Goal: Information Seeking & Learning: Learn about a topic

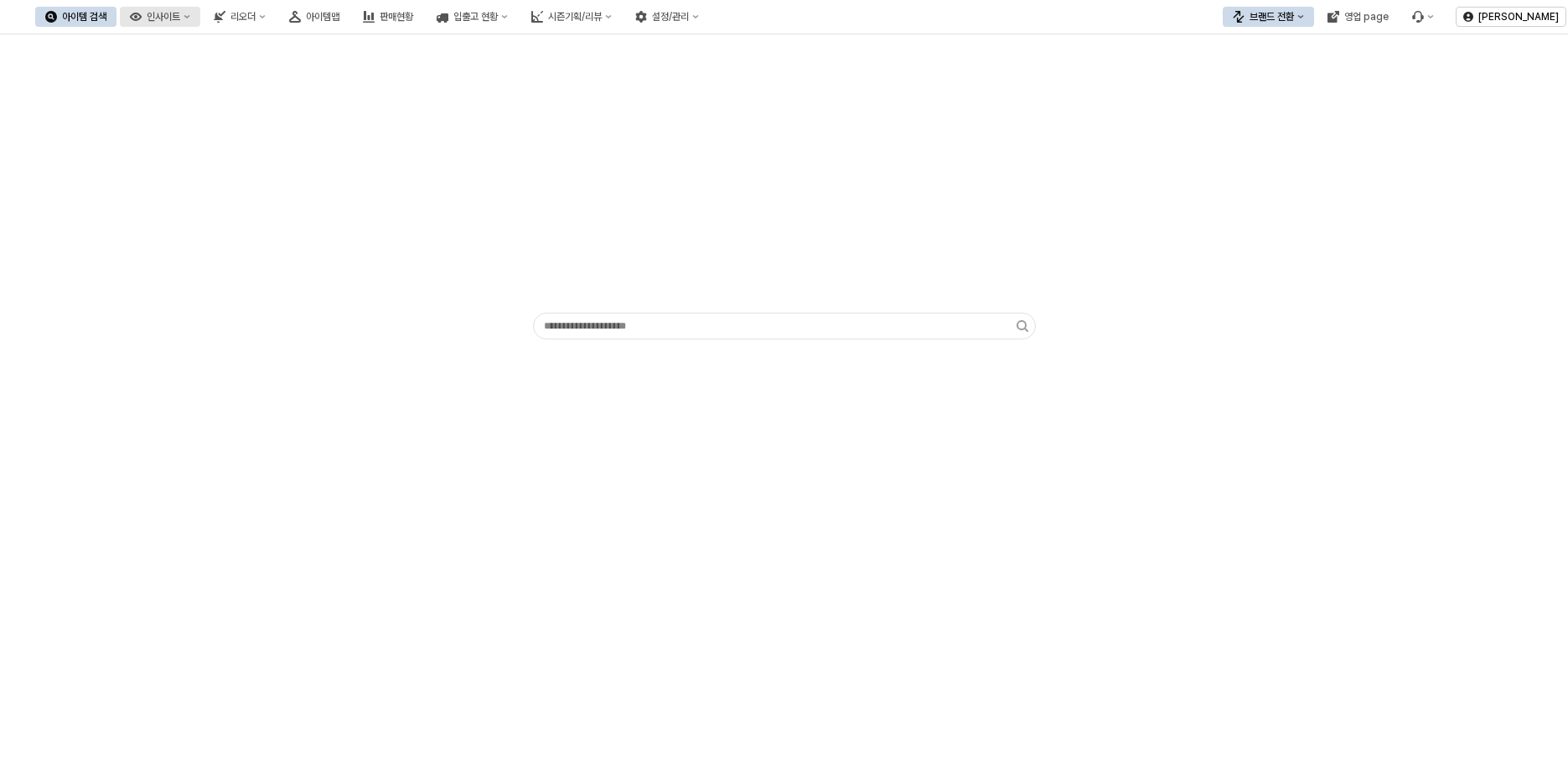
click at [200, 18] on button "인사이트" at bounding box center [160, 17] width 80 height 21
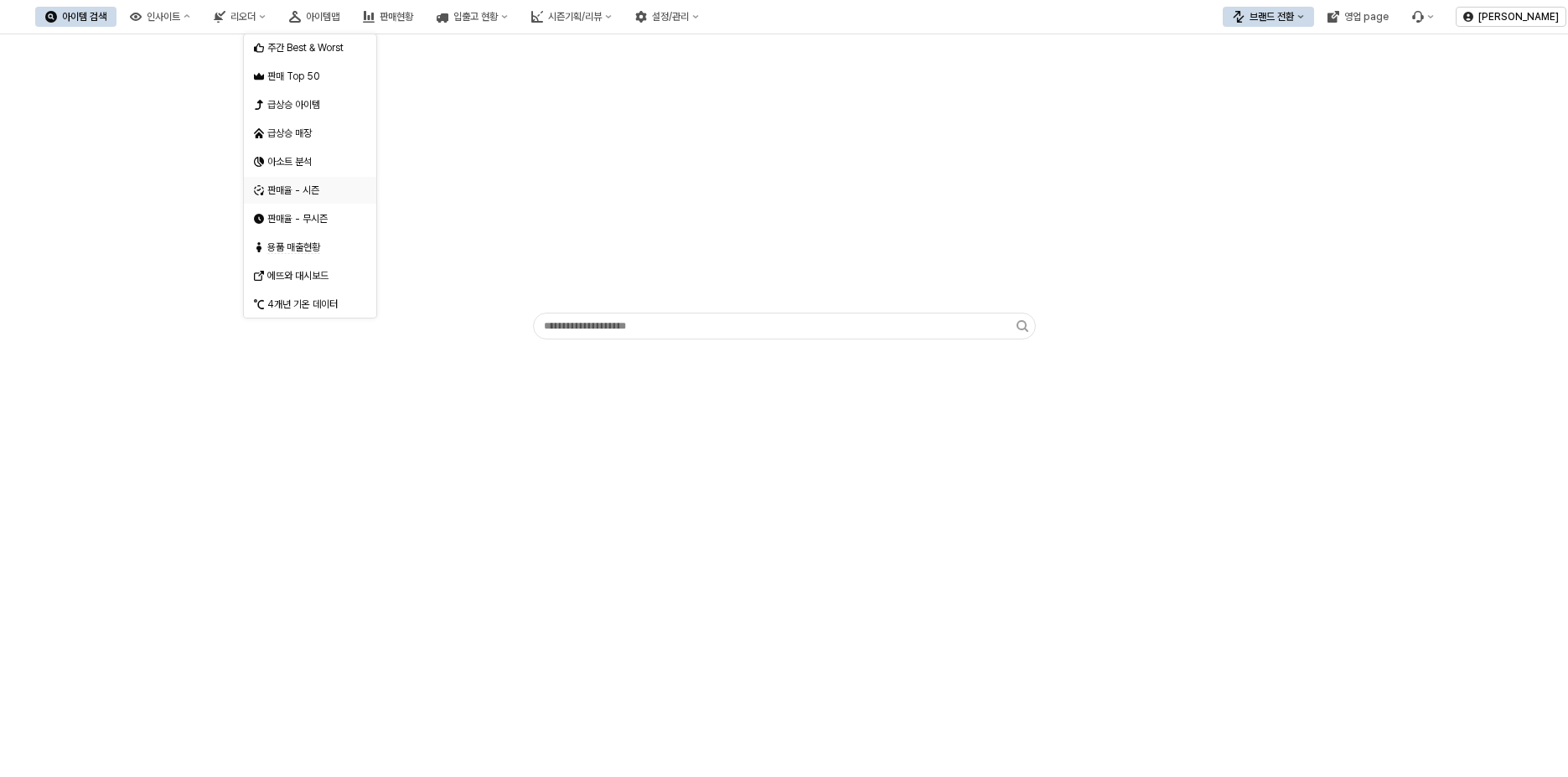
click at [322, 189] on div "판매율 - 시즌" at bounding box center [312, 190] width 89 height 13
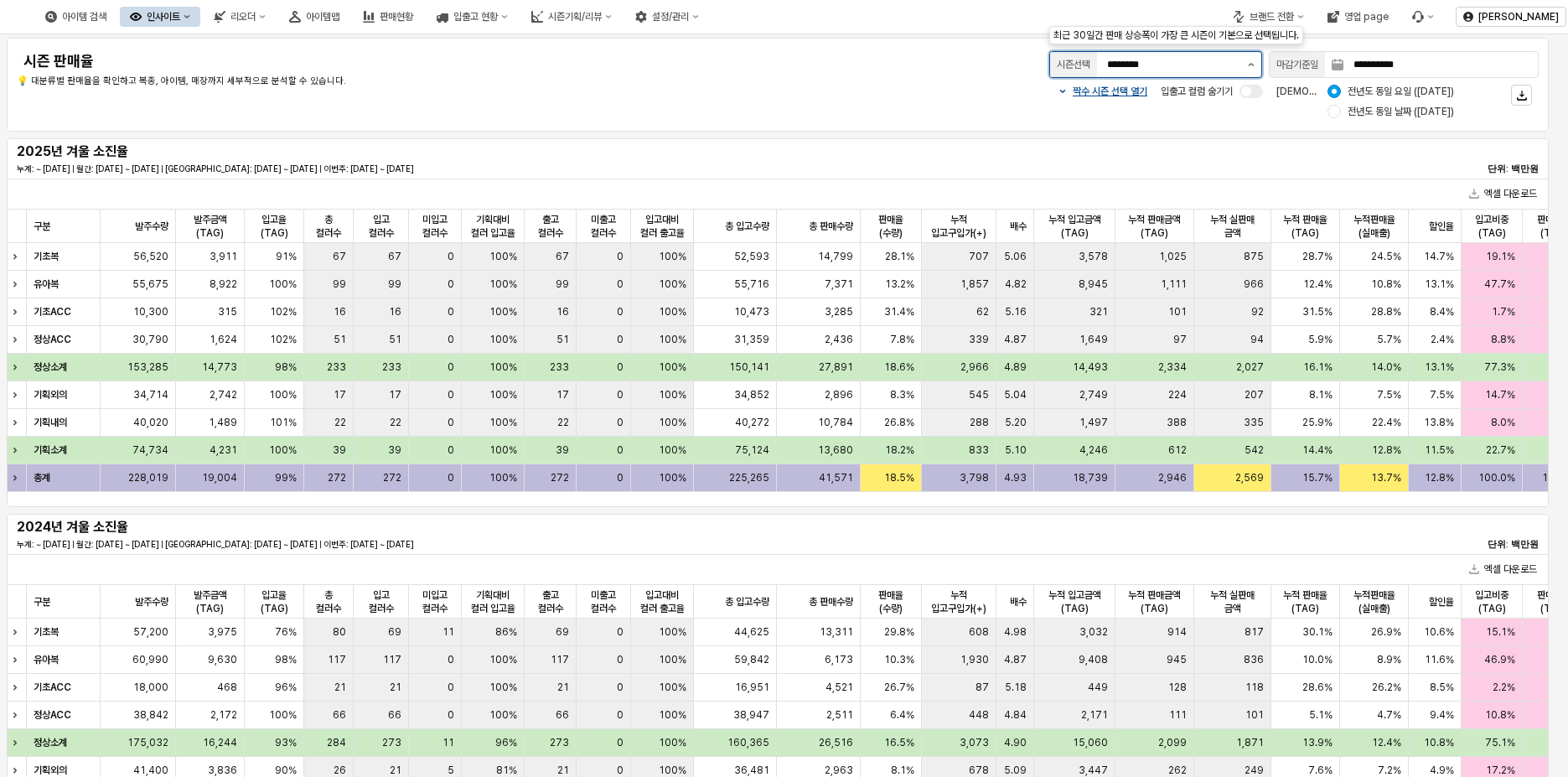
click at [1241, 66] on button "제안 사항 표시" at bounding box center [1251, 64] width 21 height 25
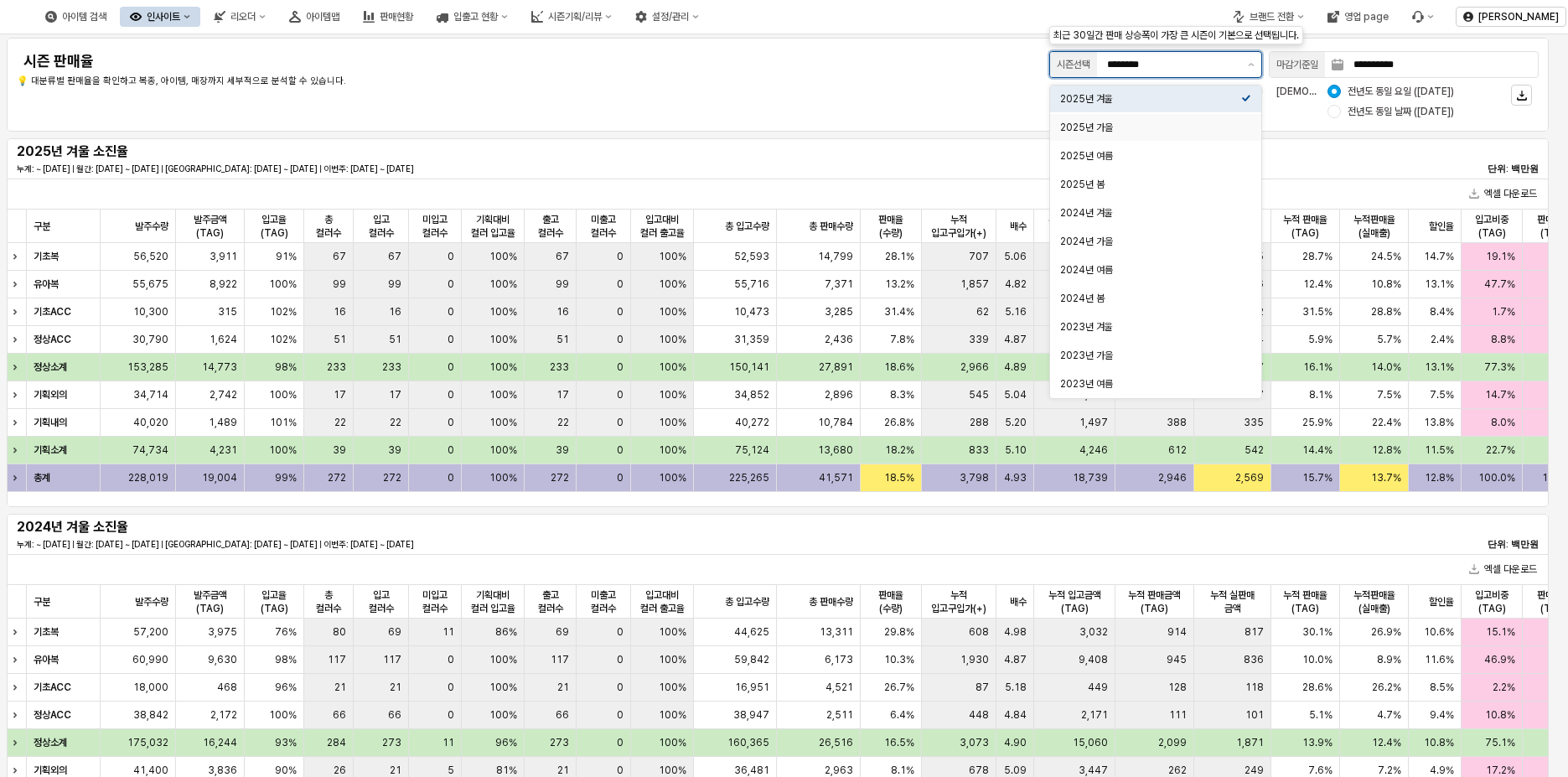
click at [1196, 130] on div "2025년 가을" at bounding box center [1151, 127] width 181 height 13
type input "********"
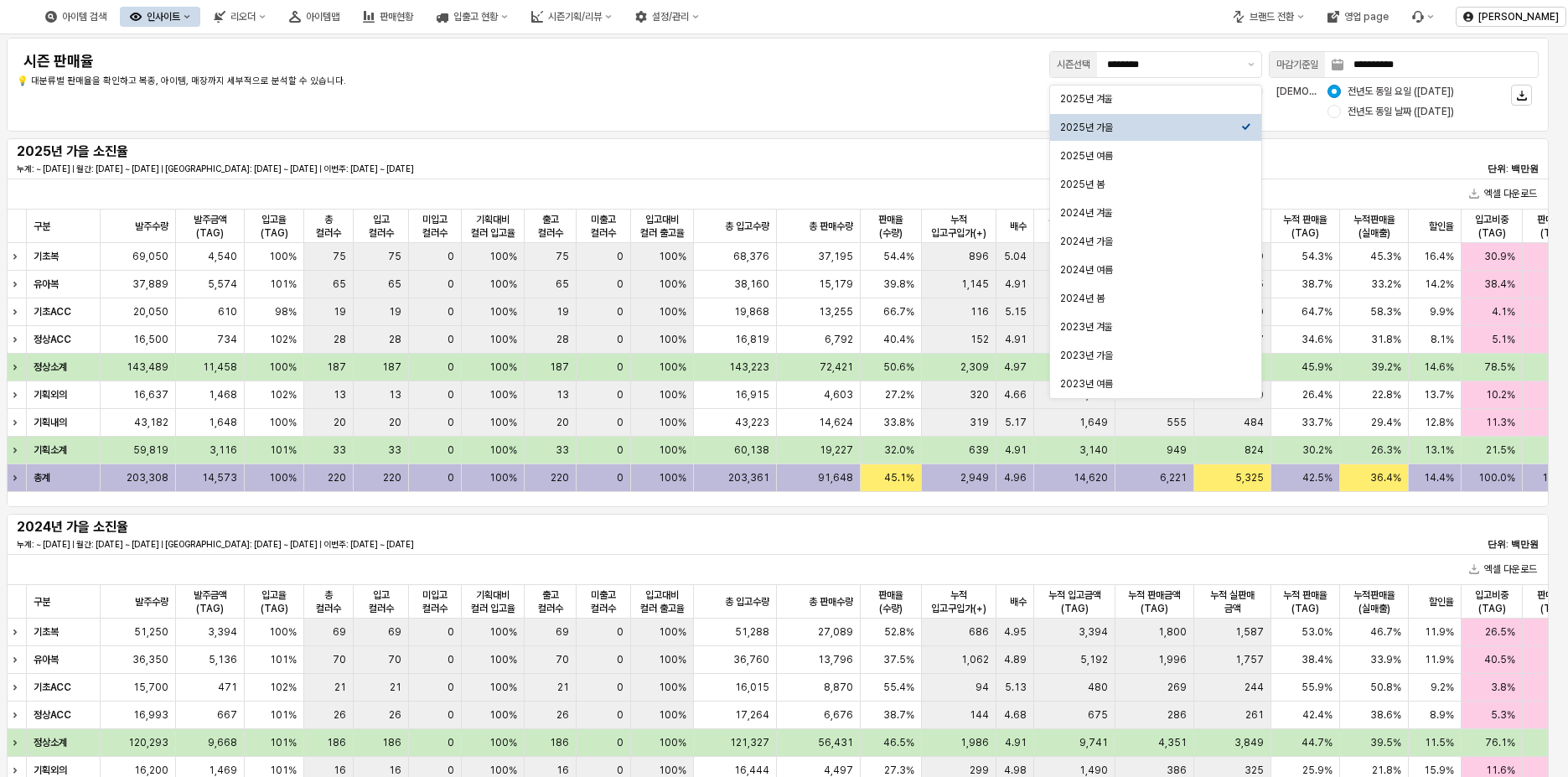
click at [885, 146] on div "2025년 가을 소진율 누계: ~ [DATE] | 월간: [DATE] ~ [DATE] | 지난주: [DATE] ~ [DATE] | 이번주: […" at bounding box center [778, 159] width 1522 height 34
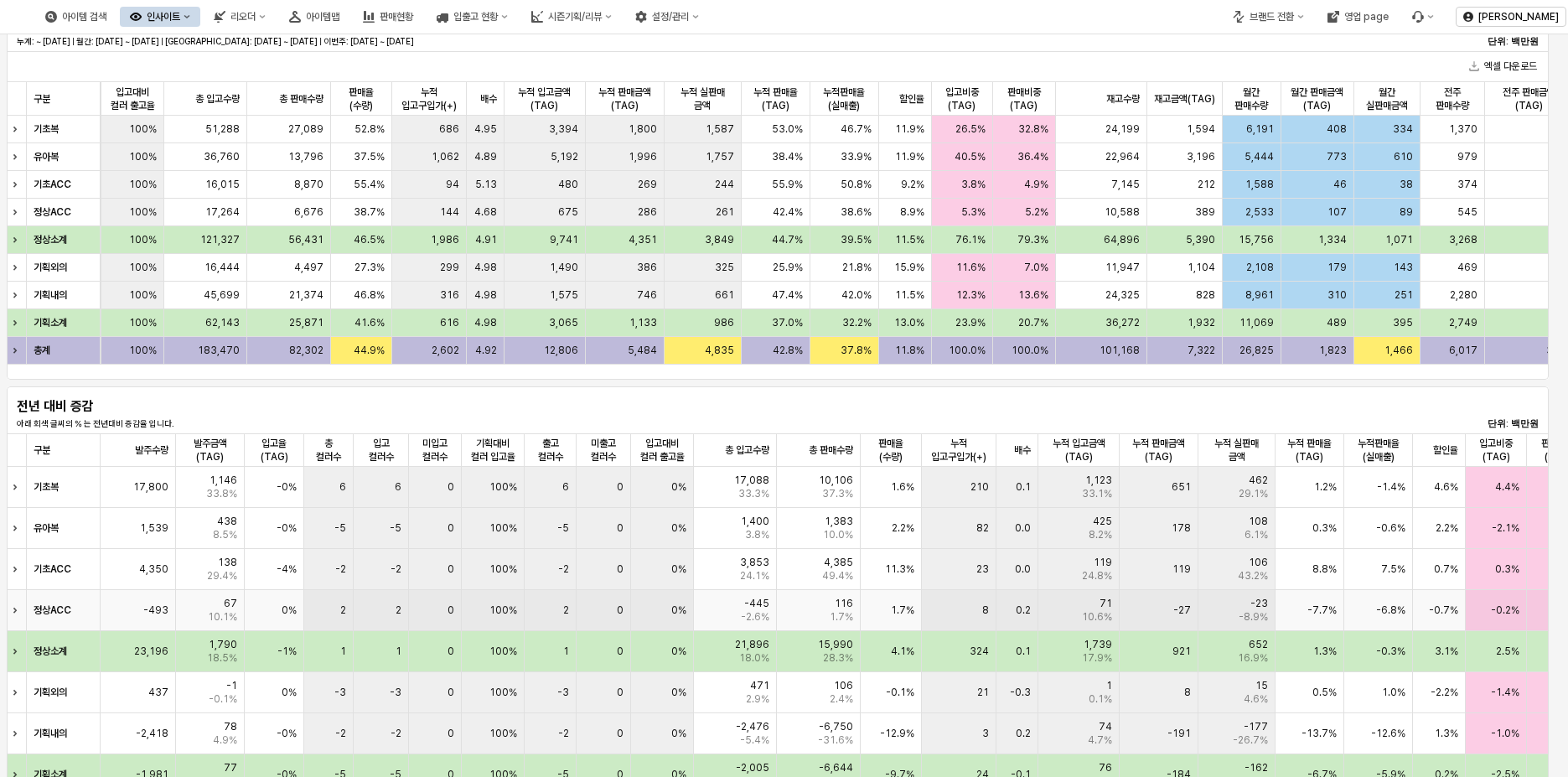
scroll to position [755, 0]
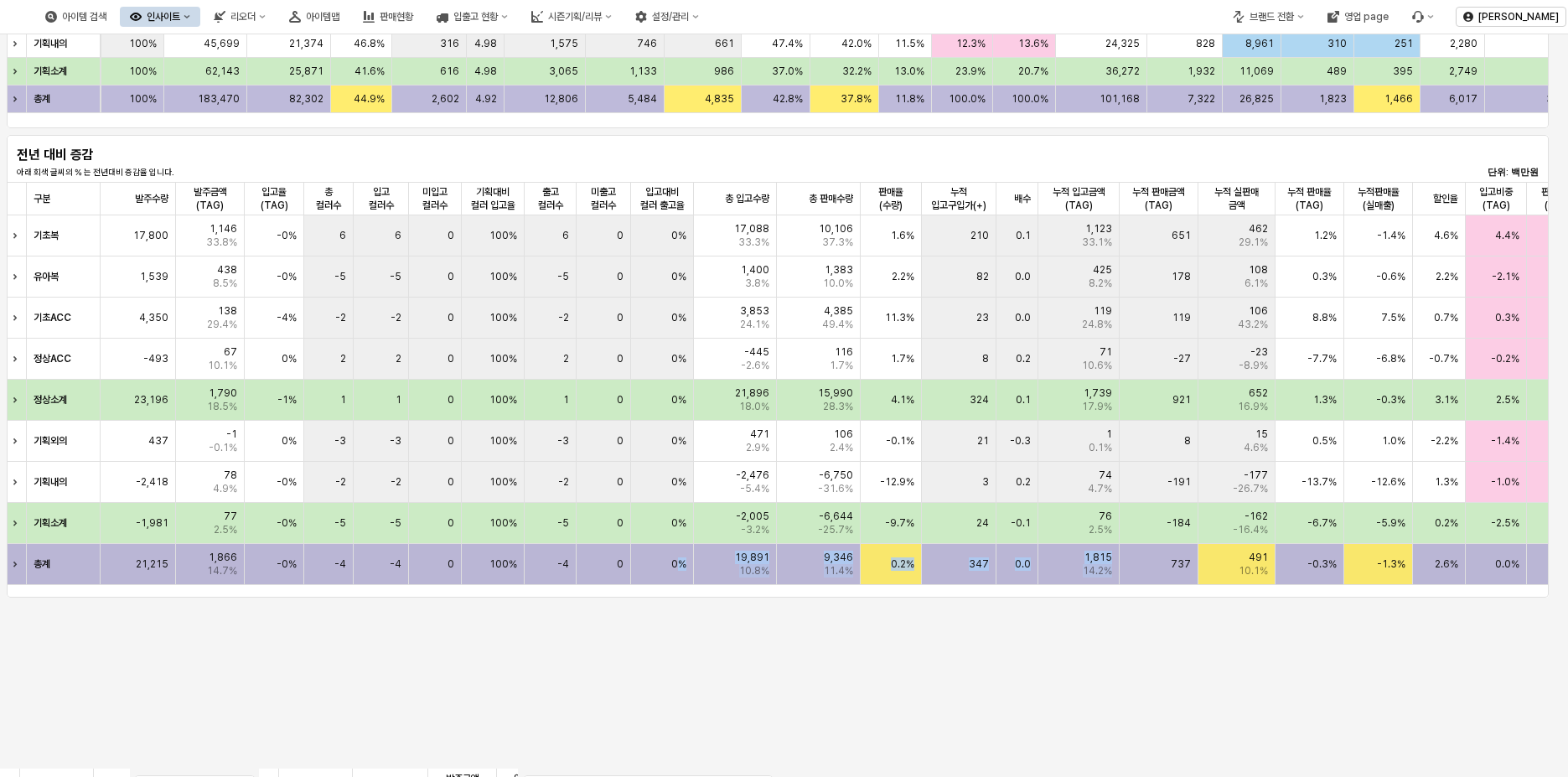
drag, startPoint x: 679, startPoint y: 584, endPoint x: 1152, endPoint y: 584, distance: 473.0
click at [1152, 584] on div "총계 21,215 1,866 14.7% -0% -4 -4 0 100% -4 0 0% 19,891 10.8% 9,346 11.4% 0.2% 34…" at bounding box center [1296, 564] width 2577 height 41
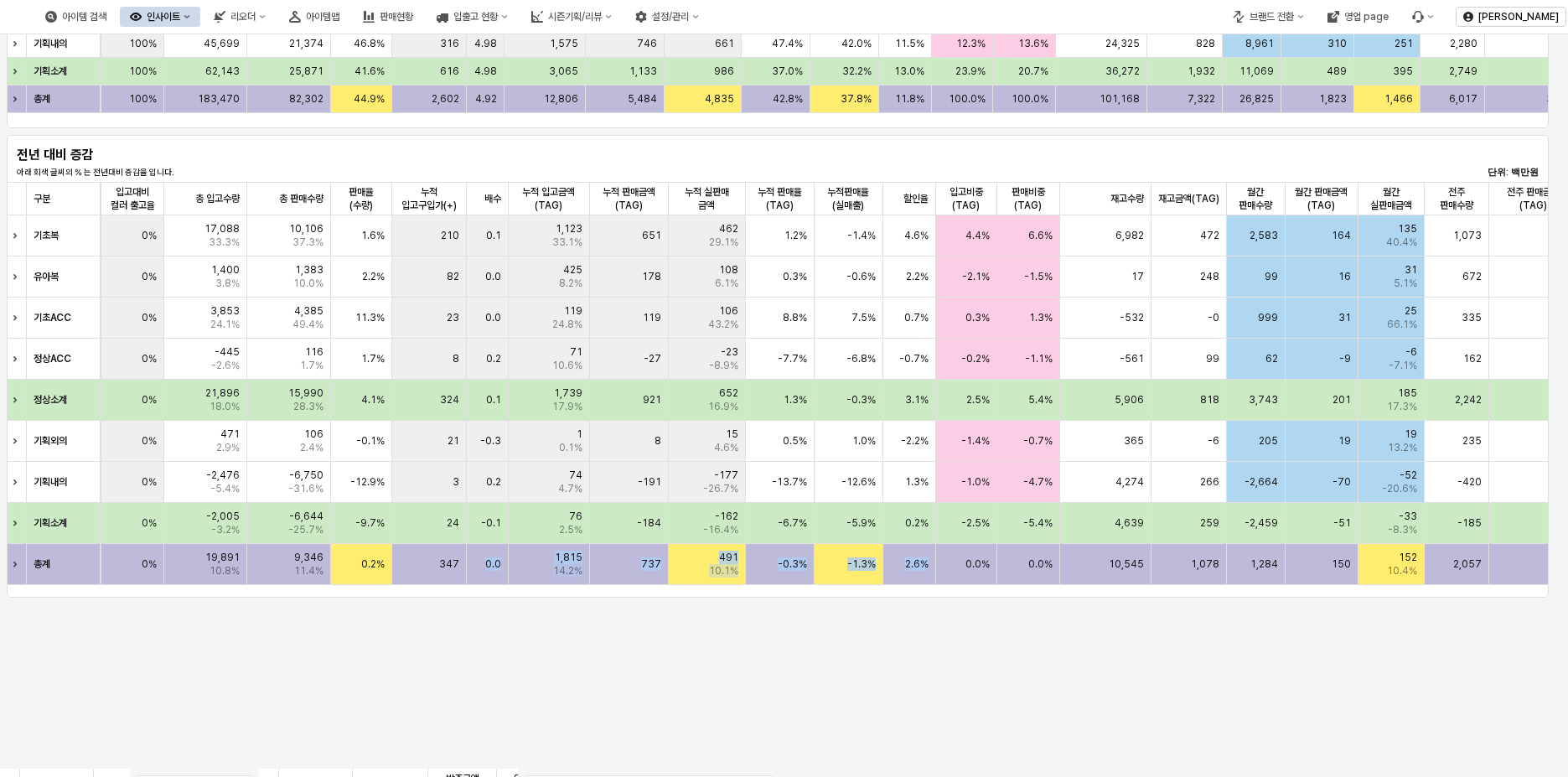
scroll to position [0, 531]
click at [854, 659] on div "**********" at bounding box center [784, 182] width 1568 height 1804
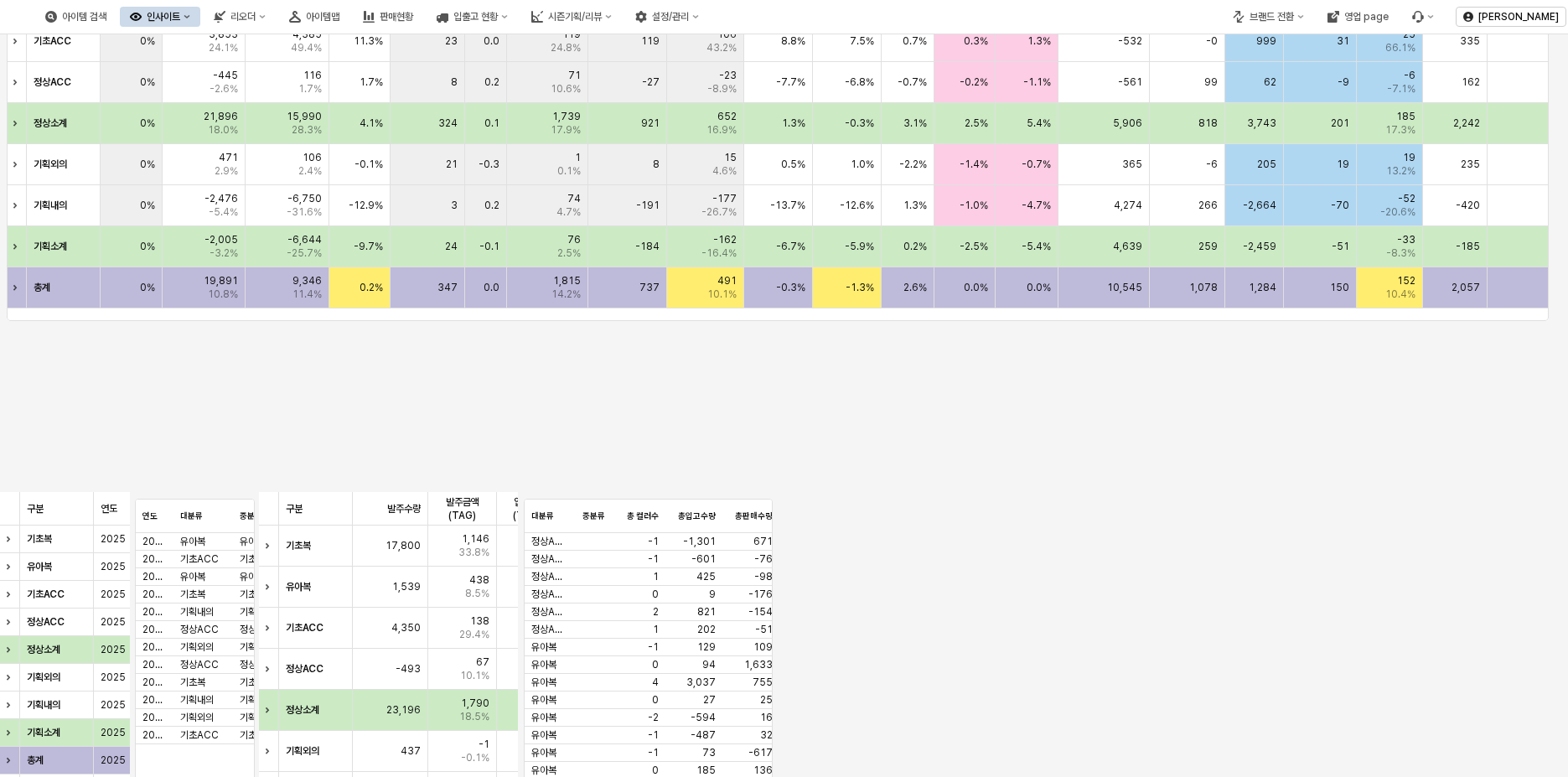
scroll to position [944, 0]
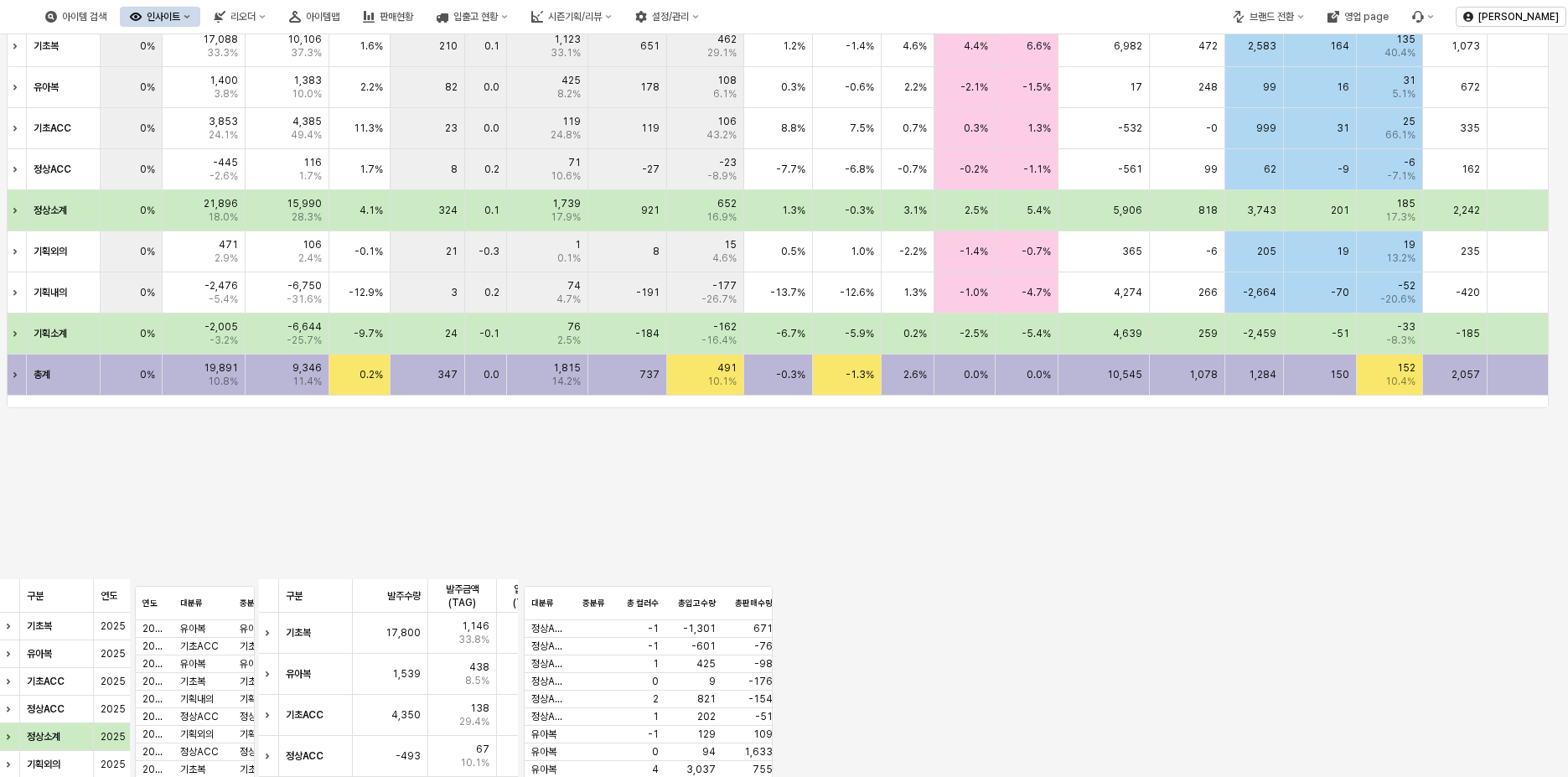
click at [596, 392] on div "737" at bounding box center [628, 375] width 79 height 41
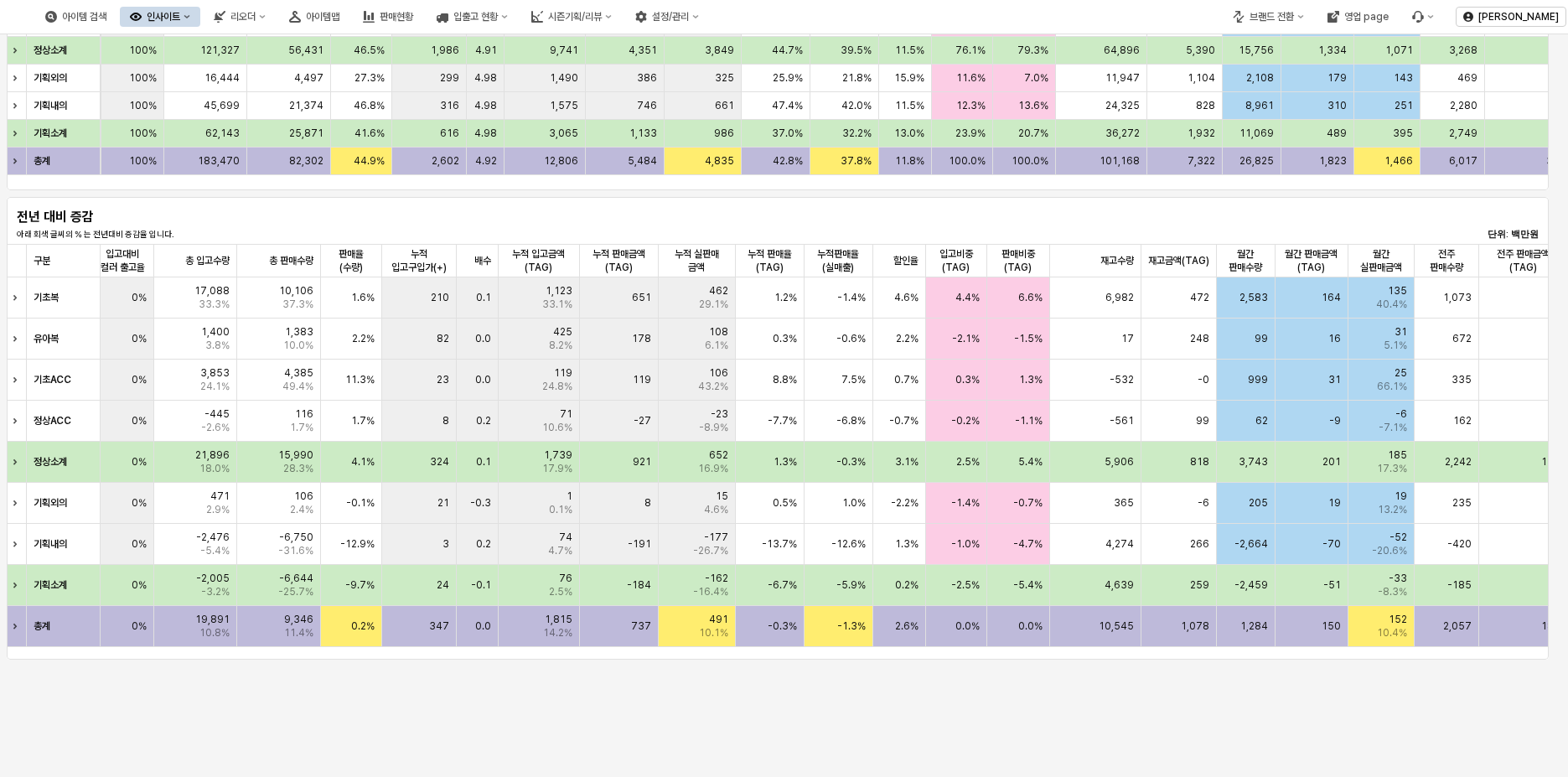
scroll to position [0, 530]
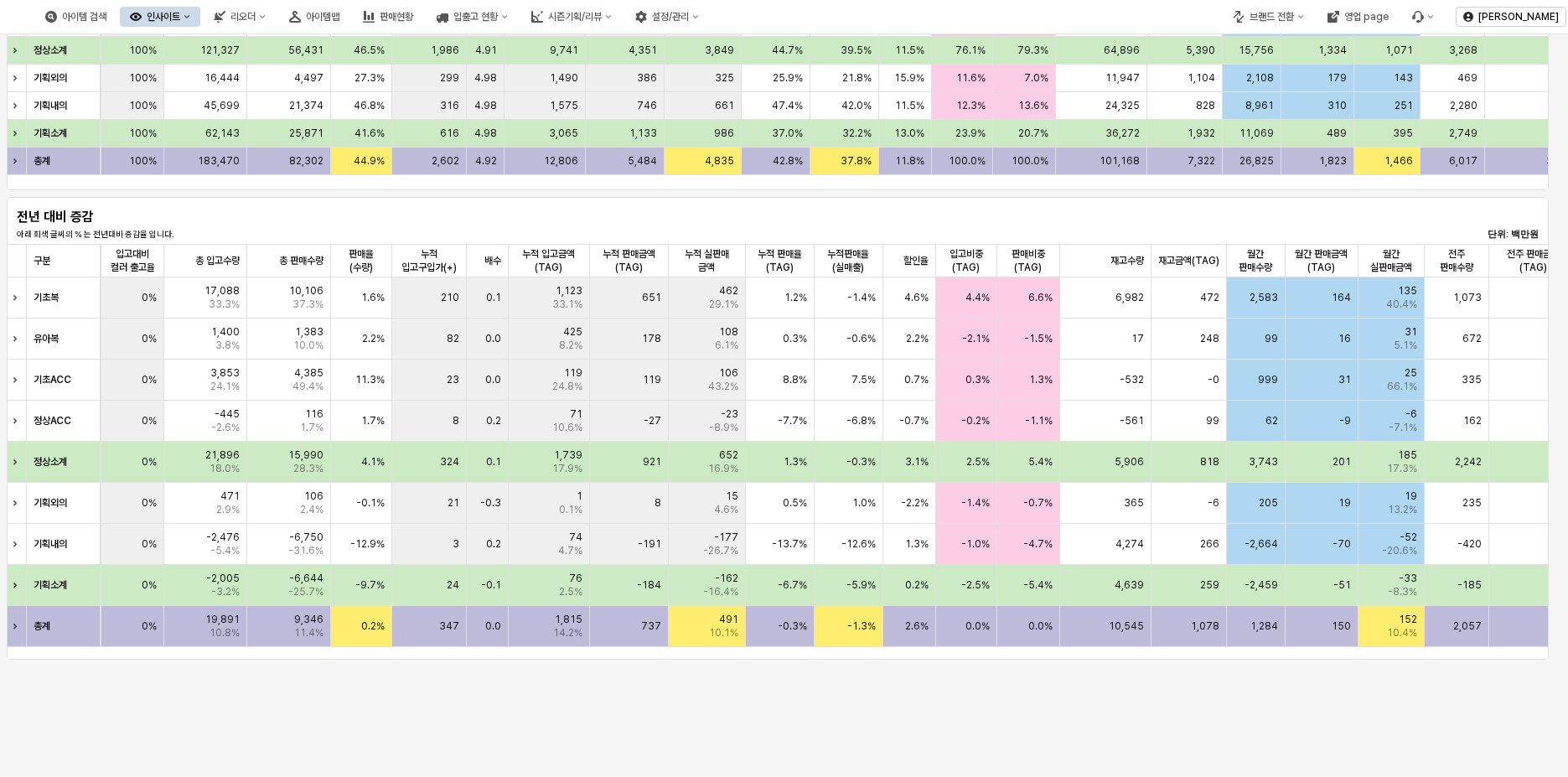
click at [1050, 706] on div "**********" at bounding box center [784, 244] width 1568 height 1804
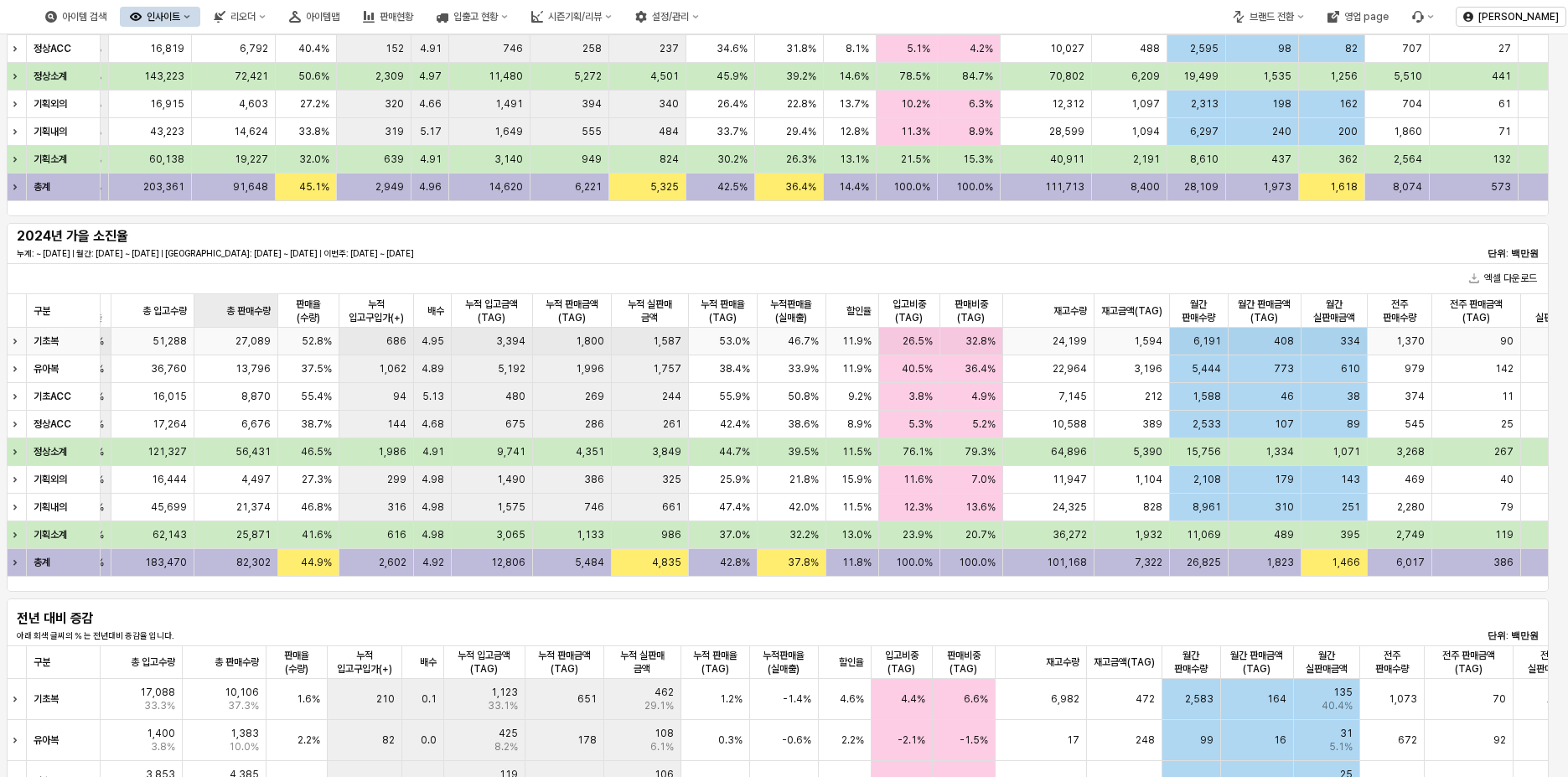
scroll to position [0, 0]
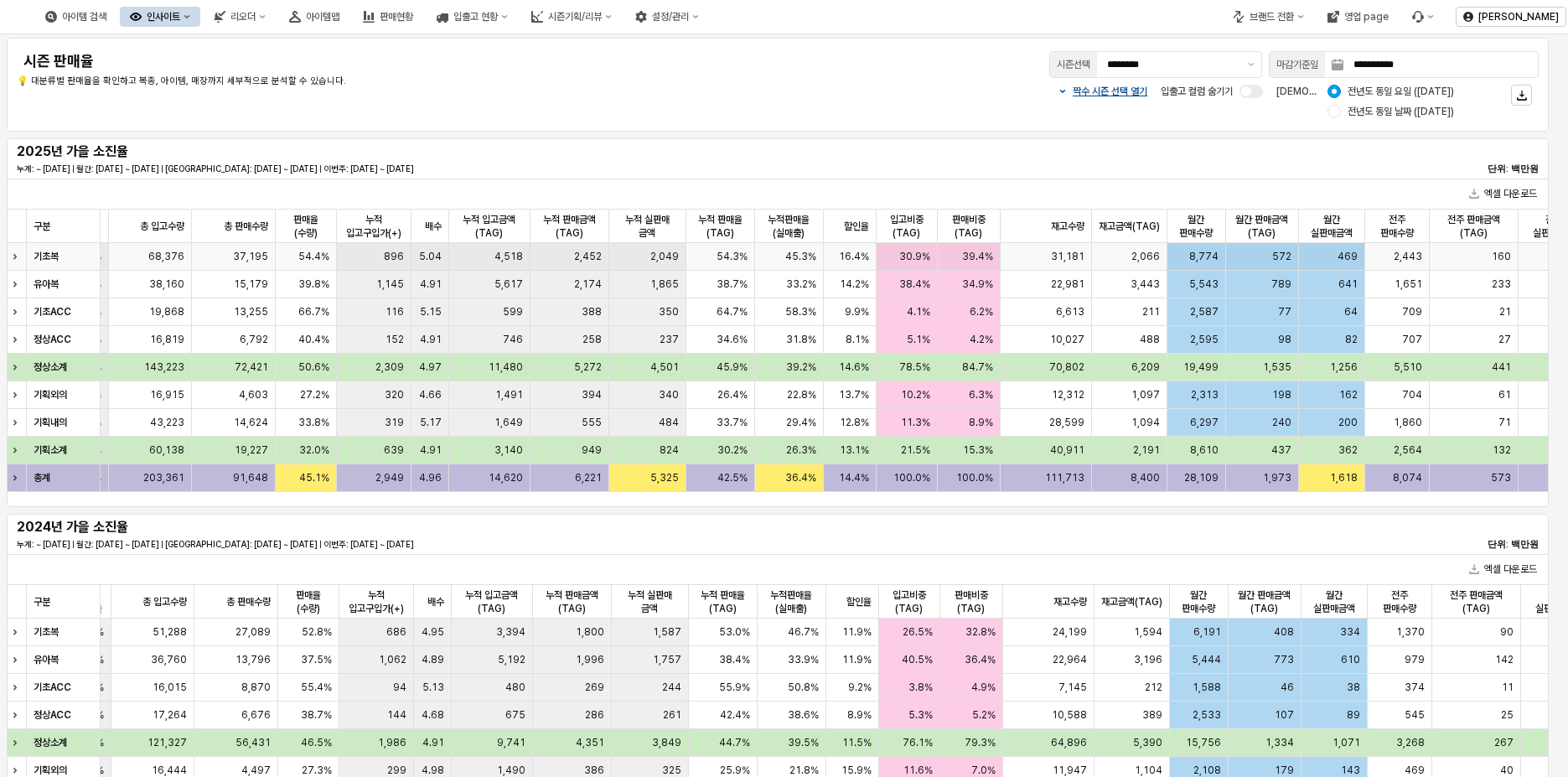
click at [15, 263] on div "Expand row" at bounding box center [18, 256] width 21 height 27
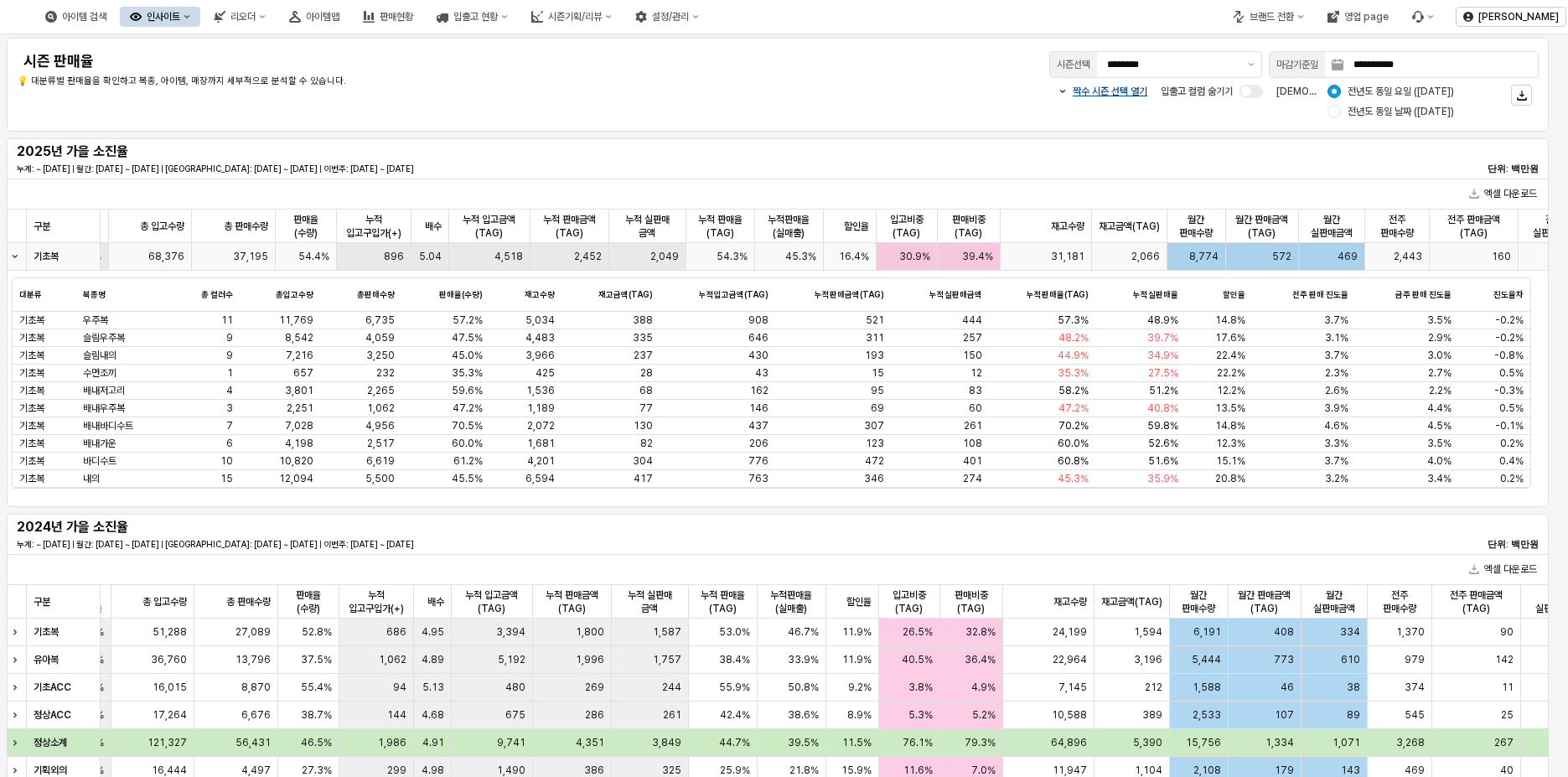
click at [17, 254] on icon "Collapse row" at bounding box center [15, 257] width 7 height 7
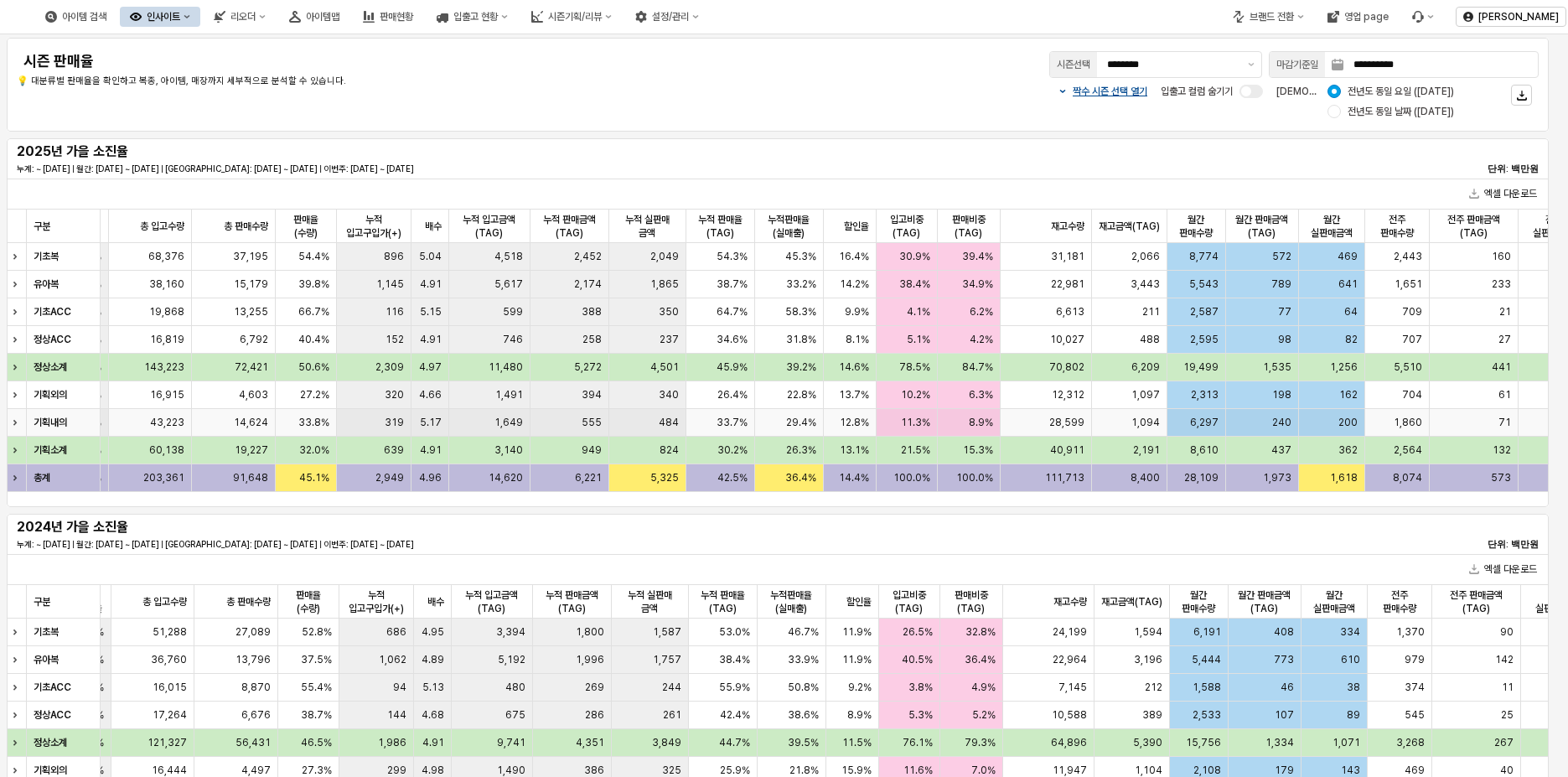
click at [10, 422] on div "Expand row" at bounding box center [18, 422] width 21 height 27
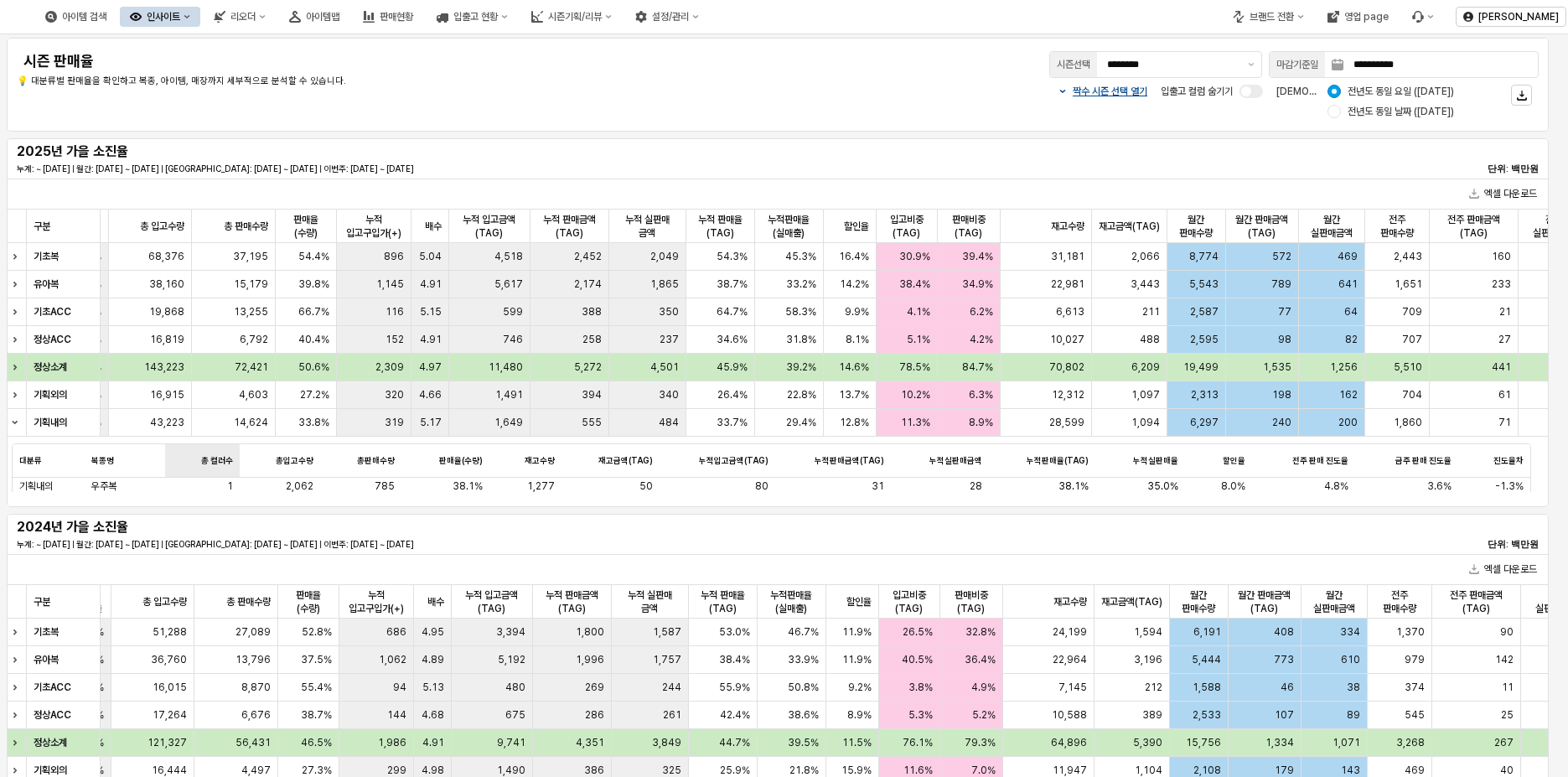
scroll to position [84, 585]
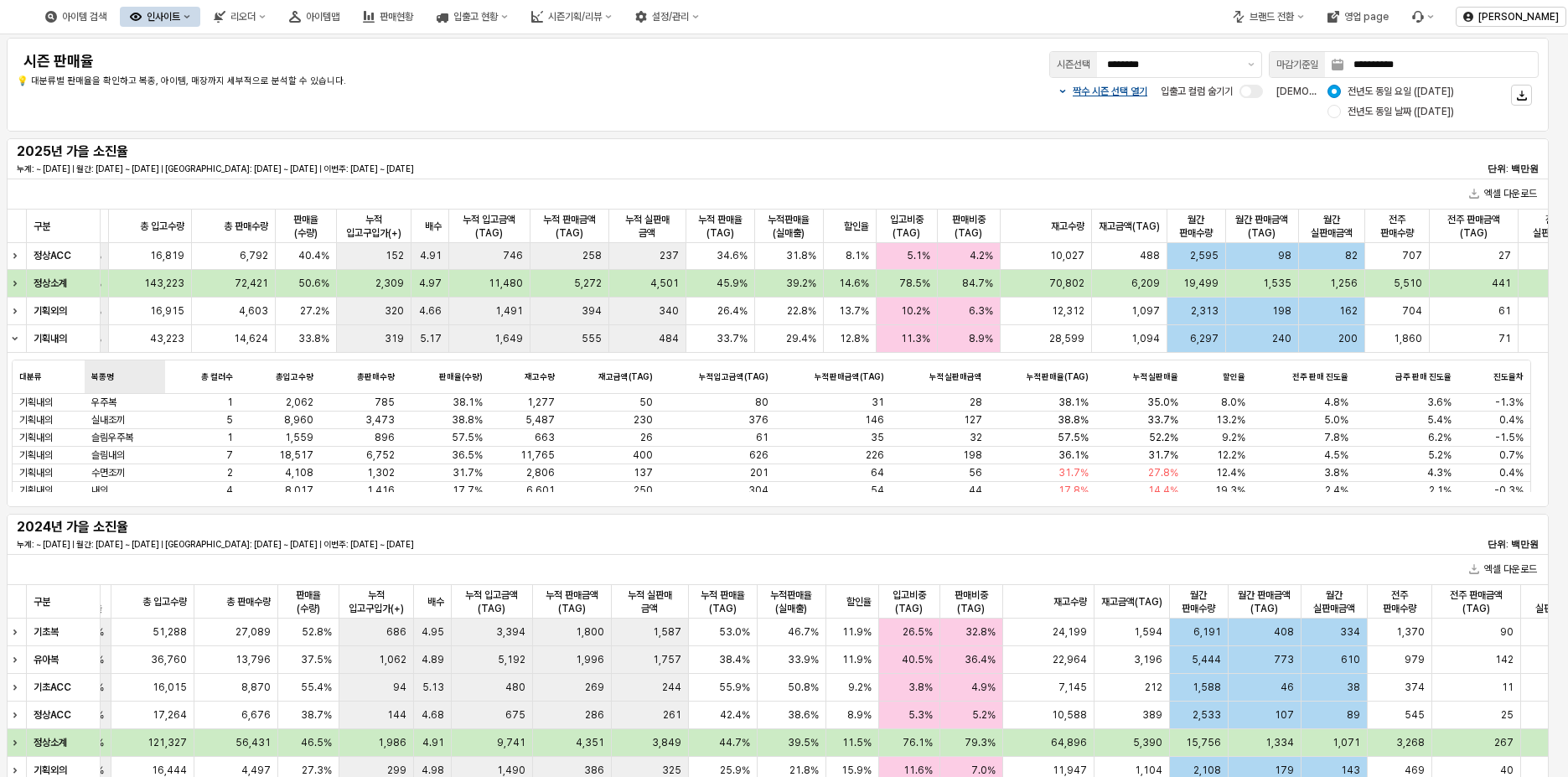
click at [121, 363] on div "복종명 복종명" at bounding box center [125, 378] width 80 height 34
click at [55, 335] on strong "기획내의" at bounding box center [51, 338] width 34 height 12
click at [1036, 374] on div "누적판매율(TAG) 누적판매율(TAG)" at bounding box center [1043, 378] width 107 height 34
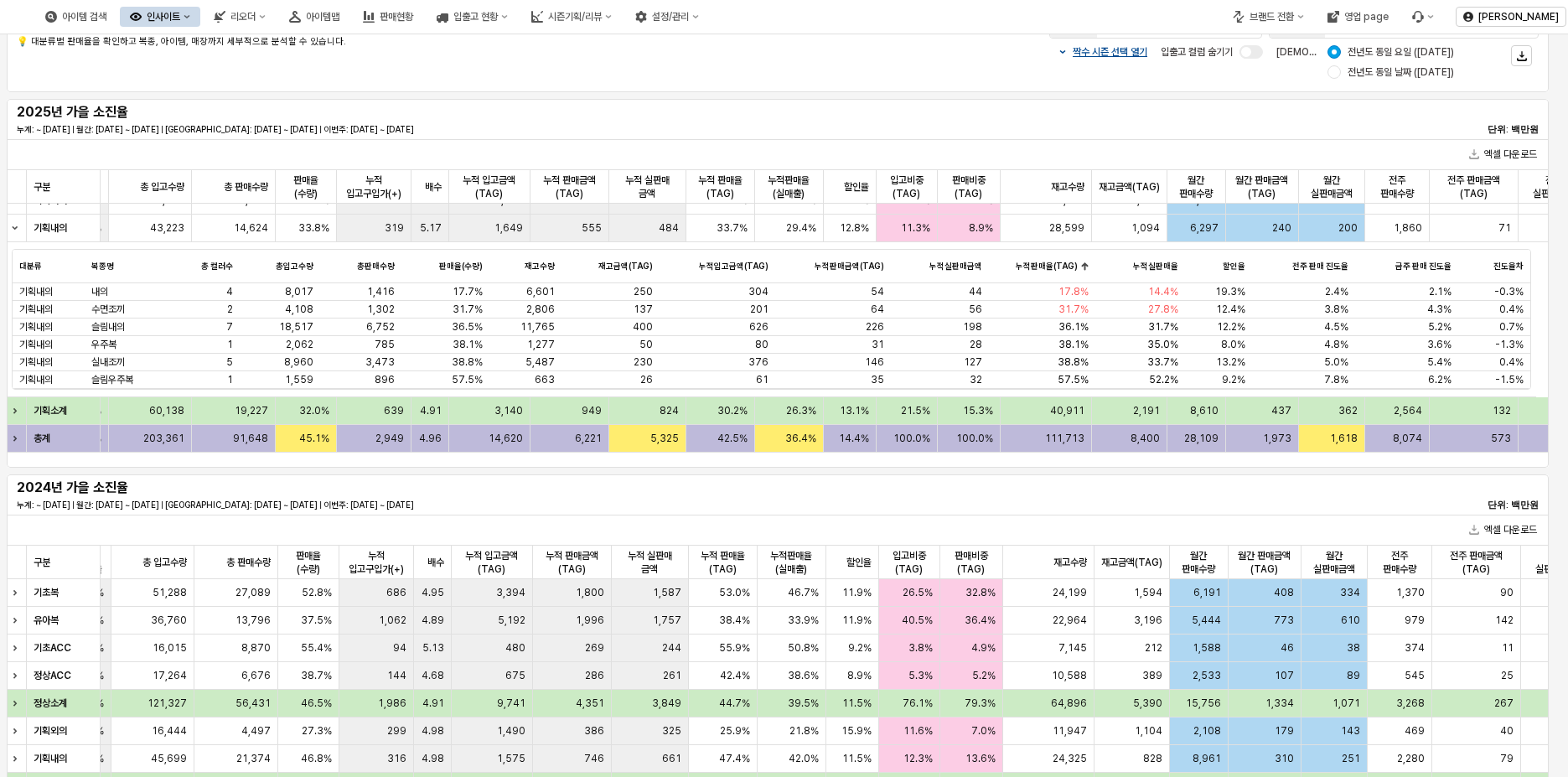
scroll to position [41, 0]
click at [19, 226] on div "Collapse row" at bounding box center [18, 226] width 21 height 27
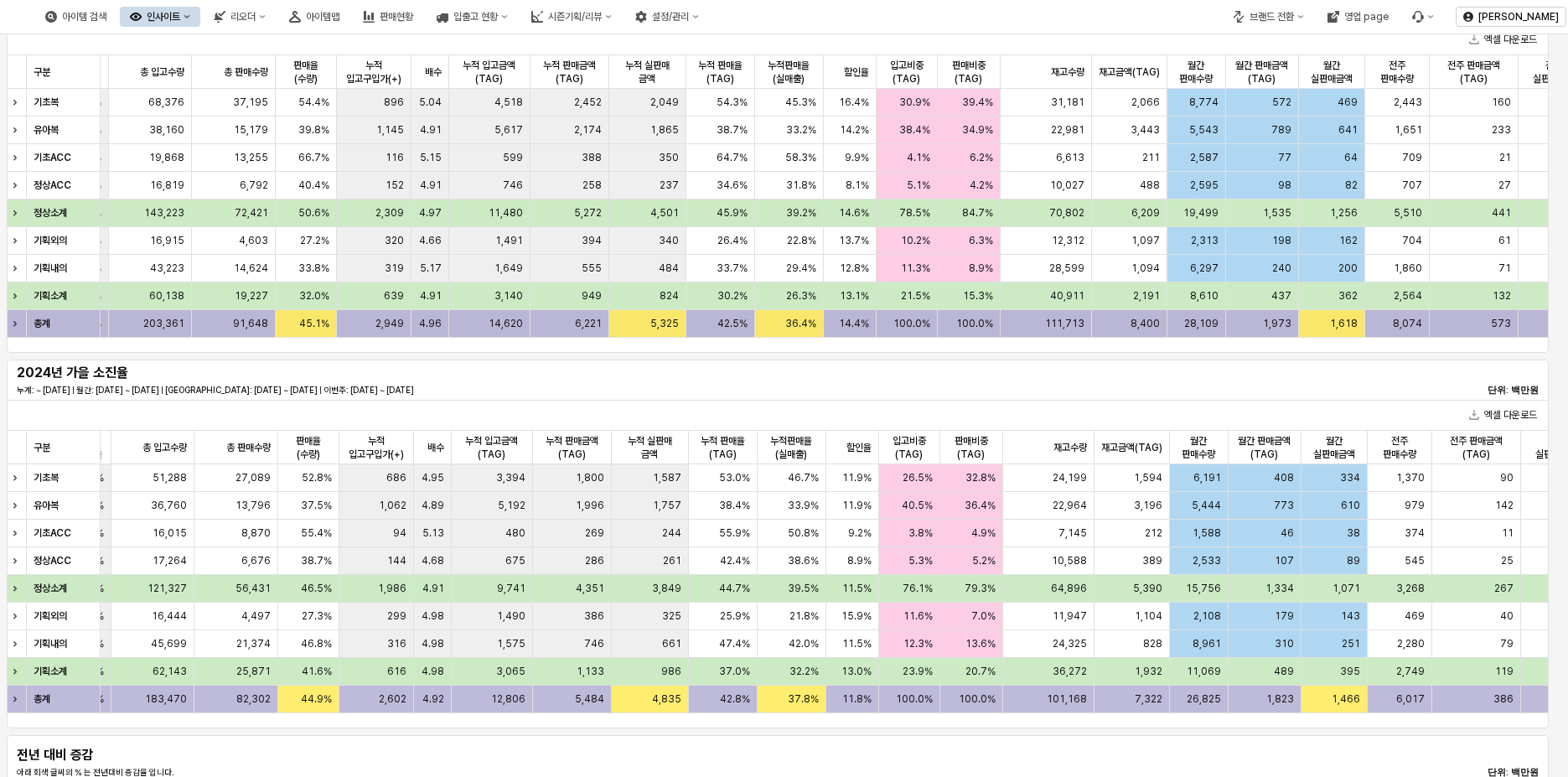
scroll to position [168, 0]
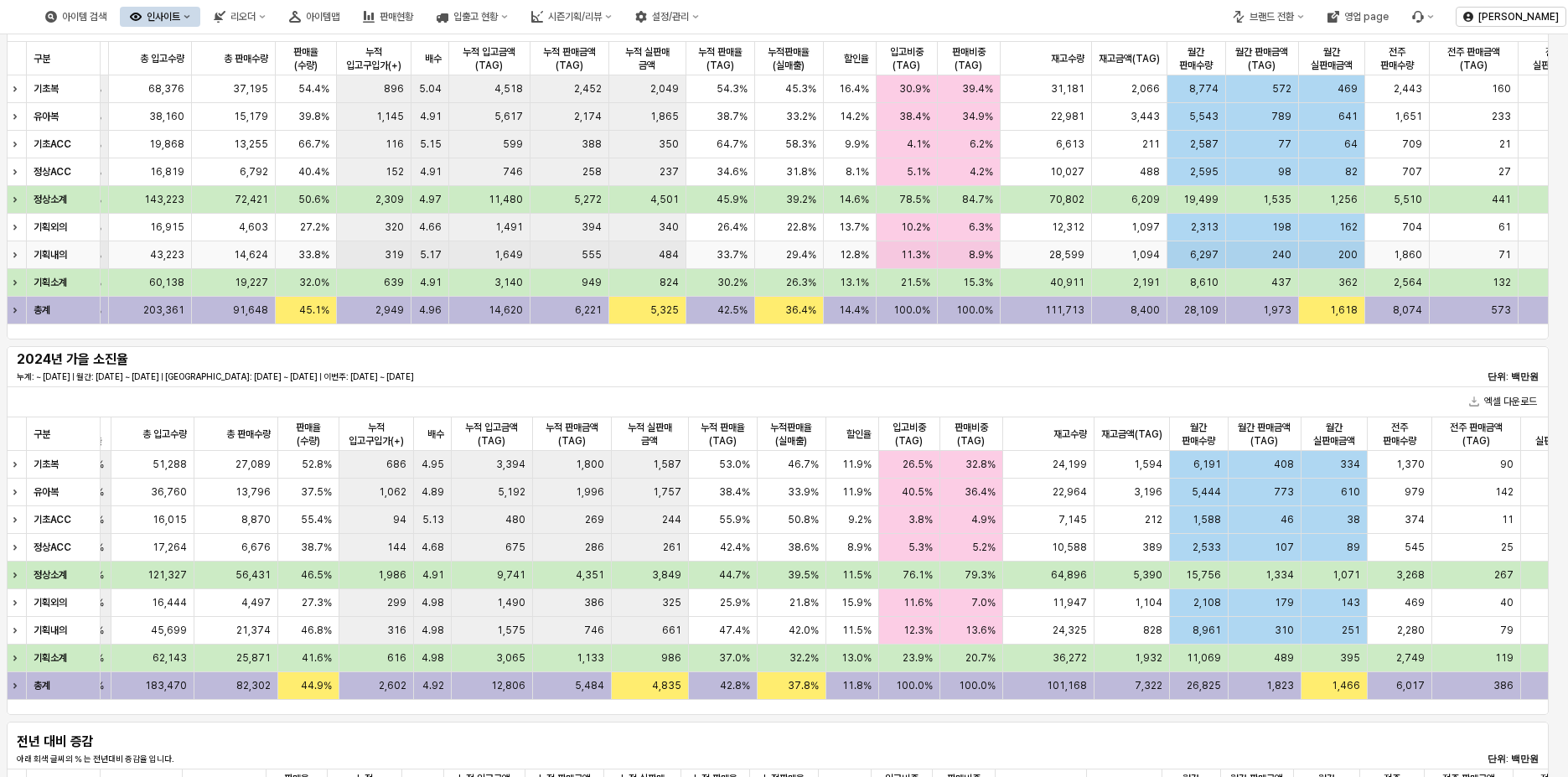
click at [19, 255] on div "Expand row" at bounding box center [18, 255] width 21 height 27
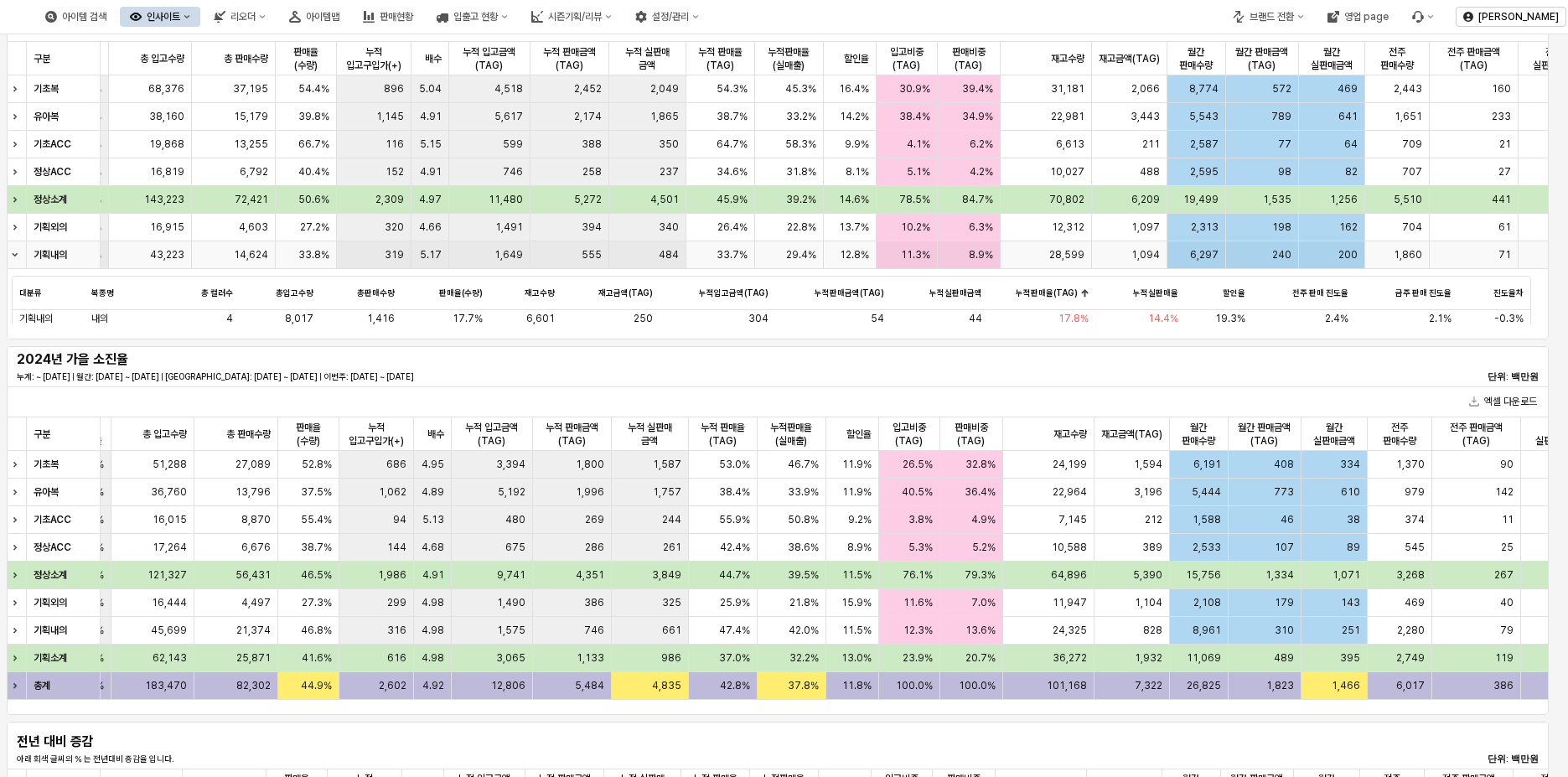
click at [19, 255] on div "Collapse row" at bounding box center [18, 255] width 21 height 27
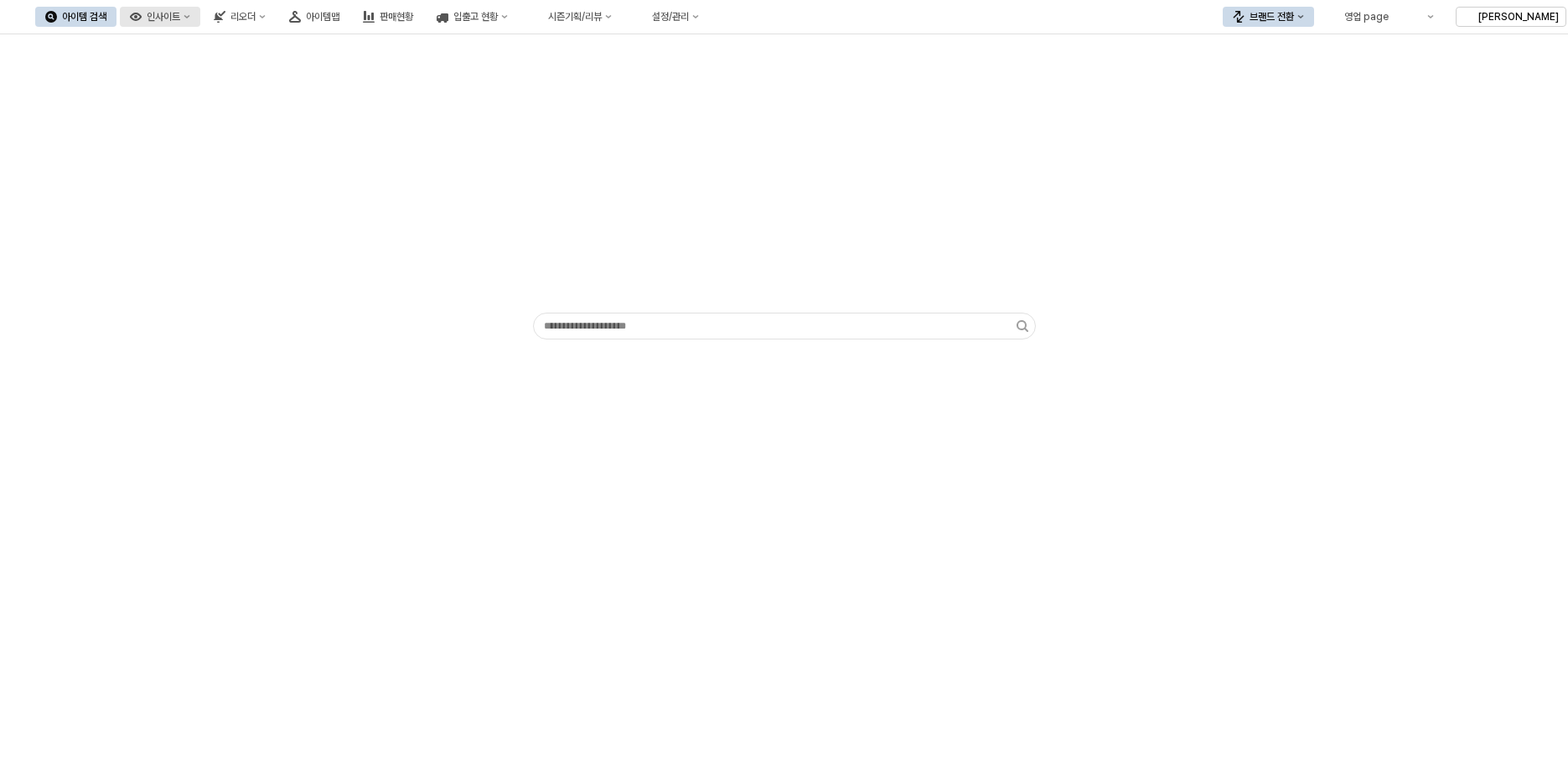
click at [200, 21] on button "인사이트" at bounding box center [160, 17] width 80 height 21
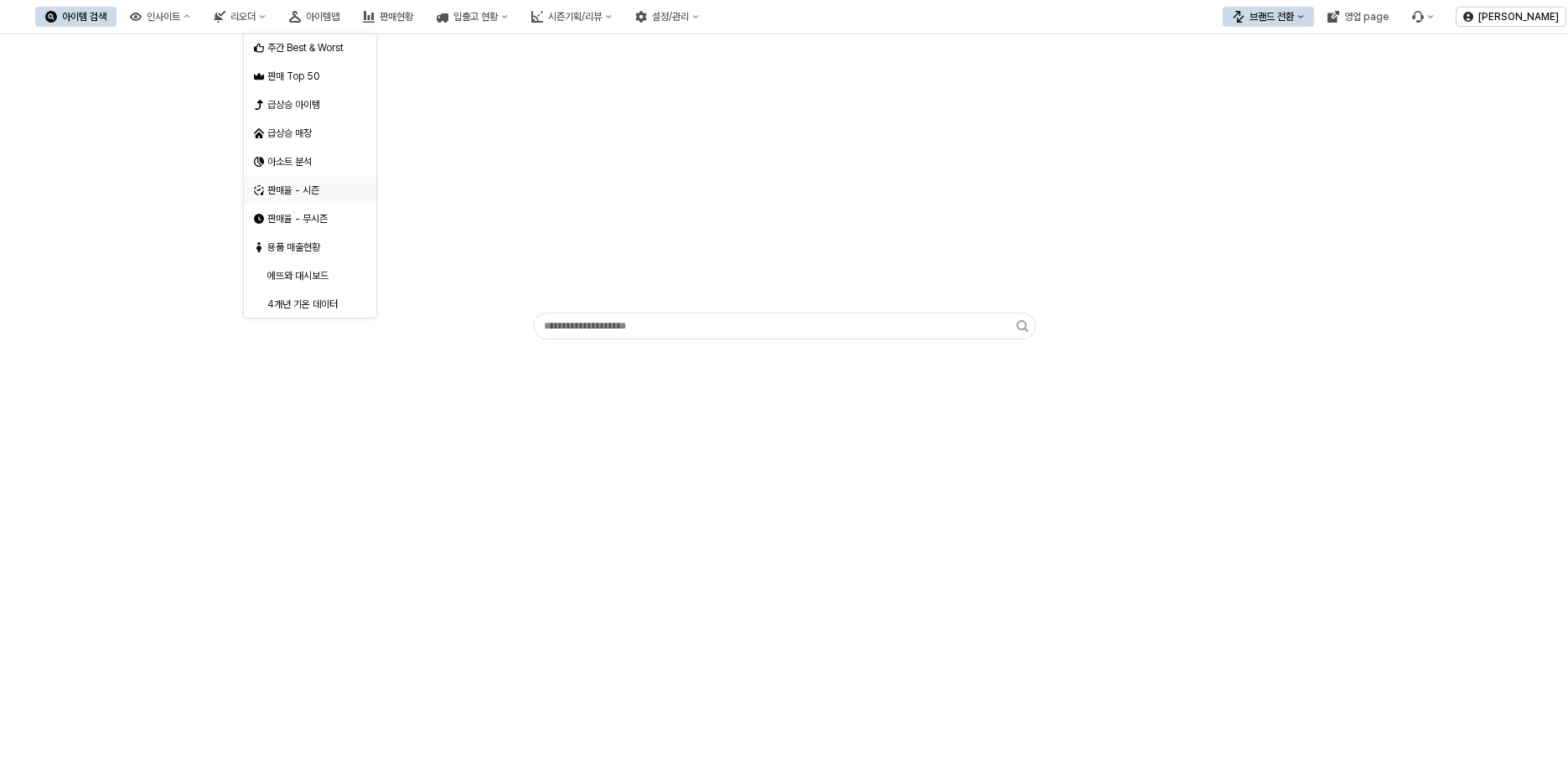
click at [329, 192] on div "판매율 - 시즌" at bounding box center [312, 190] width 89 height 13
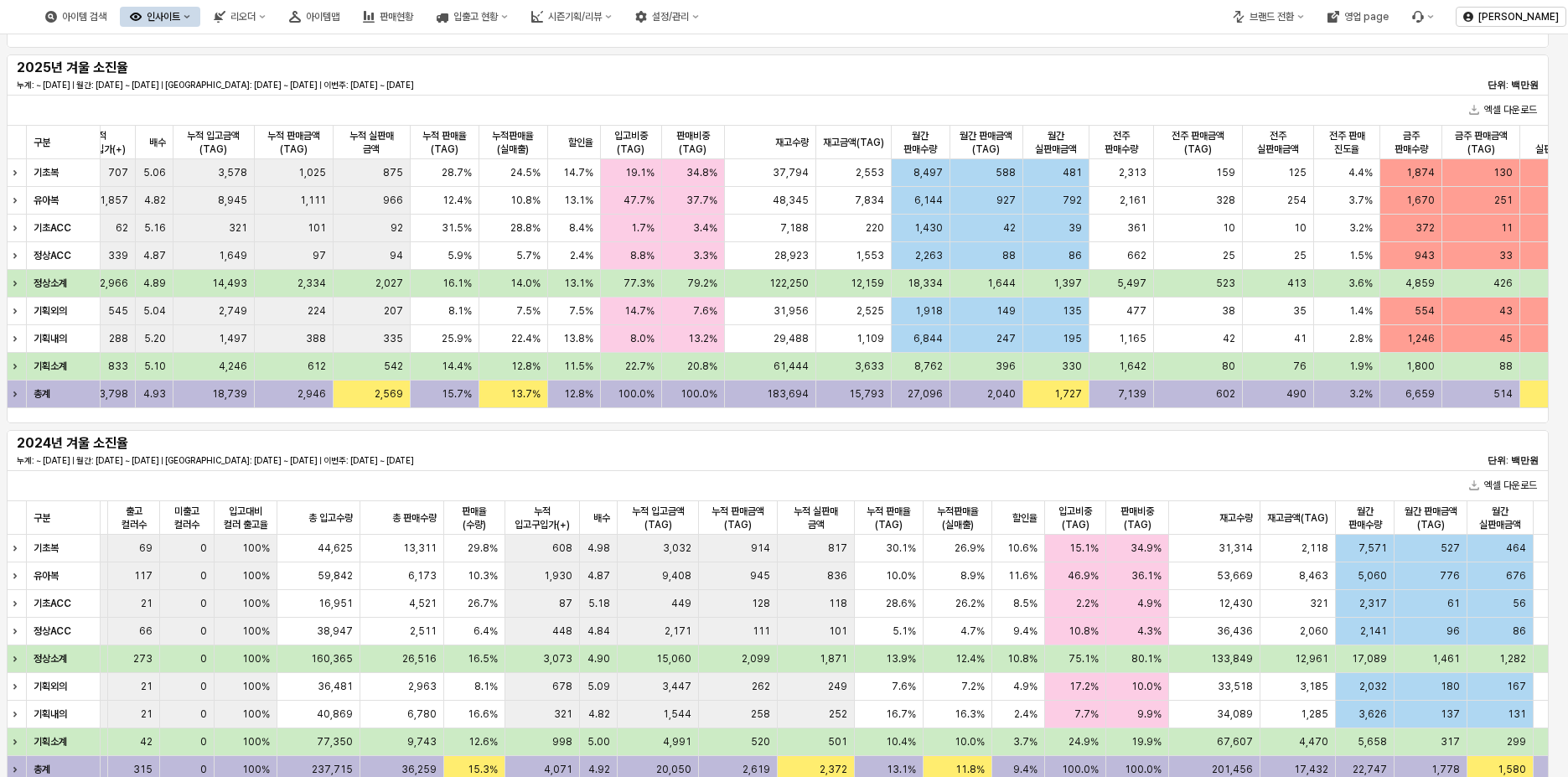
scroll to position [0, 1030]
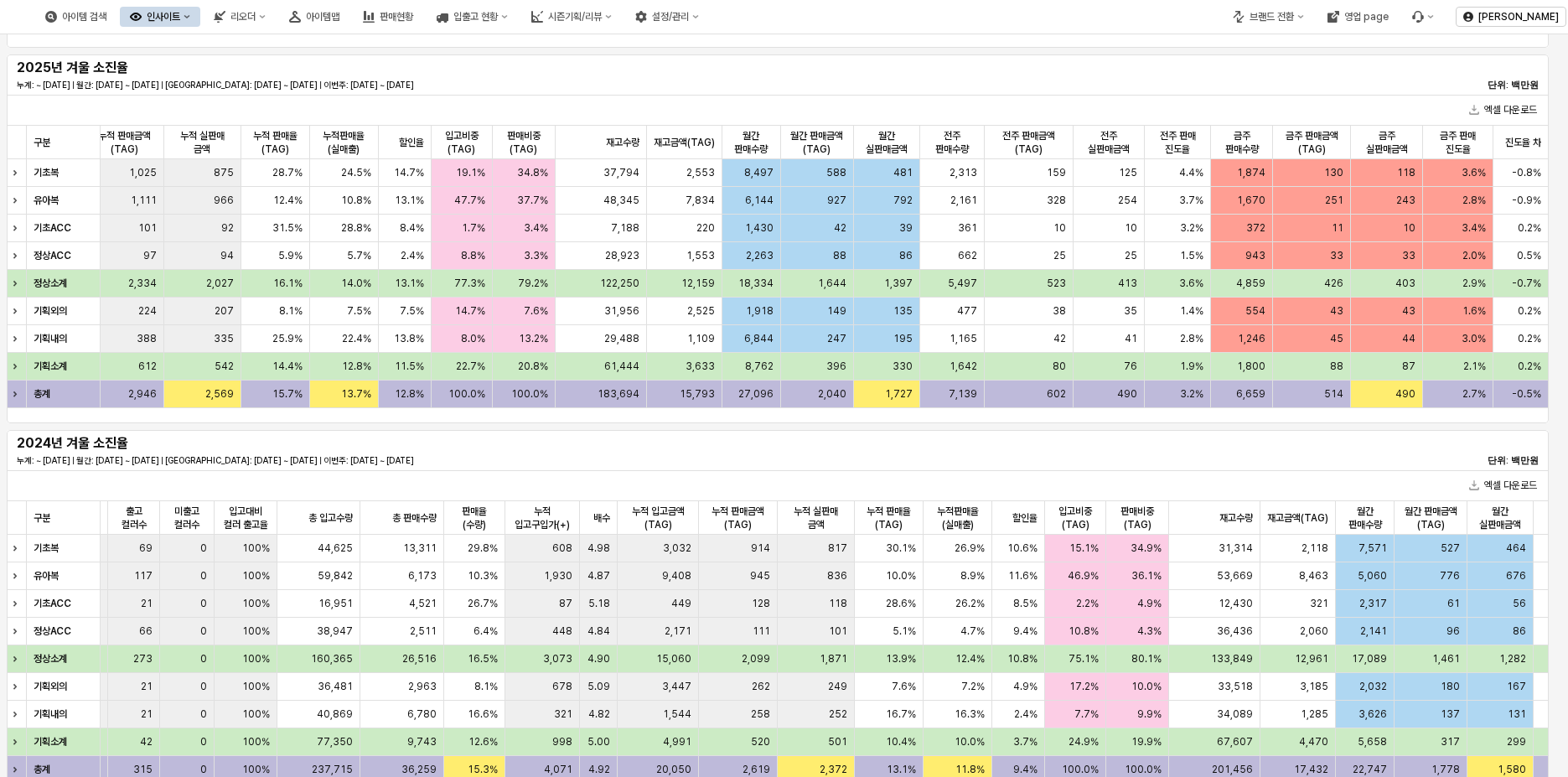
click at [1303, 447] on div "2024년 겨울 소진율 누계: ~ 2024-09-28 | 월간: 2024-09-01 ~ 2024-09-28 | 지난주: 2024-09-16 ~…" at bounding box center [778, 450] width 1522 height 34
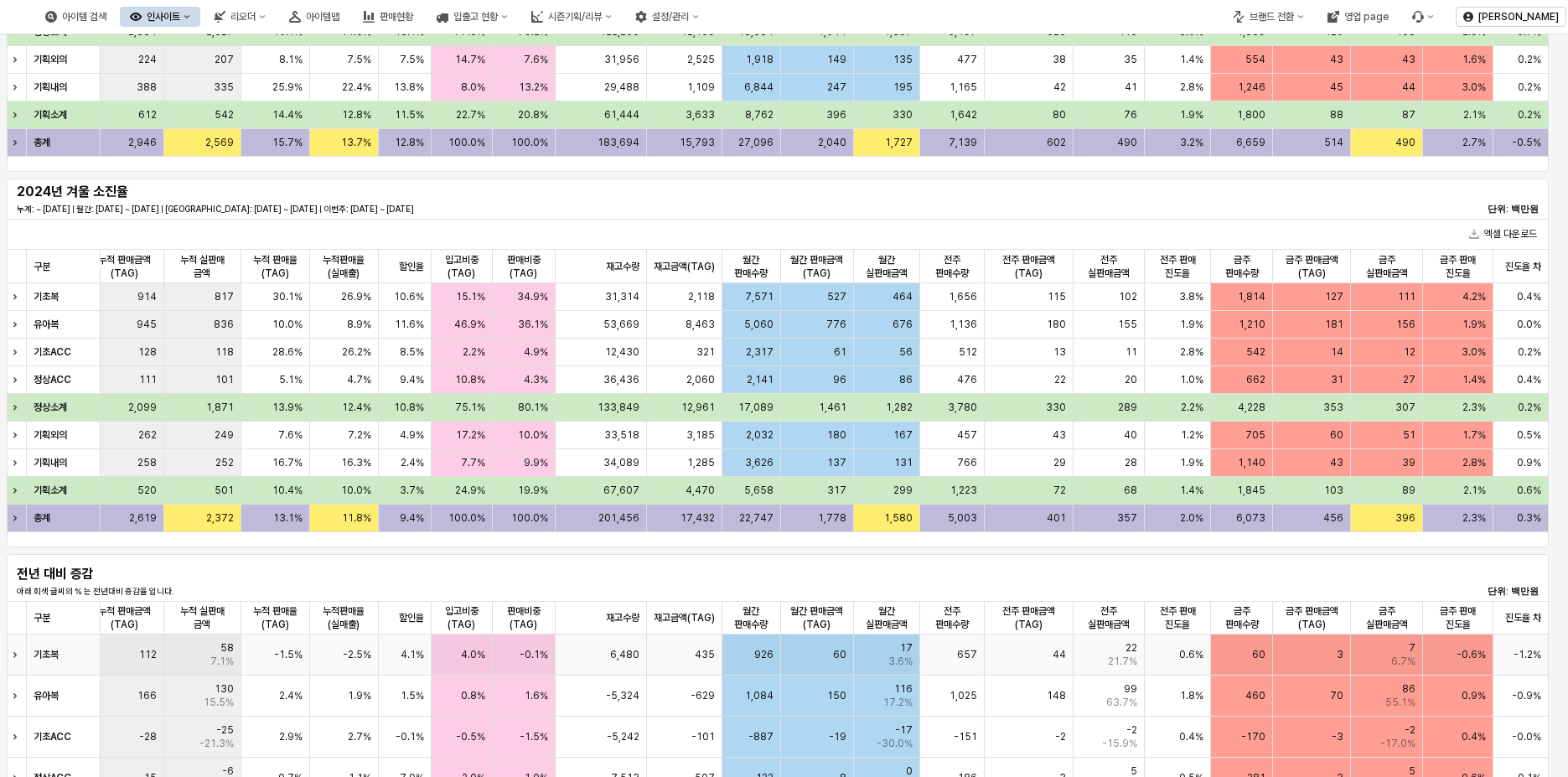
scroll to position [0, 0]
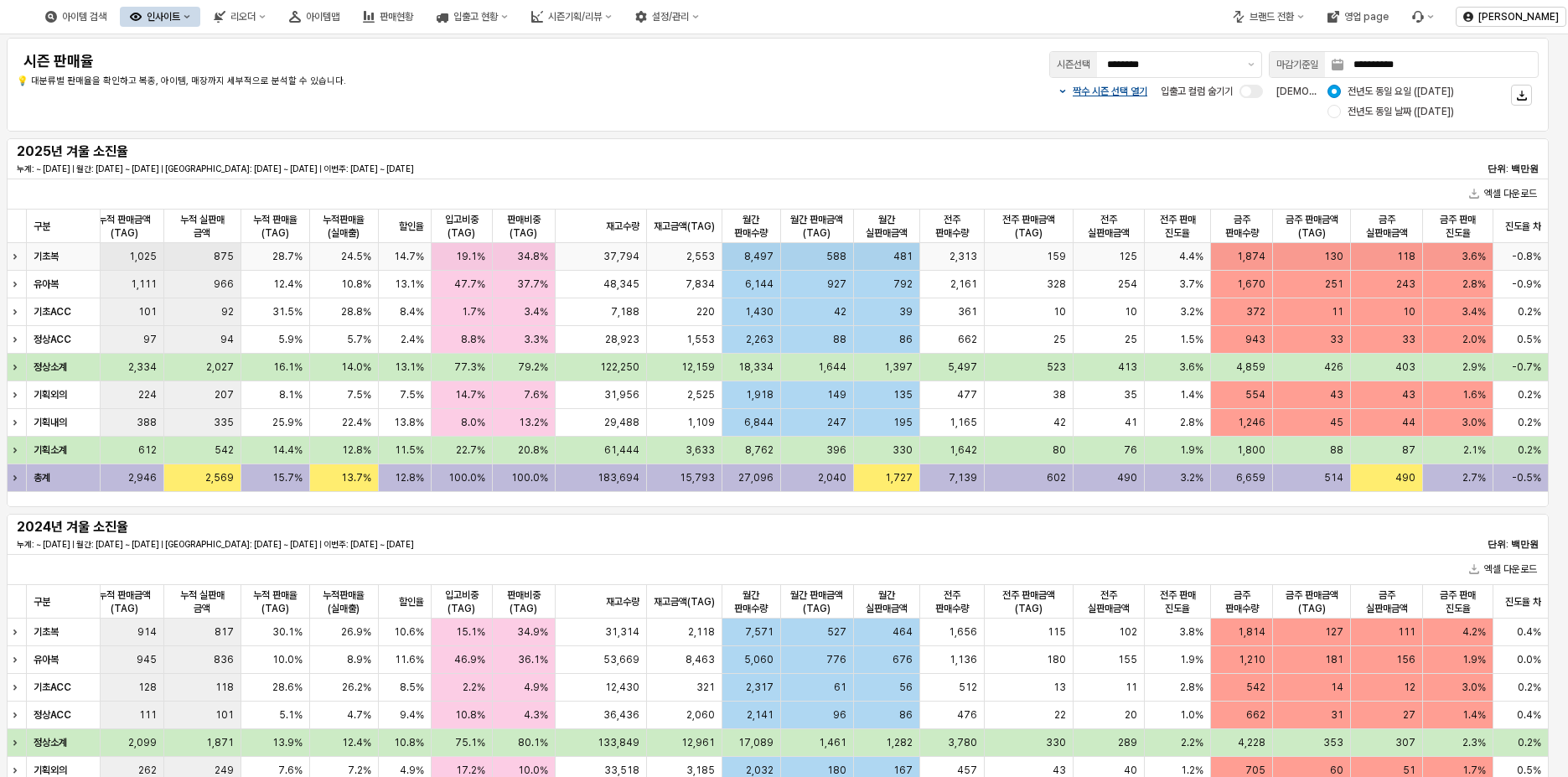
click at [24, 258] on div "Expand row" at bounding box center [18, 256] width 21 height 27
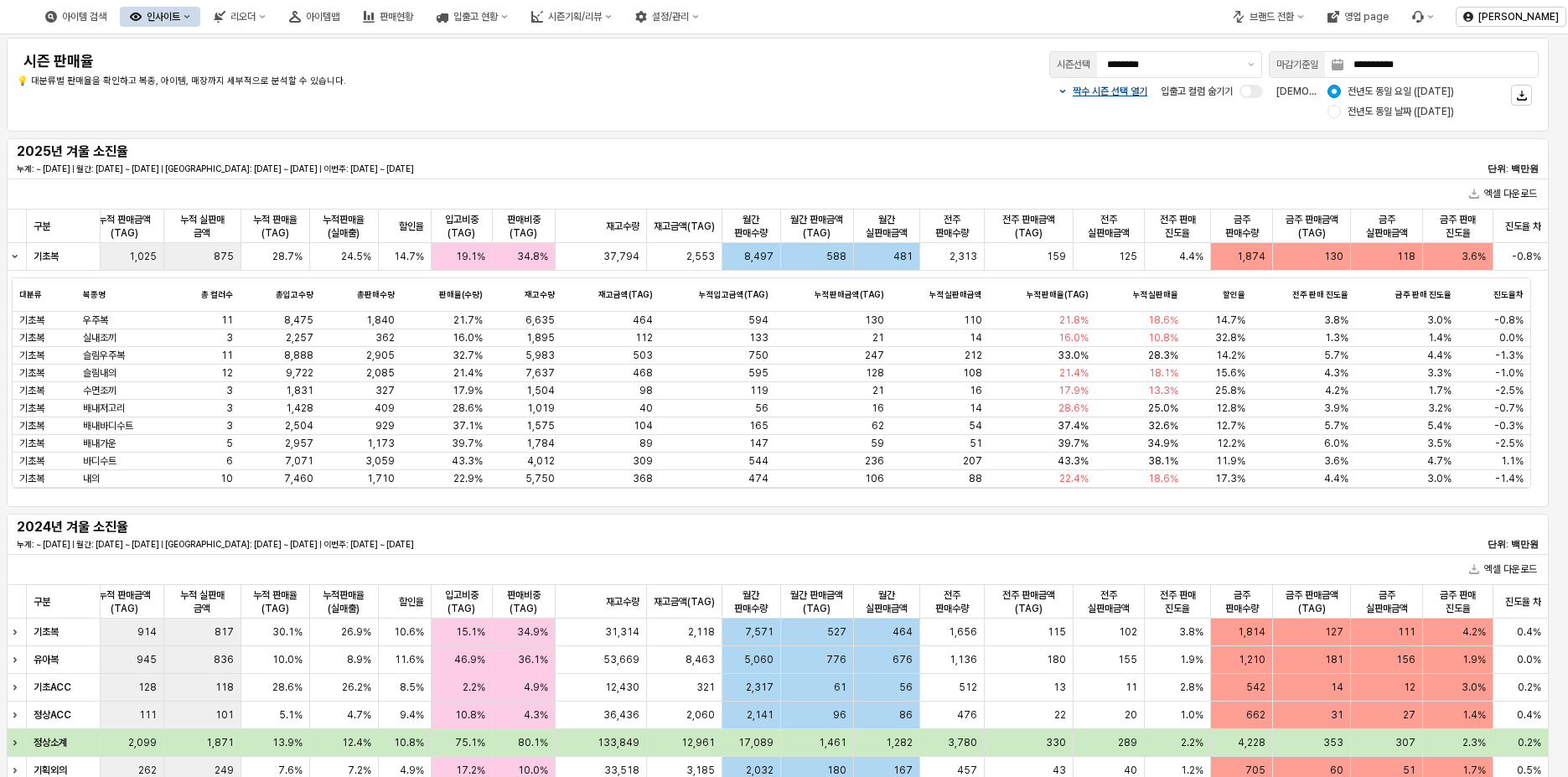
scroll to position [0, 1043]
drag, startPoint x: 1175, startPoint y: 462, endPoint x: 1146, endPoint y: 442, distance: 35.2
click at [1146, 442] on div "기초복 우주복 11 8,475 1,840 21.7% 6,635 464 594 130 110 21.8% 18.6% 14.7% 3.8% 3.0% …" at bounding box center [771, 399] width 1518 height 176
click at [1189, 461] on div "11.9%" at bounding box center [1218, 462] width 67 height 18
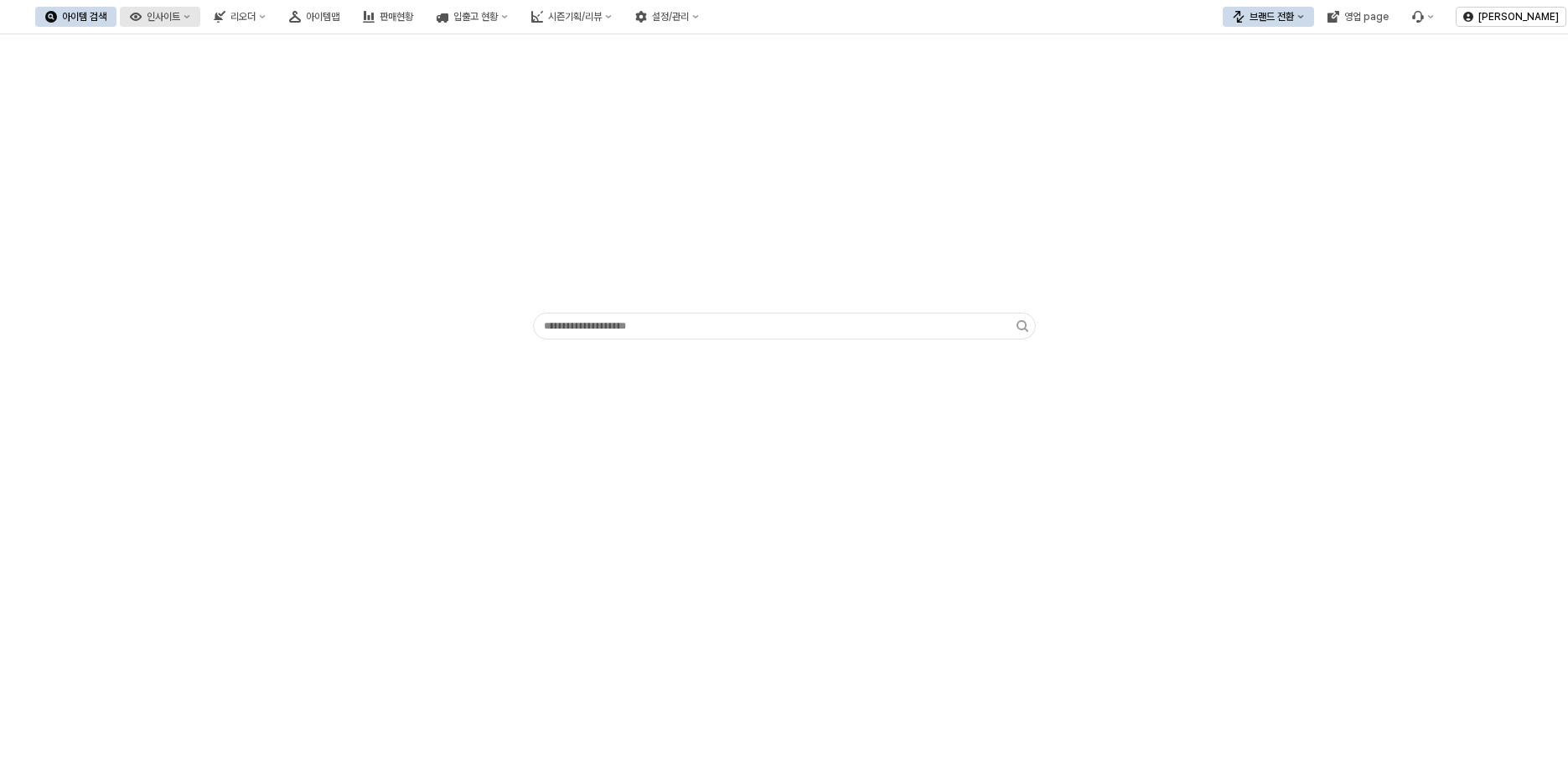
click at [200, 21] on button "인사이트" at bounding box center [160, 17] width 80 height 21
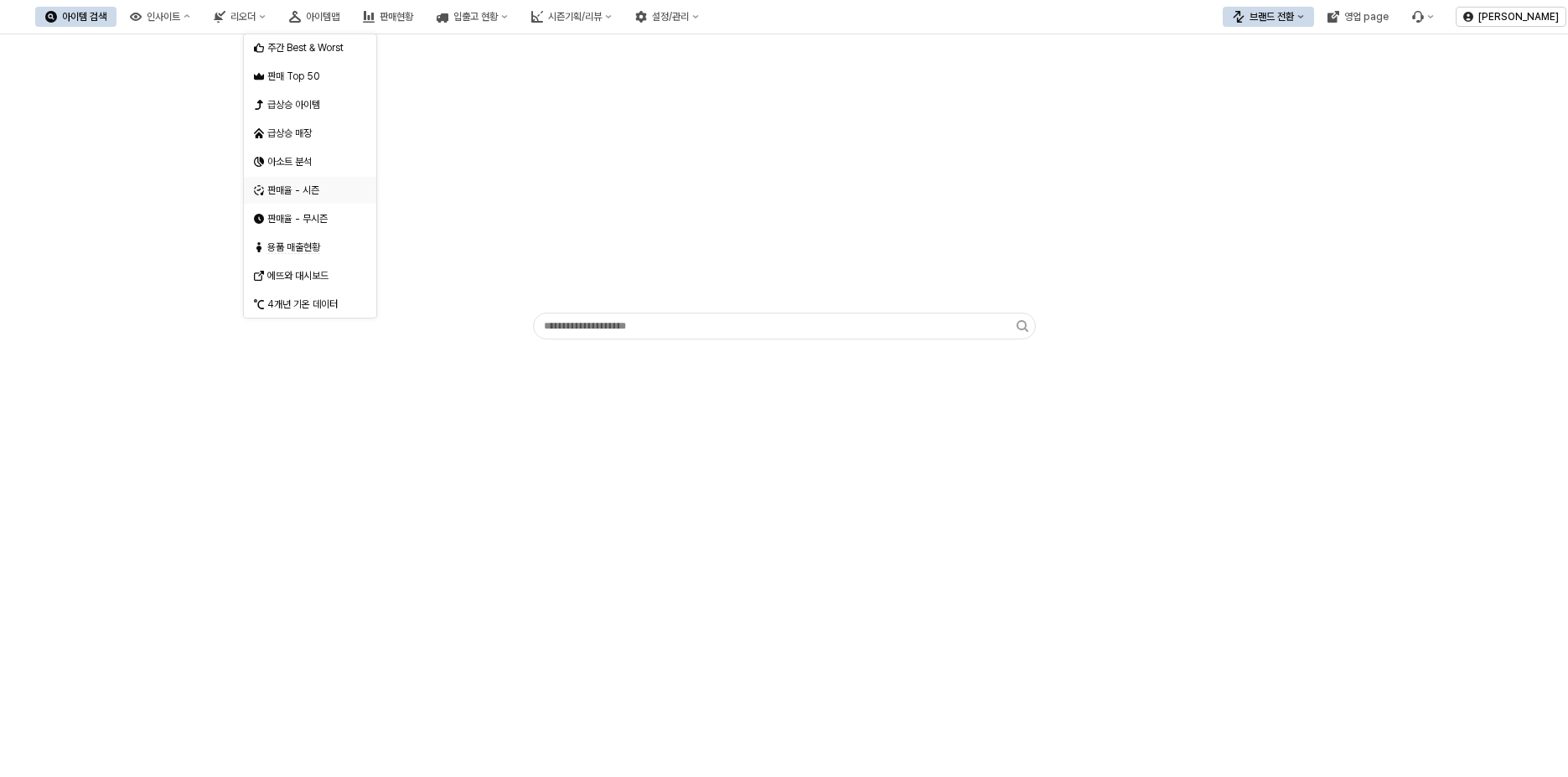
click at [317, 189] on div "판매율 - 시즌" at bounding box center [312, 190] width 89 height 13
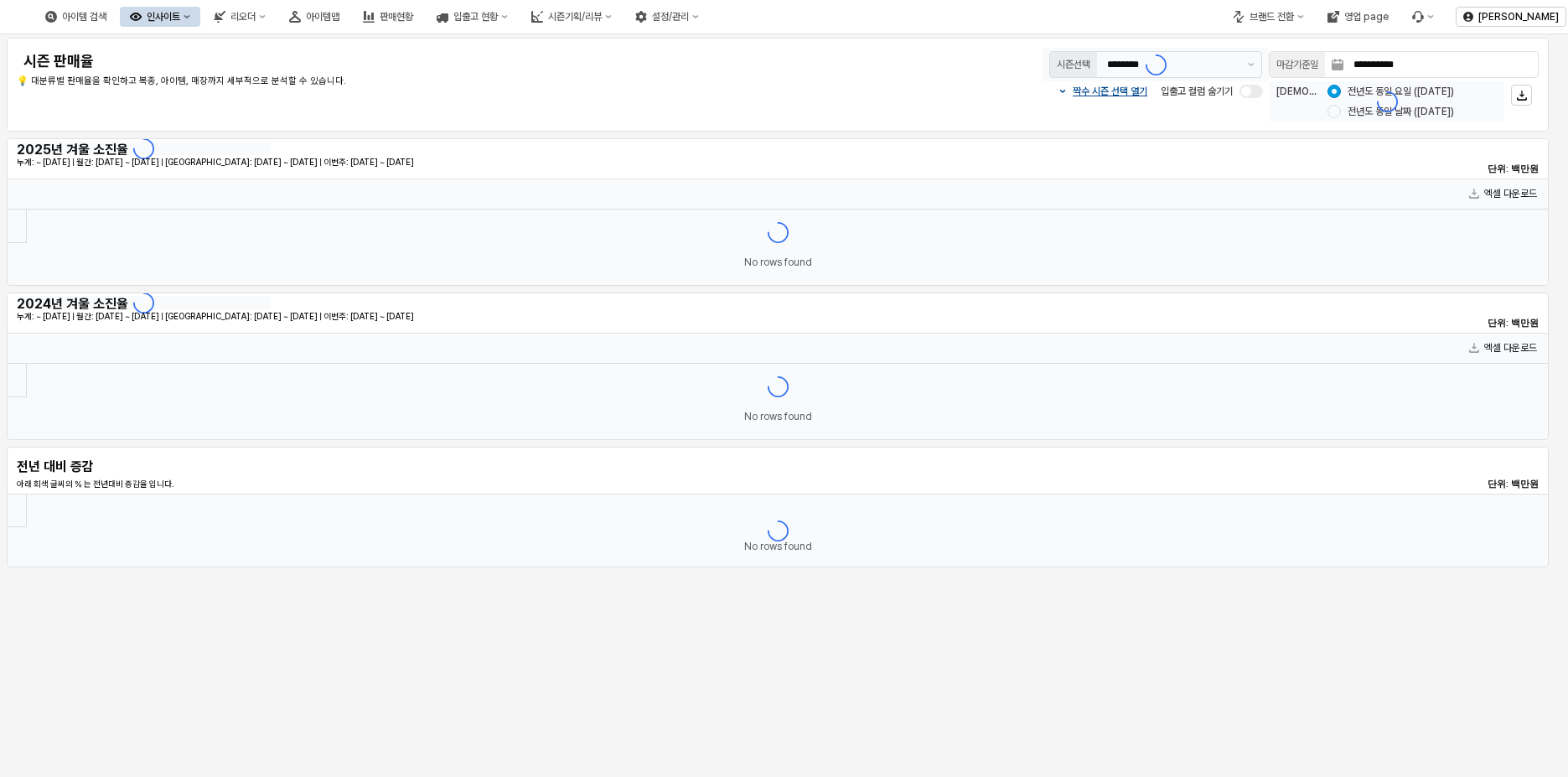
type input "********"
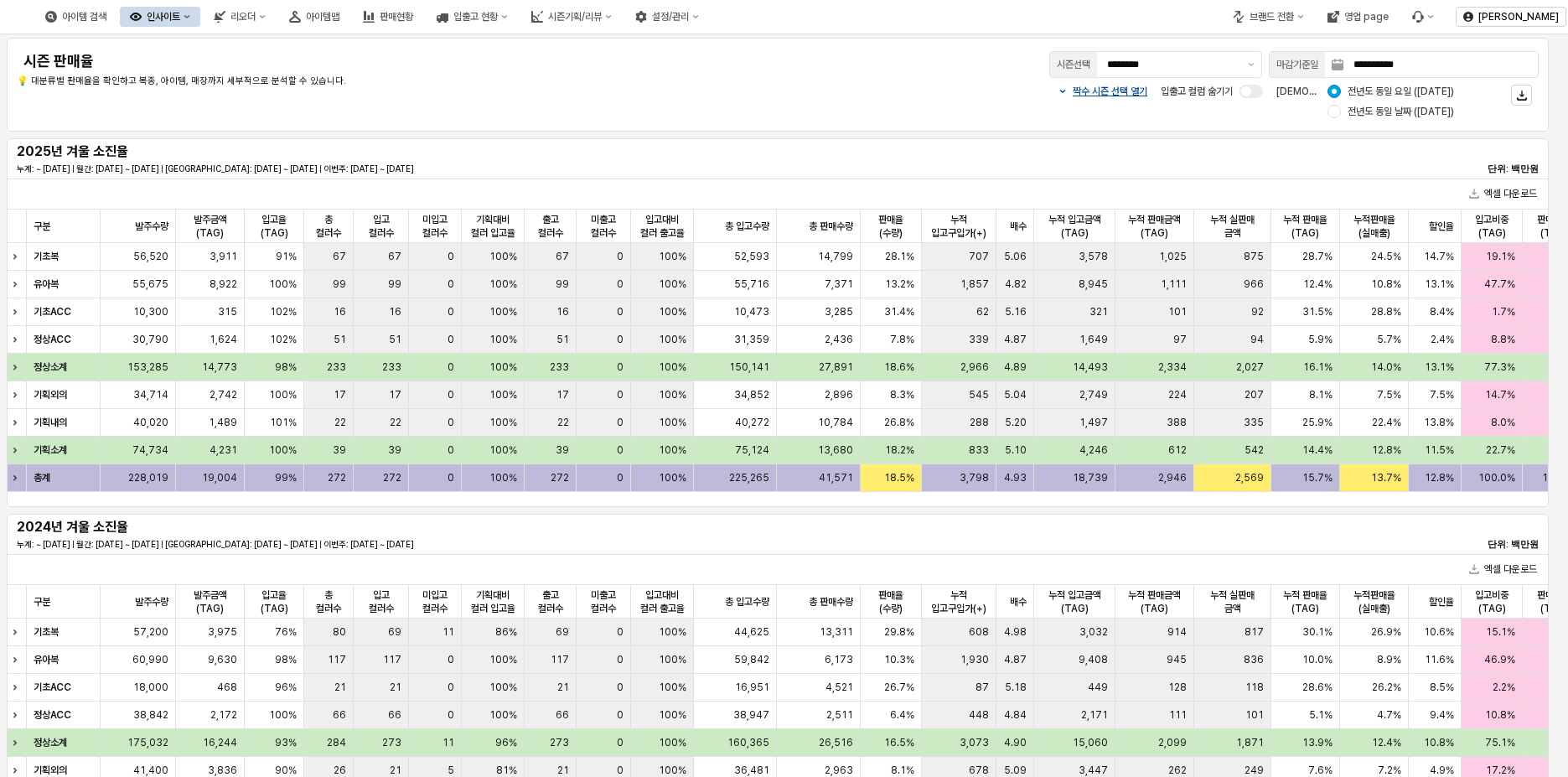
click at [981, 99] on div "짝수 시즌 선택 열기 입출고 컬럼 숨기기 비교 기준: 전년도 동일 요일 (2024-09-29) 전년도 동일 날짜 (2024-09-28)" at bounding box center [1158, 101] width 761 height 40
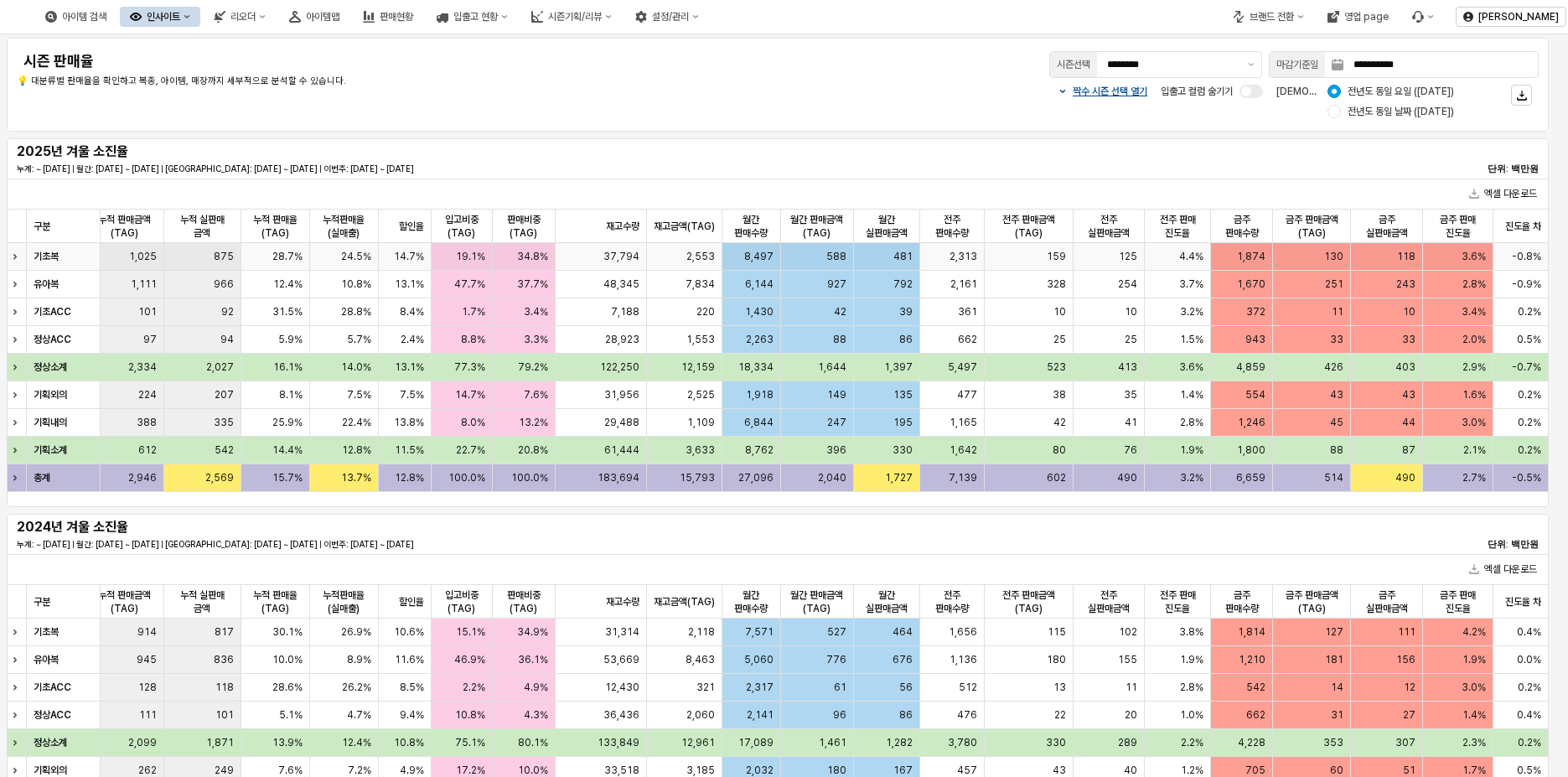
click at [17, 260] on div "Expand row" at bounding box center [18, 256] width 21 height 27
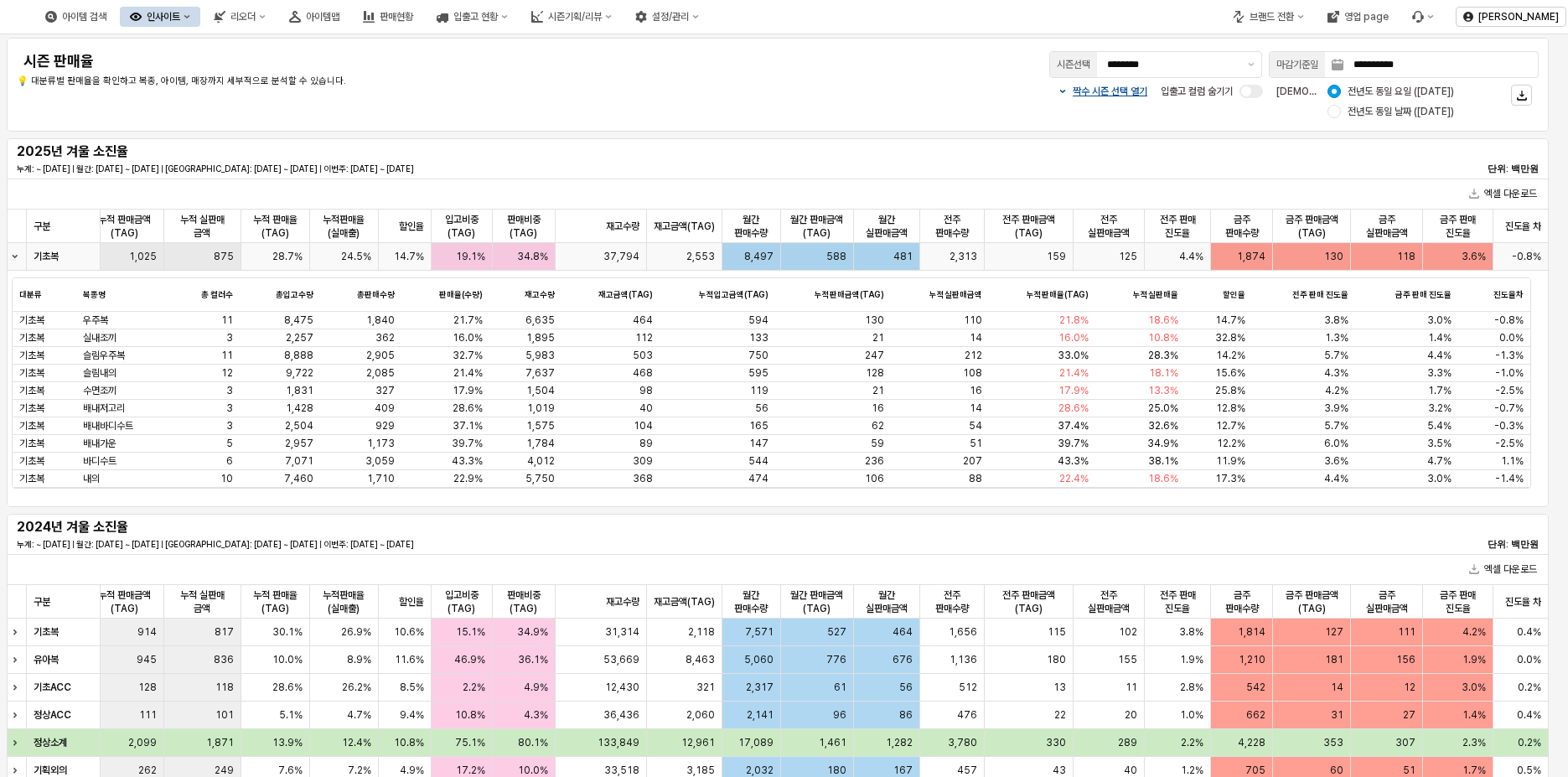
click at [13, 254] on icon "Collapse row" at bounding box center [15, 257] width 7 height 7
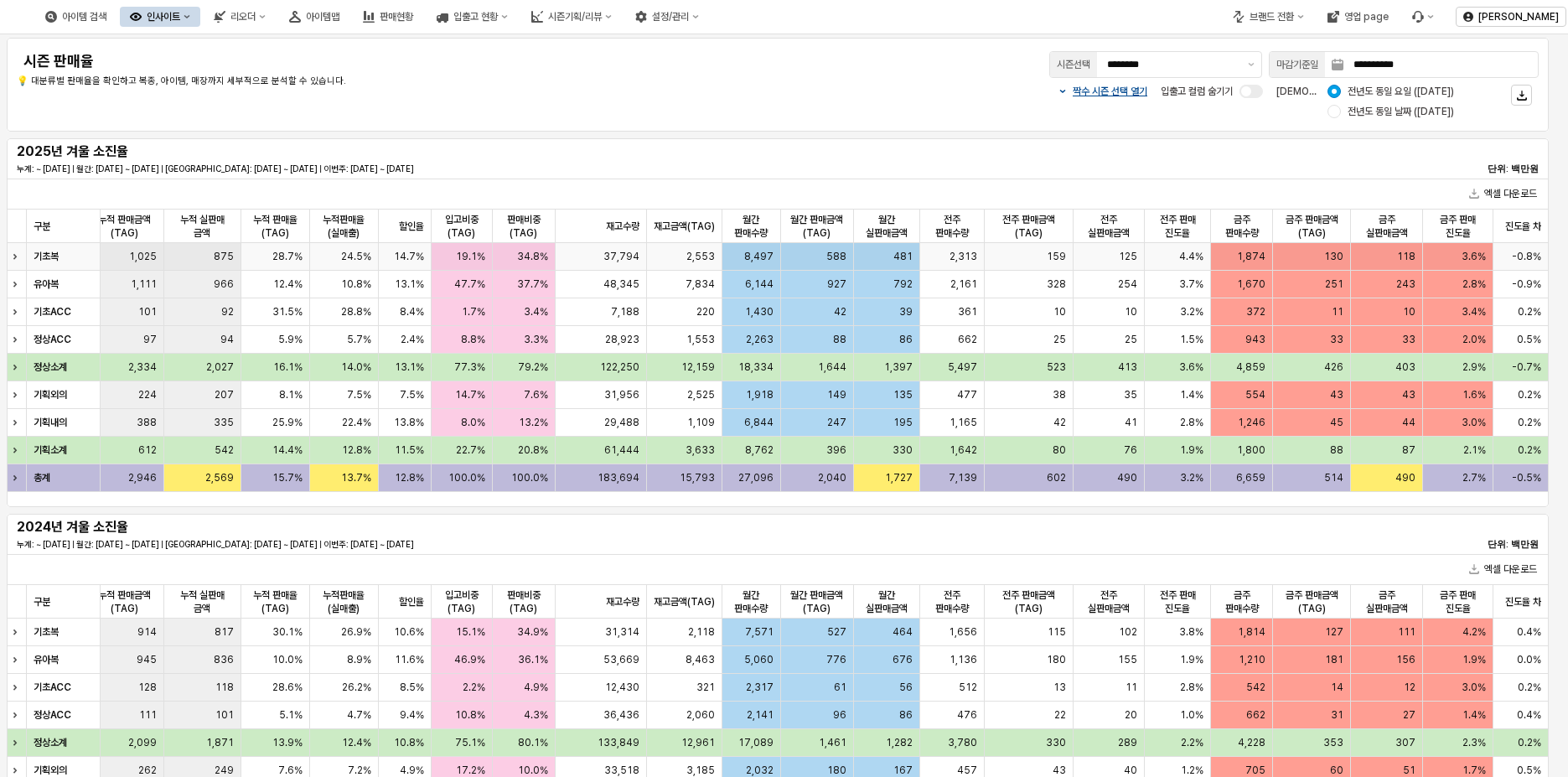
click at [22, 255] on div "Expand row" at bounding box center [18, 256] width 21 height 27
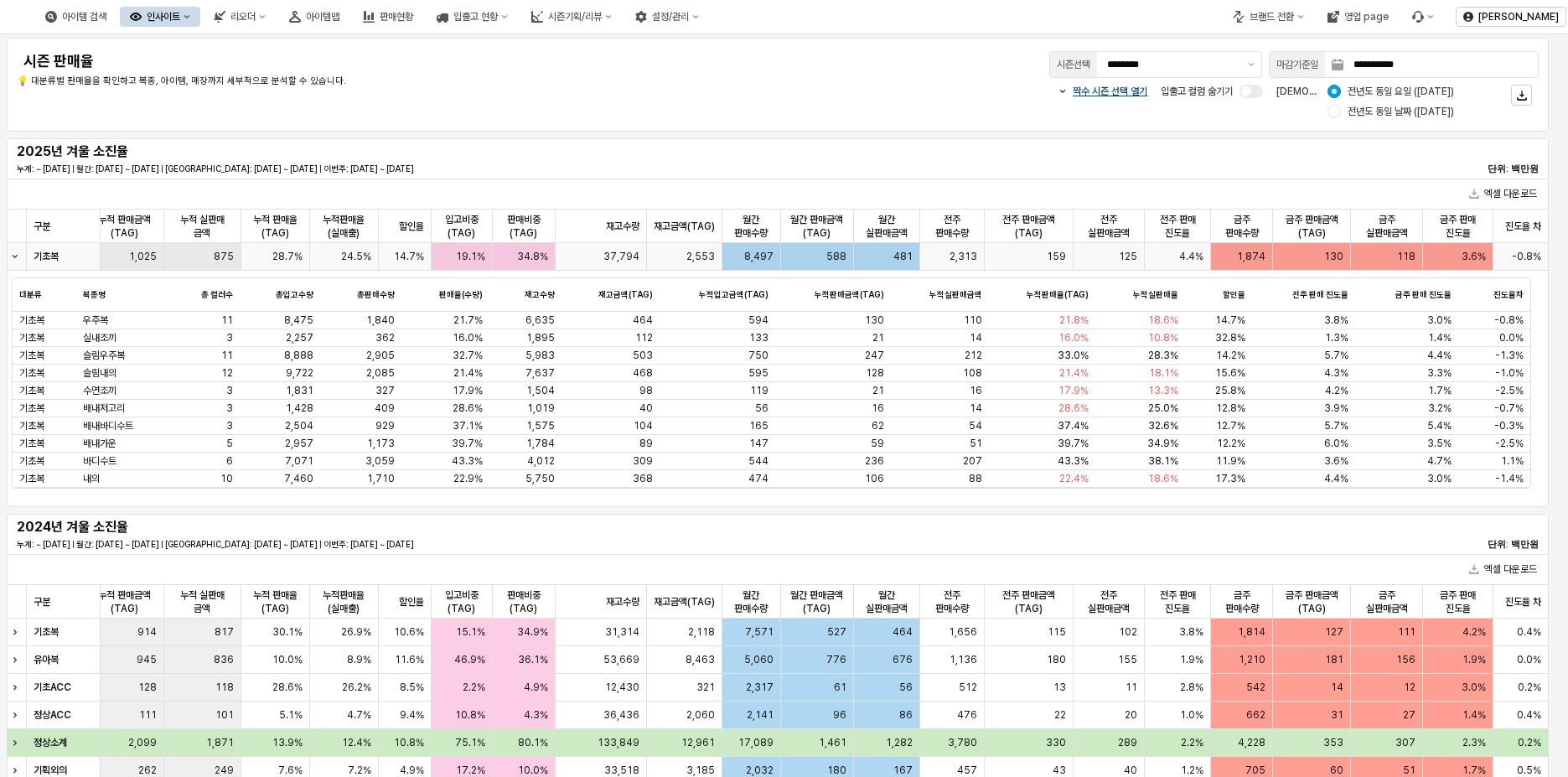
click at [22, 255] on div "Collapse row" at bounding box center [18, 256] width 21 height 27
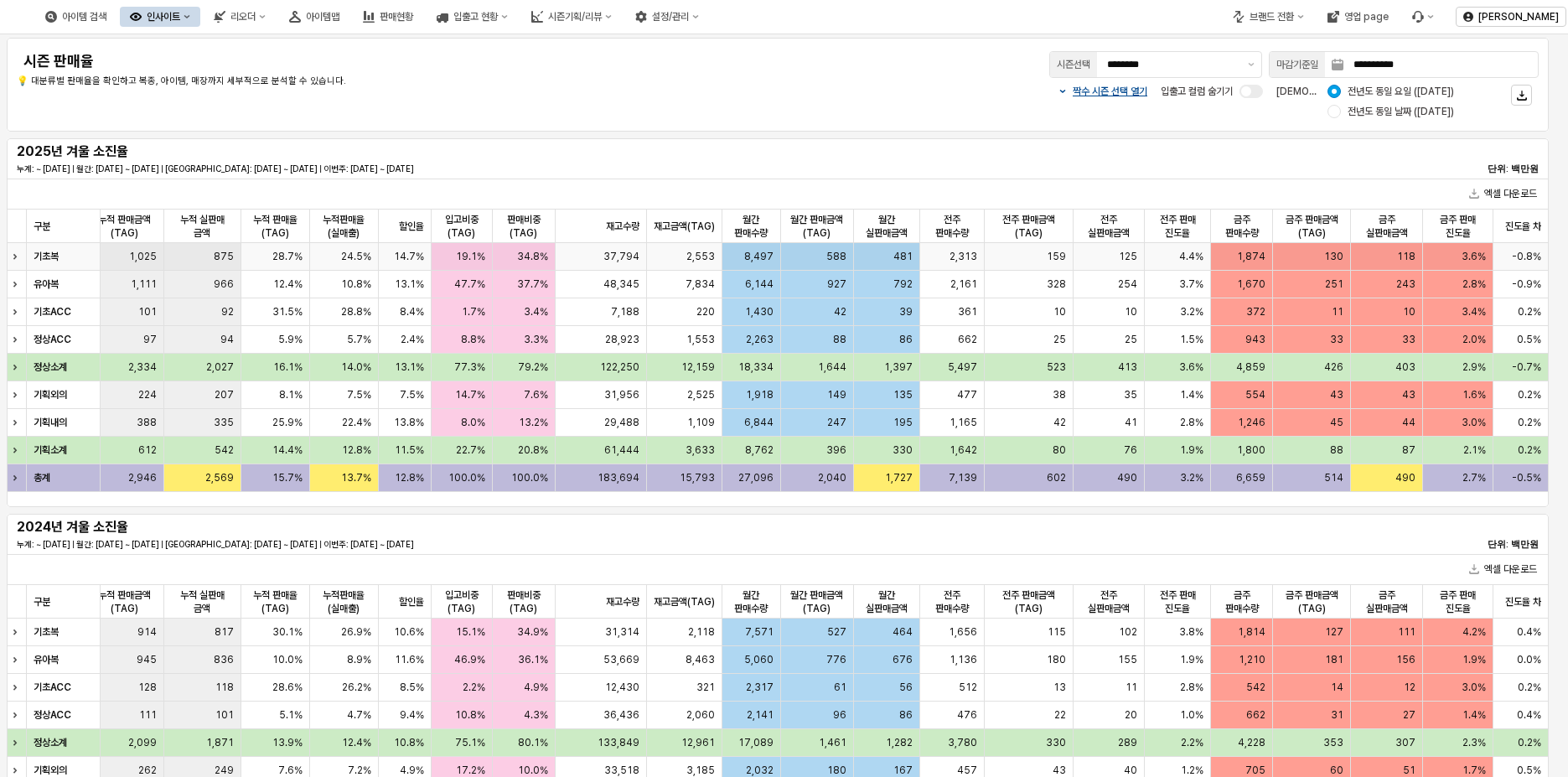
click at [14, 255] on icon "Expand row" at bounding box center [15, 256] width 2 height 4
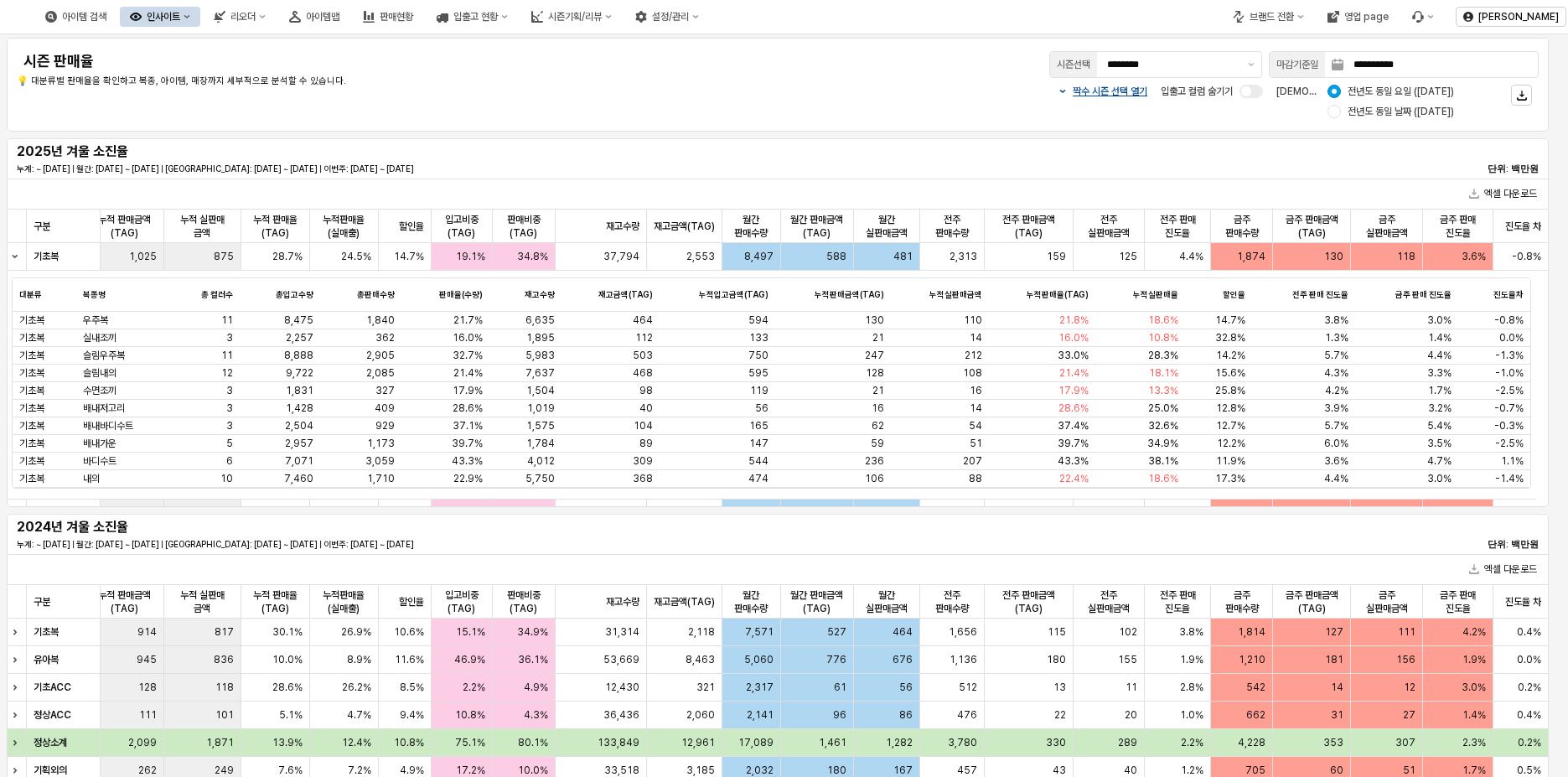
scroll to position [0, 1030]
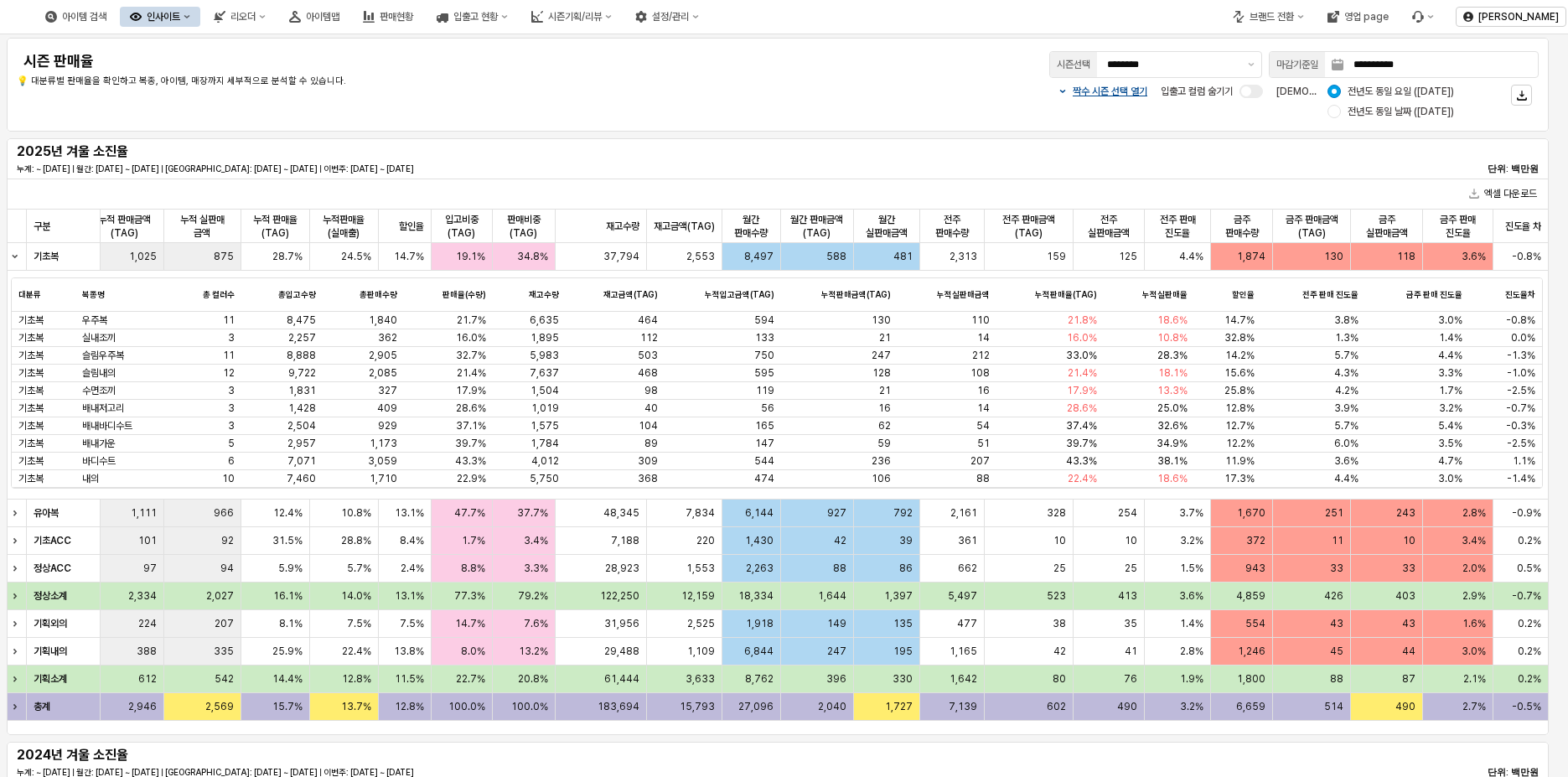
click at [1128, 171] on div "2025년 겨울 소진율 누계: ~ 2025-09-28 | 월간: 2025-09-01 ~ 2025-09-28 | 지난주: 2025-09-15 ~…" at bounding box center [778, 159] width 1522 height 34
click at [212, 345] on div "3" at bounding box center [204, 338] width 75 height 18
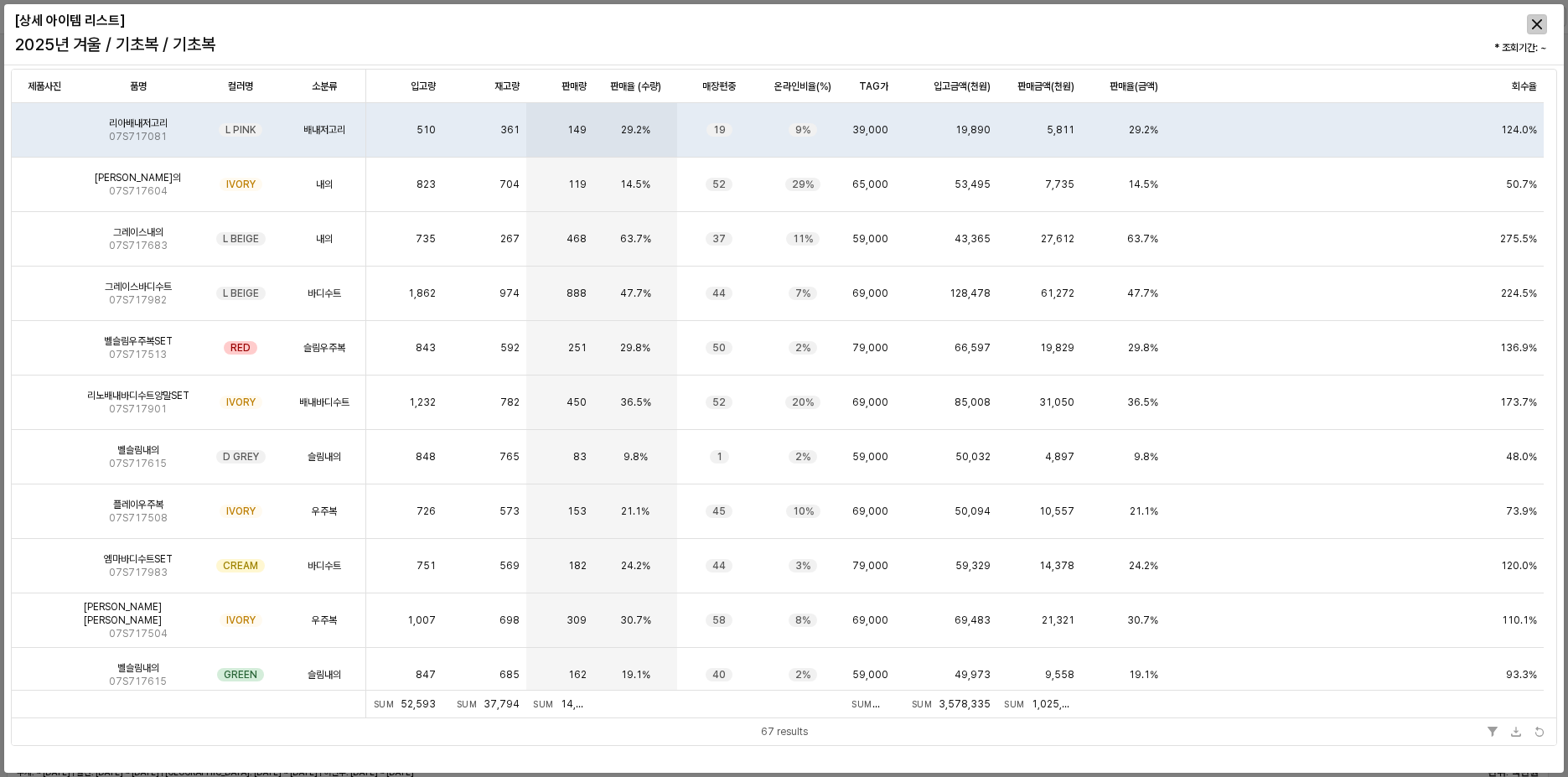
click at [1541, 21] on icon "Close" at bounding box center [1537, 24] width 10 height 10
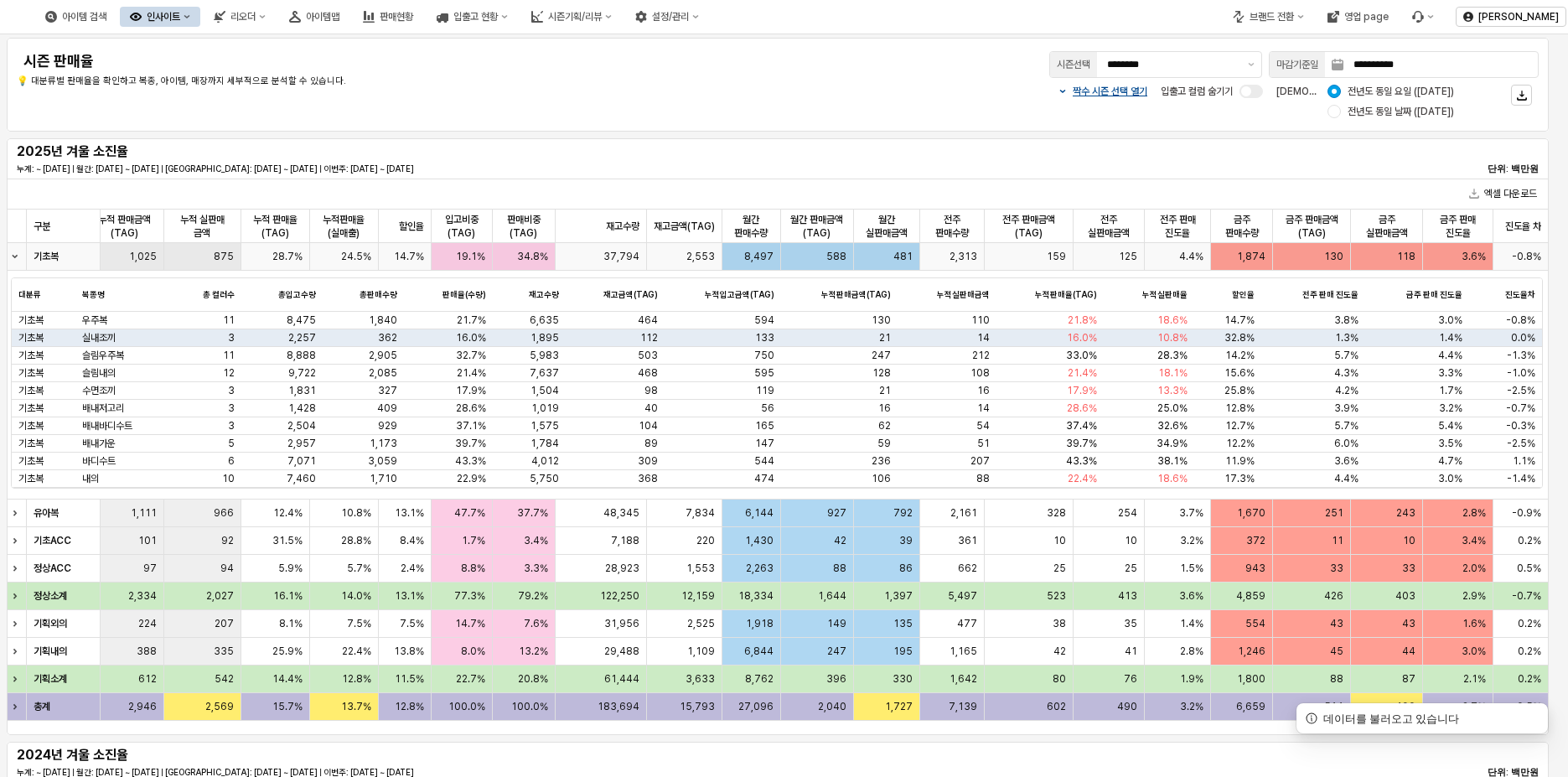
click at [16, 260] on div "Collapse row" at bounding box center [18, 256] width 21 height 27
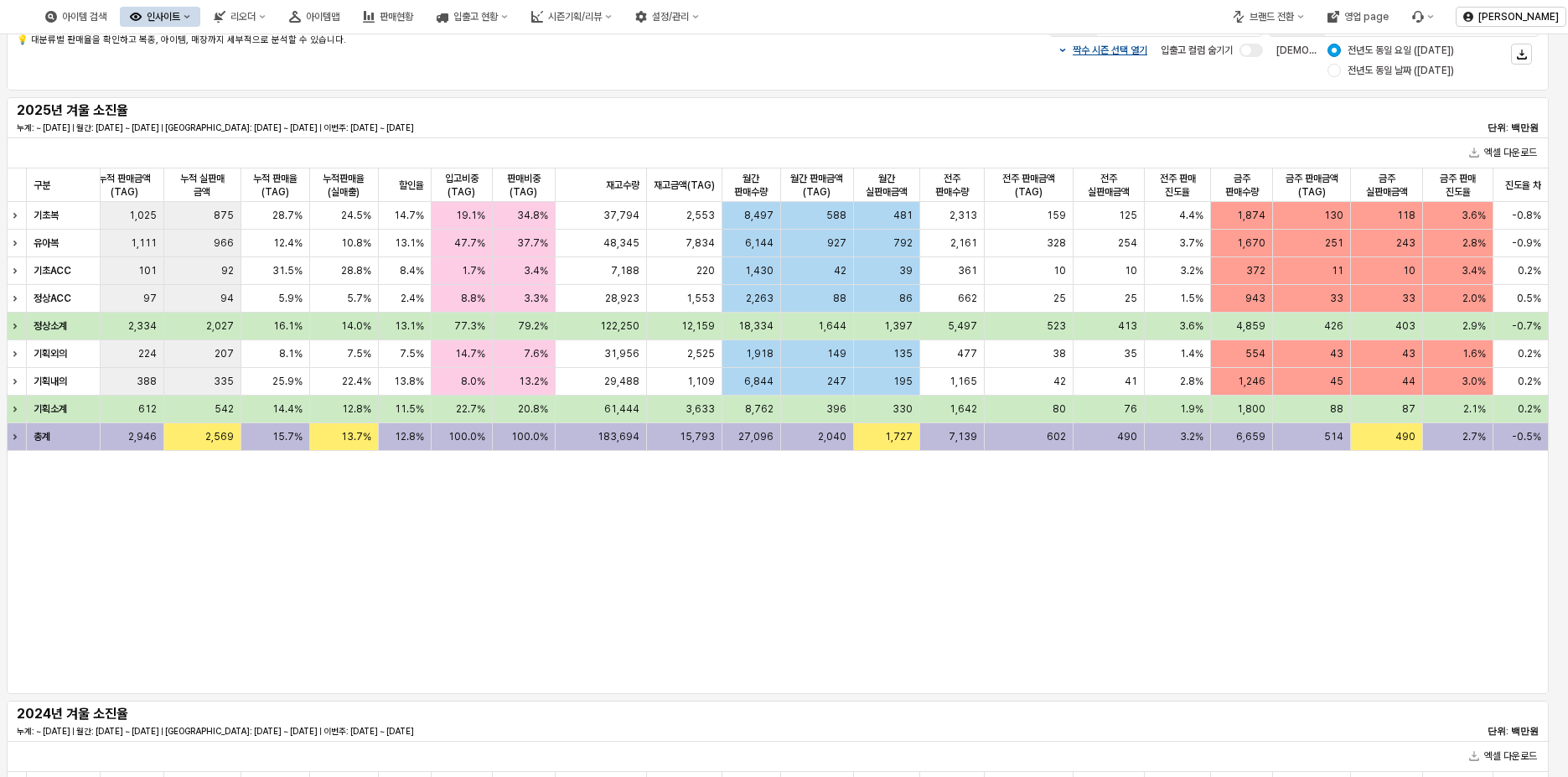
scroll to position [0, 0]
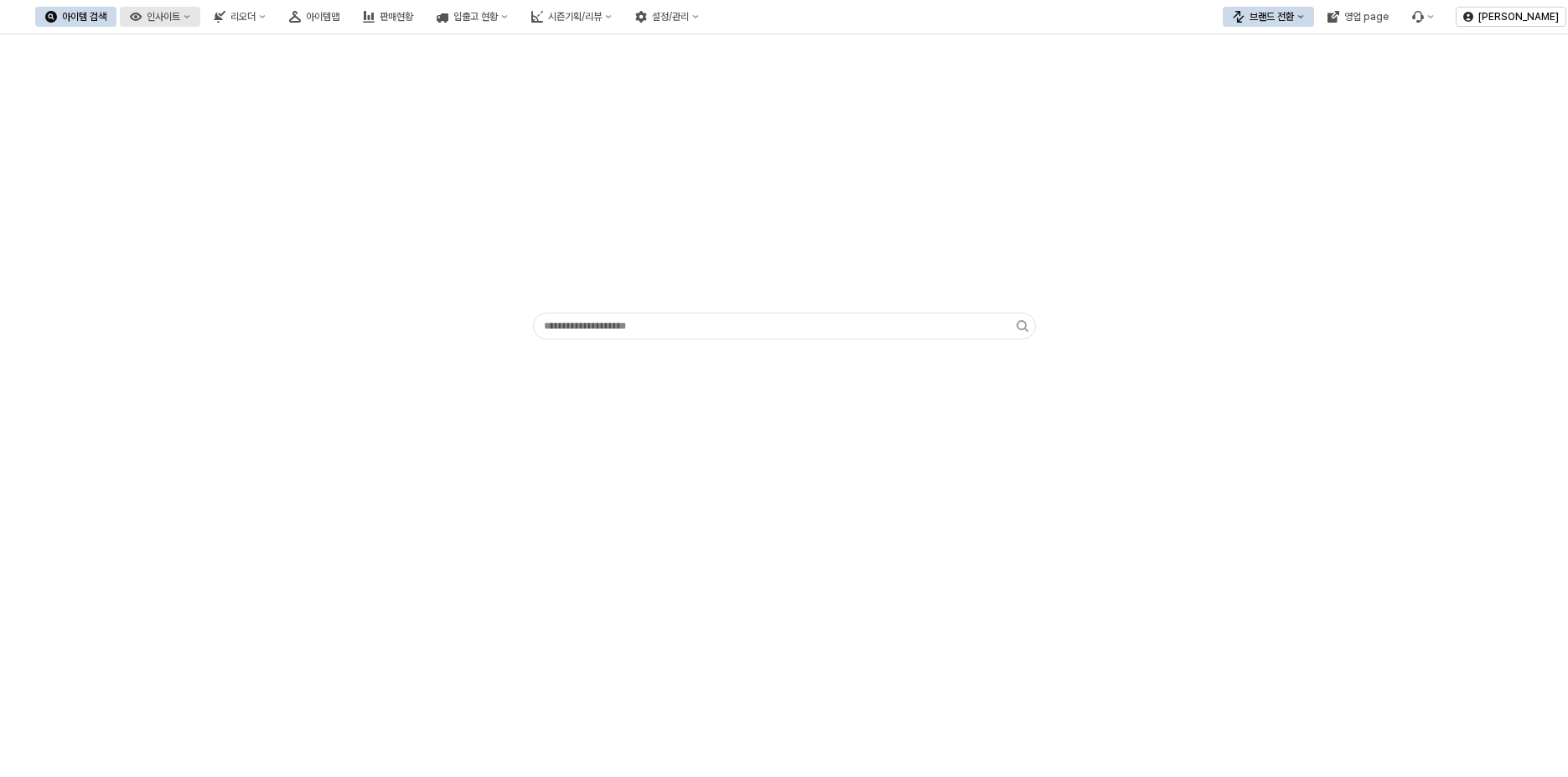
click at [180, 19] on div "인사이트" at bounding box center [163, 16] width 34 height 12
click at [413, 21] on div "판매현황" at bounding box center [396, 16] width 34 height 12
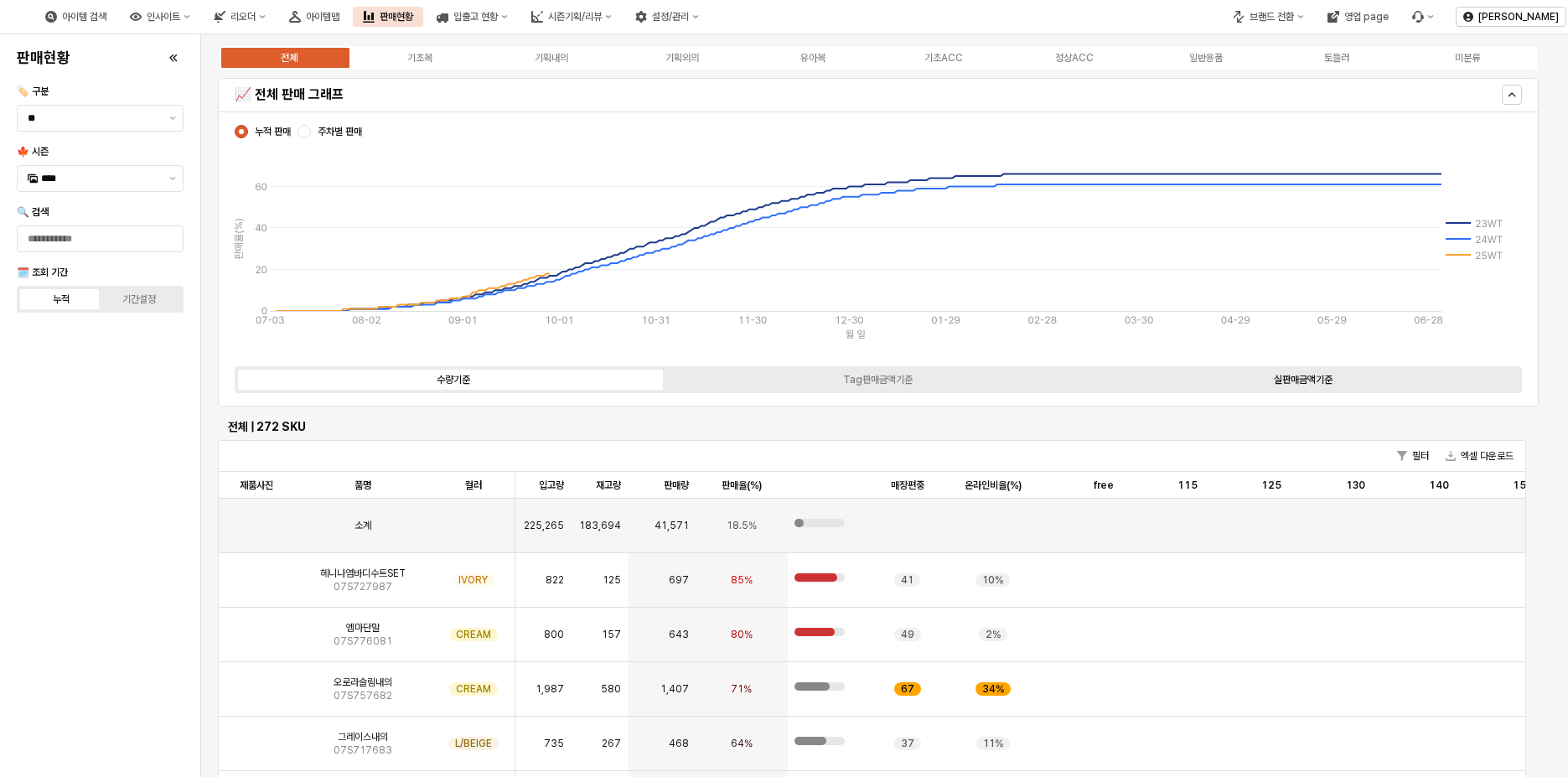
click at [1272, 381] on label "실판매금액기준" at bounding box center [1304, 380] width 425 height 15
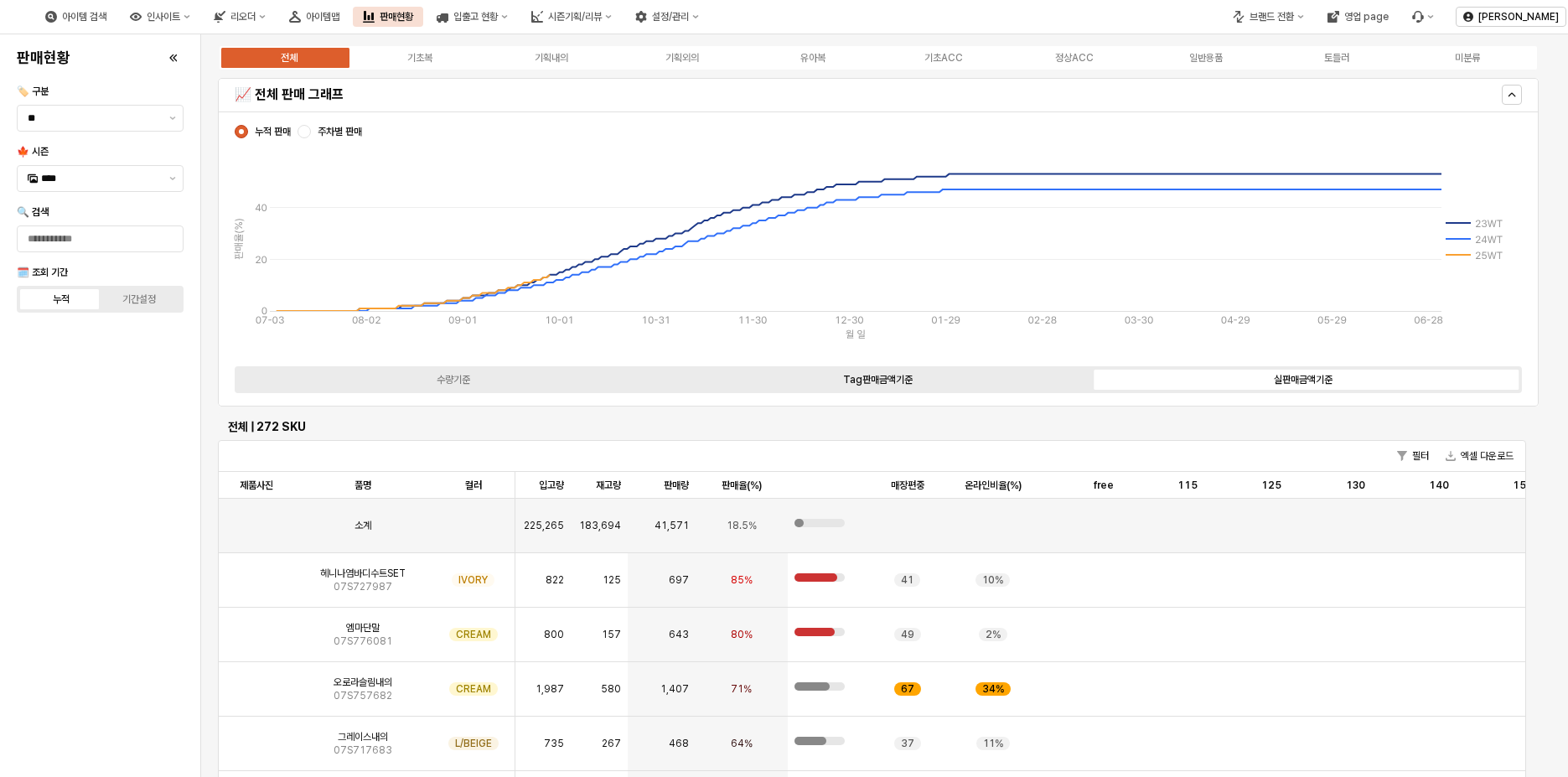
click at [885, 382] on div "Tag판매금액기준" at bounding box center [878, 380] width 70 height 12
click at [1336, 383] on label "실판매금액기준" at bounding box center [1304, 380] width 425 height 15
click at [531, 380] on label "수량기준" at bounding box center [453, 380] width 425 height 15
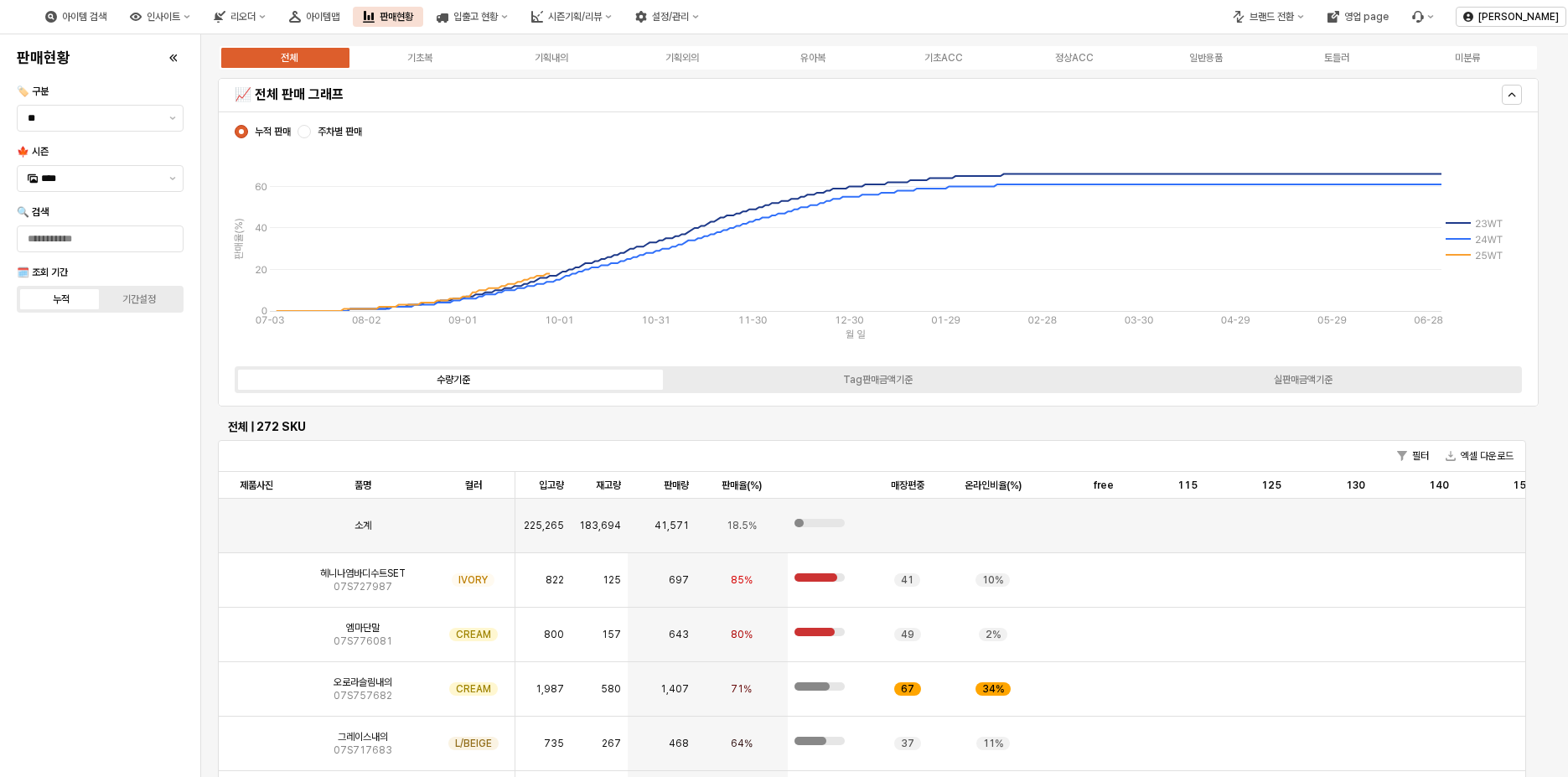
click at [334, 132] on span "주차별 판매" at bounding box center [340, 131] width 45 height 13
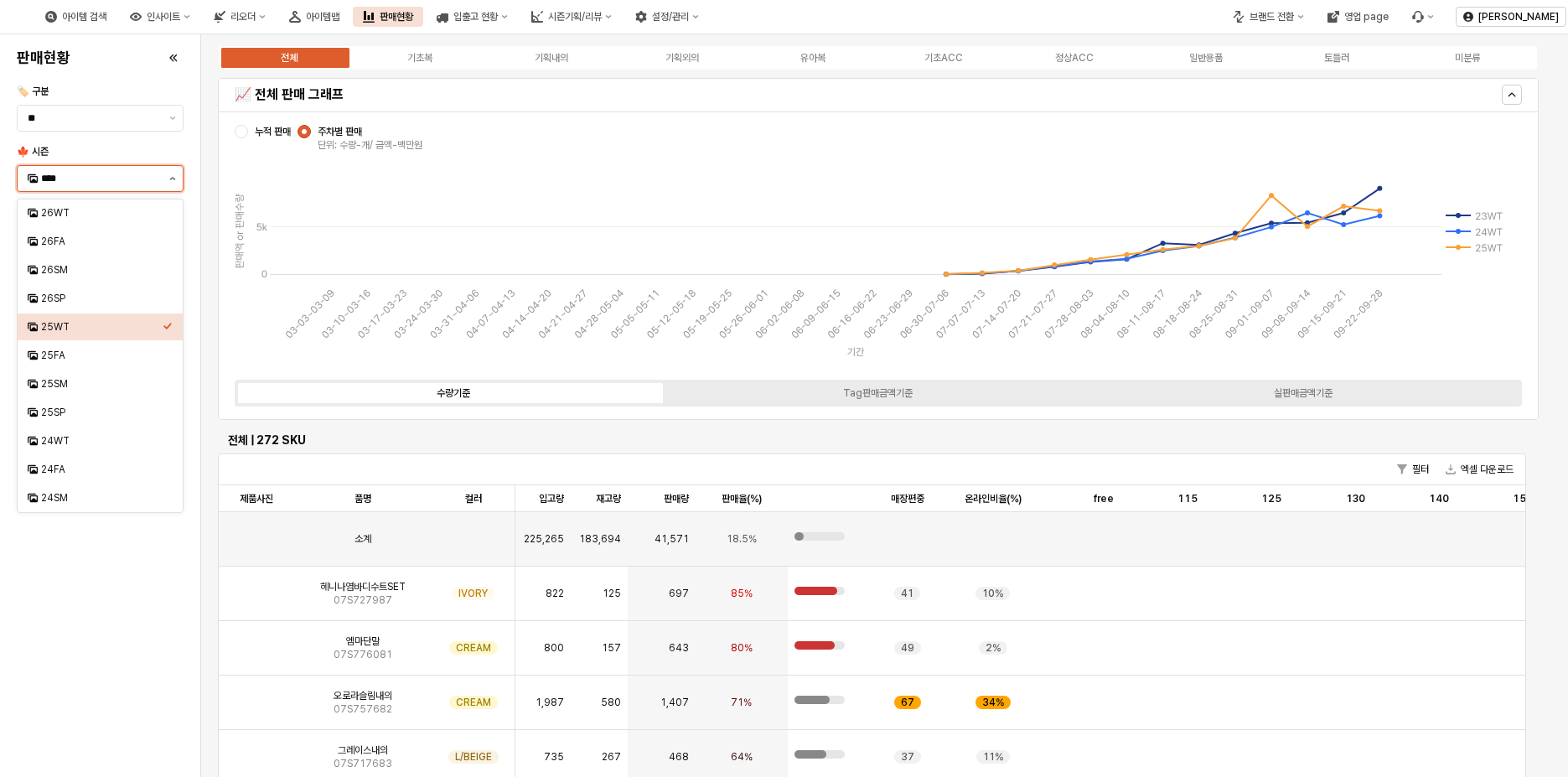
click at [168, 185] on button "제안 사항 표시" at bounding box center [172, 179] width 21 height 25
click at [111, 351] on div "25FA" at bounding box center [102, 355] width 121 height 13
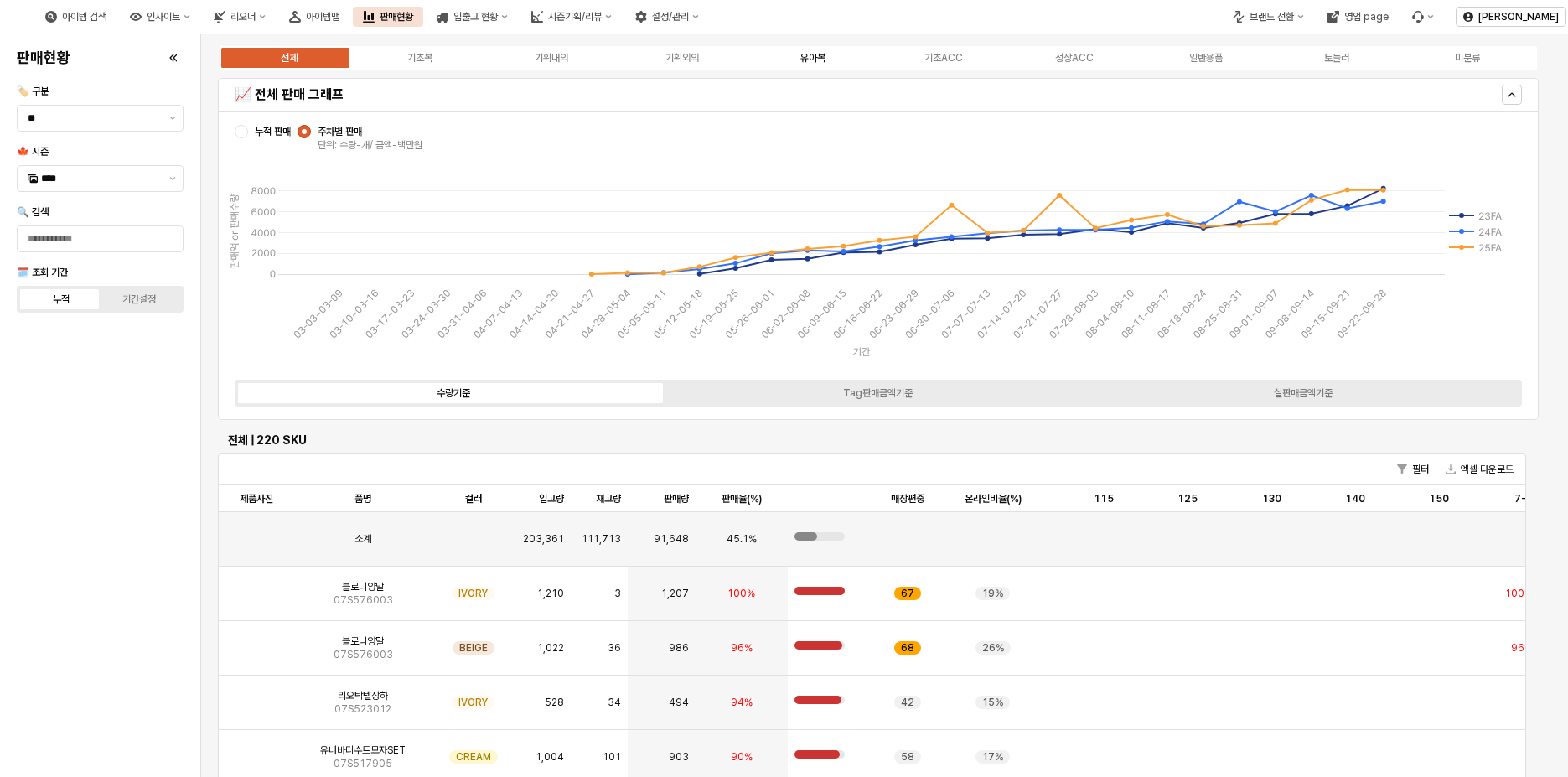
click at [841, 54] on label "유아복" at bounding box center [813, 57] width 130 height 15
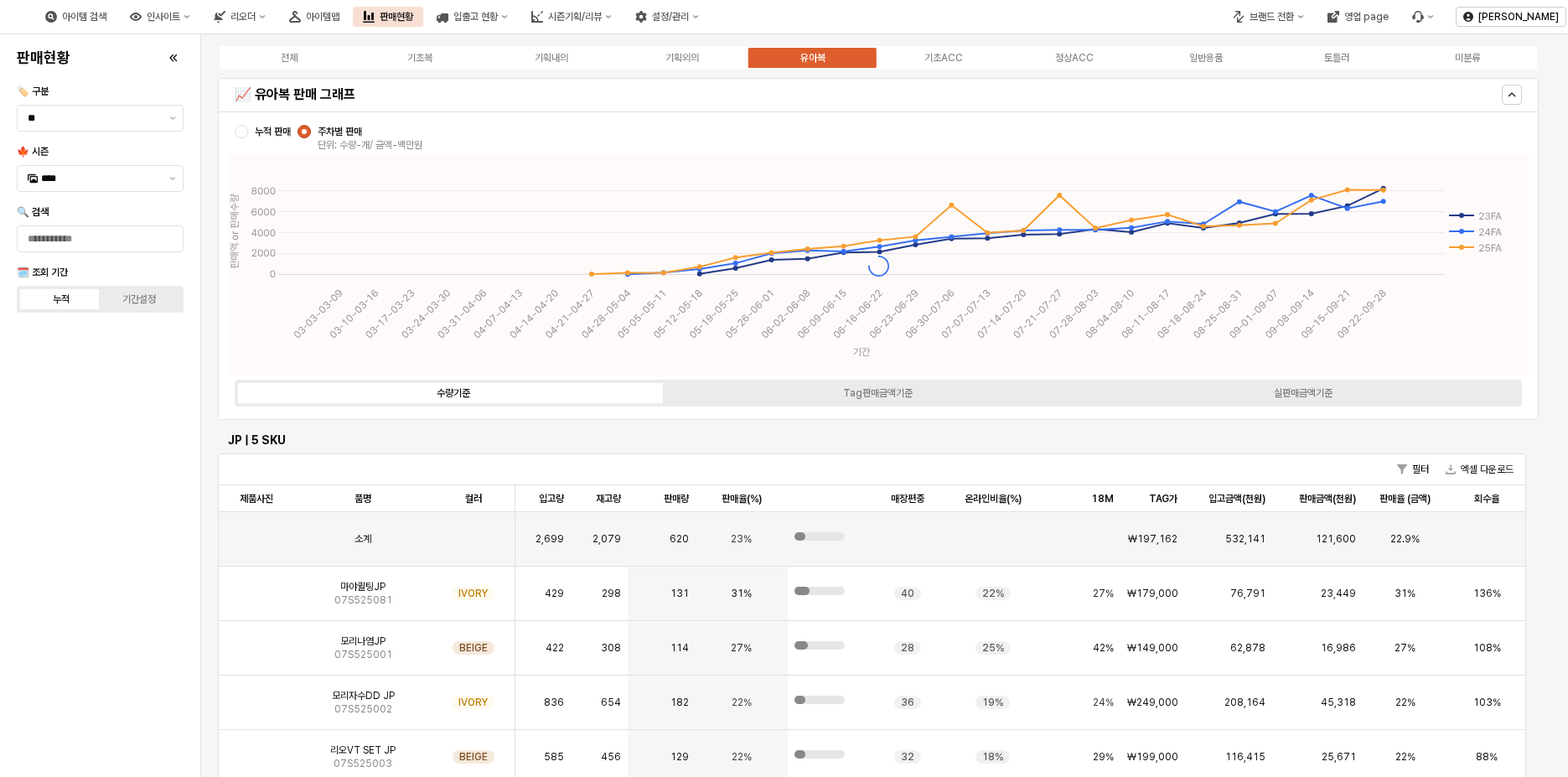
click at [823, 55] on div "유아복" at bounding box center [813, 57] width 25 height 12
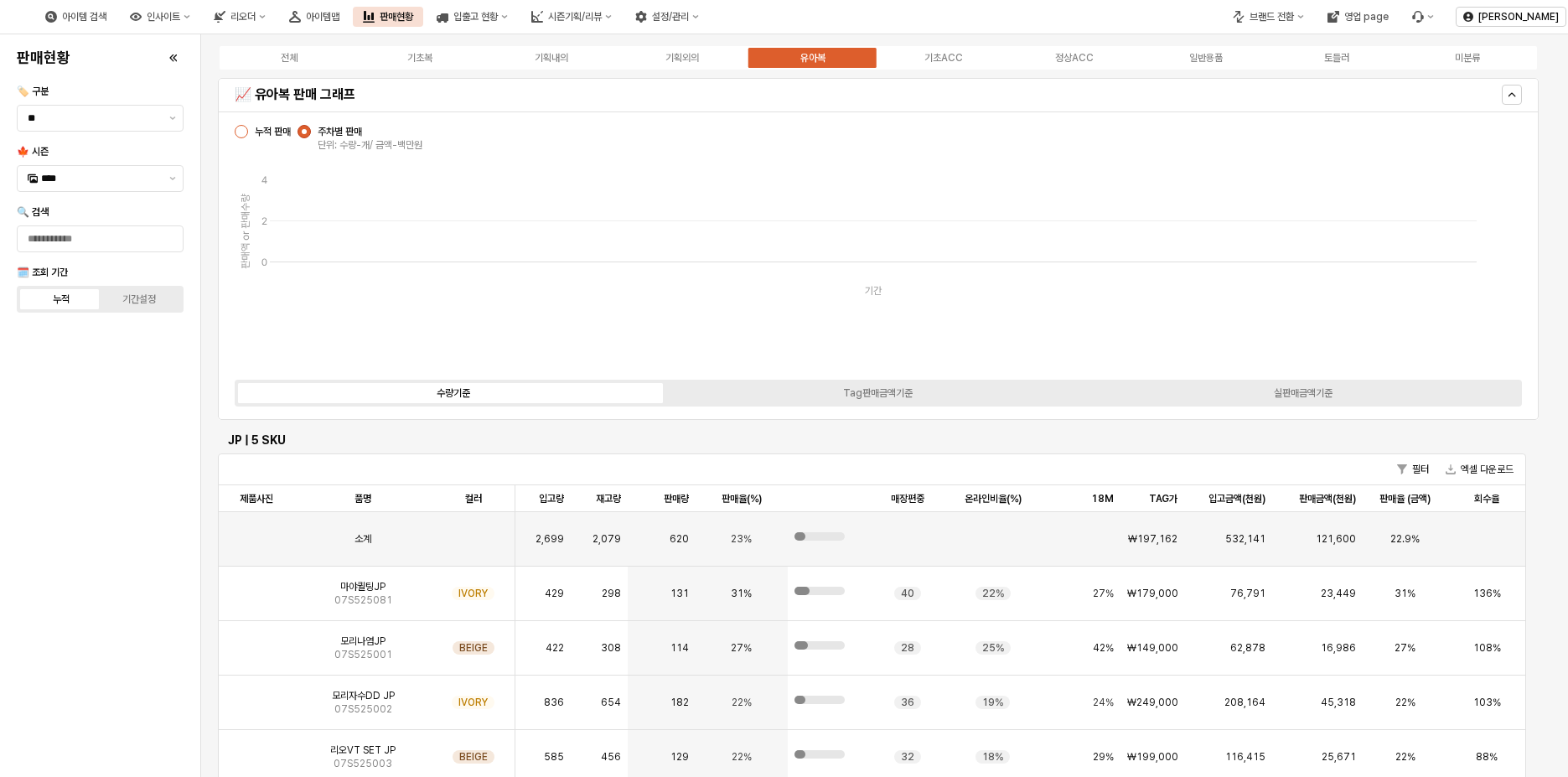
click at [242, 126] on div "App Frame" at bounding box center [241, 131] width 13 height 13
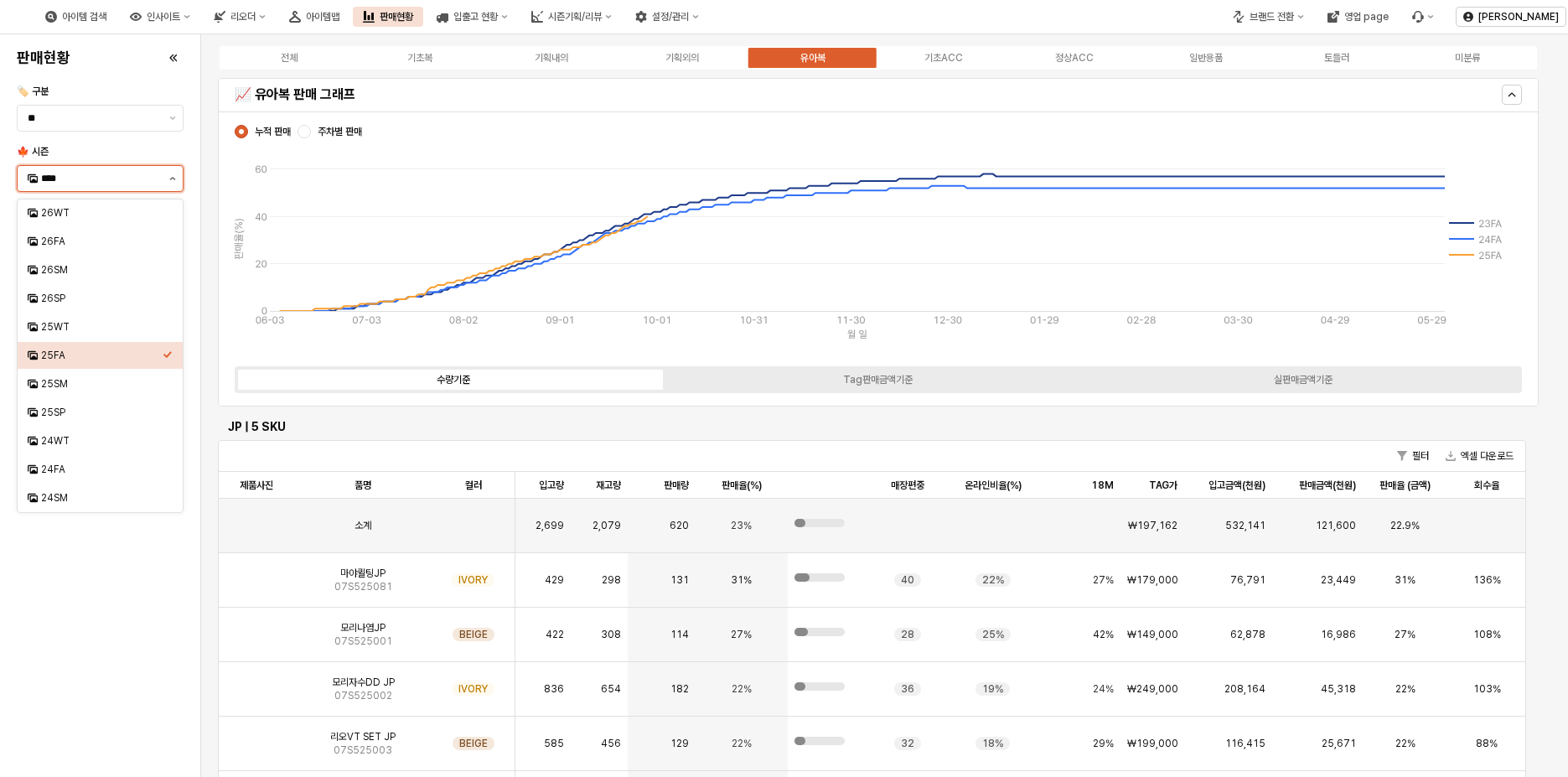
click at [165, 173] on button "제안 사항 표시" at bounding box center [172, 179] width 21 height 25
click at [111, 319] on div "25WT" at bounding box center [95, 327] width 135 height 17
type input "****"
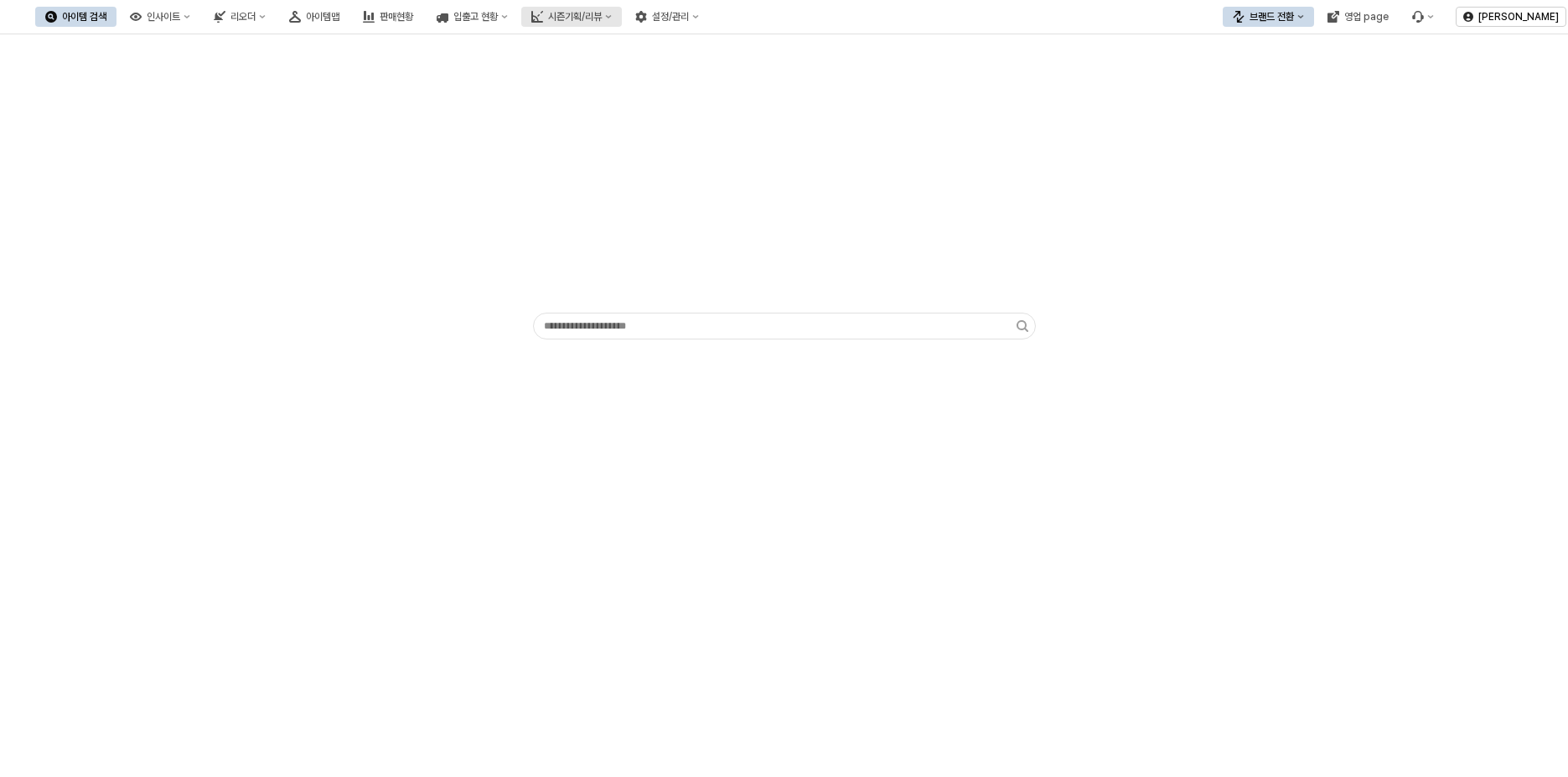
click at [602, 21] on div "시즌기획/리뷰" at bounding box center [575, 16] width 54 height 12
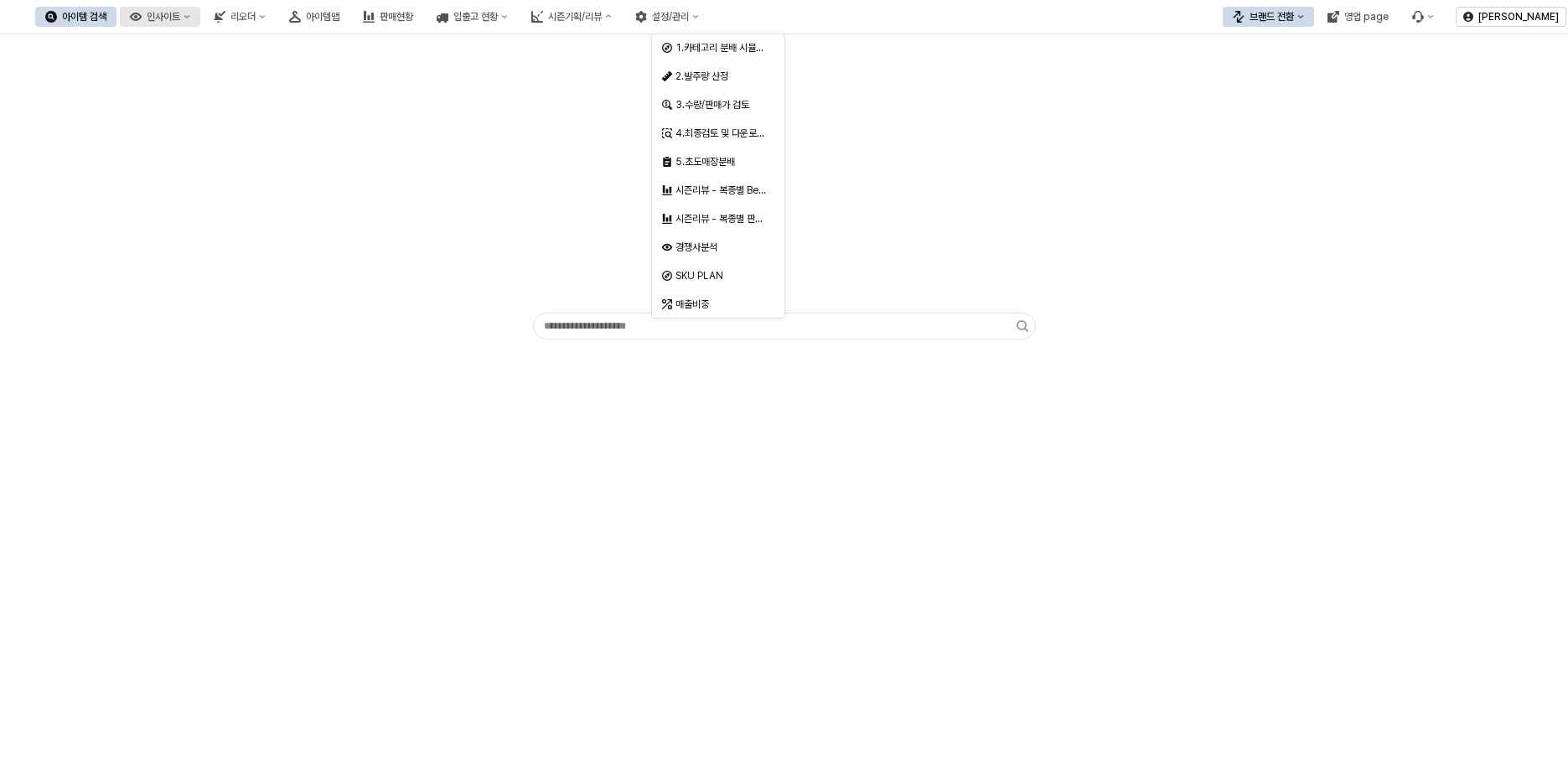
click at [180, 20] on div "인사이트" at bounding box center [163, 16] width 34 height 12
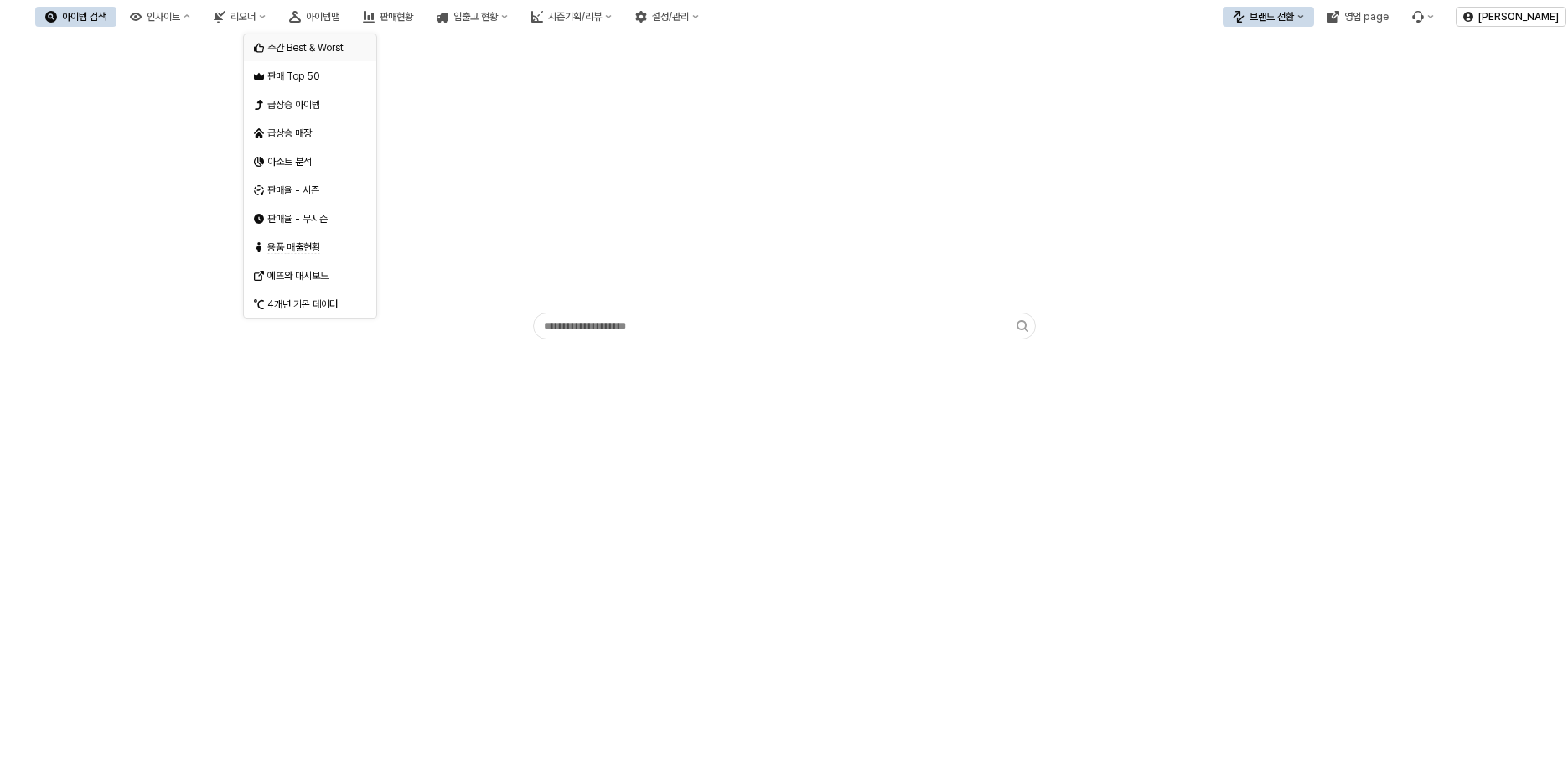
click at [325, 51] on div "주간 Best & Worst" at bounding box center [312, 47] width 89 height 13
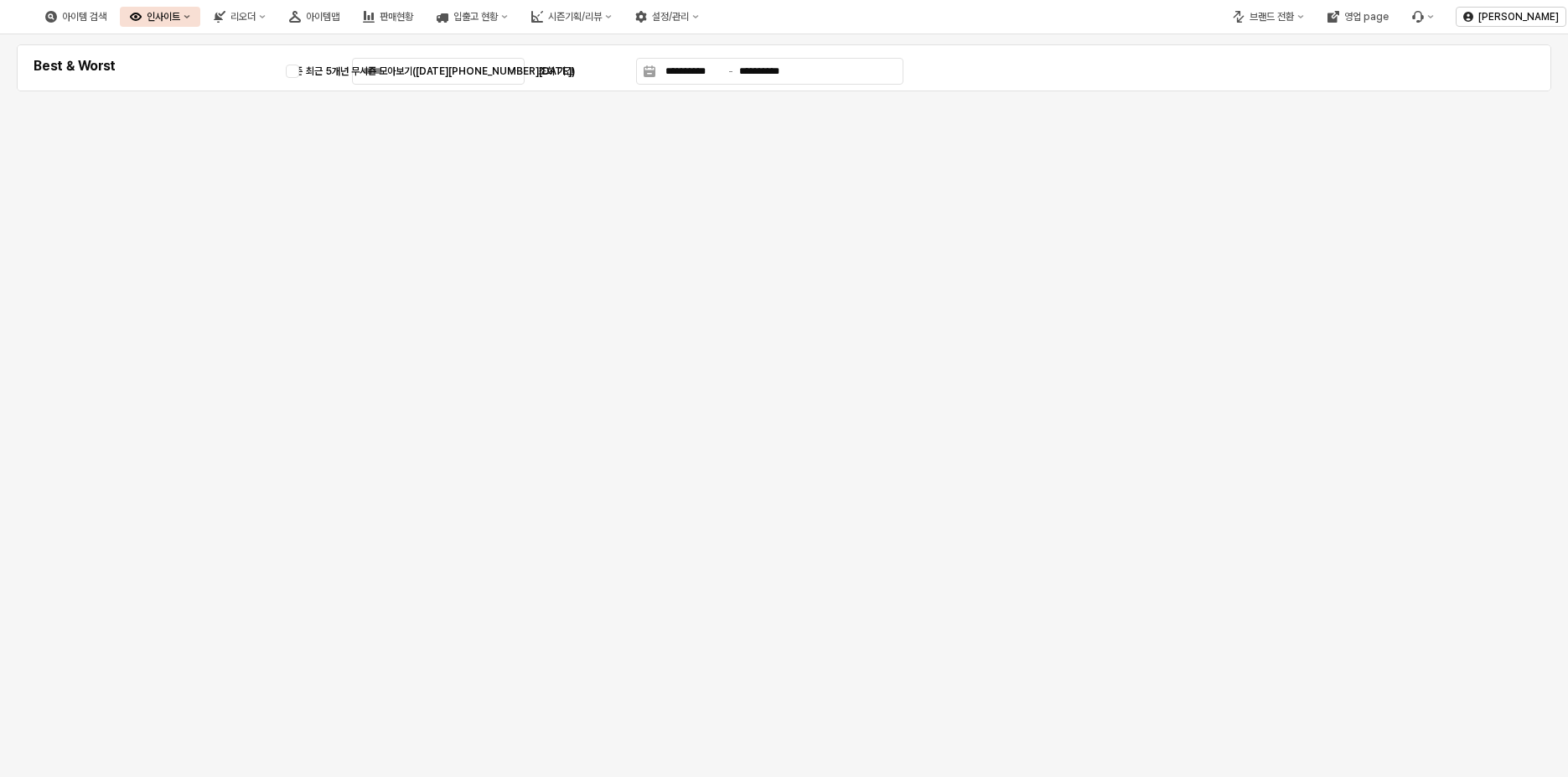
type input "********"
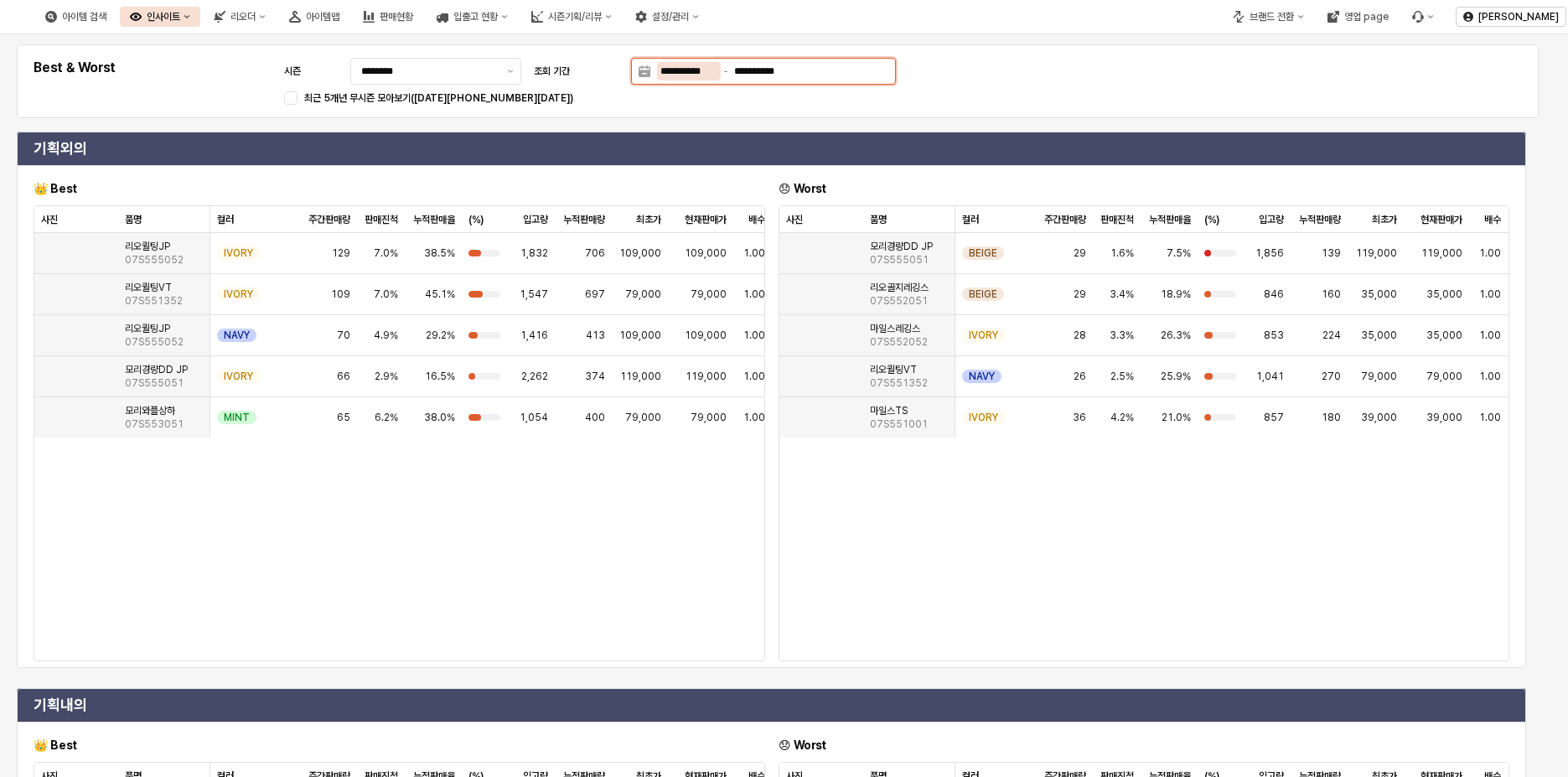
click at [816, 77] on div "**********" at bounding box center [772, 71] width 231 height 19
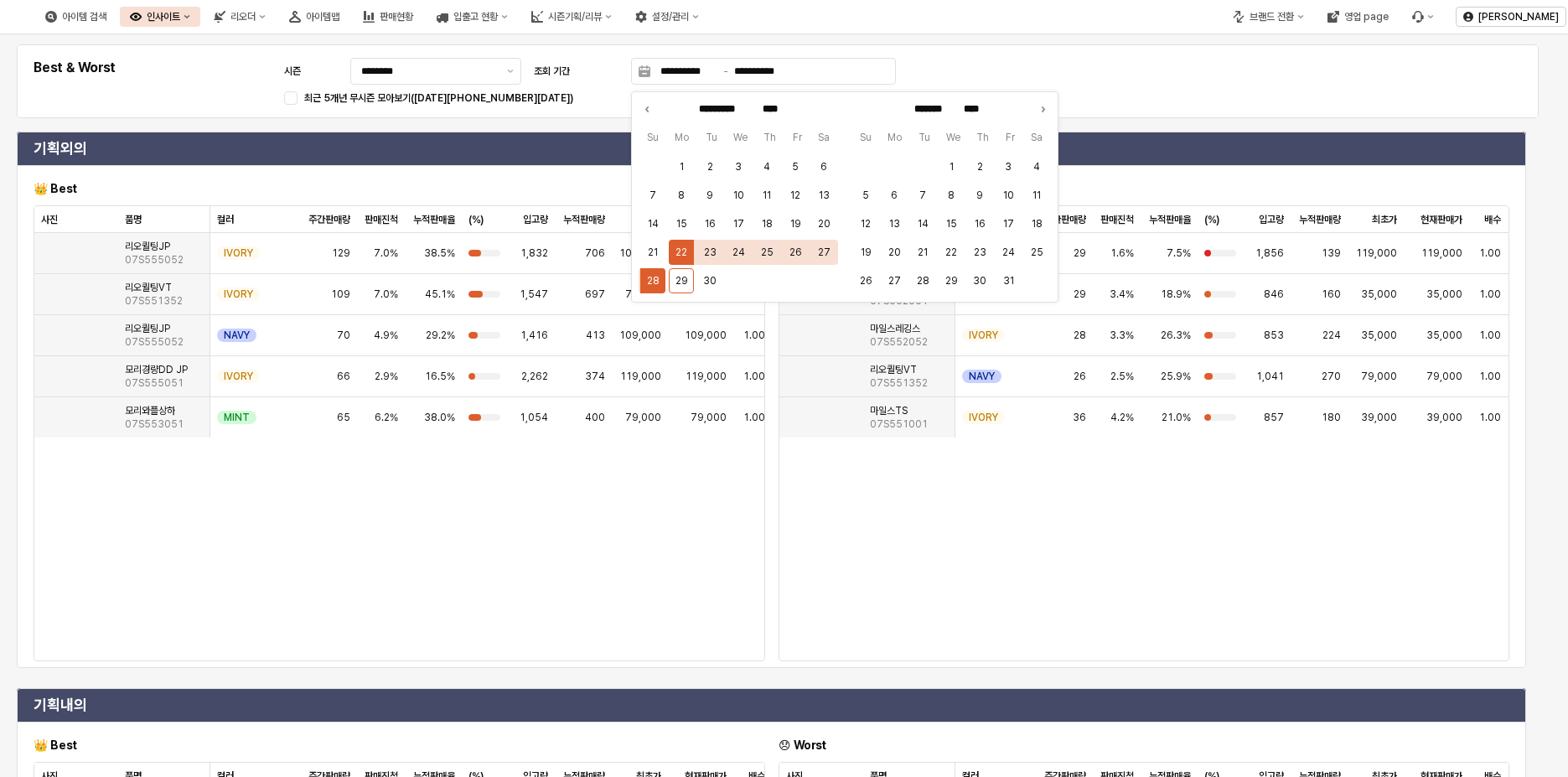
click at [1054, 64] on div "**********" at bounding box center [778, 81] width 1502 height 54
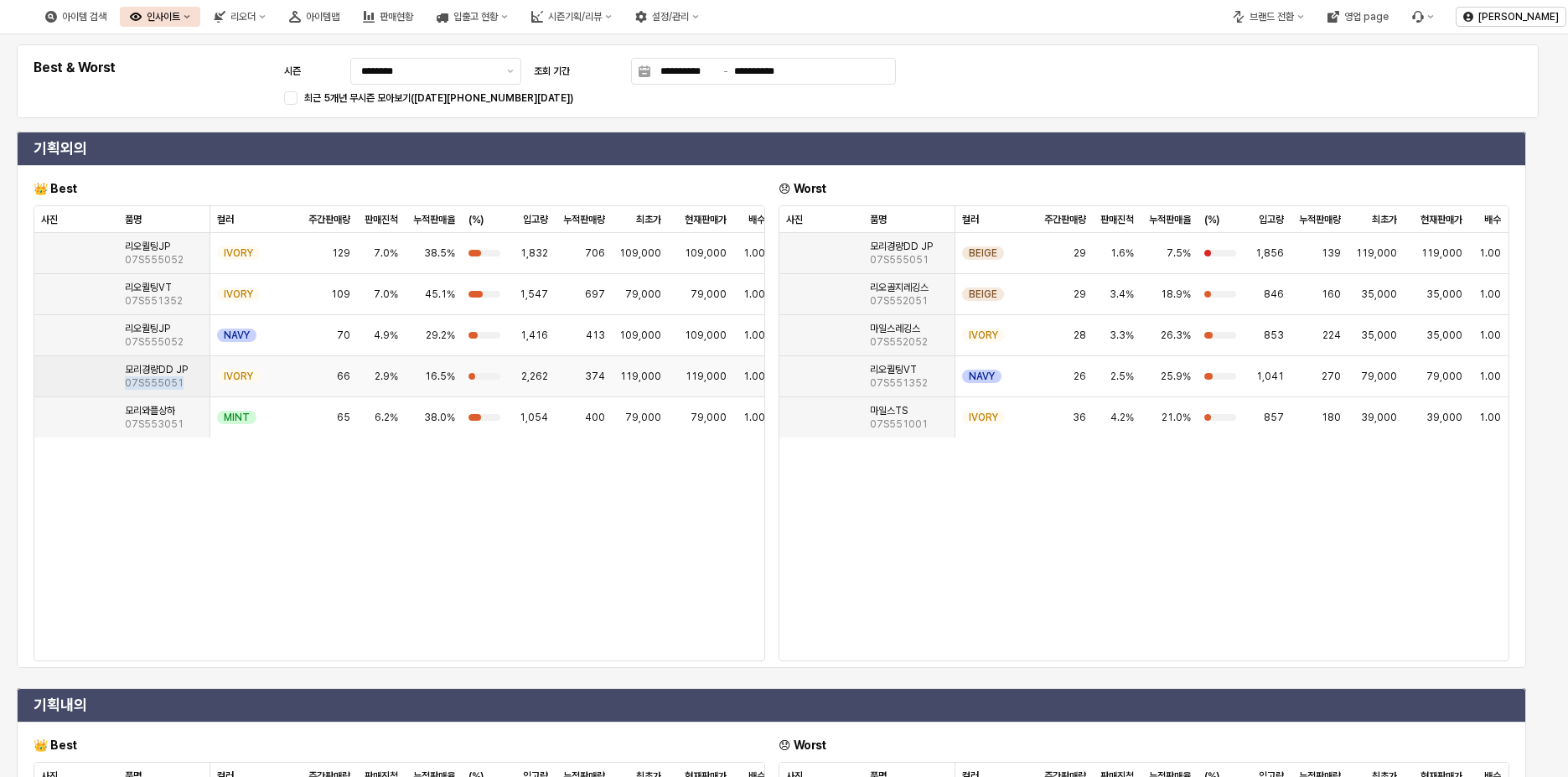
drag, startPoint x: 183, startPoint y: 539, endPoint x: 122, endPoint y: 539, distance: 61.0
click at [122, 397] on div "모리경량DD JP 07S555051" at bounding box center [163, 377] width 92 height 41
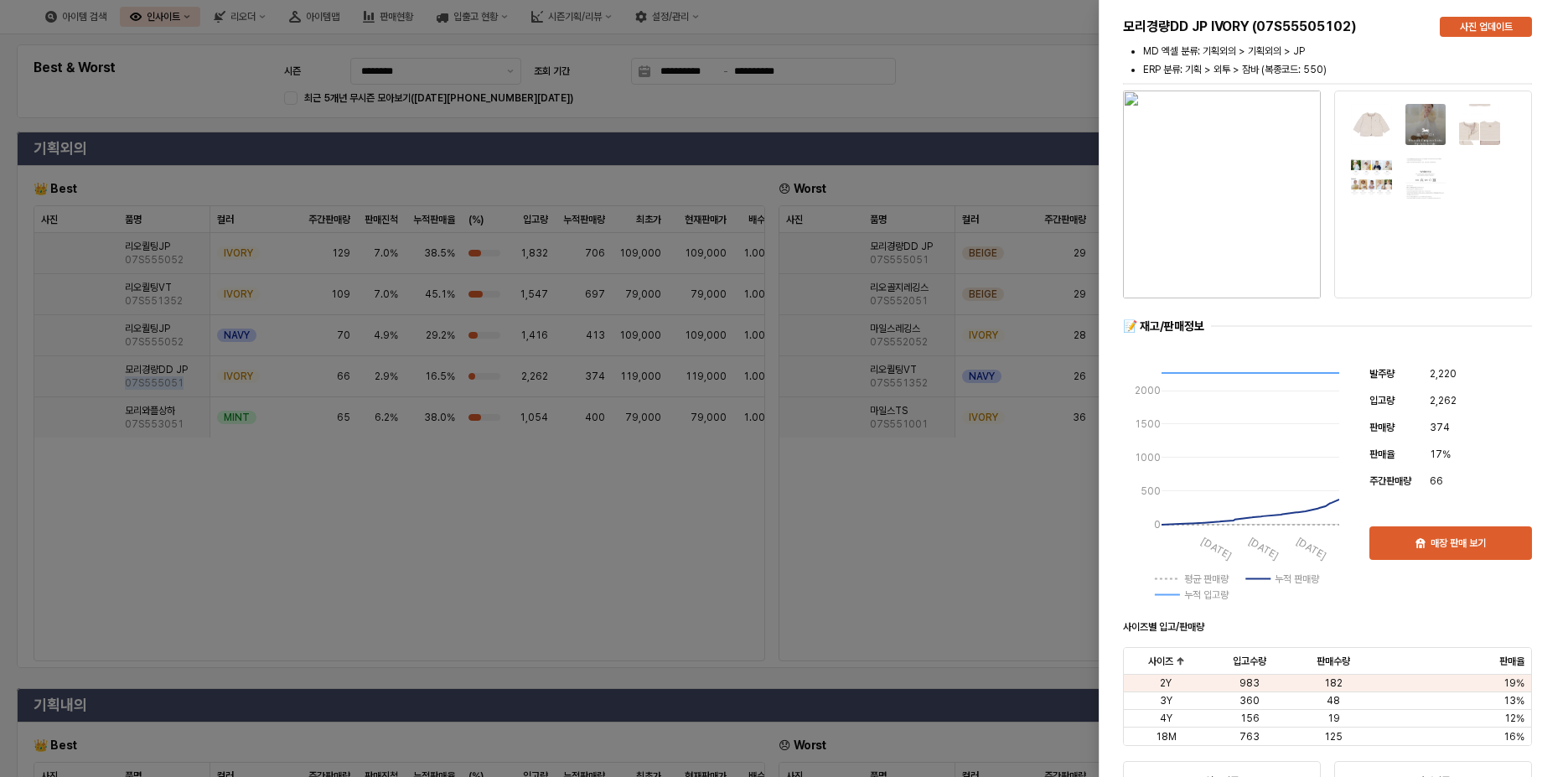
click at [1180, 585] on rect at bounding box center [1196, 579] width 89 height 16
click at [1534, 59] on button "×" at bounding box center [1533, 59] width 19 height 17
click at [1447, 535] on div "매장 판매 보기" at bounding box center [1450, 543] width 147 height 32
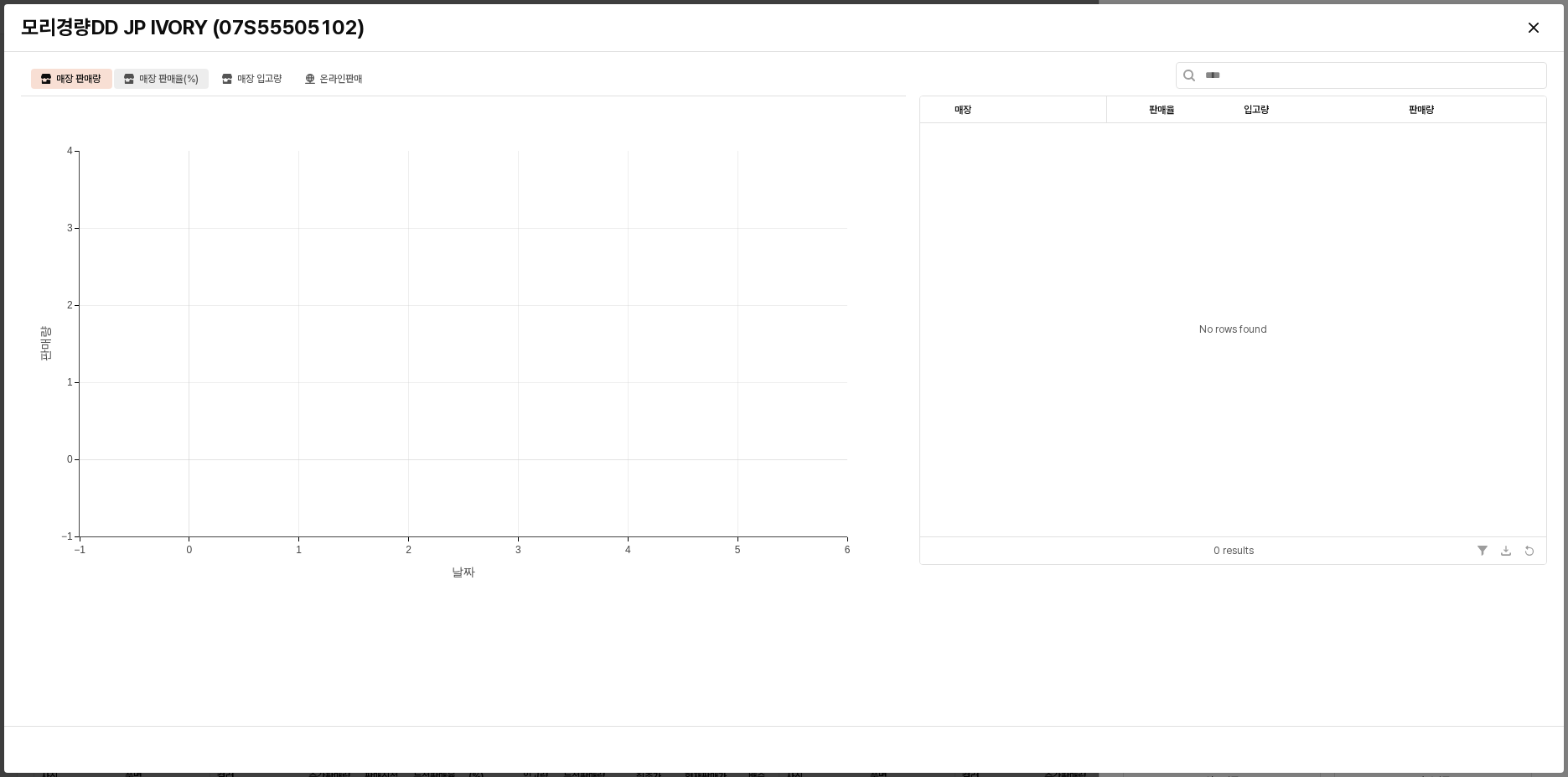
click at [164, 83] on div "매장 판매율(%)" at bounding box center [169, 79] width 60 height 21
click at [91, 79] on div "매장 판매량" at bounding box center [79, 79] width 45 height 21
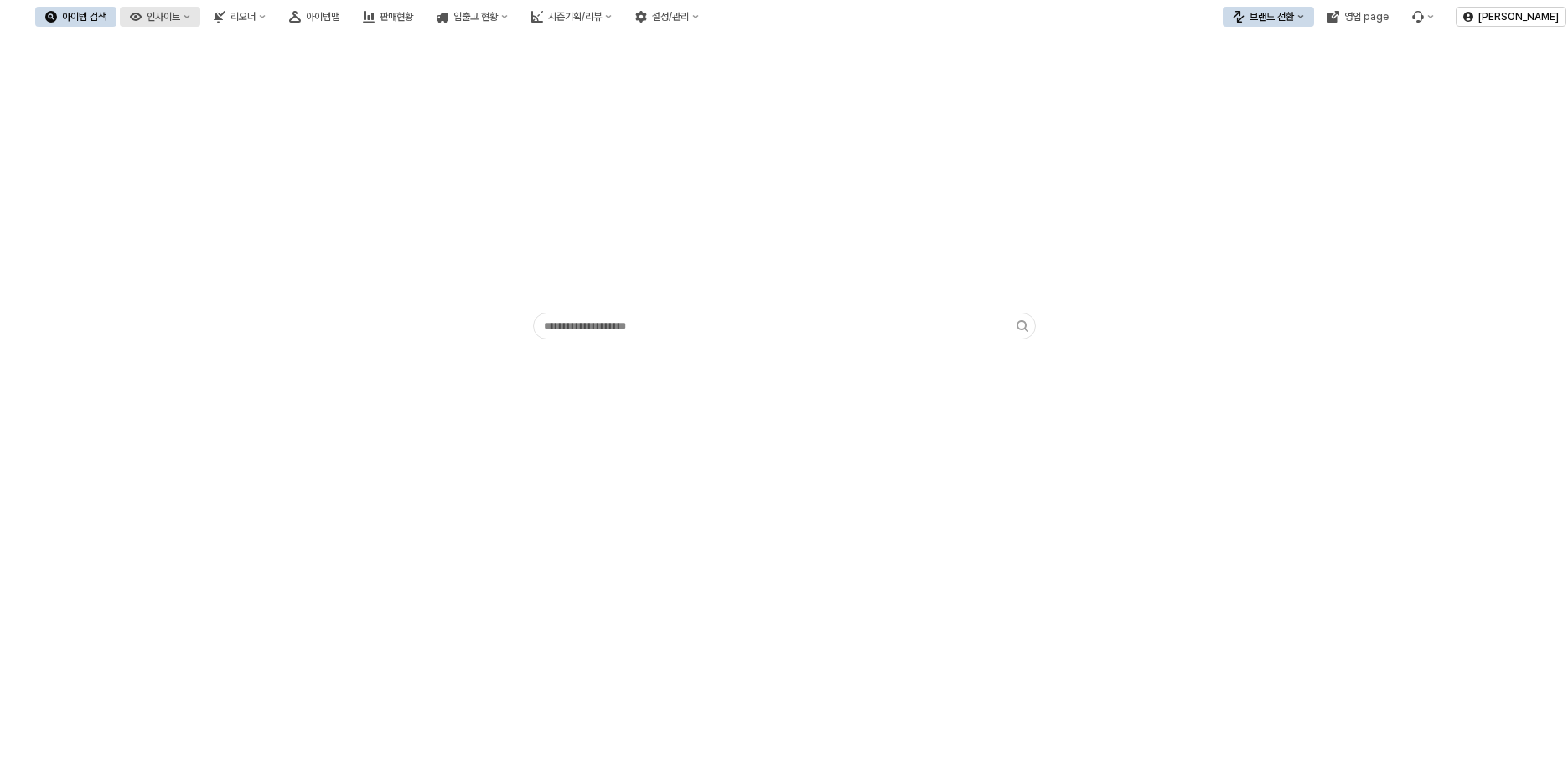
click at [190, 18] on icon "인사이트" at bounding box center [188, 17] width 6 height 4
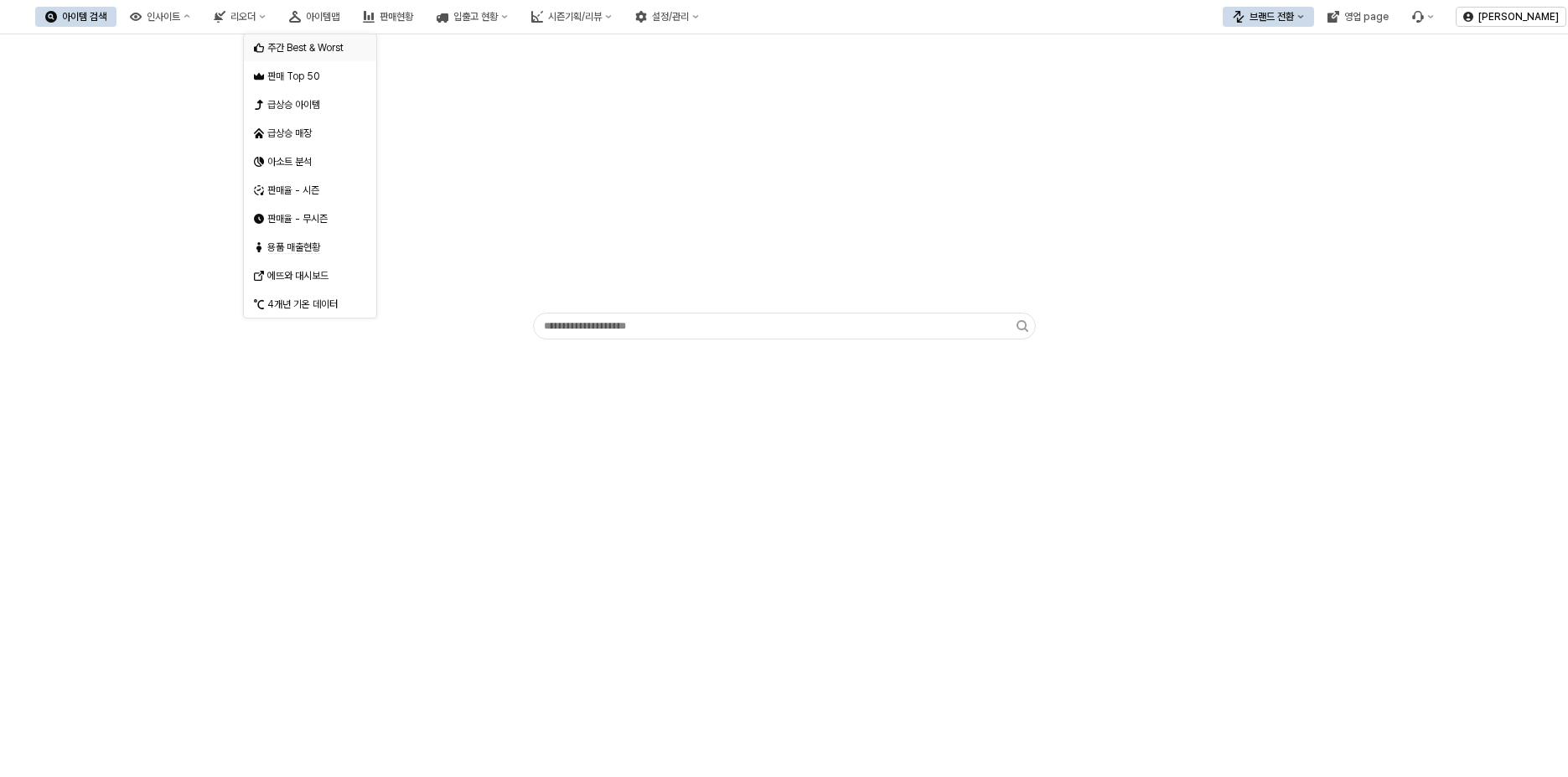
click at [322, 47] on div "주간 Best & Worst" at bounding box center [312, 47] width 89 height 13
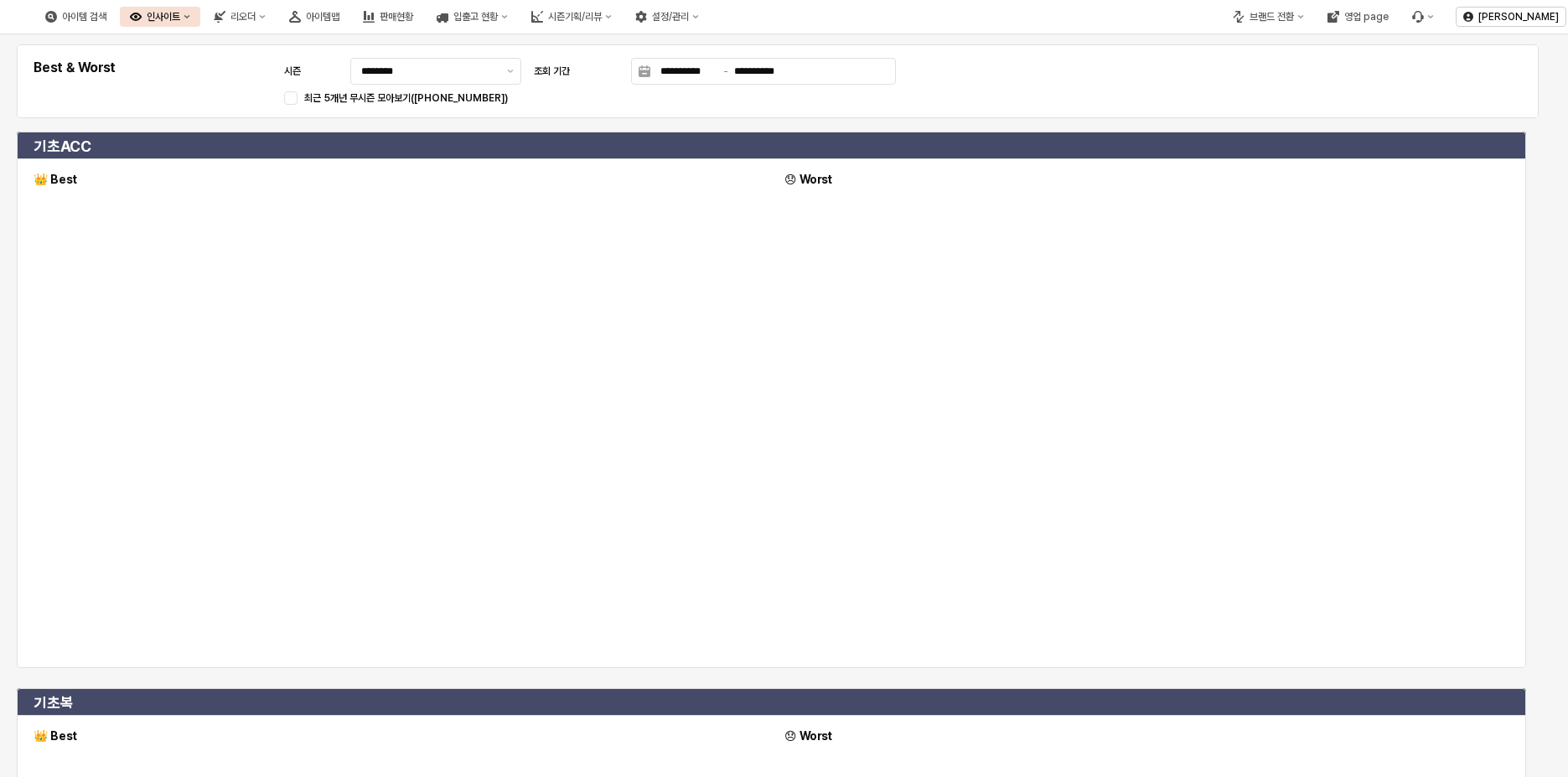
click at [530, 79] on div "**********" at bounding box center [778, 81] width 1502 height 54
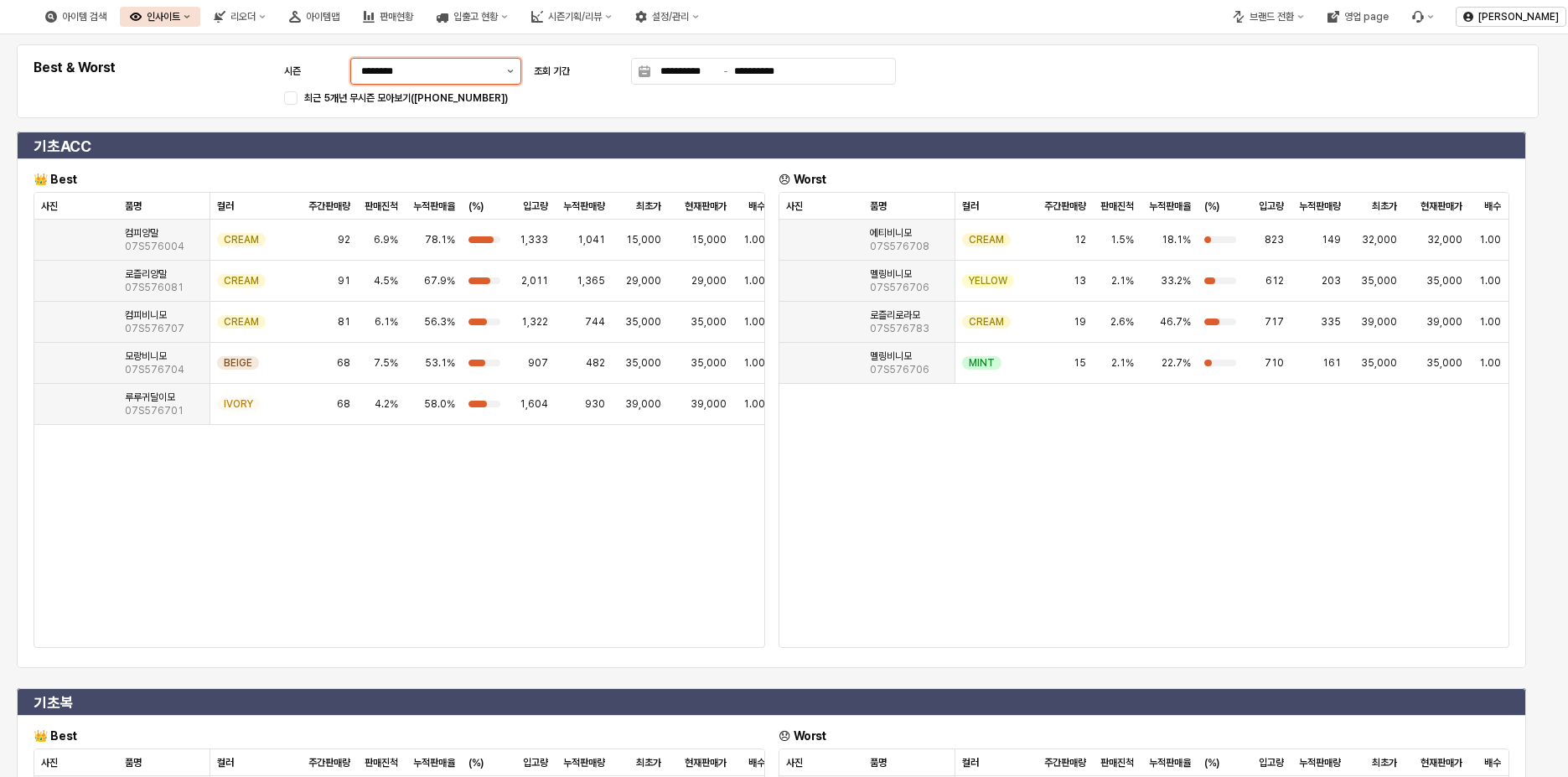
click at [517, 79] on button "제안 사항 표시" at bounding box center [510, 71] width 21 height 25
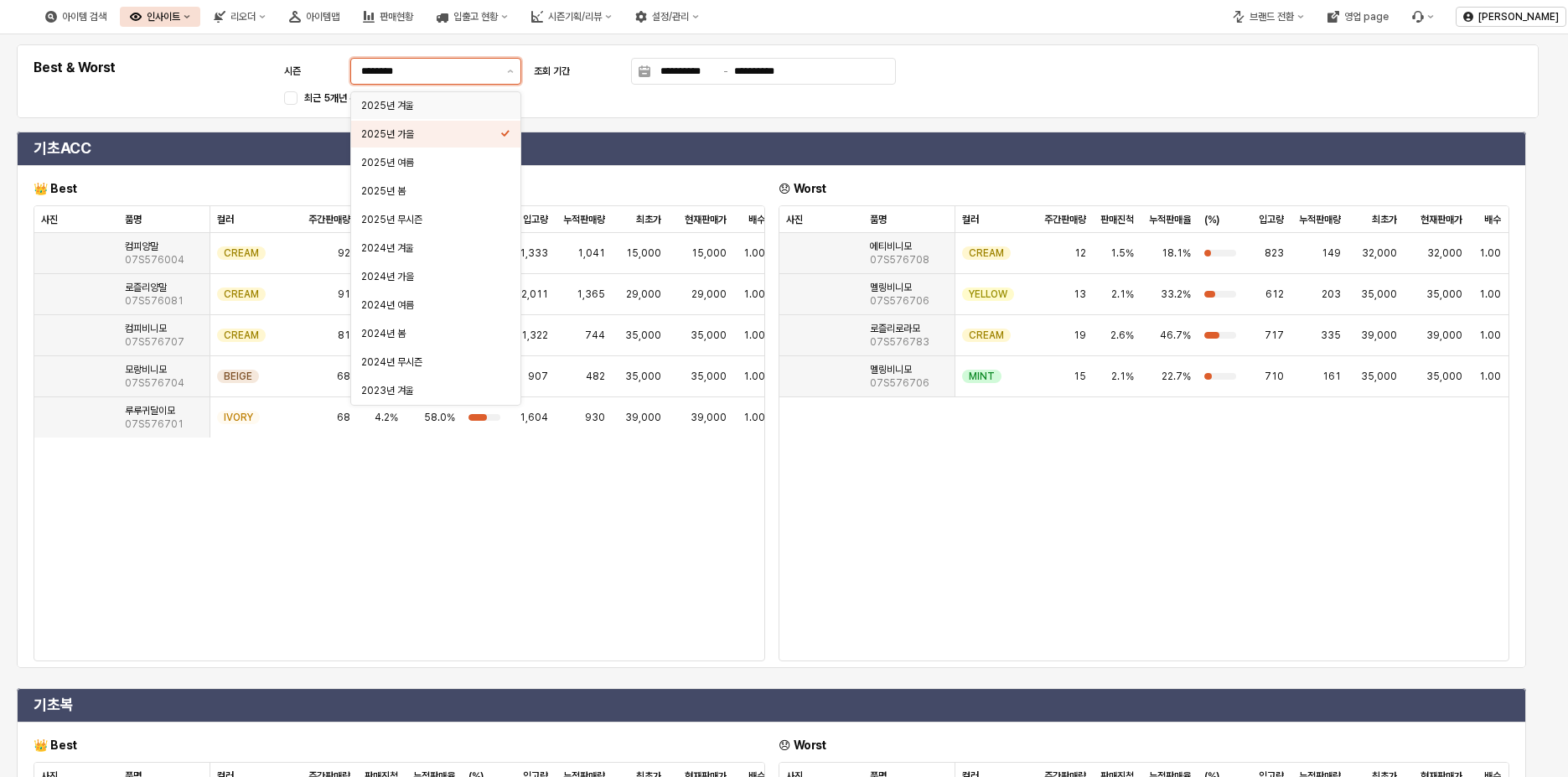
click at [468, 108] on div "2025년 겨울" at bounding box center [431, 105] width 139 height 13
type input "********"
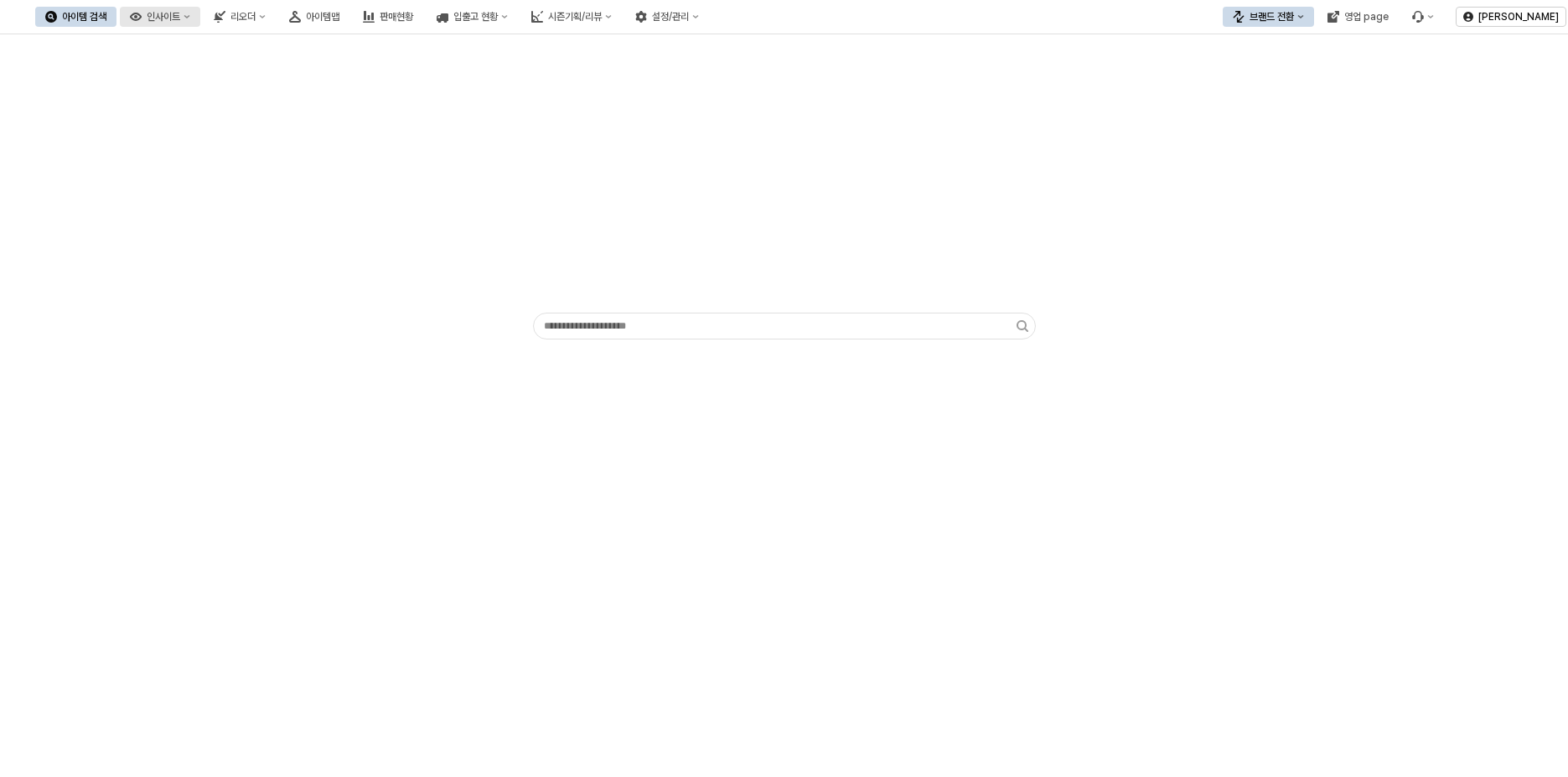
click at [200, 22] on button "인사이트" at bounding box center [160, 17] width 80 height 21
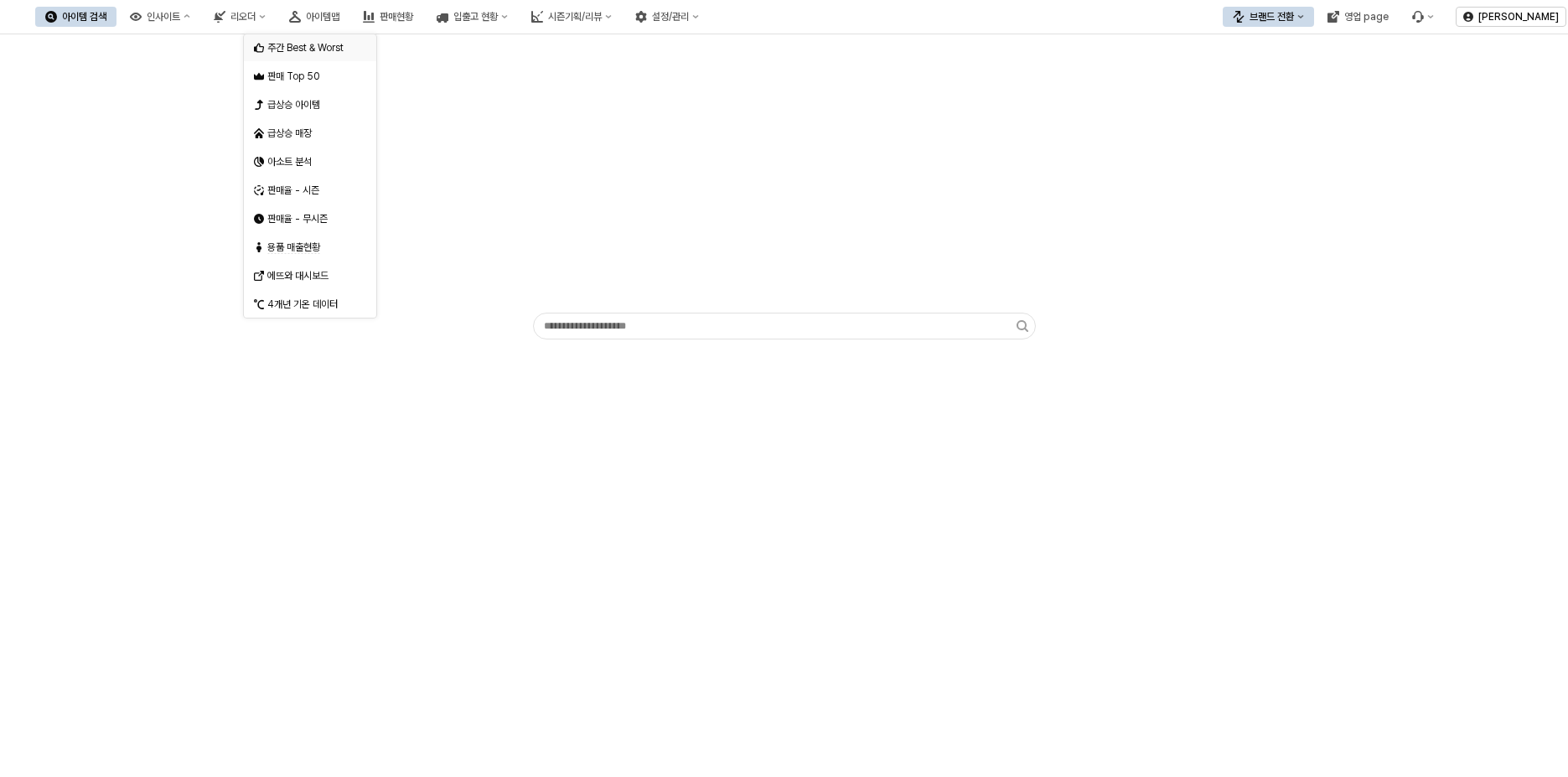
click at [305, 54] on div "주간 Best & Worst" at bounding box center [312, 47] width 89 height 13
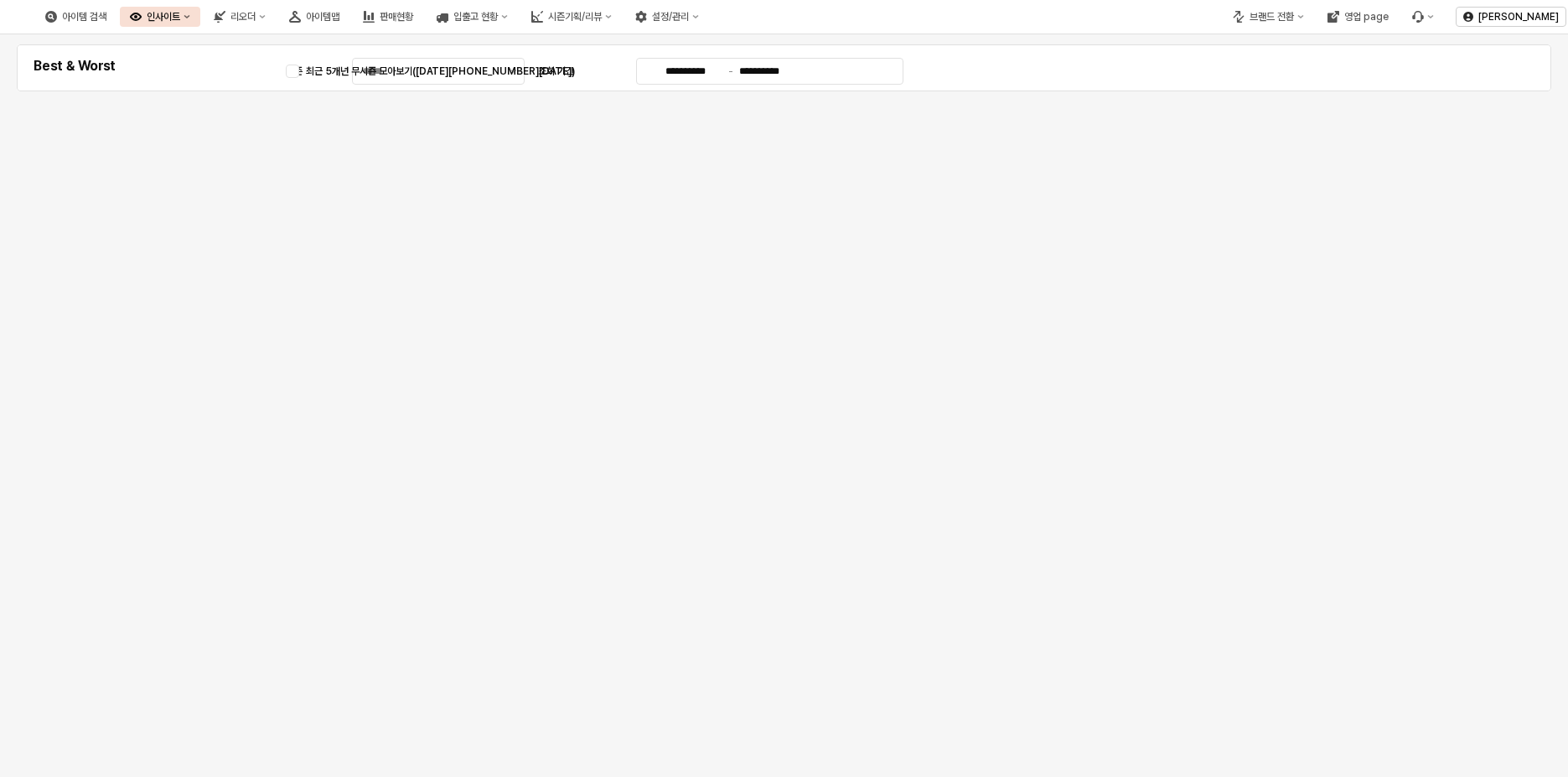
type input "********"
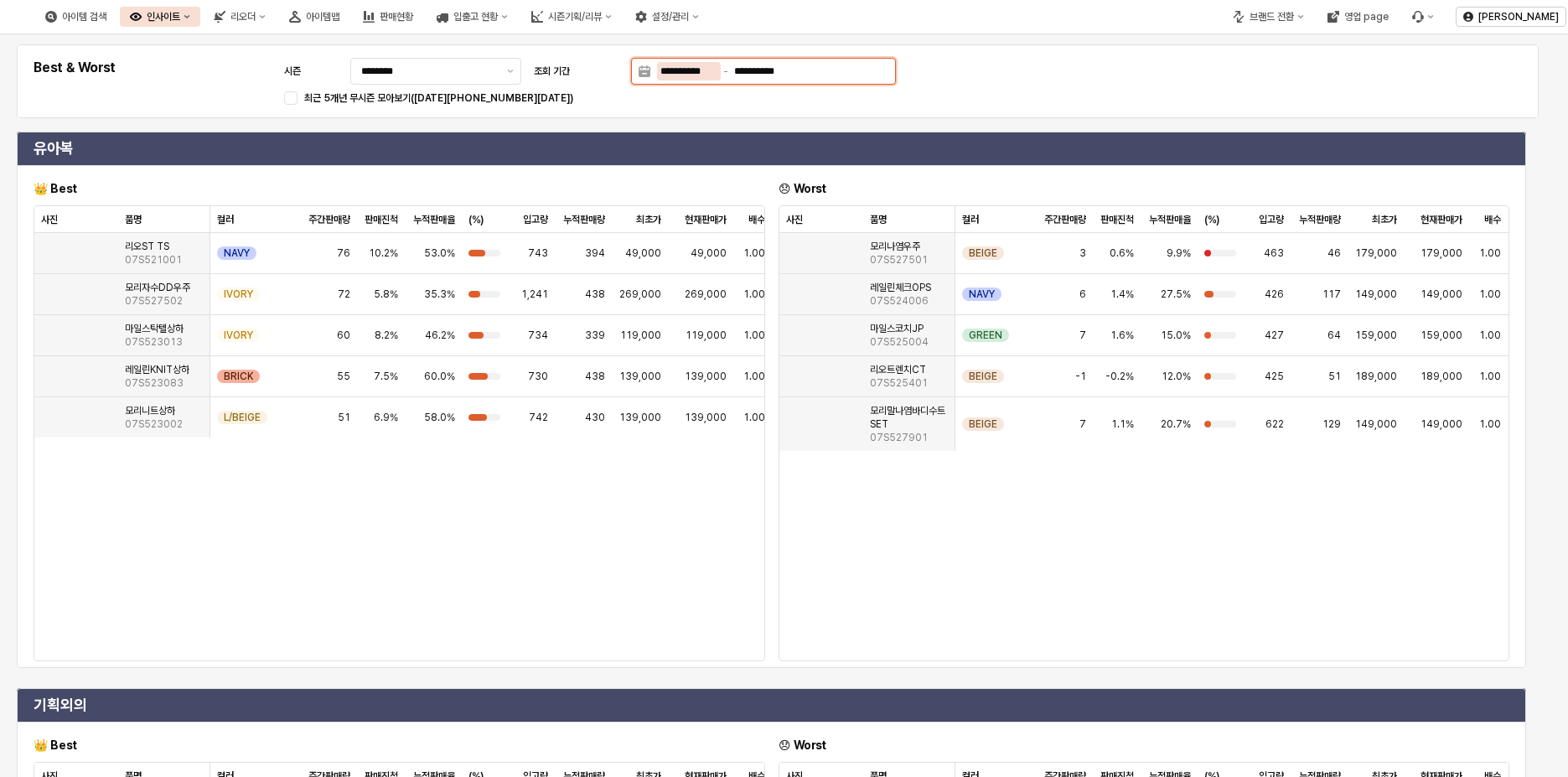
click at [685, 70] on input "**********" at bounding box center [688, 71] width 63 height 19
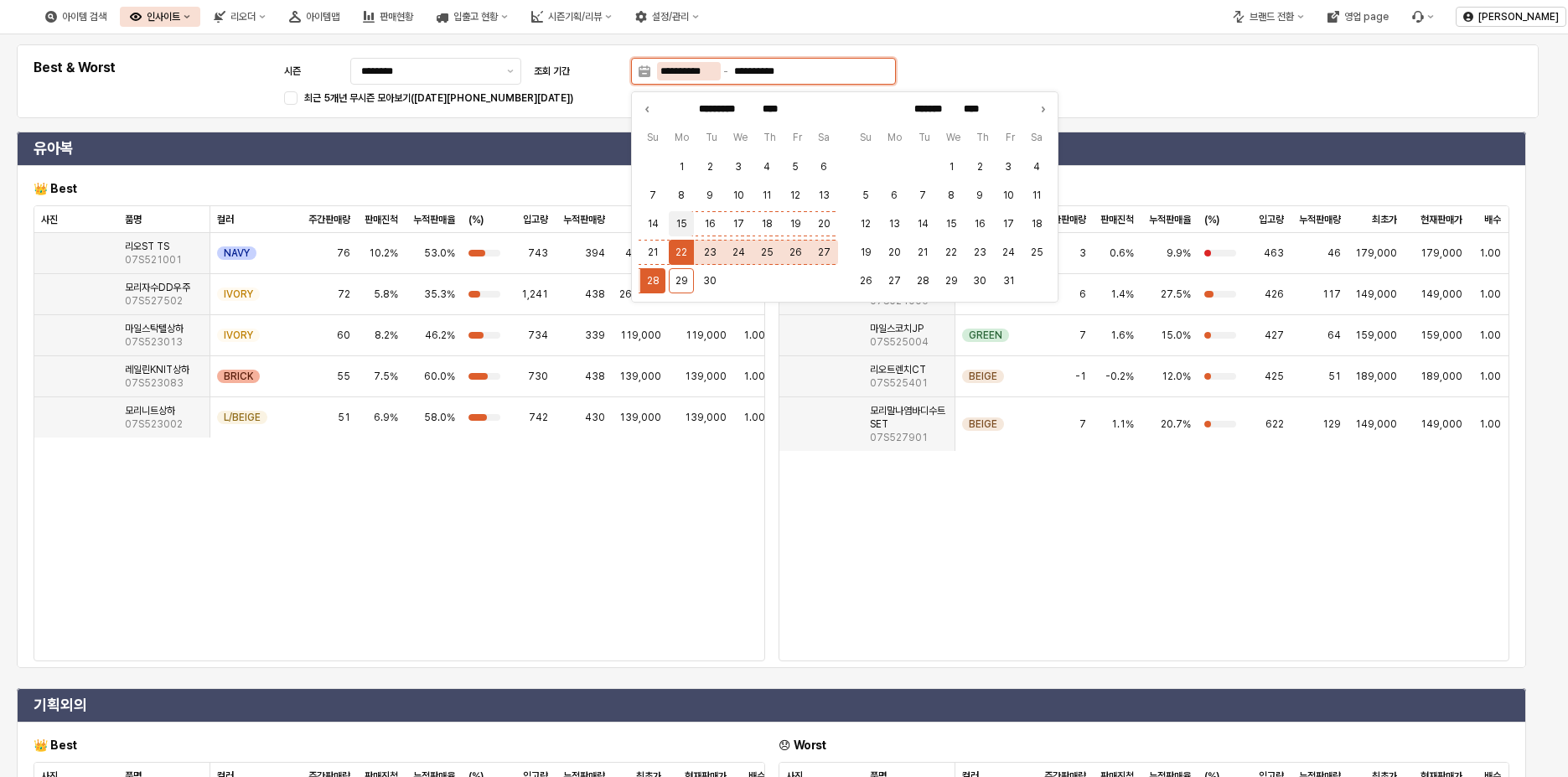
click at [685, 226] on button "15" at bounding box center [681, 224] width 25 height 25
type input "**********"
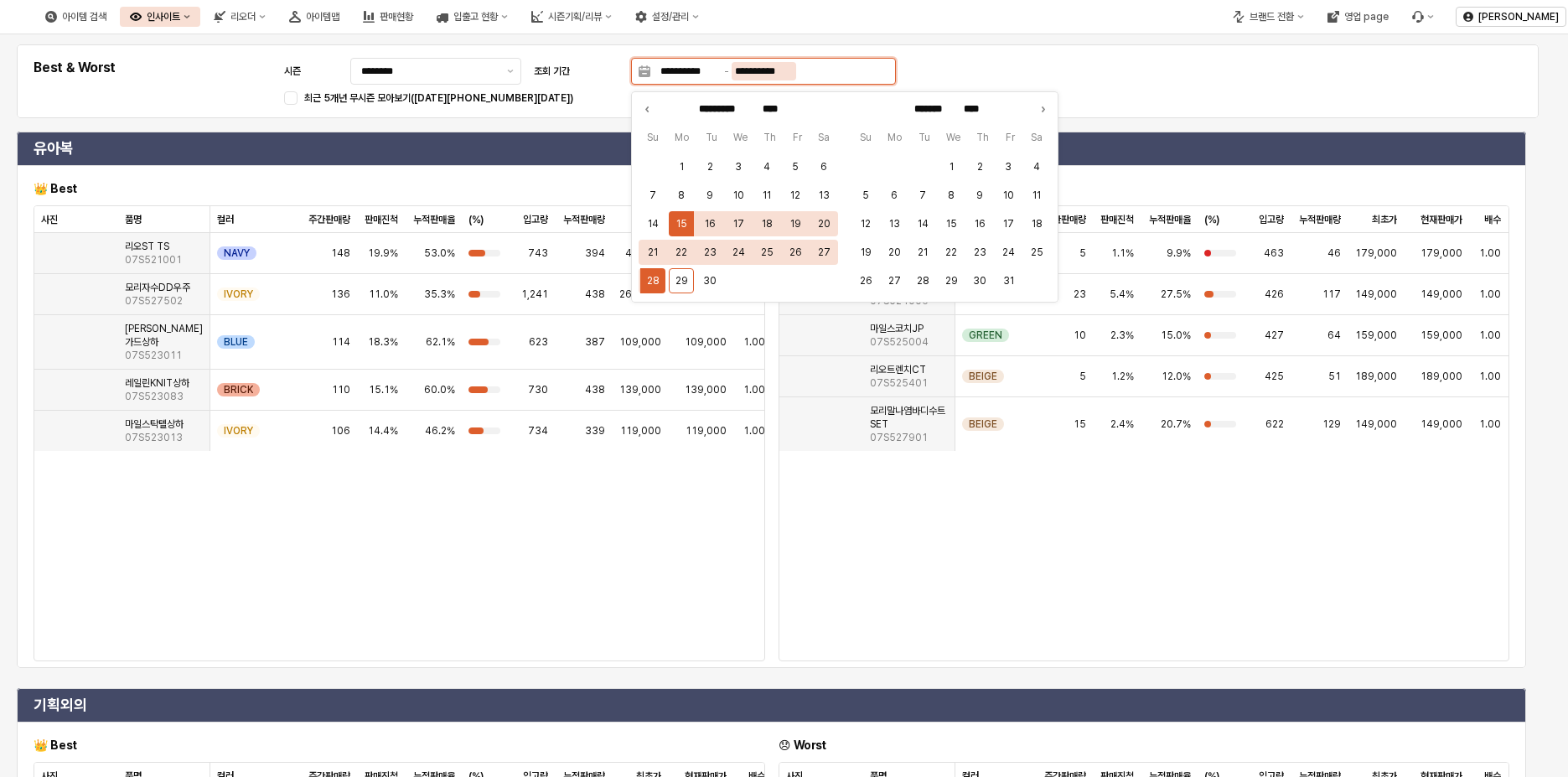
click at [786, 73] on input "**********" at bounding box center [764, 71] width 64 height 19
drag, startPoint x: 653, startPoint y: 249, endPoint x: 662, endPoint y: 246, distance: 9.5
click at [652, 249] on button "21" at bounding box center [653, 252] width 25 height 25
type input "**********"
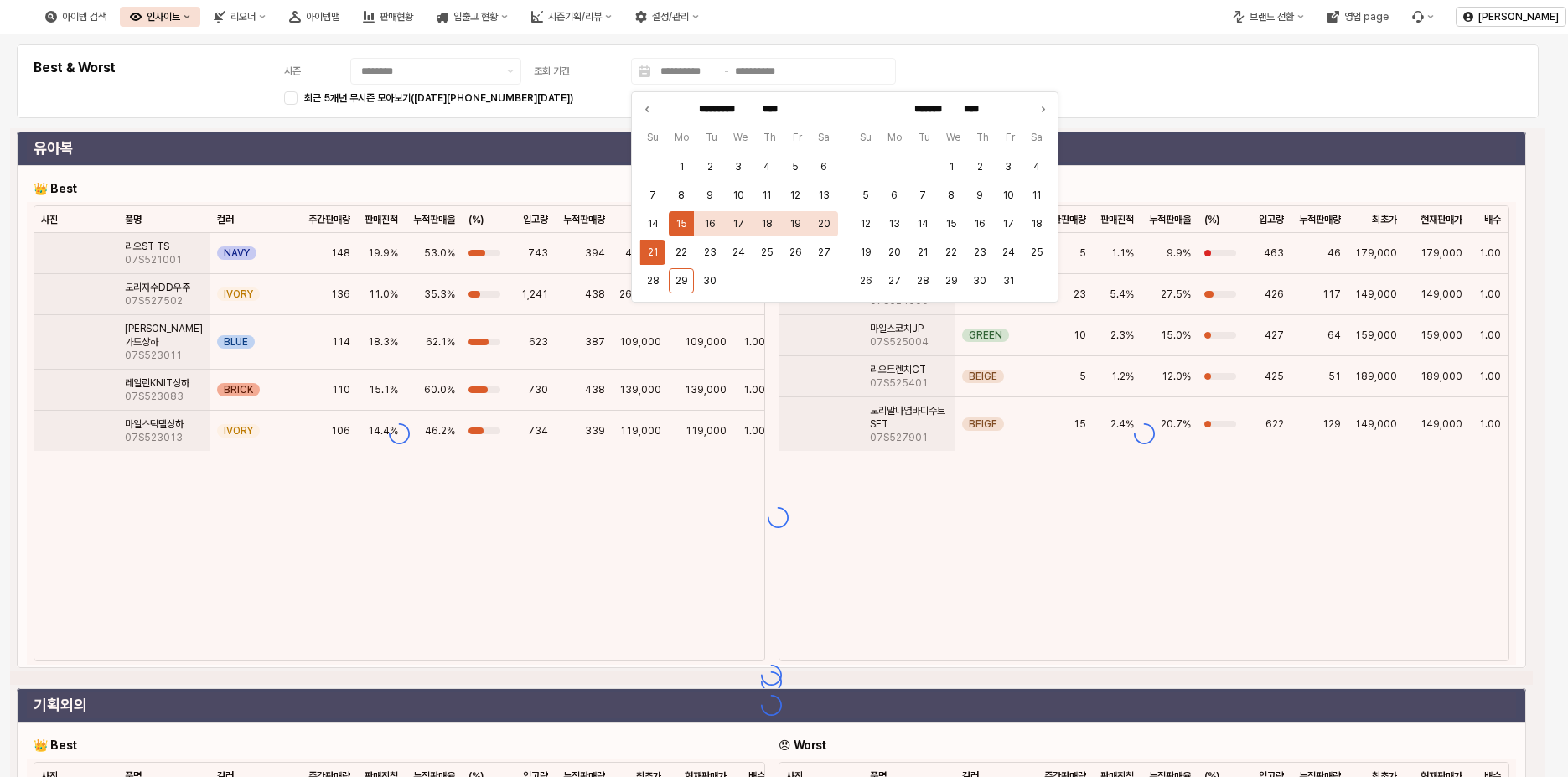
click at [1170, 73] on div "**********" at bounding box center [778, 81] width 1502 height 54
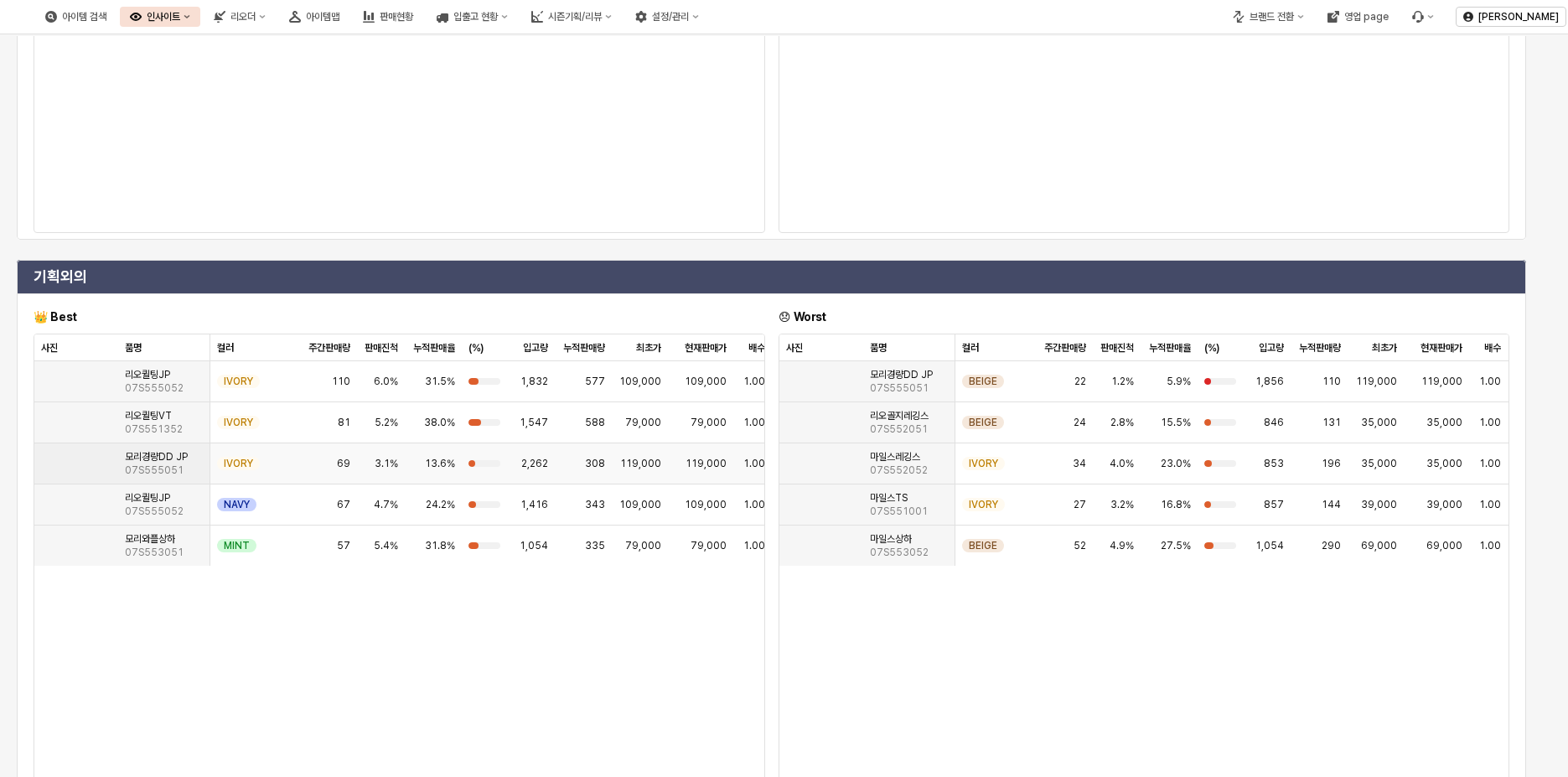
scroll to position [186, 0]
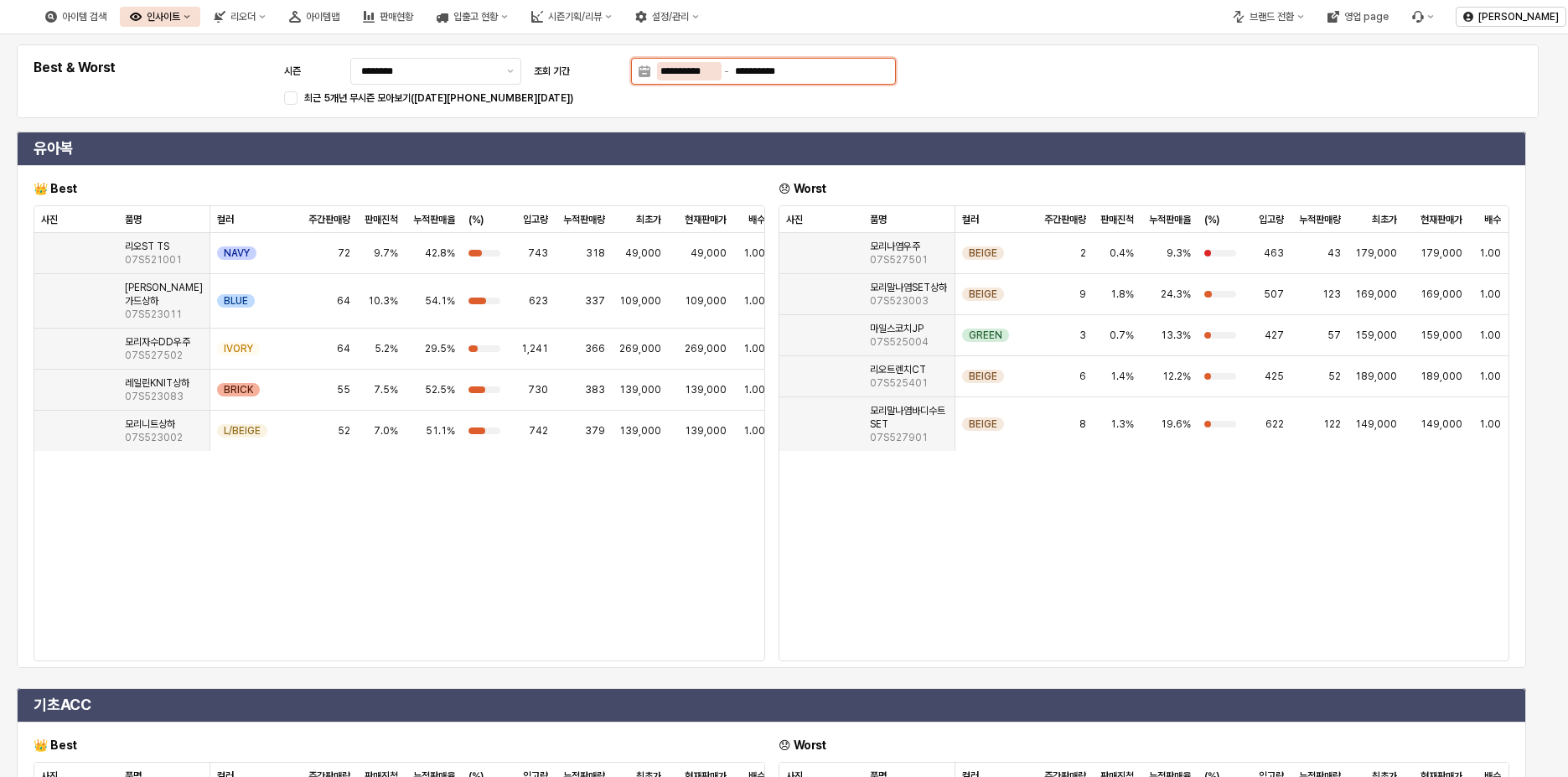
click at [698, 69] on input "**********" at bounding box center [689, 71] width 64 height 19
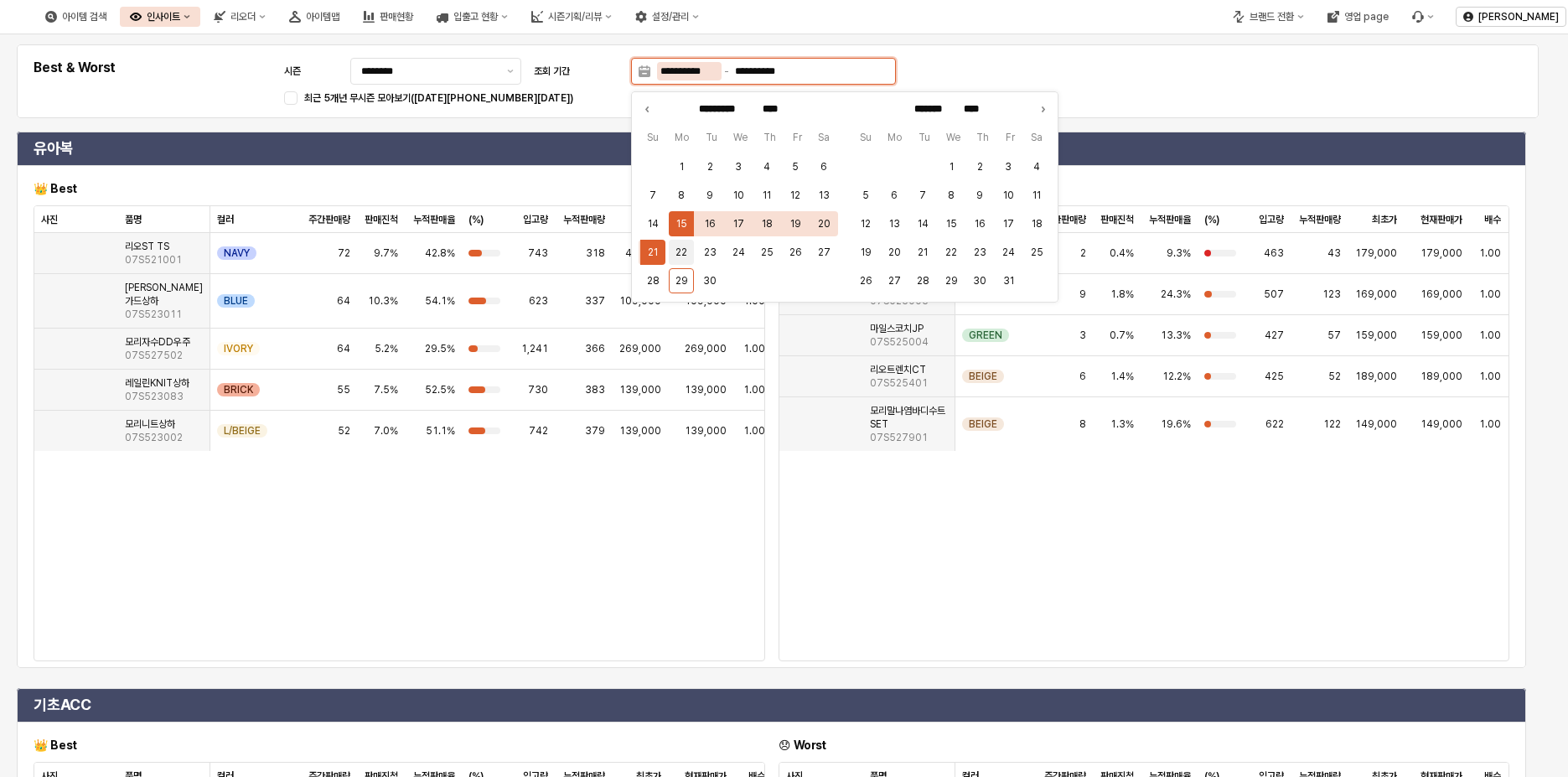
click at [683, 247] on button "22" at bounding box center [681, 252] width 25 height 25
type input "**********"
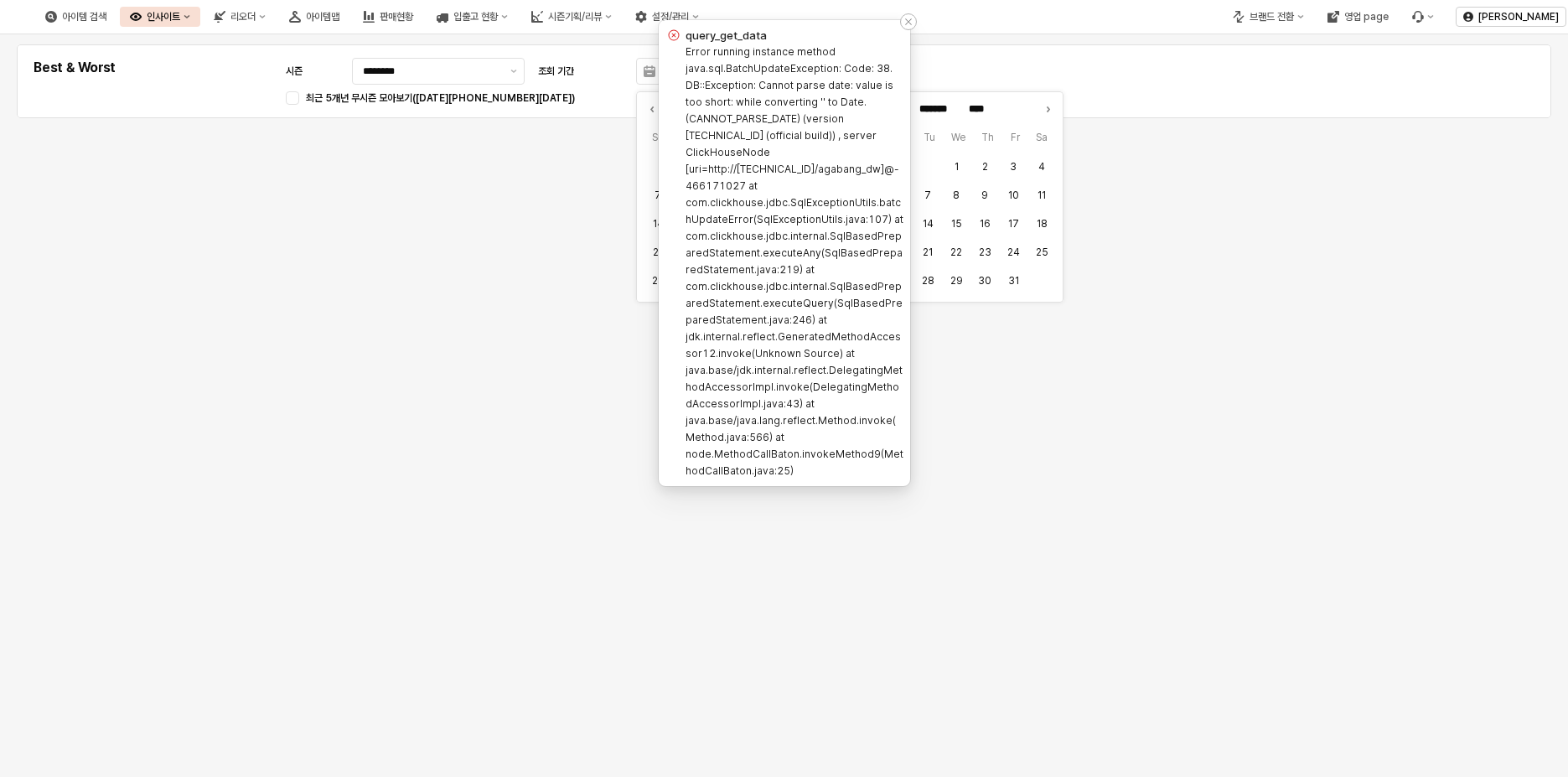
click at [906, 21] on icon "Notifications (F8)" at bounding box center [909, 22] width 7 height 7
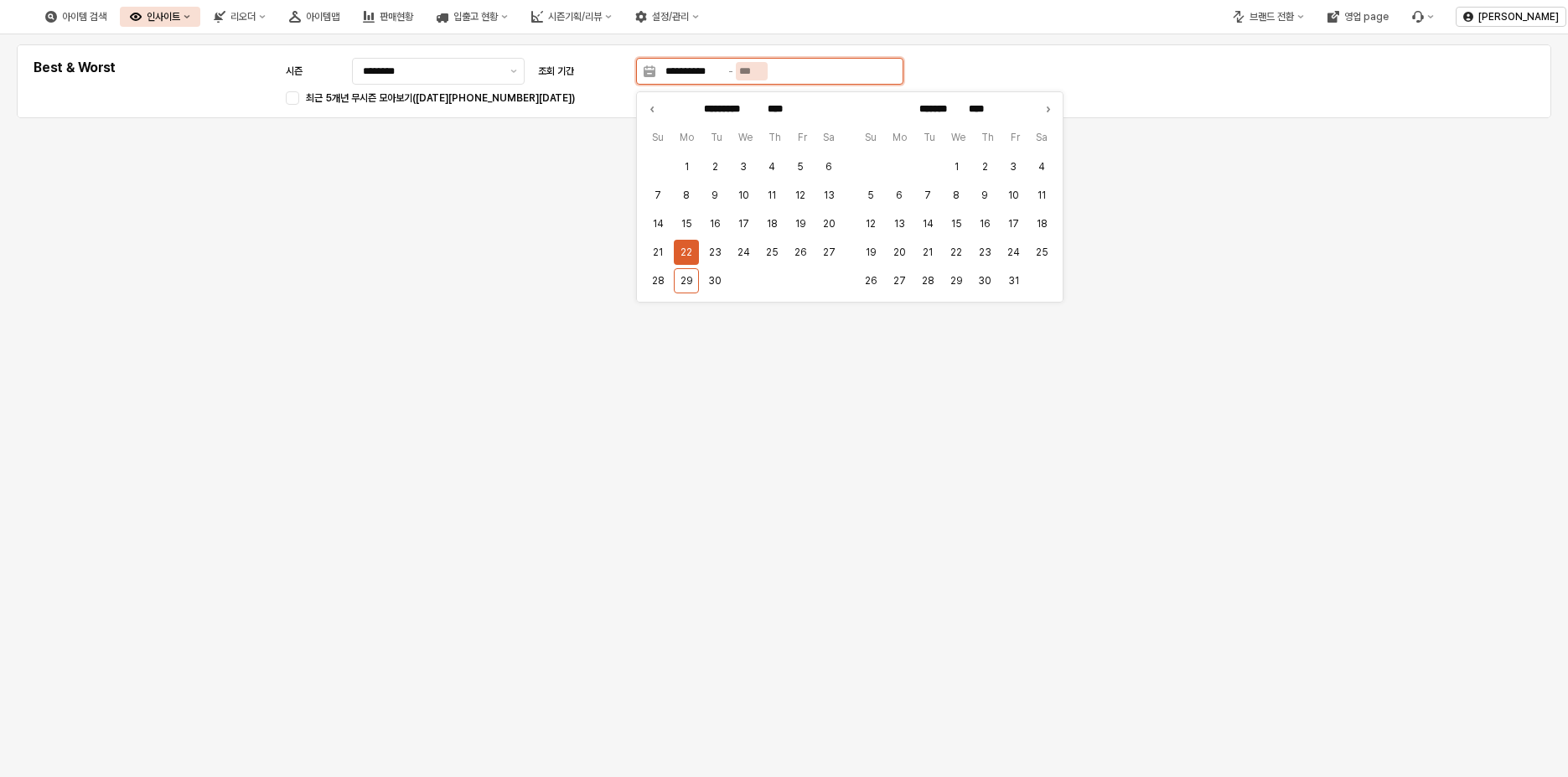
click at [761, 71] on input "App Frame" at bounding box center [752, 71] width 32 height 19
click at [660, 280] on button "28" at bounding box center [658, 280] width 25 height 25
type input "**********"
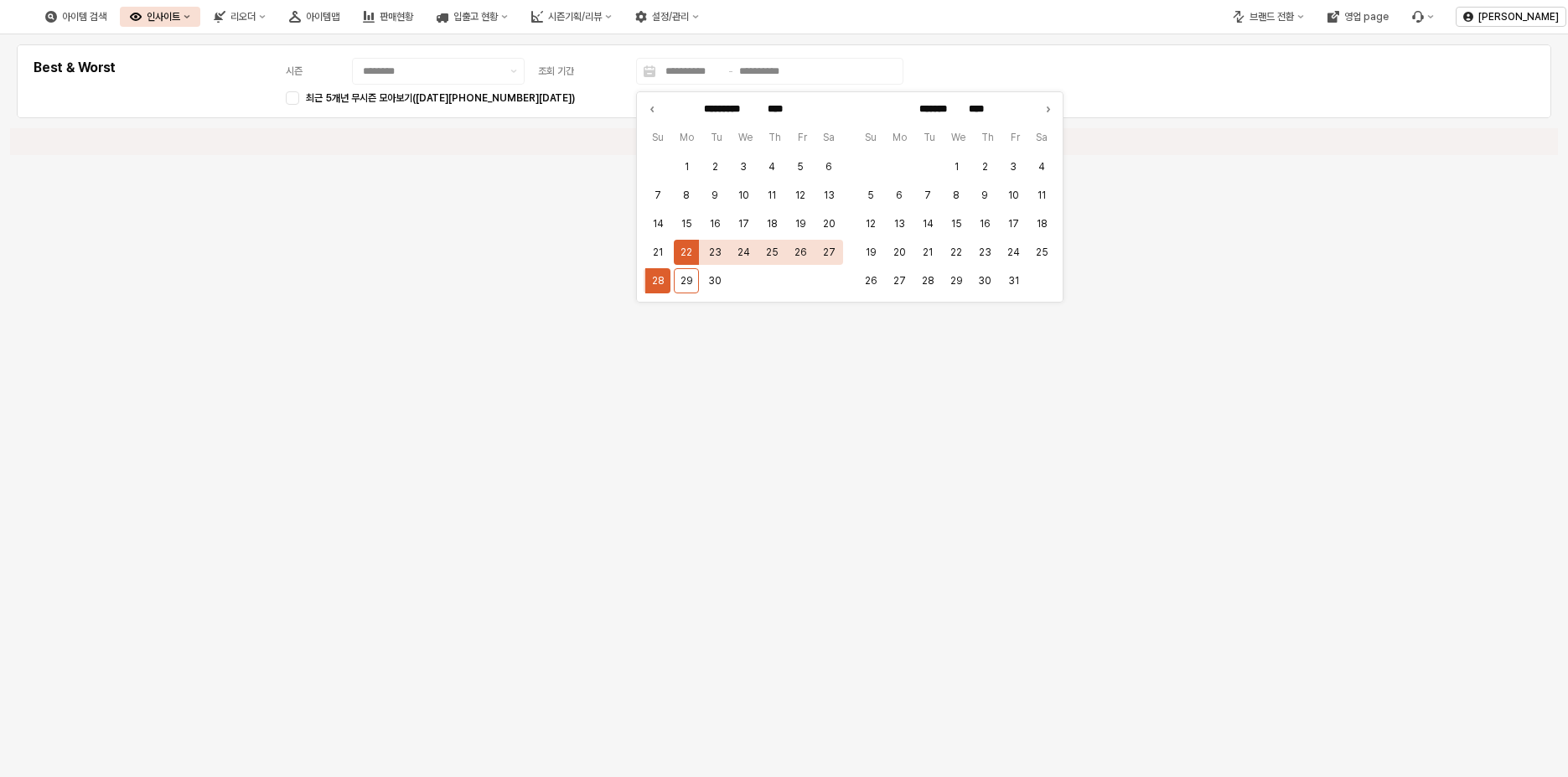
click at [1082, 59] on div "**********" at bounding box center [784, 81] width 1514 height 54
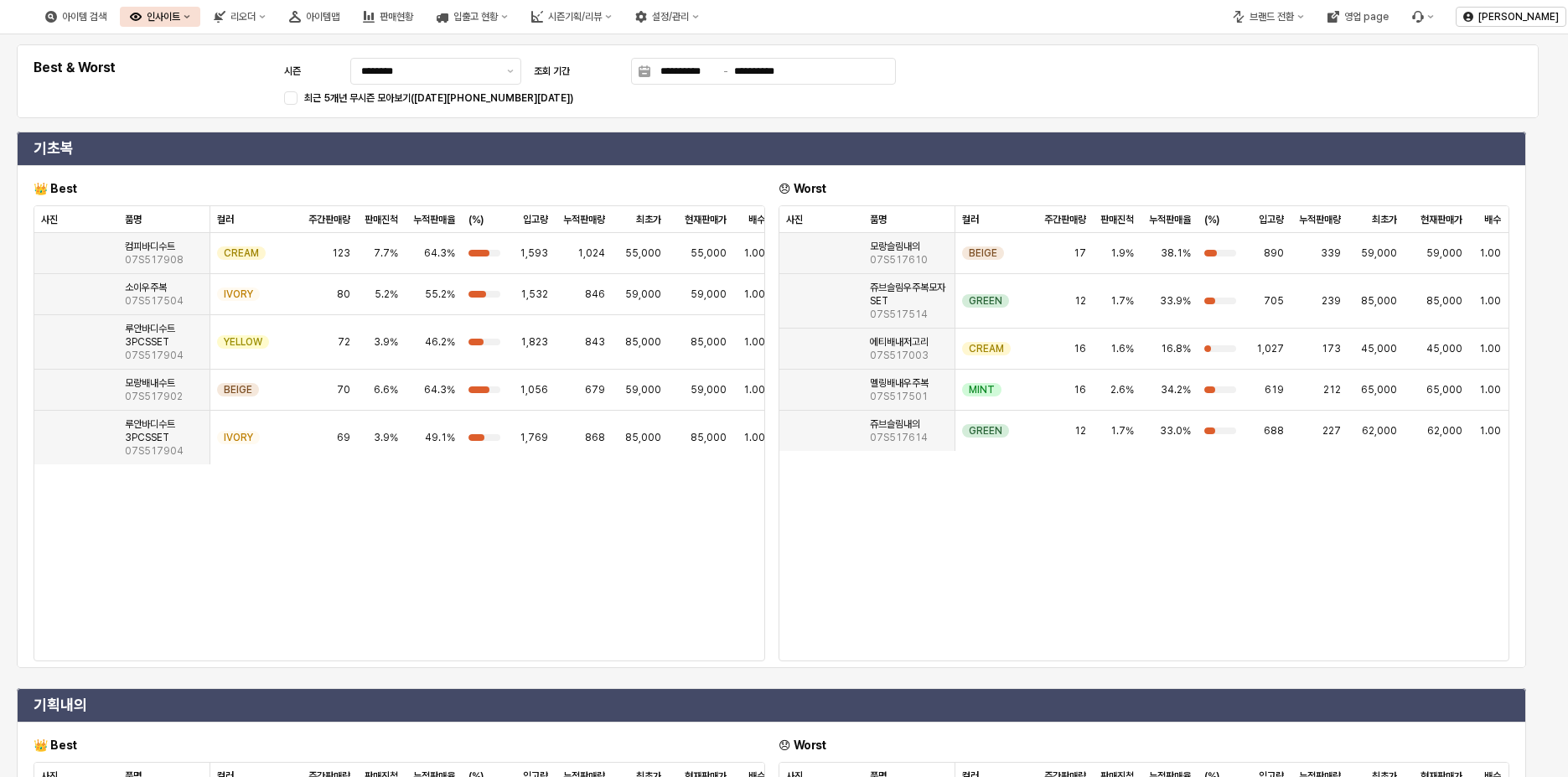
click at [206, 96] on div "**********" at bounding box center [778, 81] width 1502 height 54
drag, startPoint x: 187, startPoint y: 451, endPoint x: 147, endPoint y: 458, distance: 40.6
click at [140, 370] on div "루안바디수트3PCSSET 07S517904" at bounding box center [163, 342] width 92 height 54
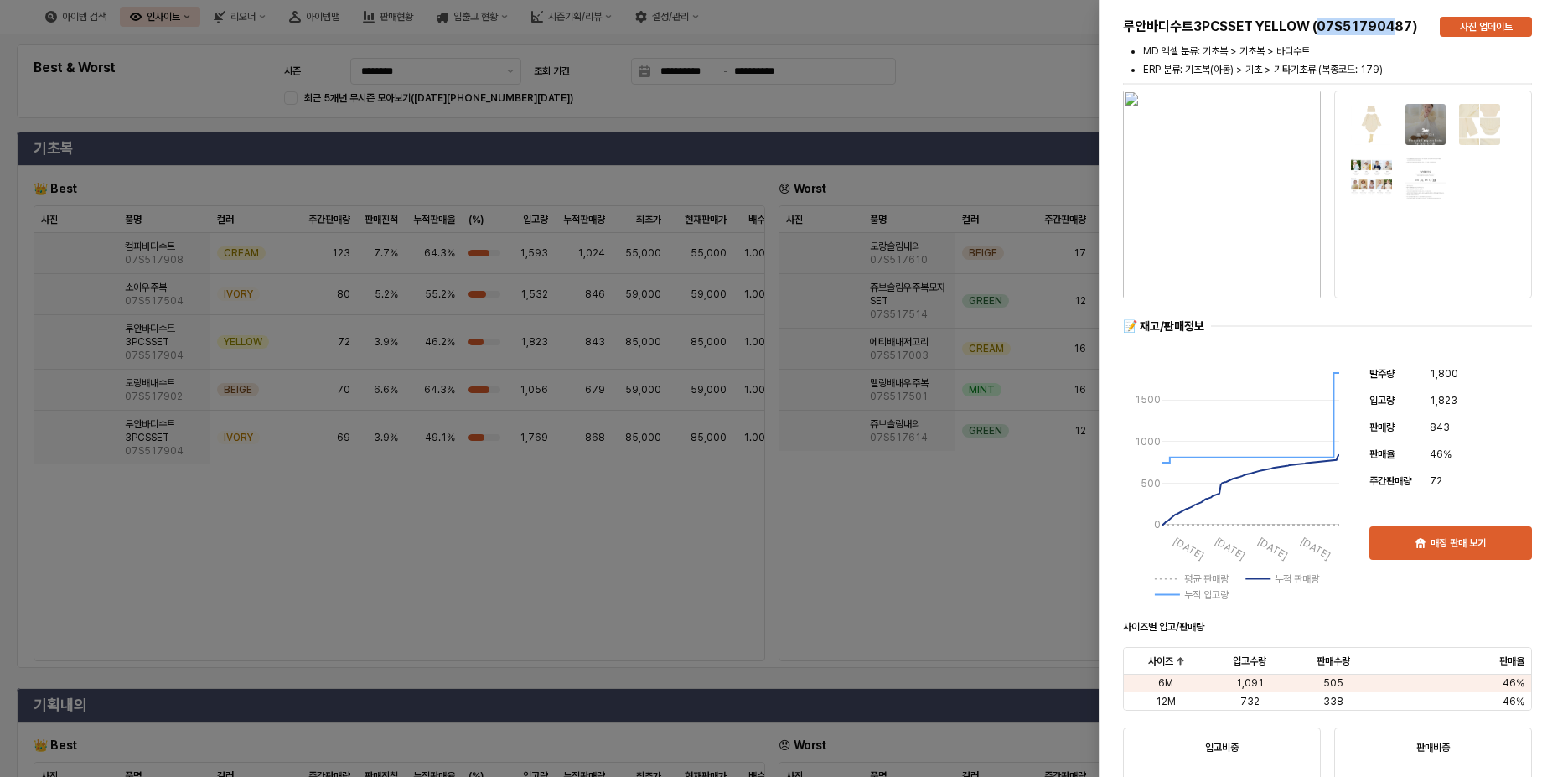
drag, startPoint x: 1397, startPoint y: 23, endPoint x: 1320, endPoint y: 24, distance: 77.0
click at [1320, 24] on h5 "루안바디수트3PCSSET YELLOW (07S51790487)" at bounding box center [1275, 27] width 304 height 17
copy h5 "07S517904"
click at [1045, 121] on div at bounding box center [784, 388] width 1568 height 777
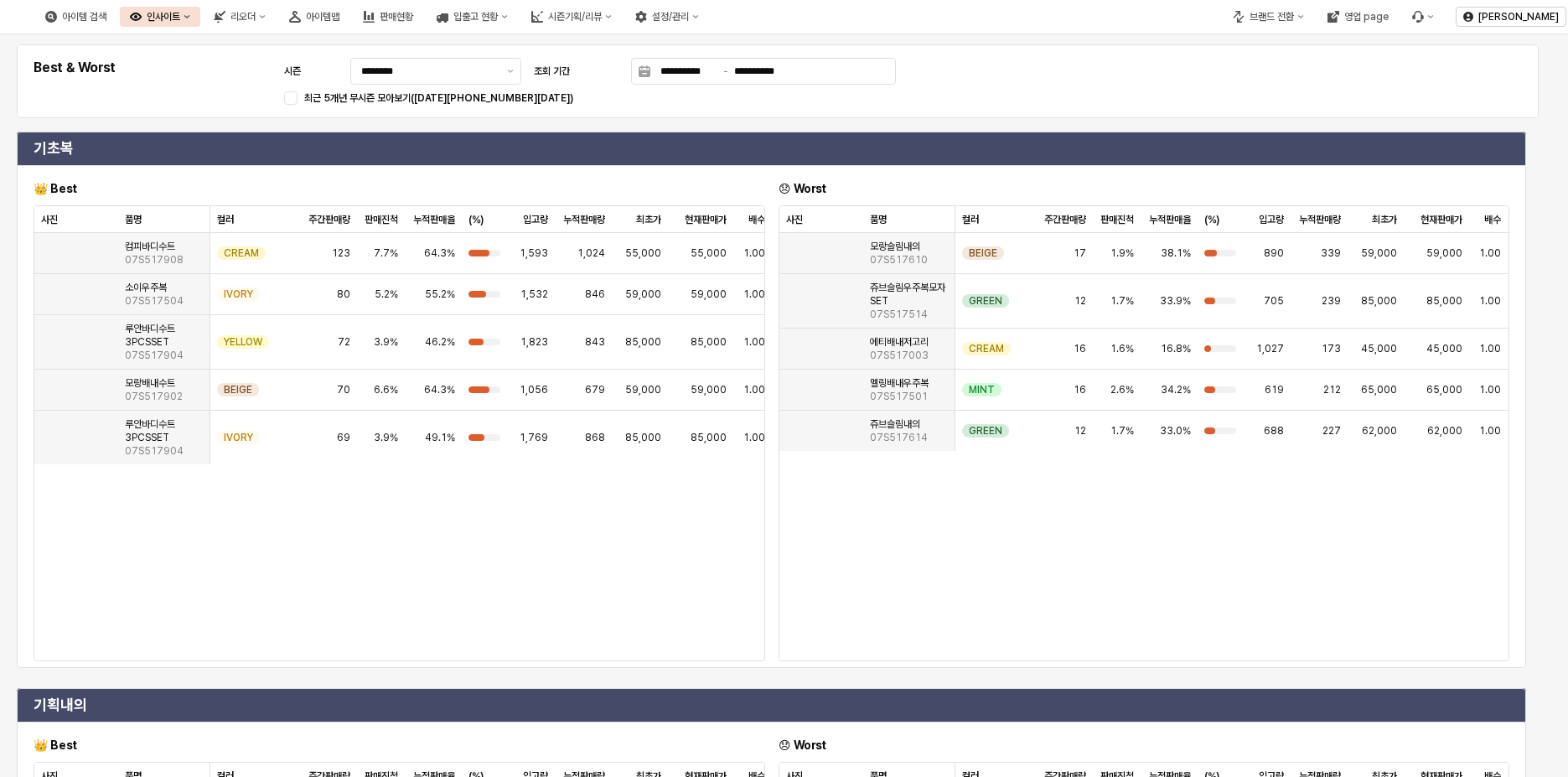
click at [1134, 129] on div "기초복 👑 Best 😞 Worst 사진 사진 품명 품명 컬러 컬러 주간판매량 주간판매량 판매진척 판매진척 누적판매율 누적판매율 (%) (%) …" at bounding box center [771, 400] width 1523 height 543
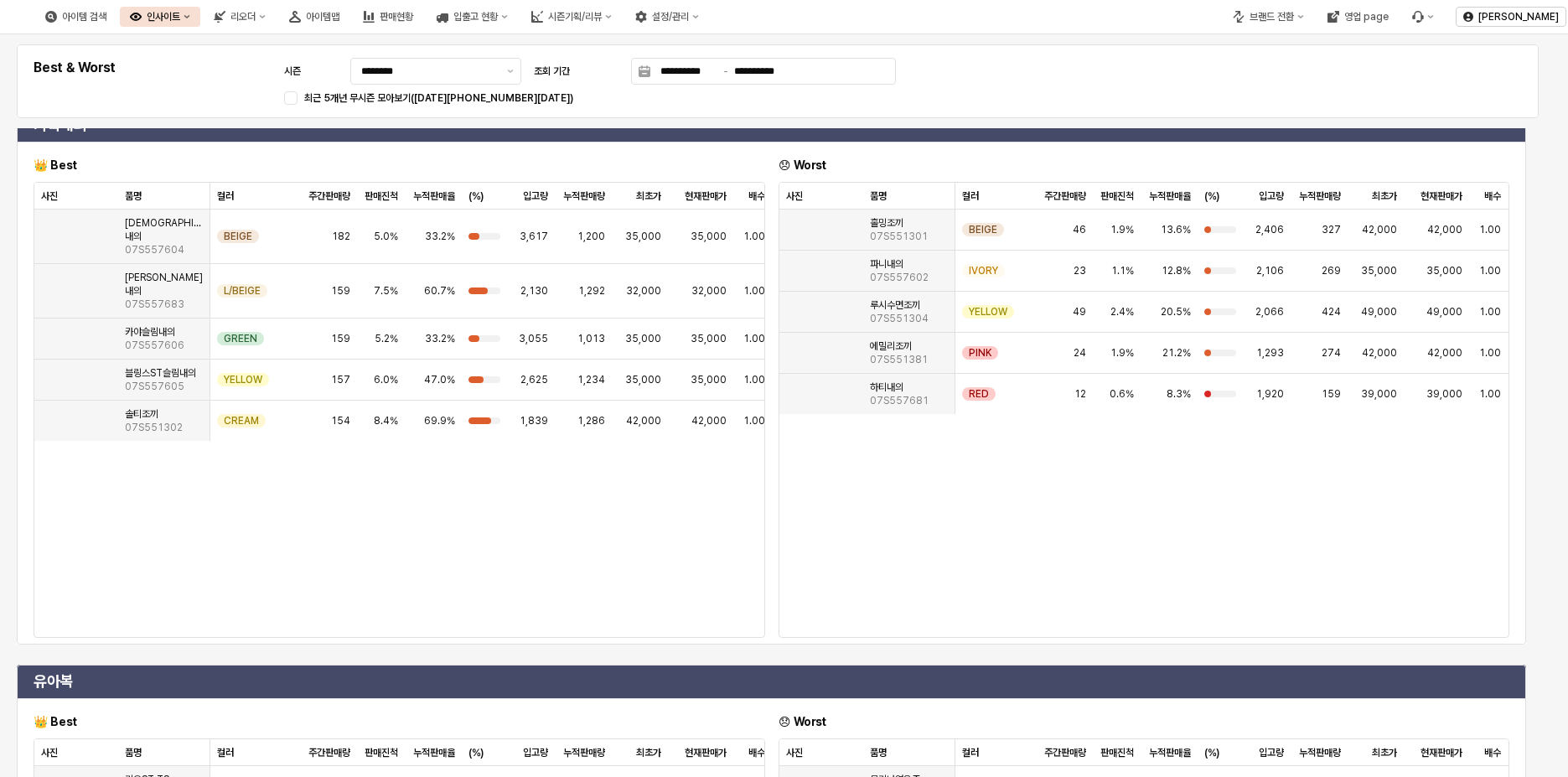
scroll to position [587, 0]
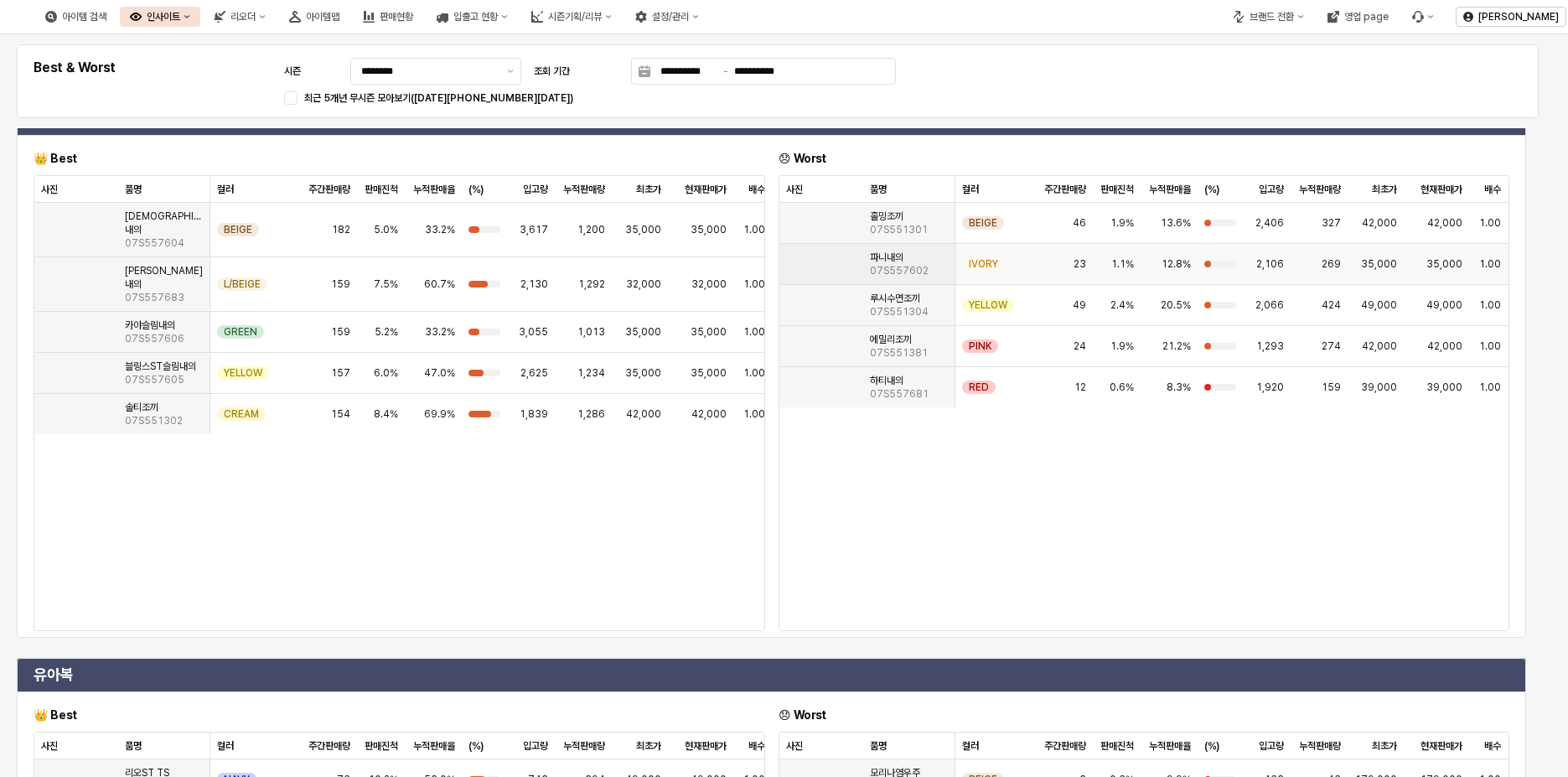
click at [787, 257] on img "App Frame" at bounding box center [787, 257] width 0 height 0
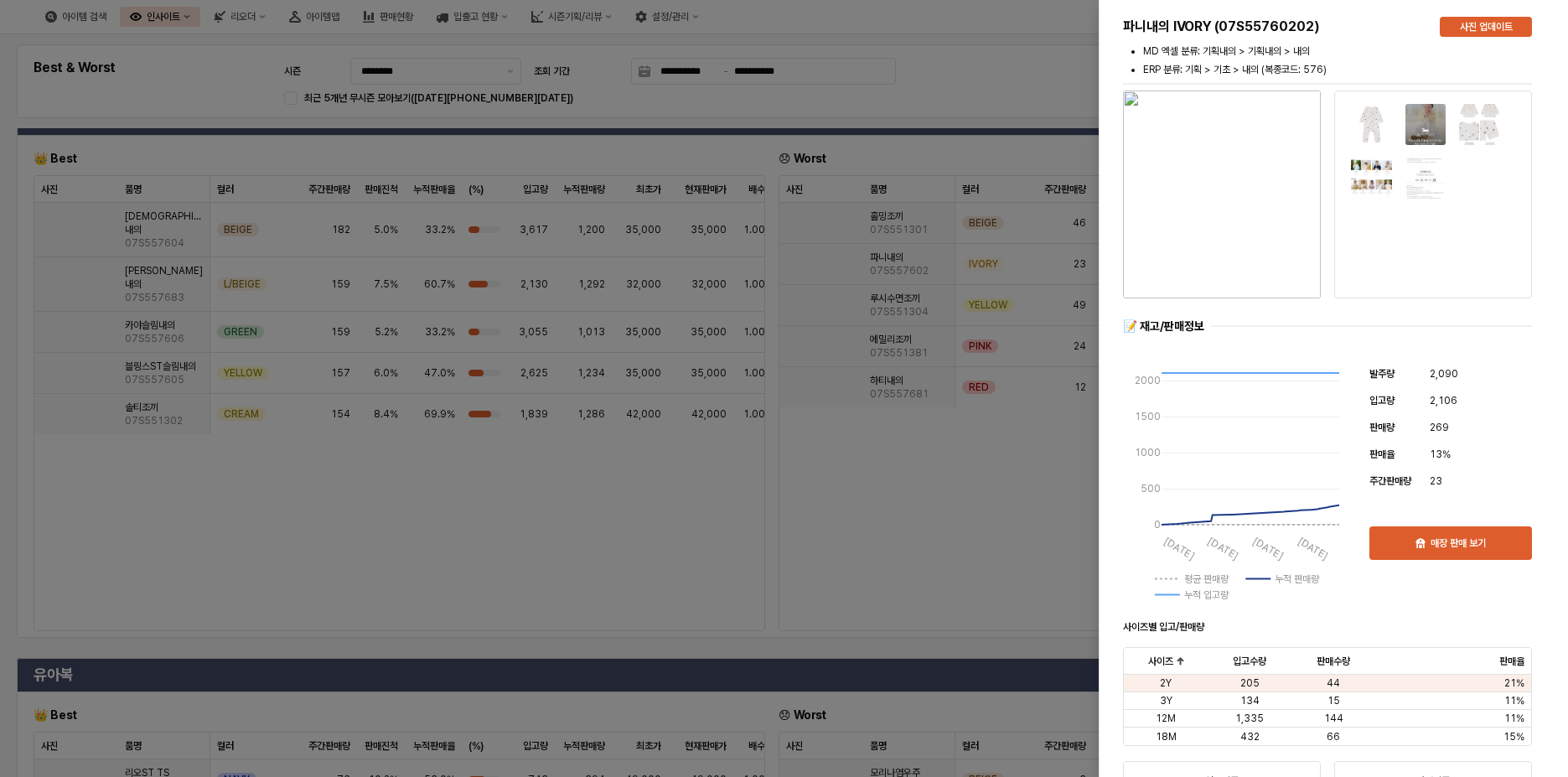
click at [833, 670] on div at bounding box center [784, 388] width 1568 height 777
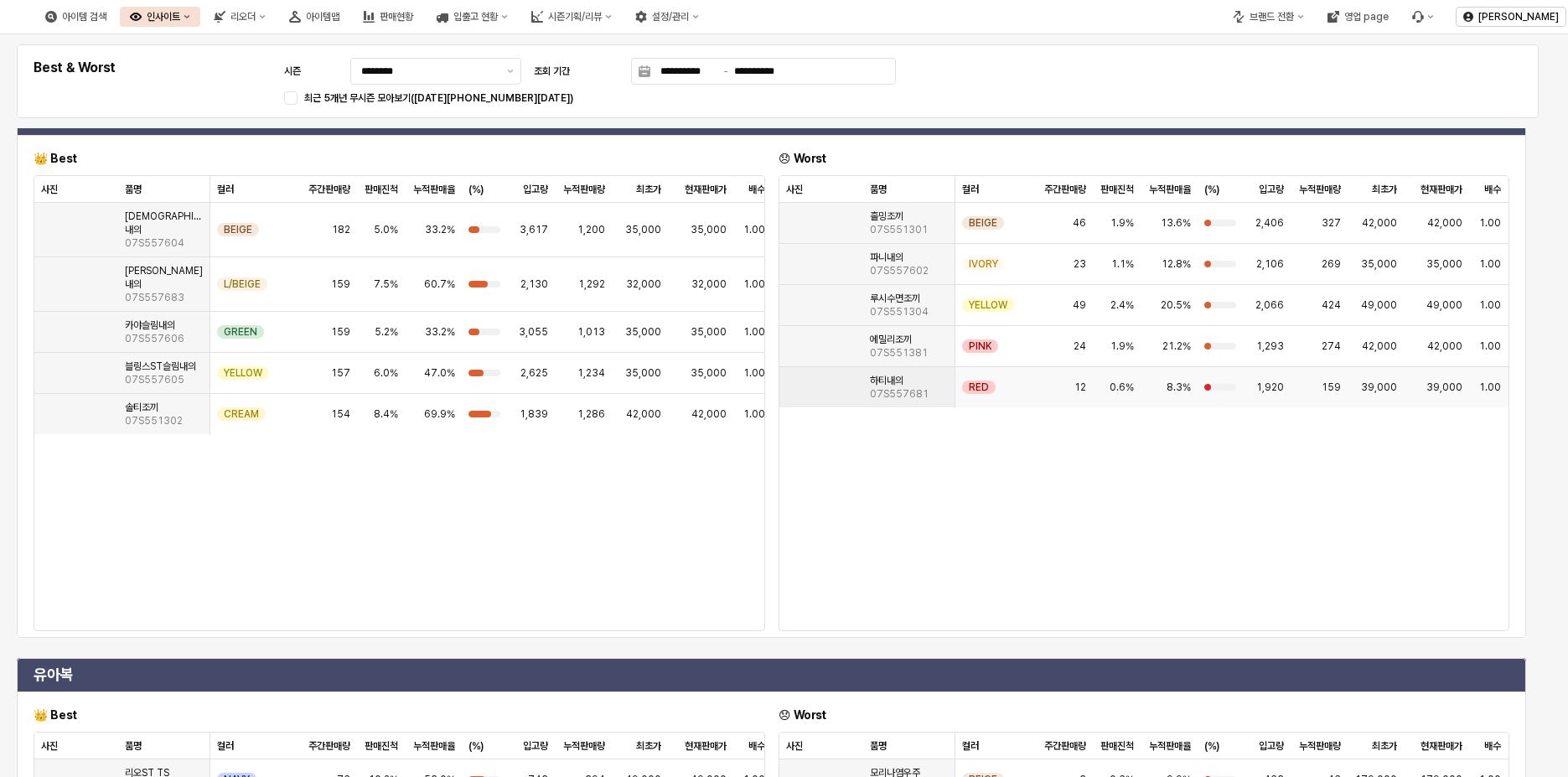
click at [787, 380] on img "App Frame" at bounding box center [787, 380] width 0 height 0
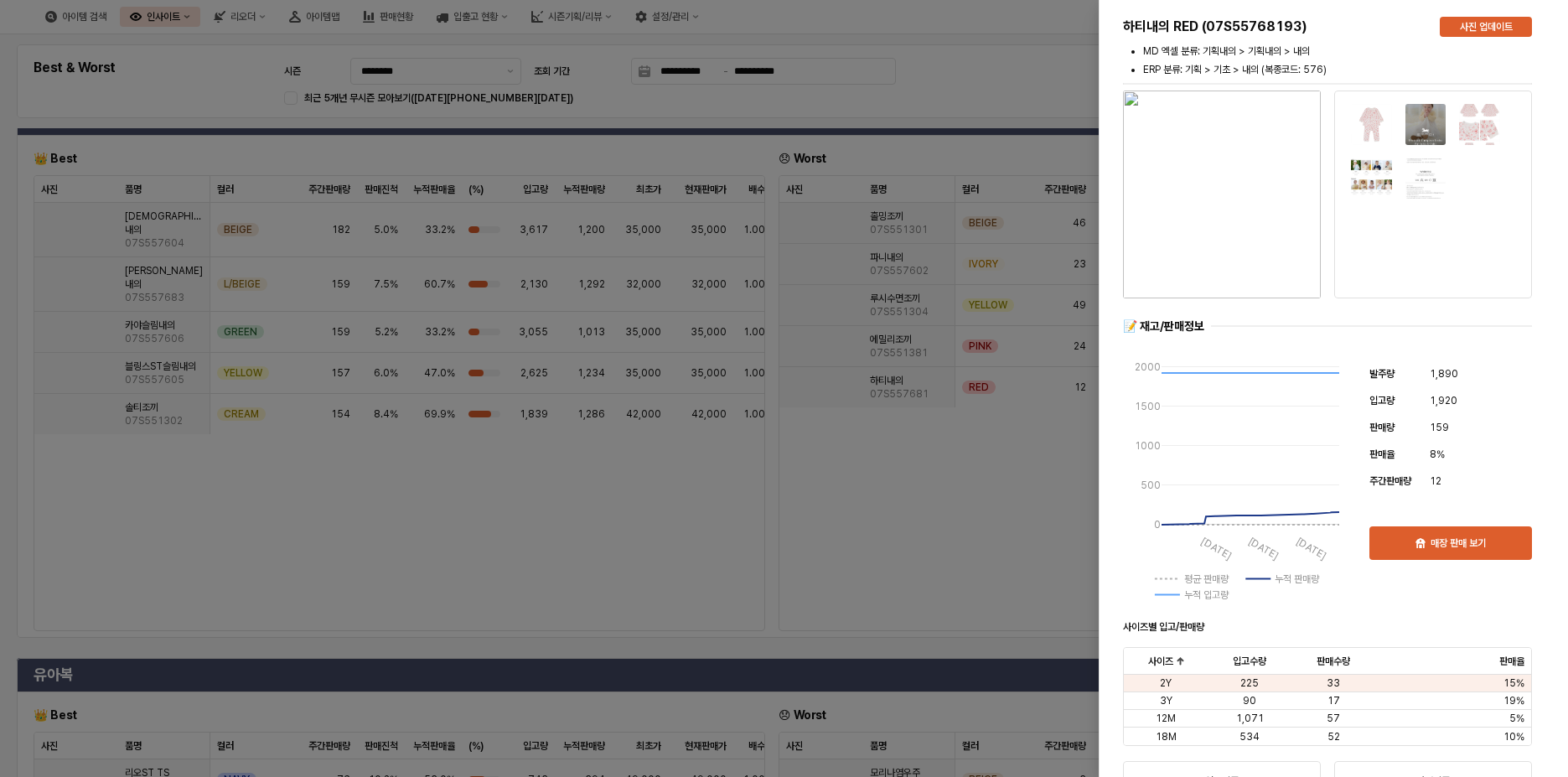
click at [927, 686] on div at bounding box center [784, 388] width 1568 height 777
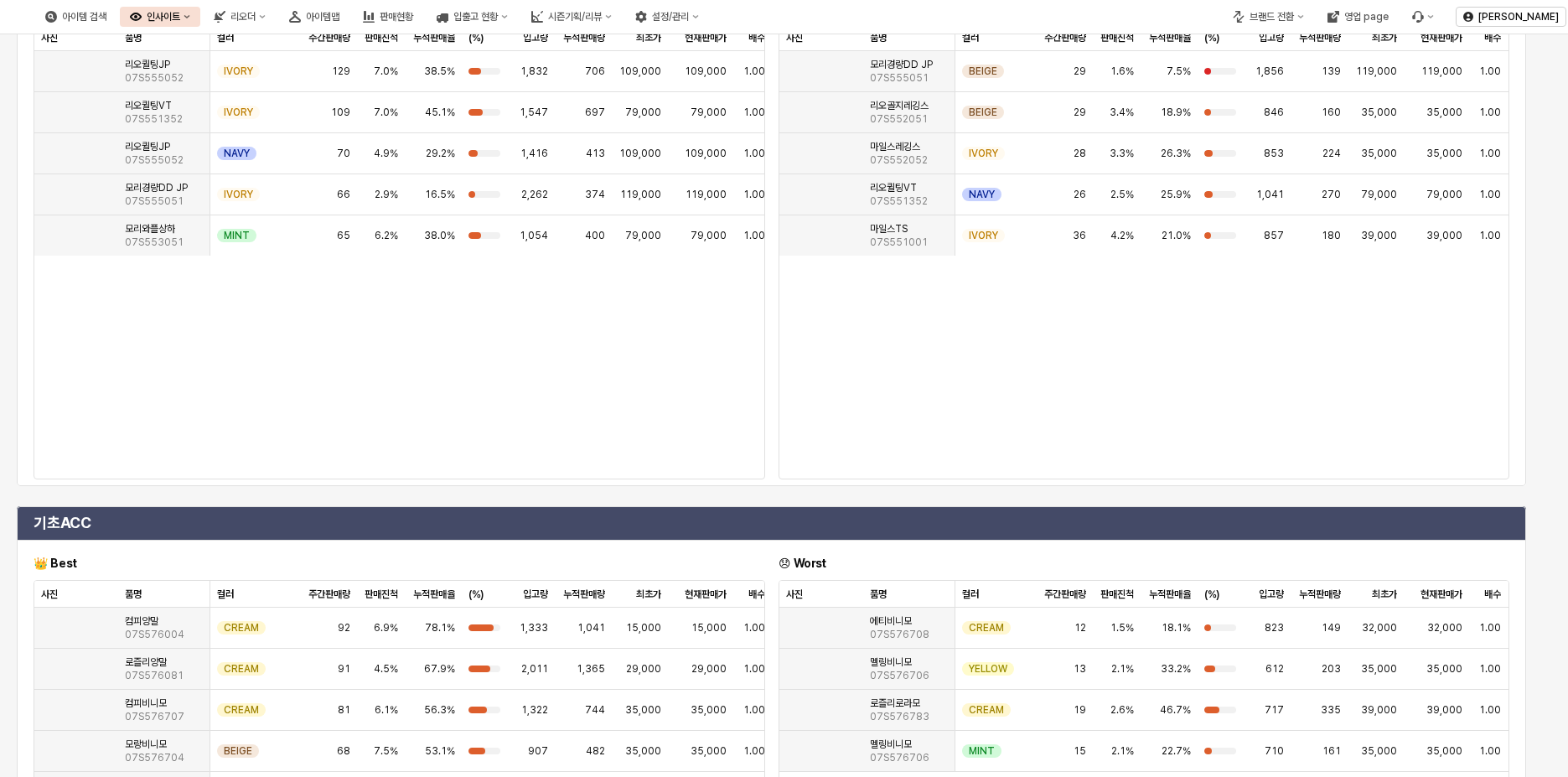
scroll to position [2143, 0]
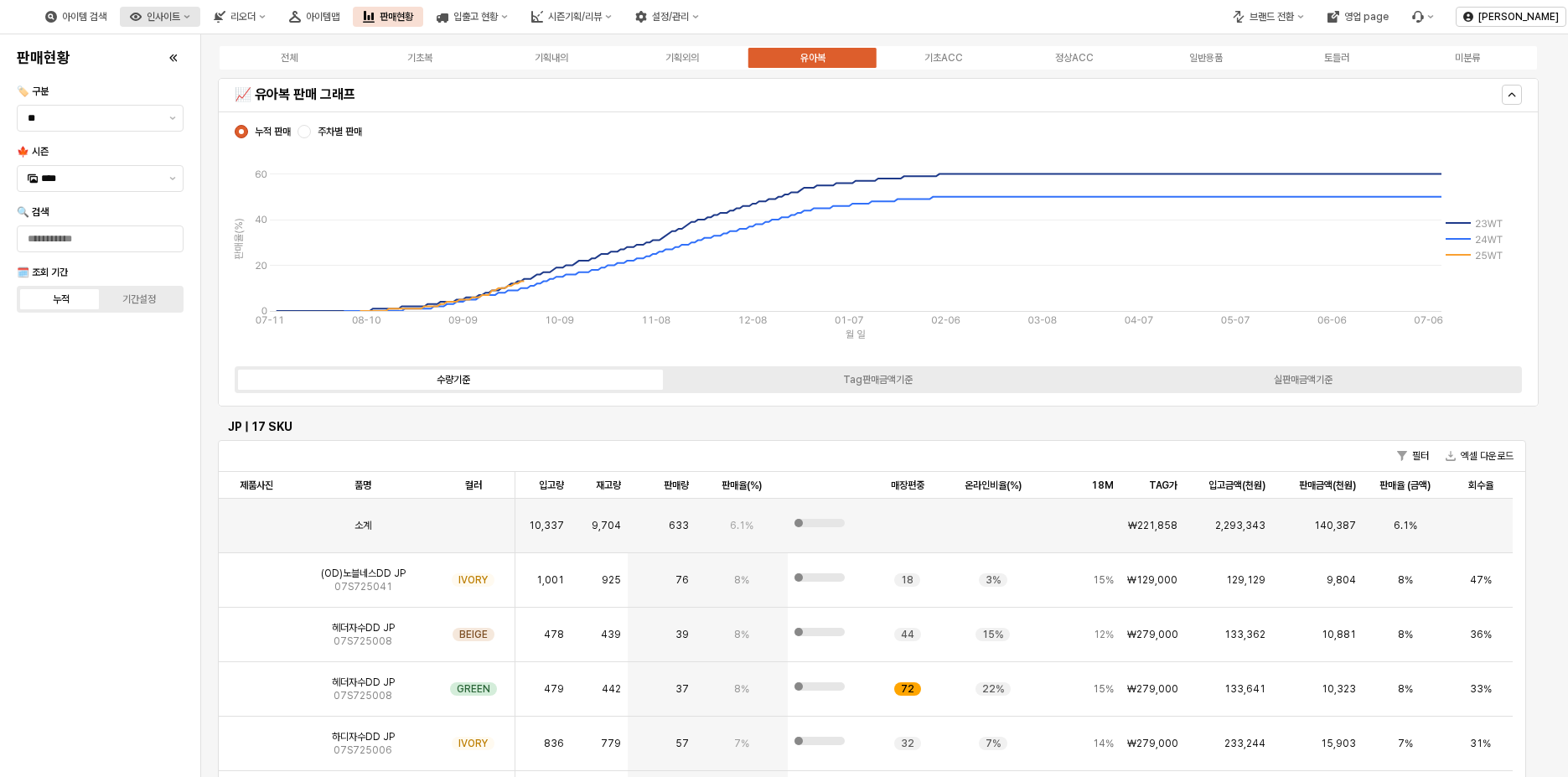
click at [180, 13] on div "인사이트" at bounding box center [163, 16] width 34 height 12
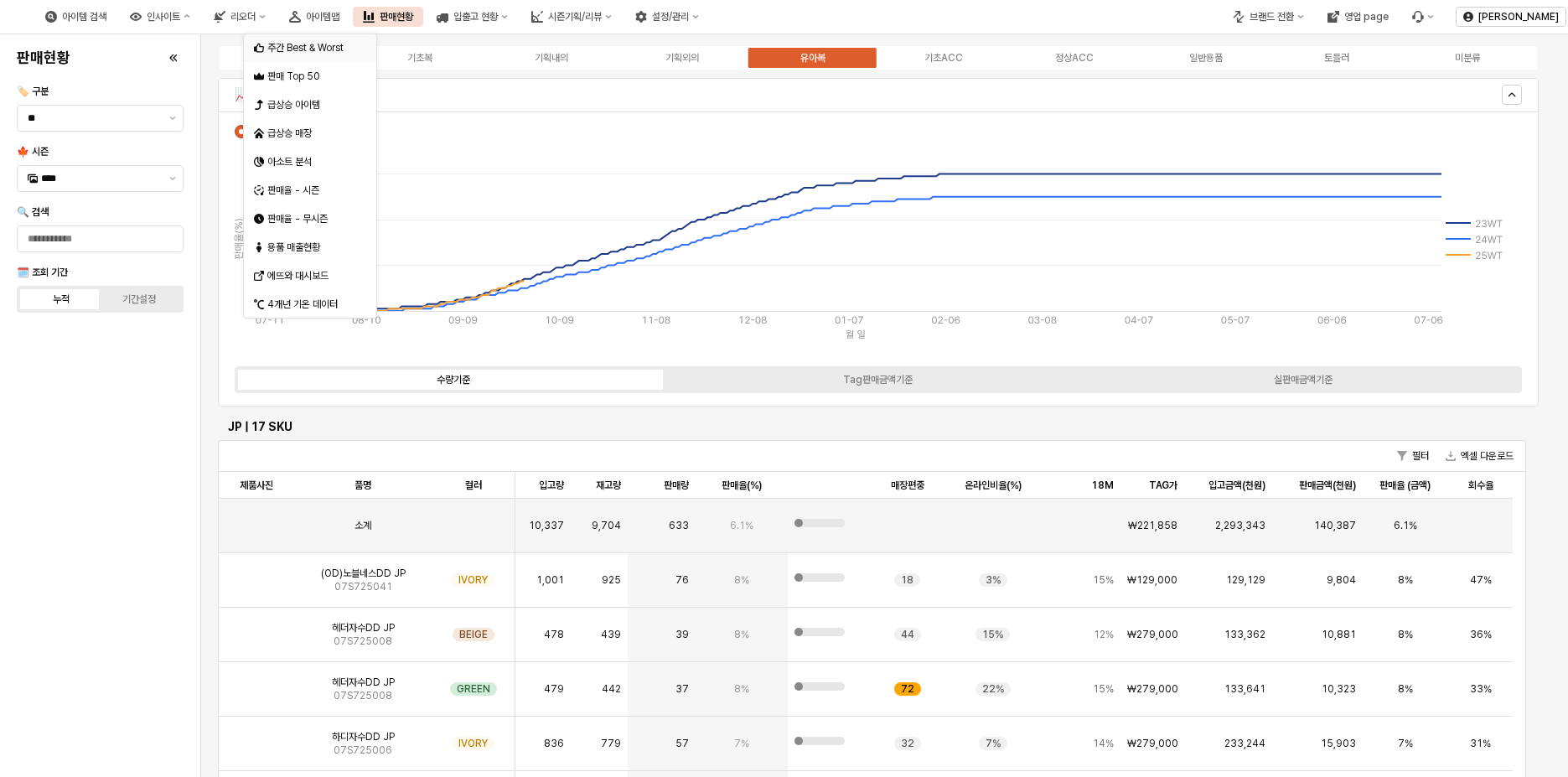
click at [327, 49] on div "주간 Best & Worst" at bounding box center [312, 47] width 89 height 13
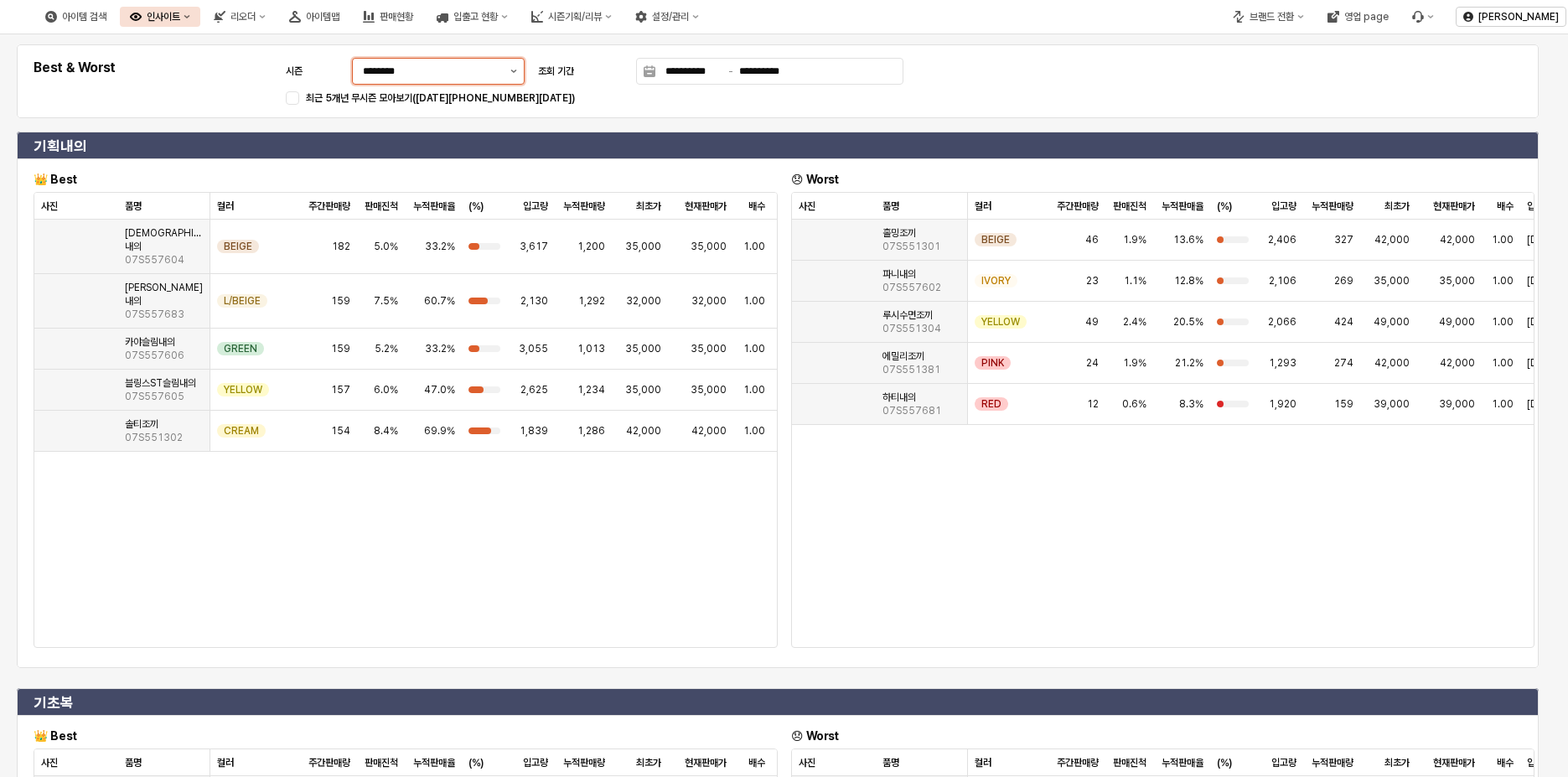
click at [513, 75] on button "제안 사항 표시" at bounding box center [513, 71] width 21 height 25
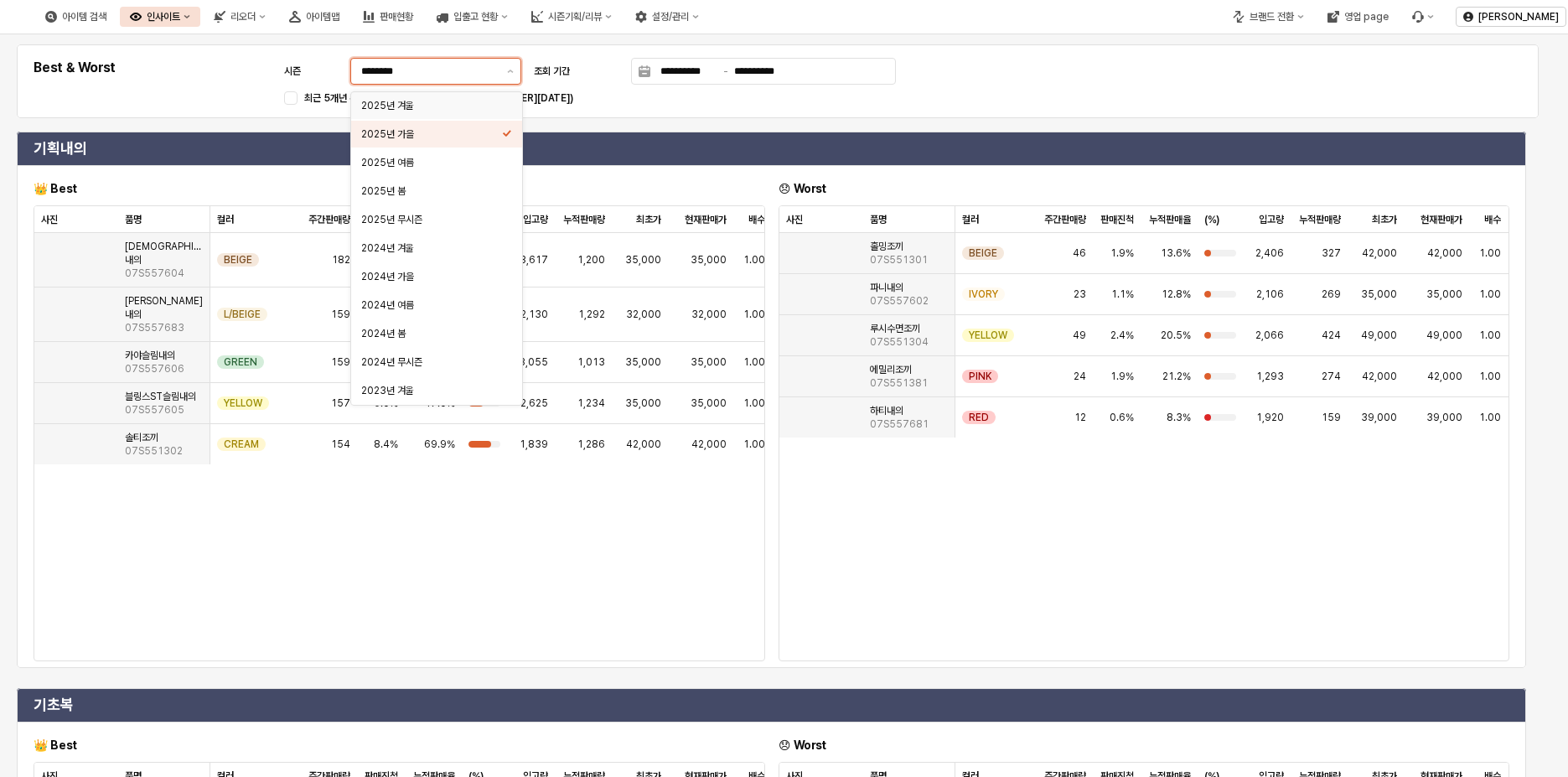
click at [447, 108] on div "2025년 겨울" at bounding box center [432, 105] width 141 height 13
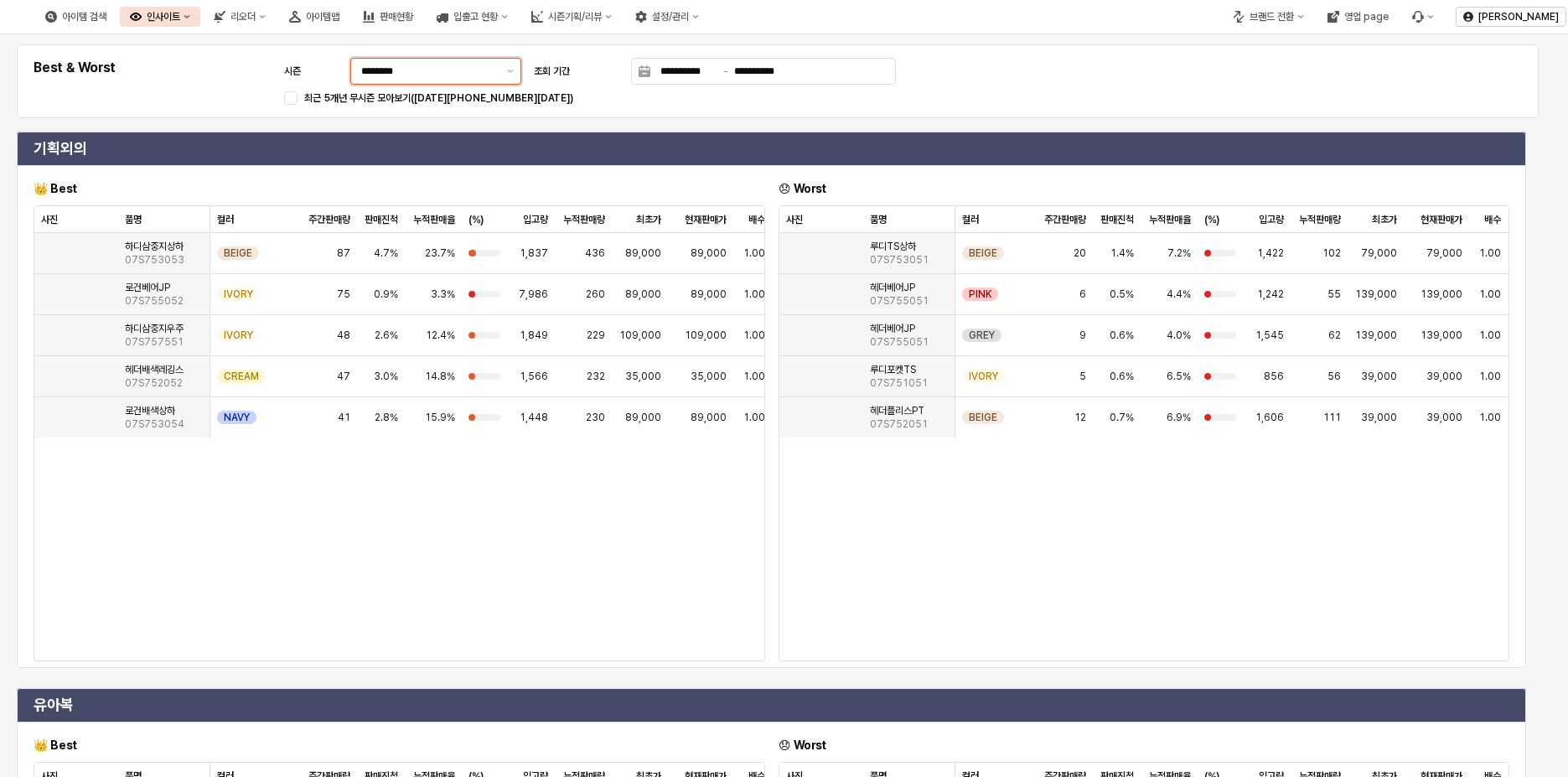
click at [499, 75] on div "********" at bounding box center [425, 71] width 149 height 25
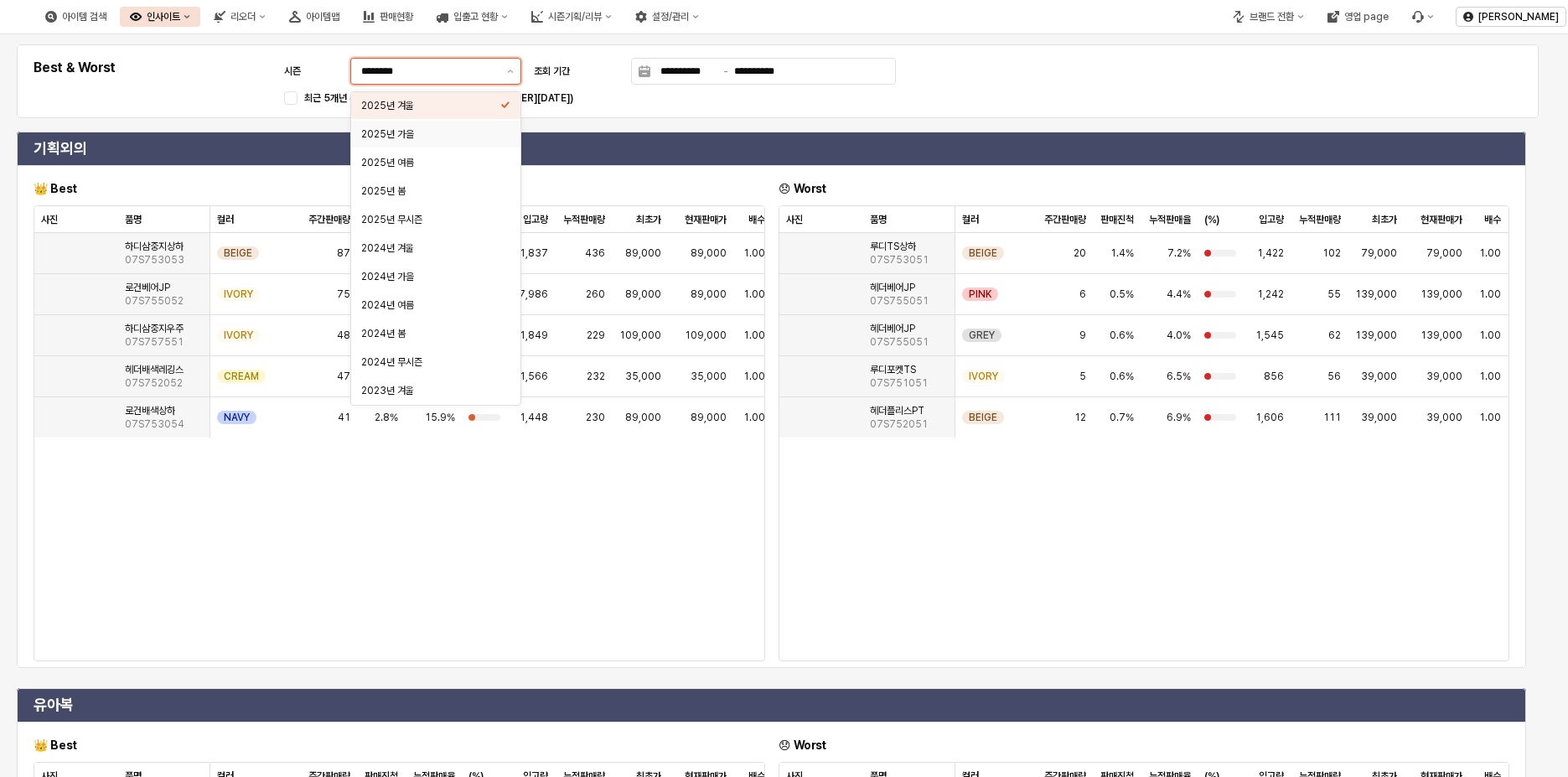
click at [443, 137] on div "2025년 가을" at bounding box center [431, 134] width 139 height 13
type input "********"
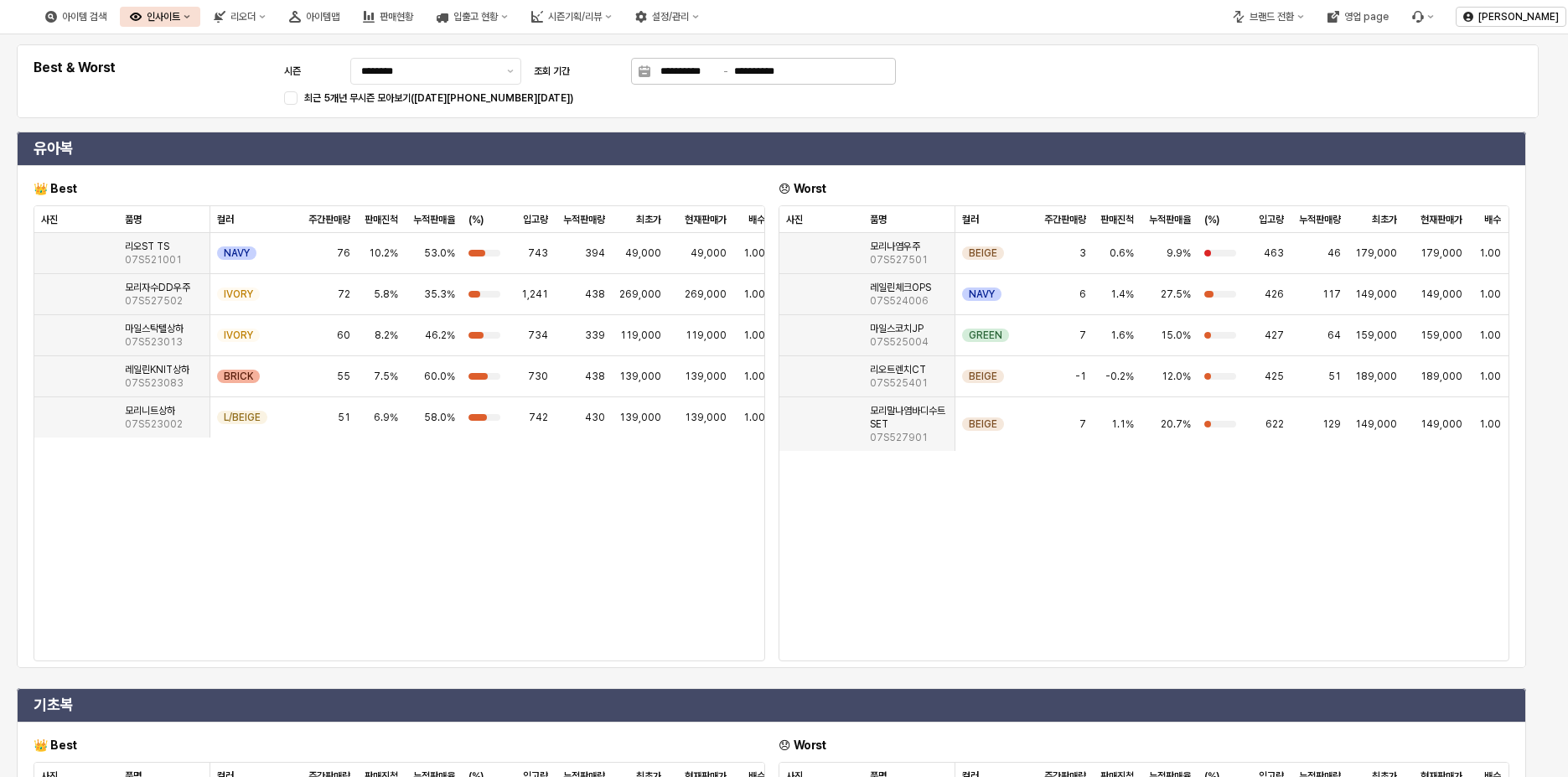
click at [710, 80] on div "**********" at bounding box center [772, 71] width 245 height 25
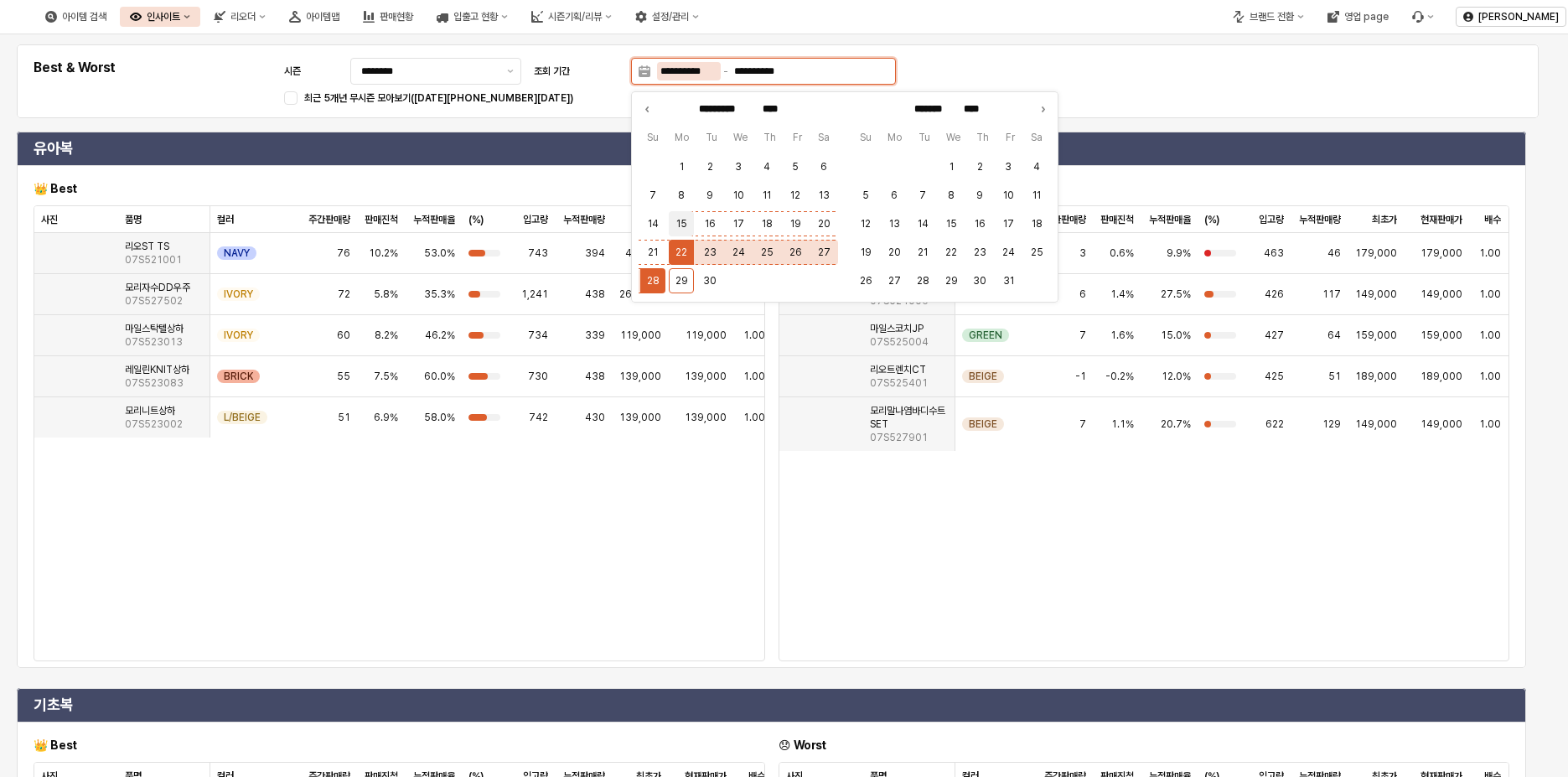
click at [686, 221] on button "15" at bounding box center [681, 224] width 25 height 25
type input "**********"
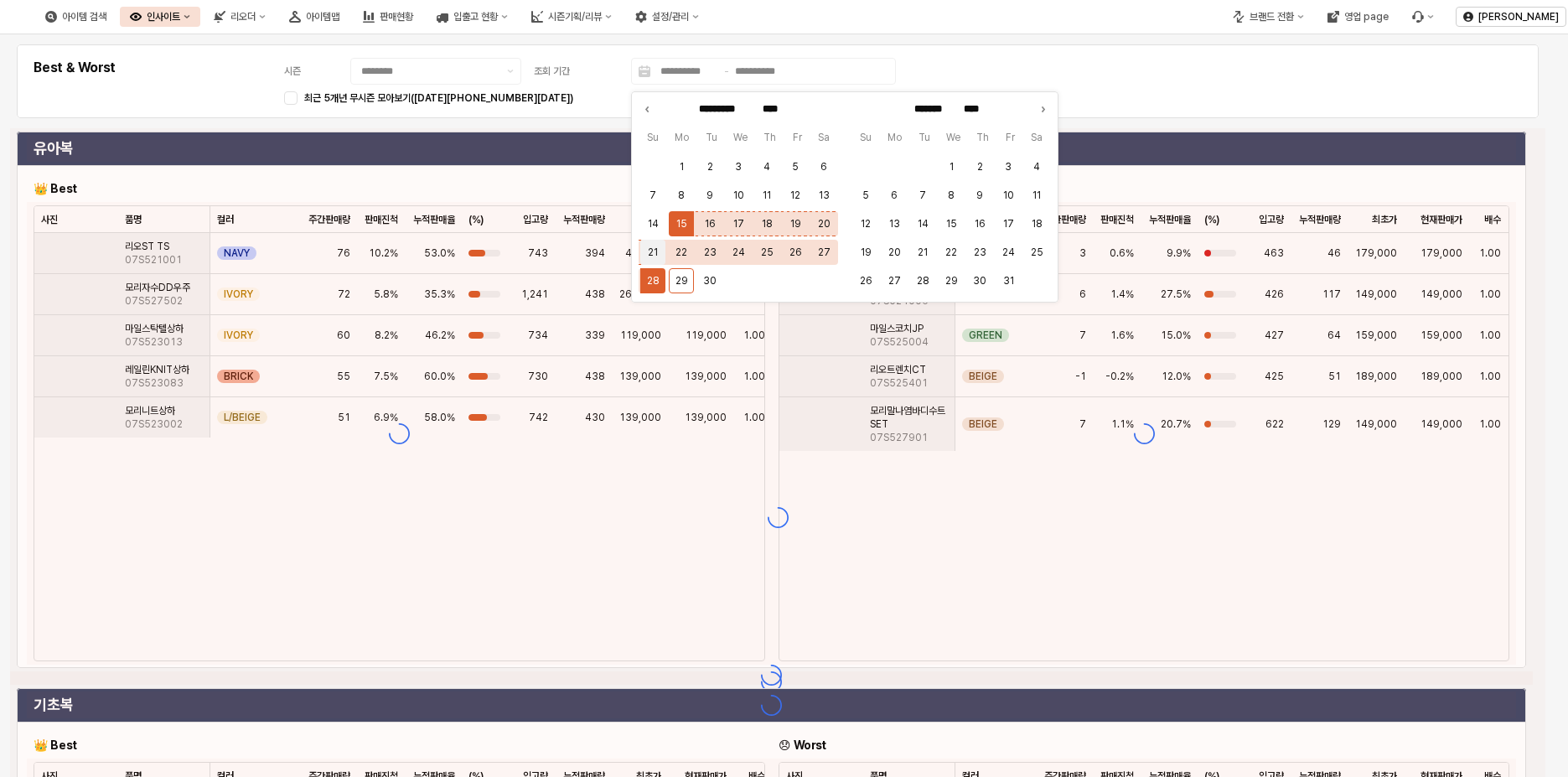
click at [660, 254] on button "21" at bounding box center [653, 252] width 25 height 25
type input "**********"
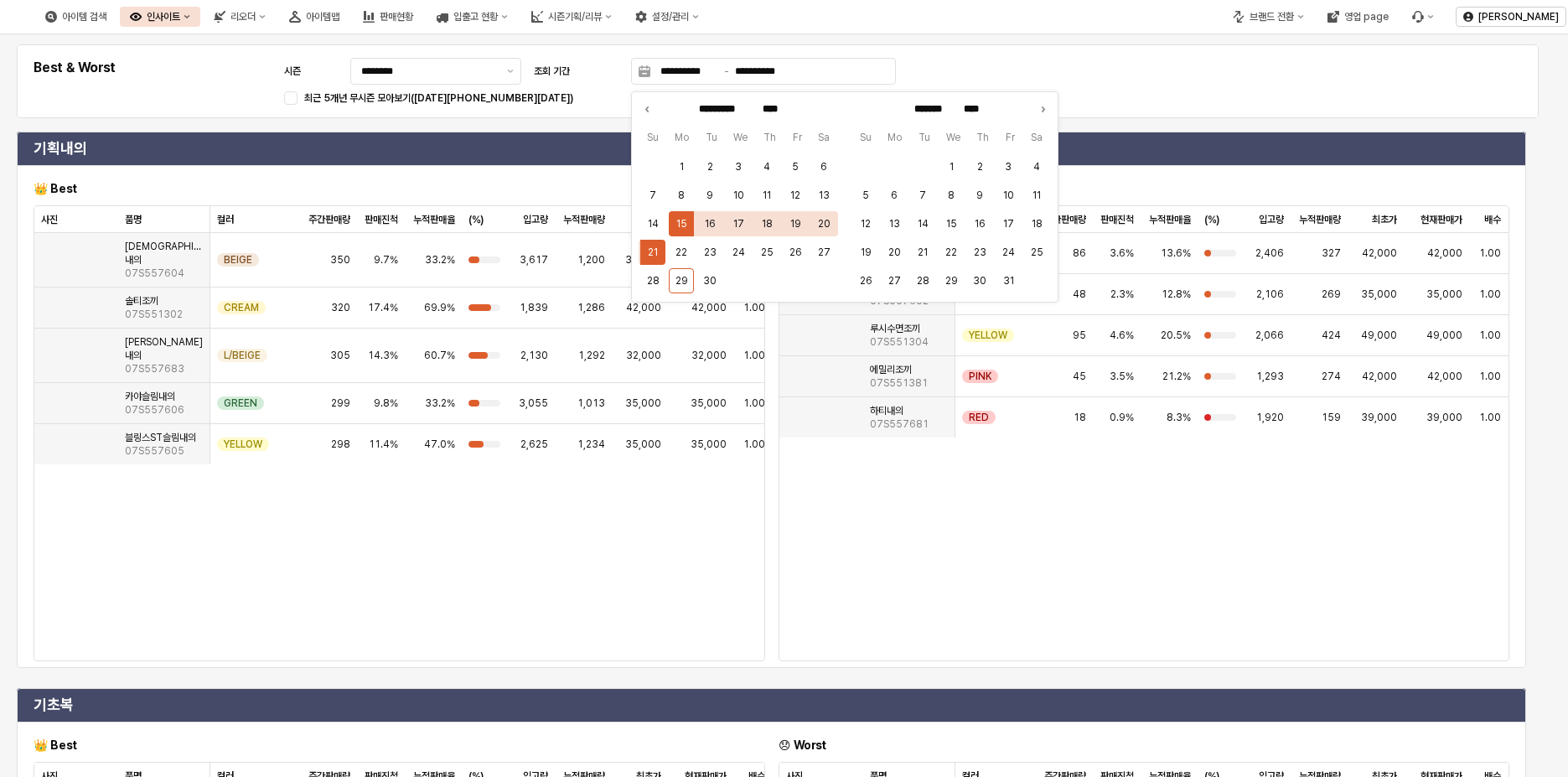
click at [1074, 79] on div "**********" at bounding box center [778, 81] width 1502 height 54
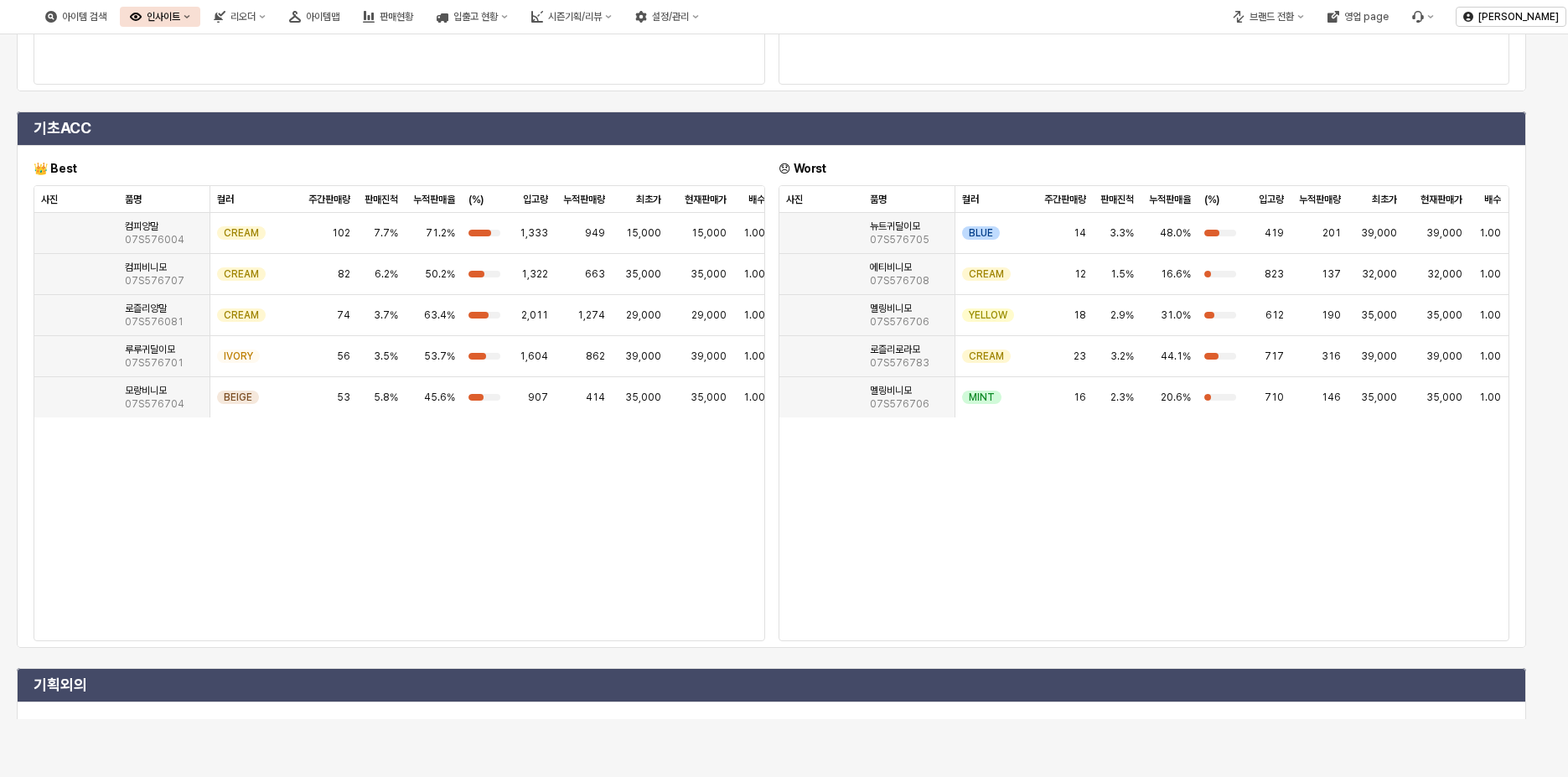
scroll to position [1306, 0]
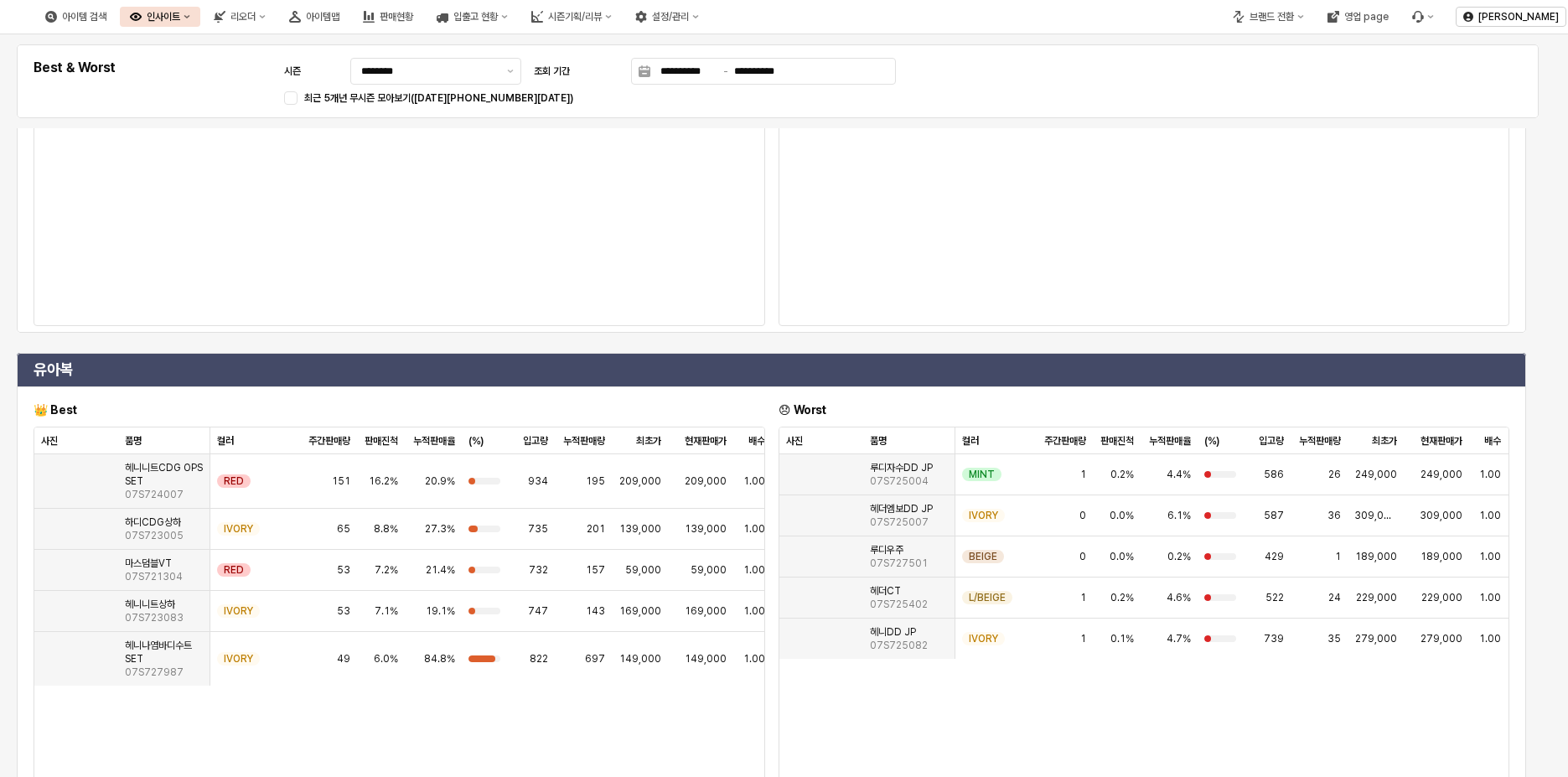
scroll to position [503, 0]
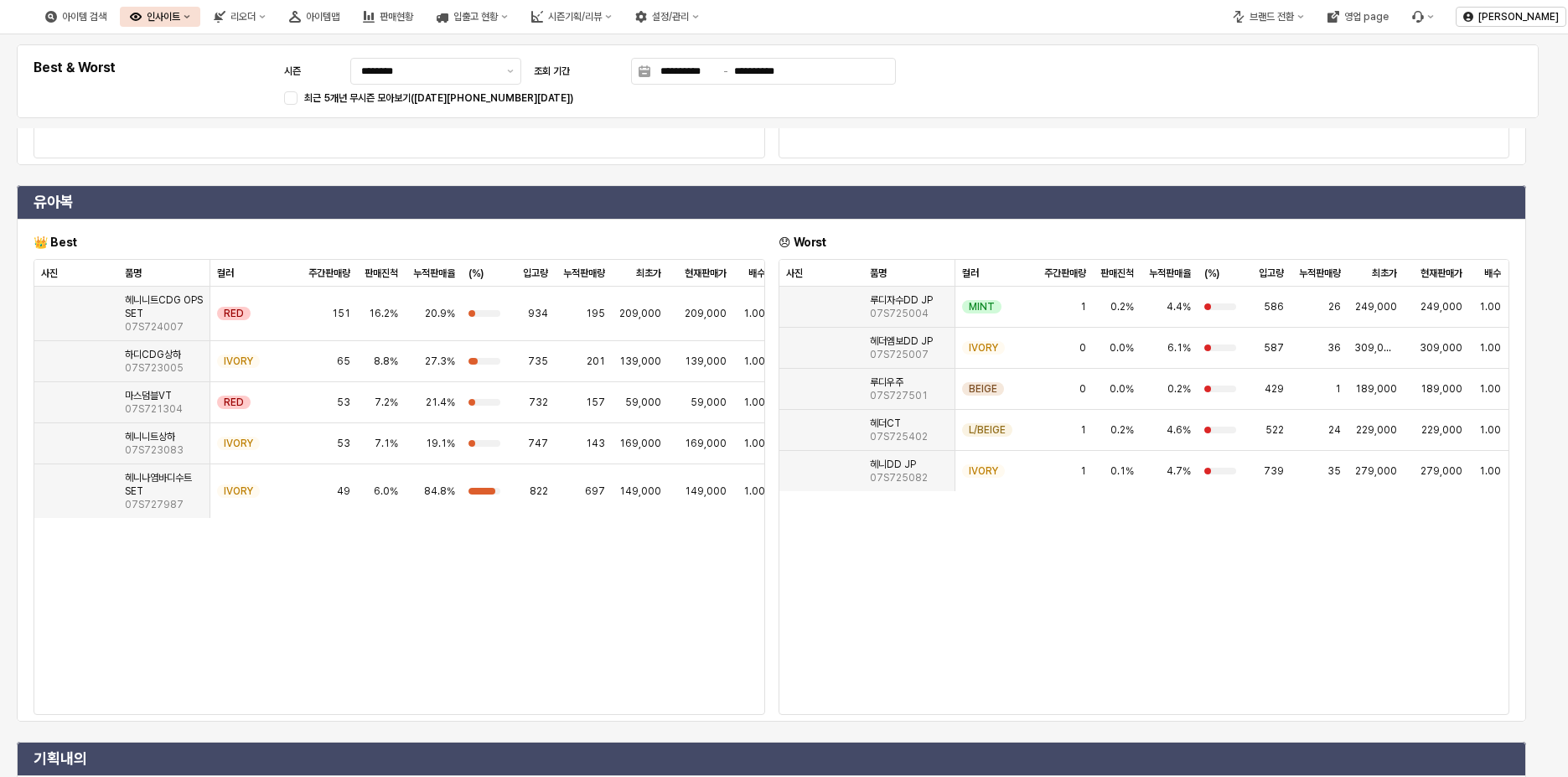
click at [529, 198] on h4 "유아복" at bounding box center [771, 202] width 1476 height 17
click at [475, 198] on h4 "유아복" at bounding box center [771, 202] width 1476 height 17
click at [891, 231] on div "😞 Worst" at bounding box center [1145, 242] width 745 height 27
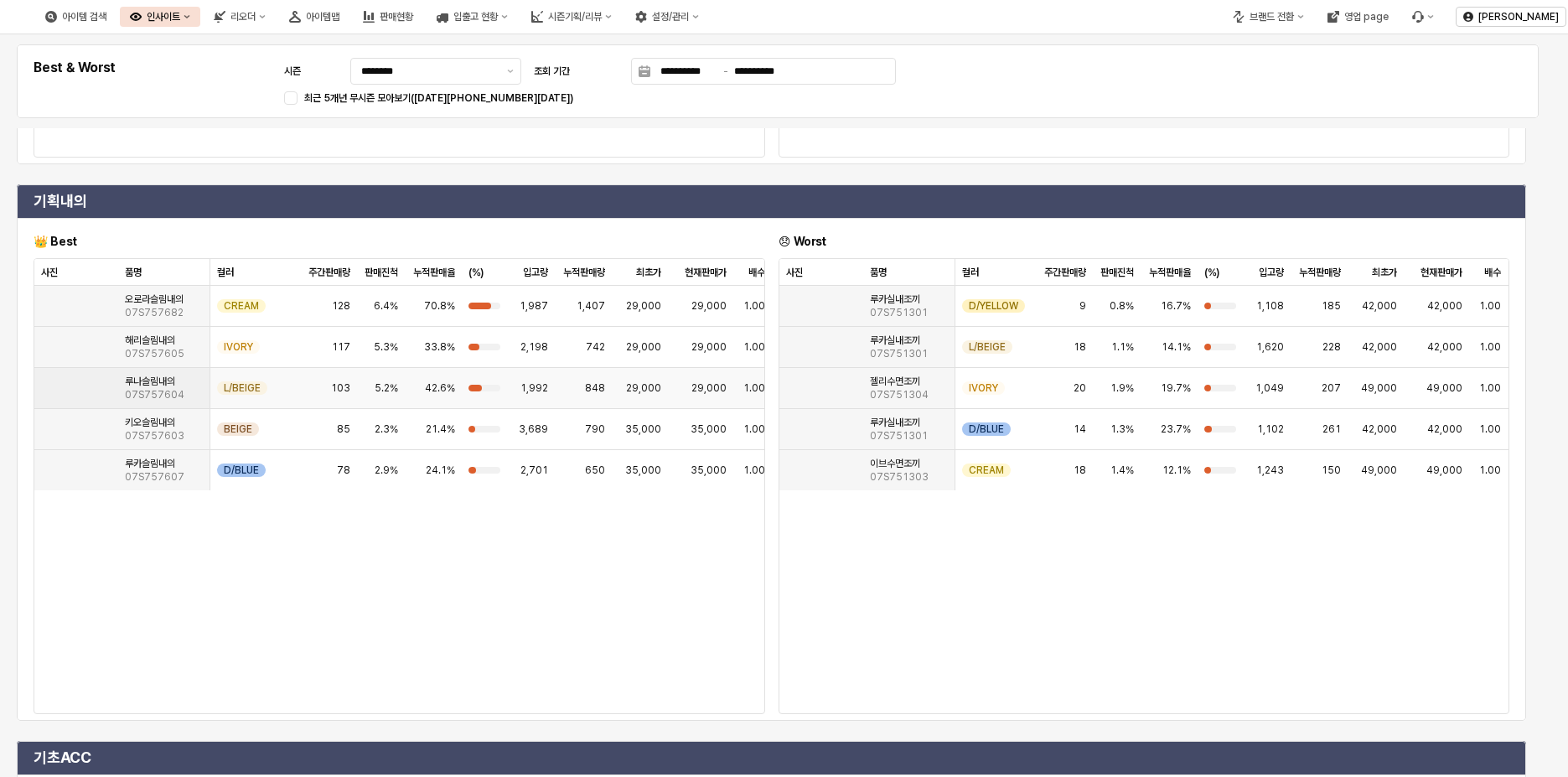
scroll to position [1090, 0]
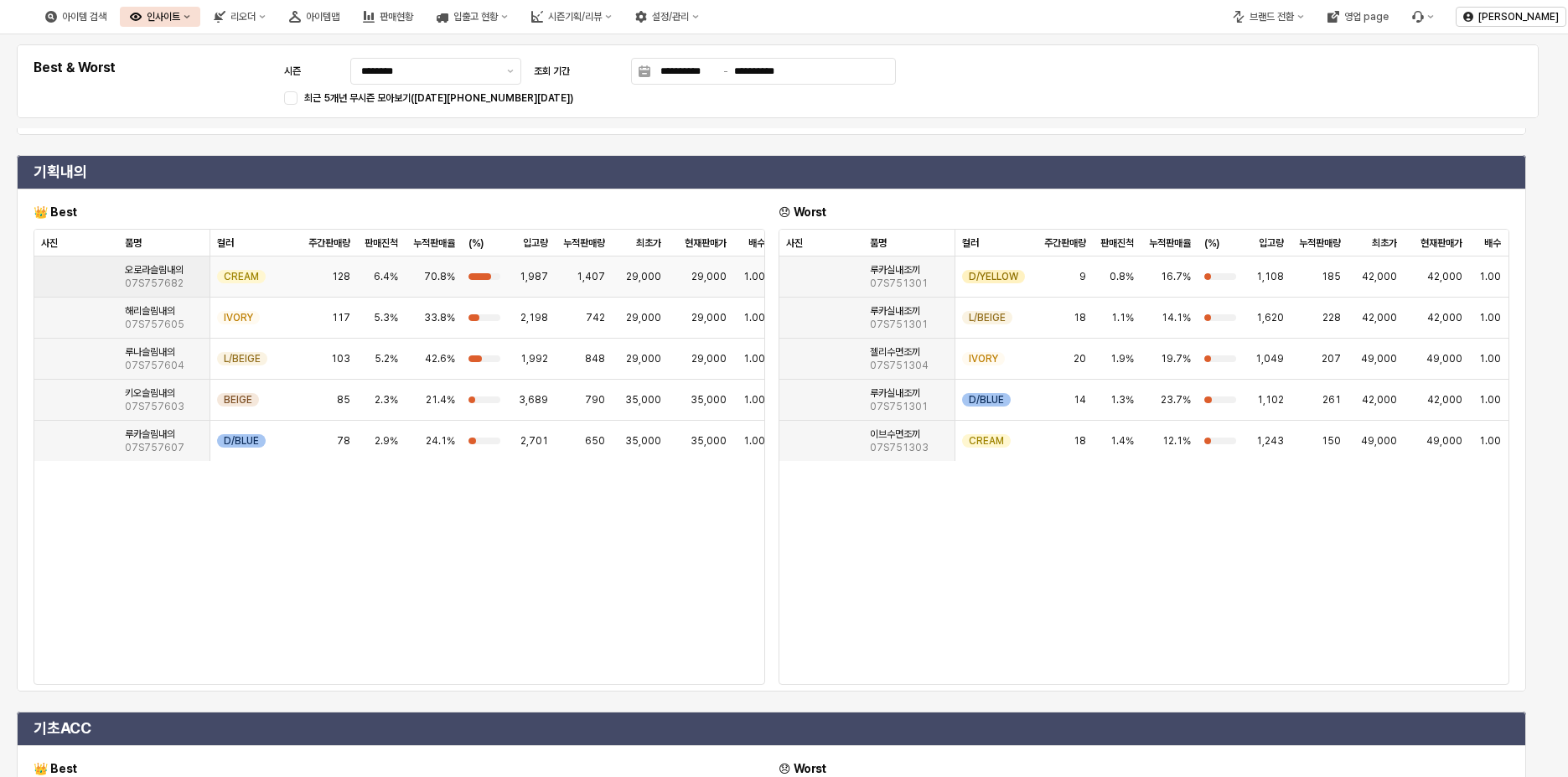
click at [41, 270] on img "App Frame" at bounding box center [41, 270] width 0 height 0
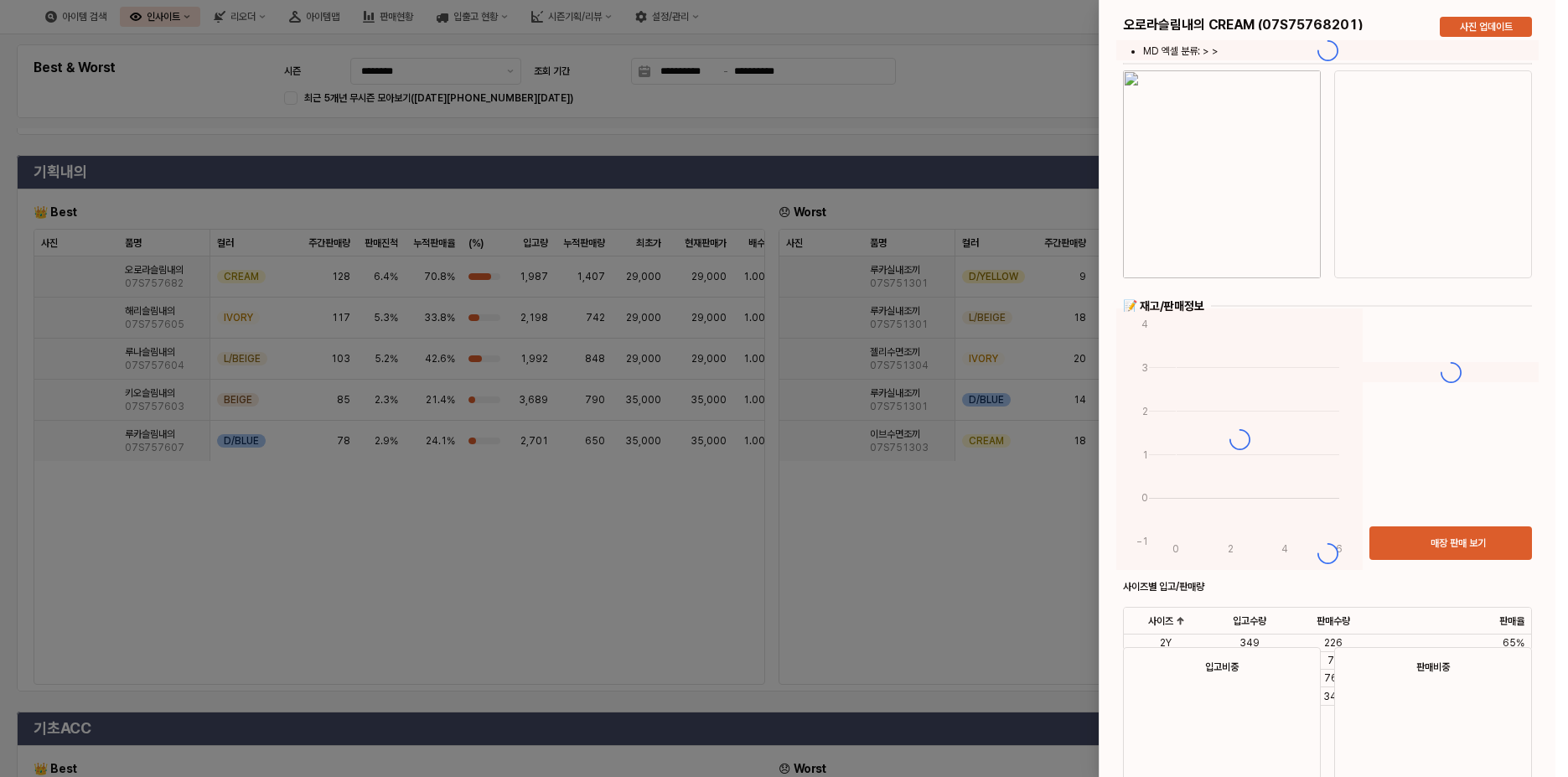
click at [1262, 252] on img "button" at bounding box center [1222, 174] width 198 height 208
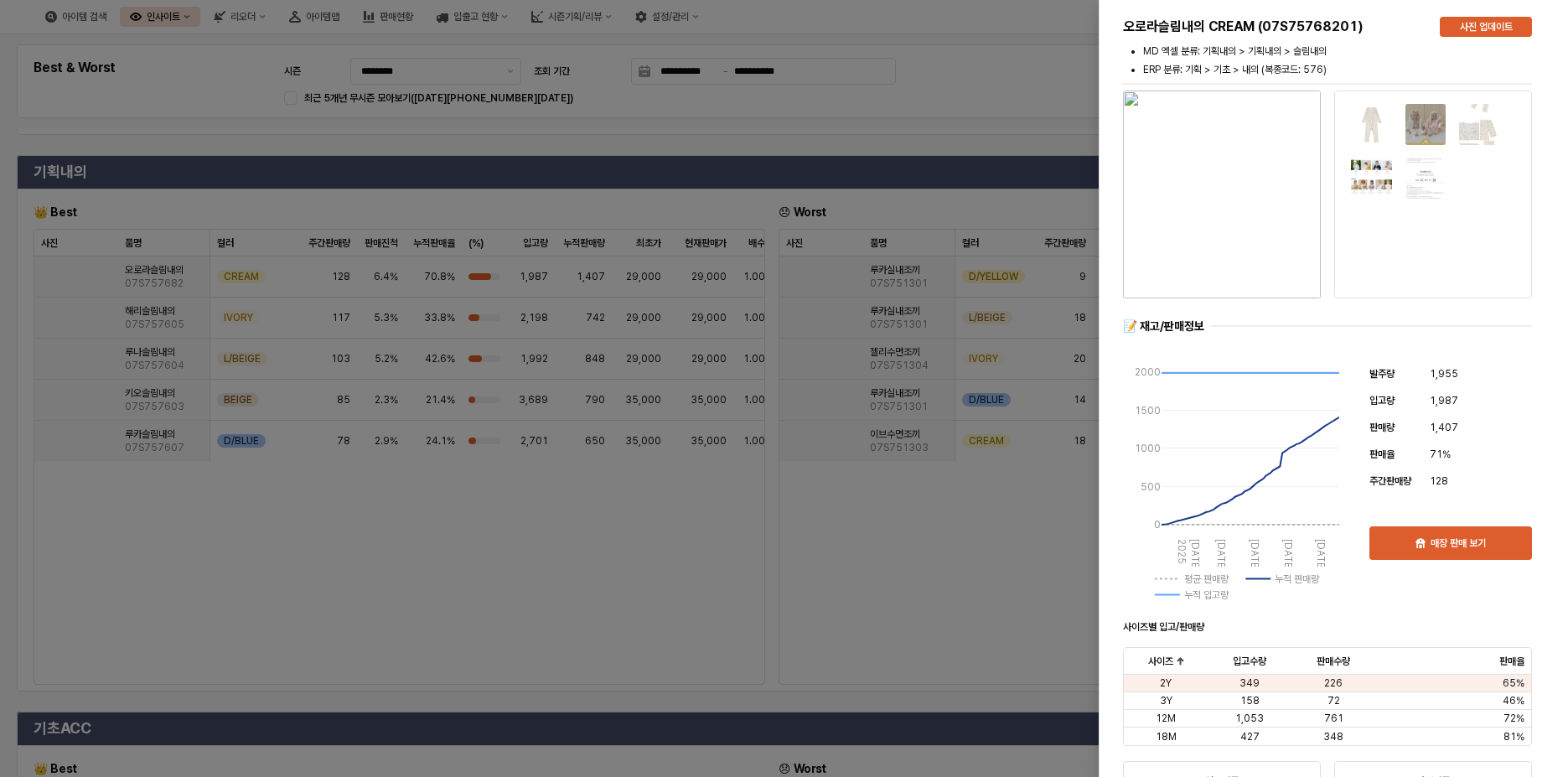
click at [1032, 146] on div at bounding box center [784, 388] width 1568 height 777
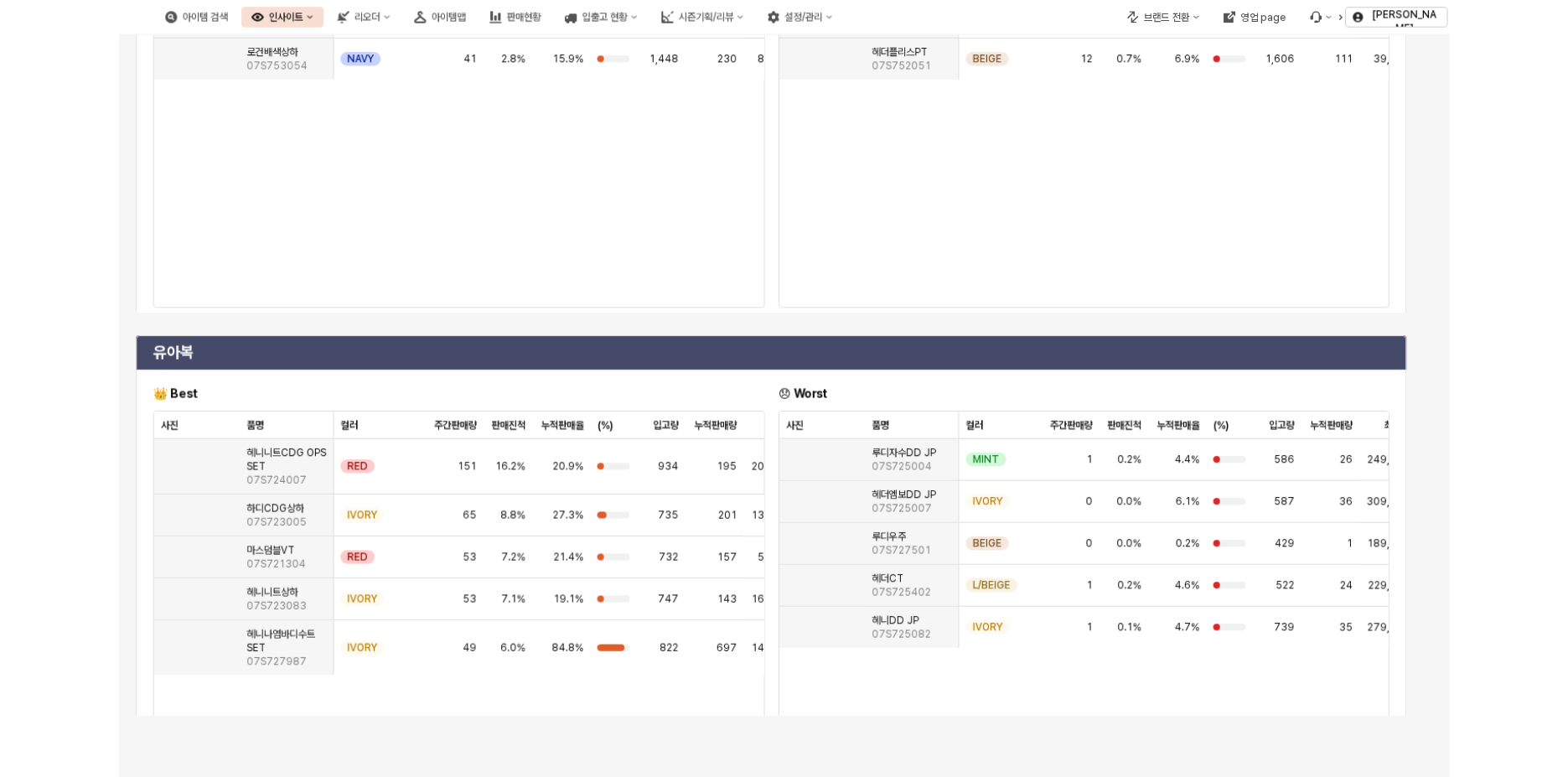
scroll to position [0, 0]
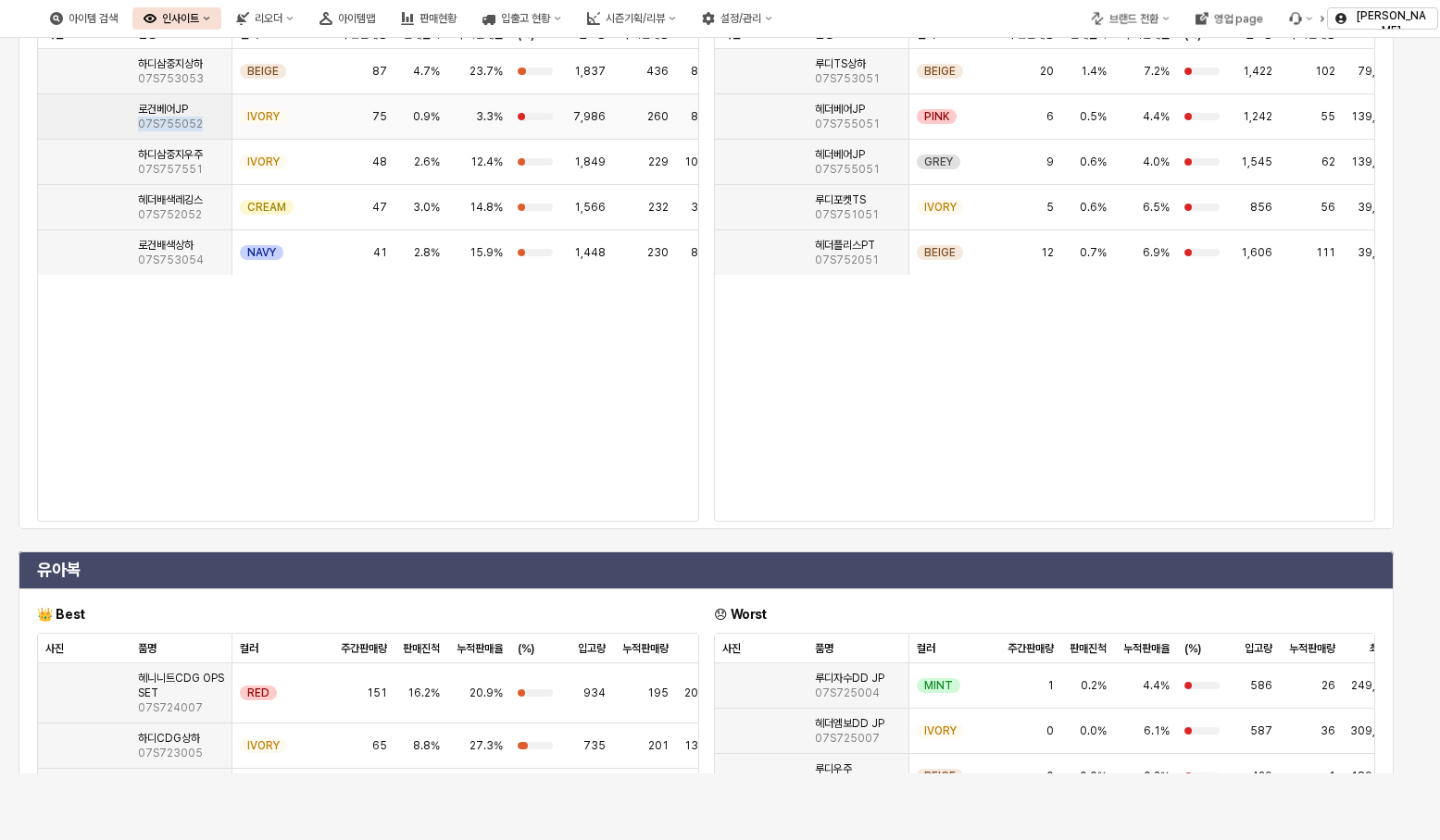
drag, startPoint x: 209, startPoint y: 193, endPoint x: 138, endPoint y: 201, distance: 71.4
click at [138, 140] on div "로건베어JP 07S755052" at bounding box center [180, 117] width 102 height 45
copy span "07S755052"
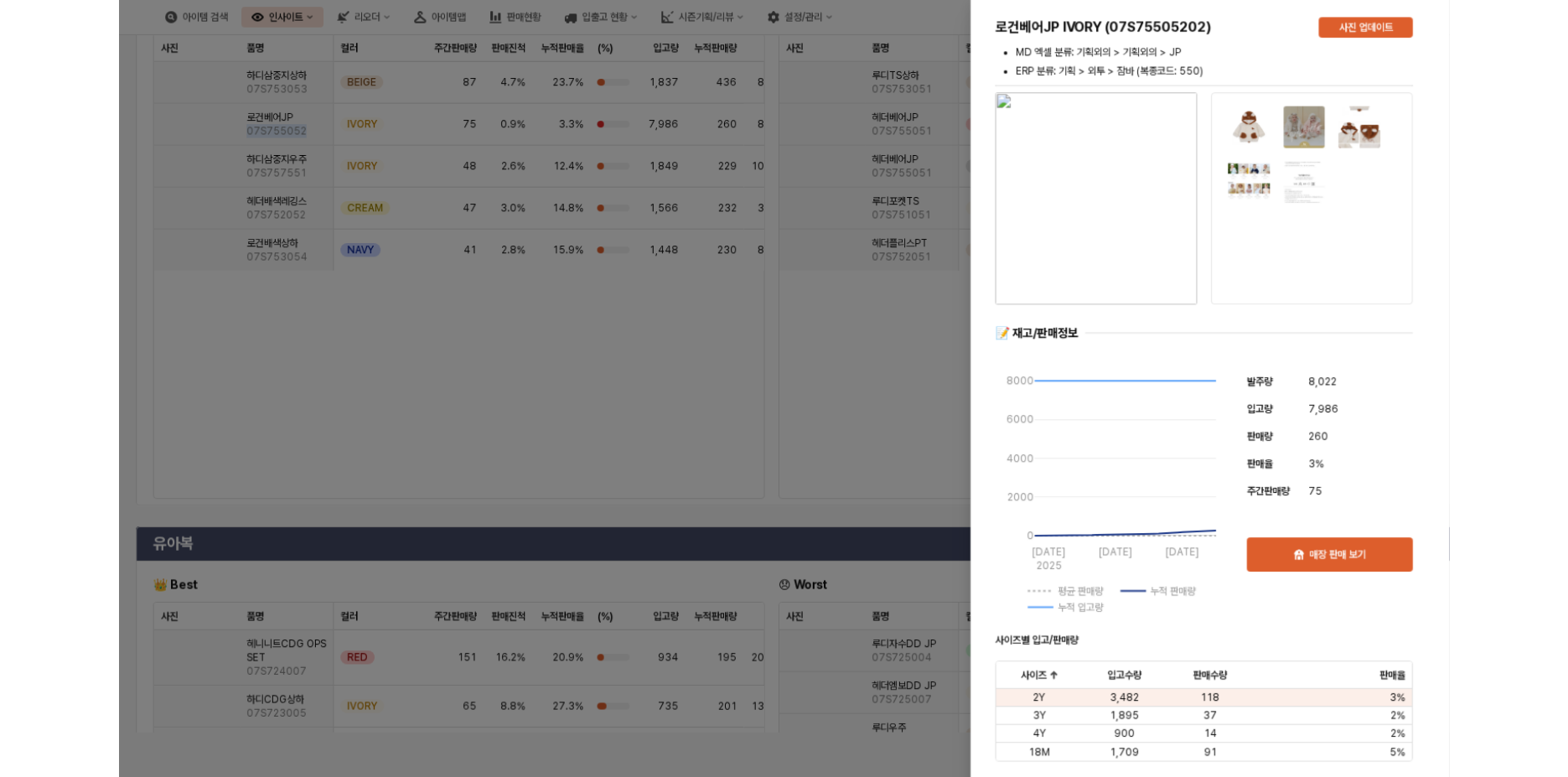
scroll to position [172, 0]
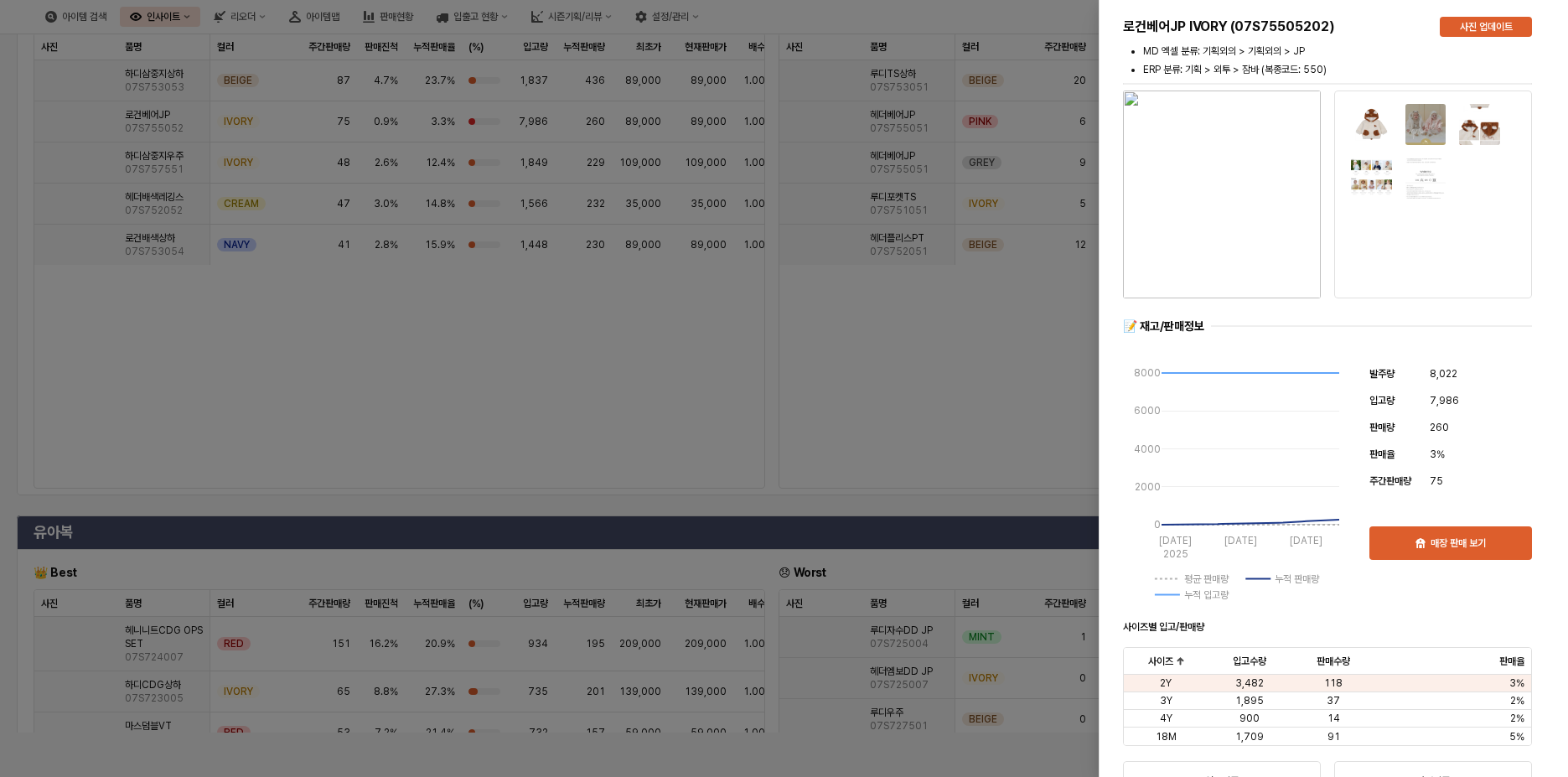
click at [746, 541] on div at bounding box center [784, 388] width 1568 height 777
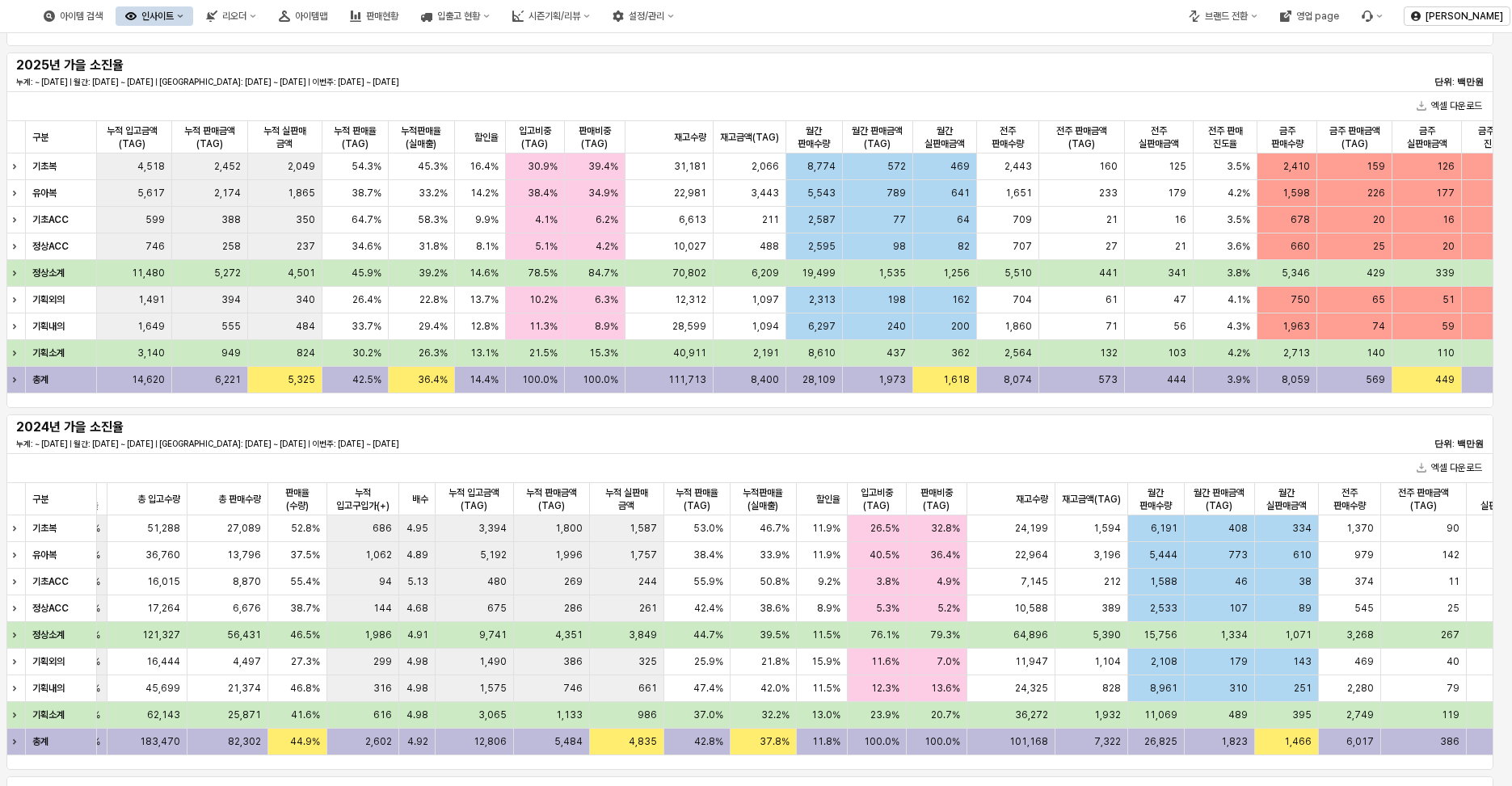
scroll to position [0, 994]
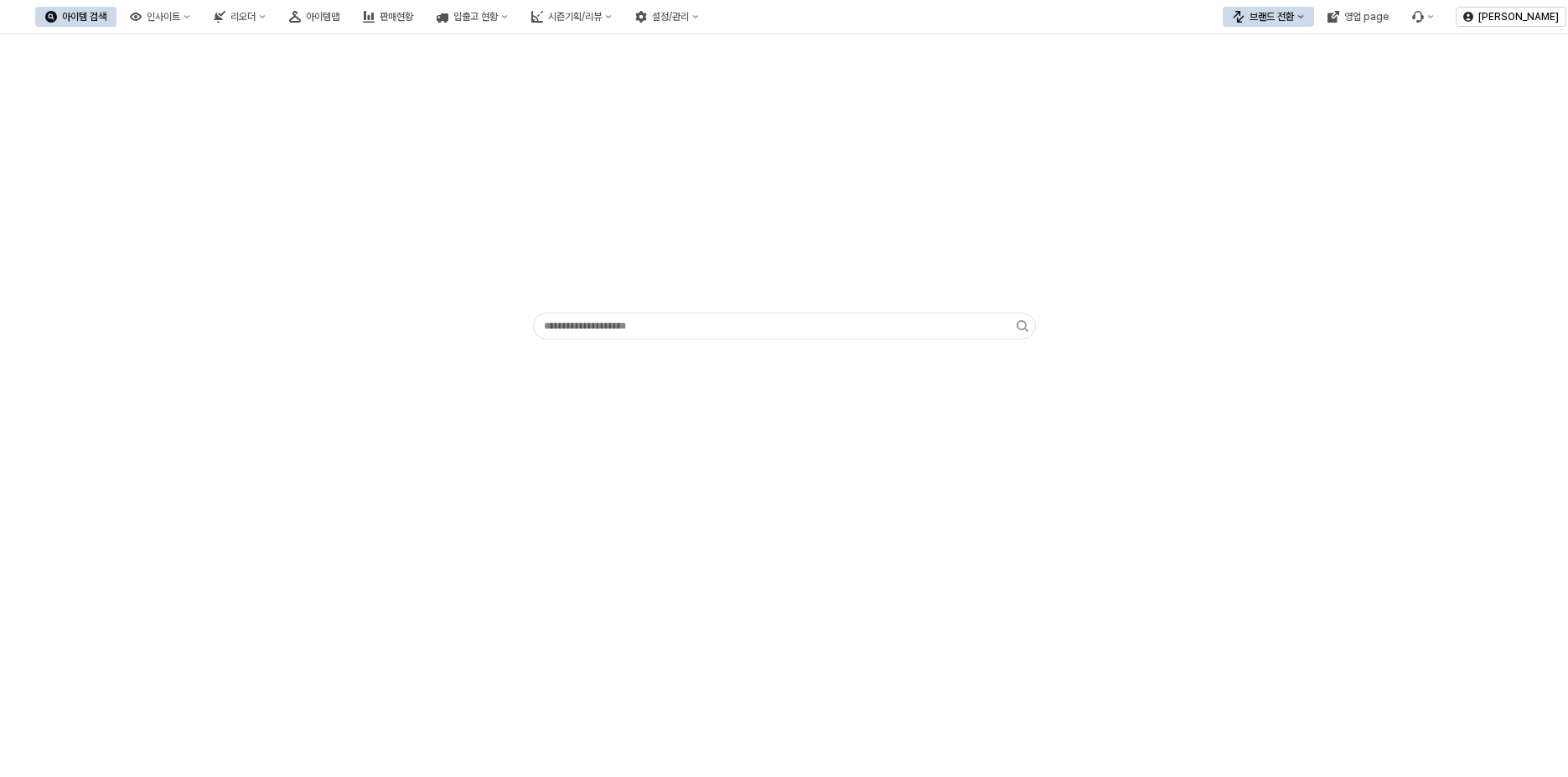
click at [552, 20] on div "아이템 검색 인사이트 리오더 아이템맵 판매현황 입출고 현황 시즌기획/리뷰 설정/관리" at bounding box center [371, 16] width 674 height 35
click at [413, 19] on div "판매현황" at bounding box center [396, 16] width 34 height 12
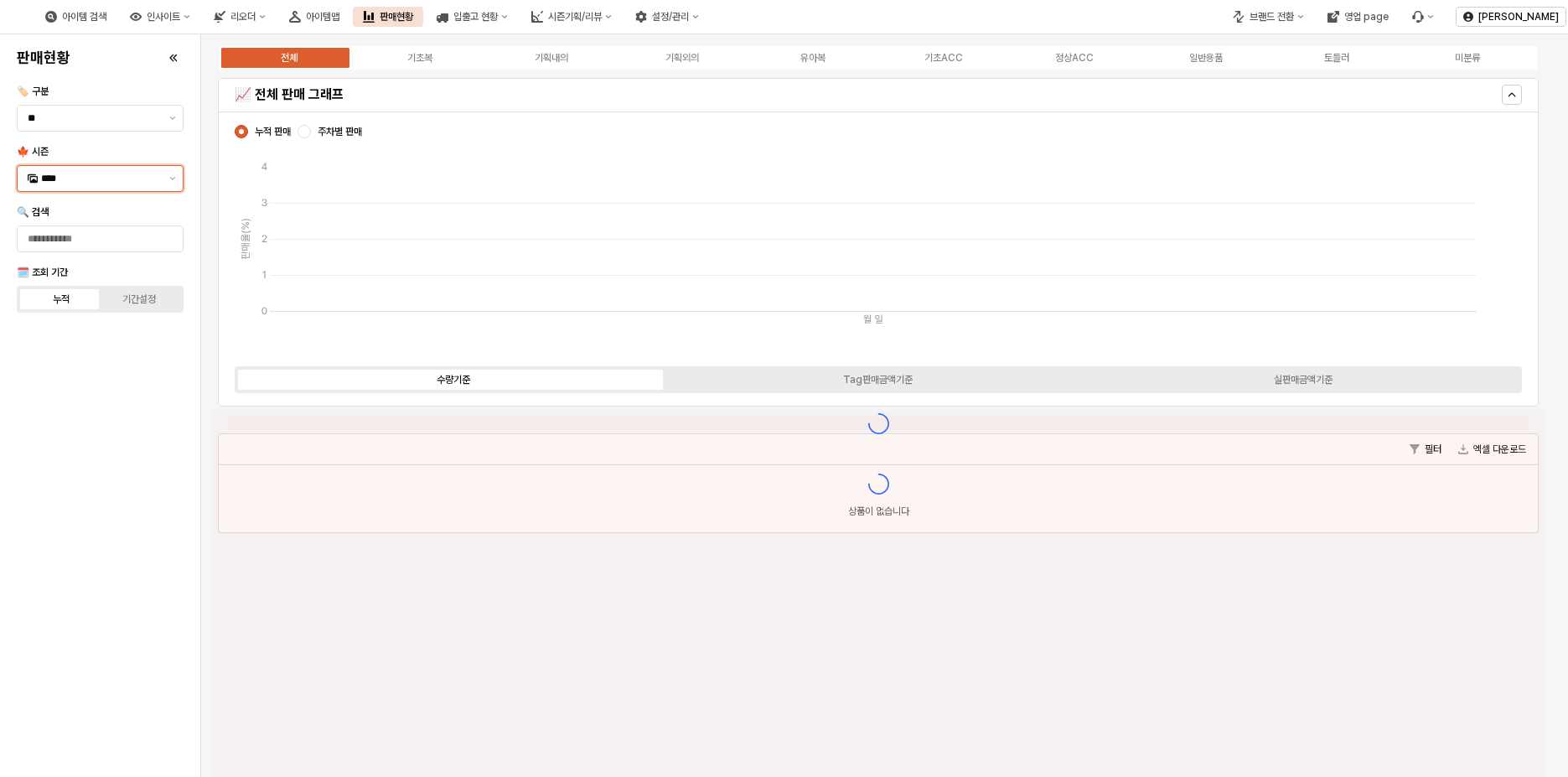
click at [144, 181] on input "****" at bounding box center [100, 179] width 118 height 17
click at [112, 237] on div "26FA" at bounding box center [102, 241] width 121 height 13
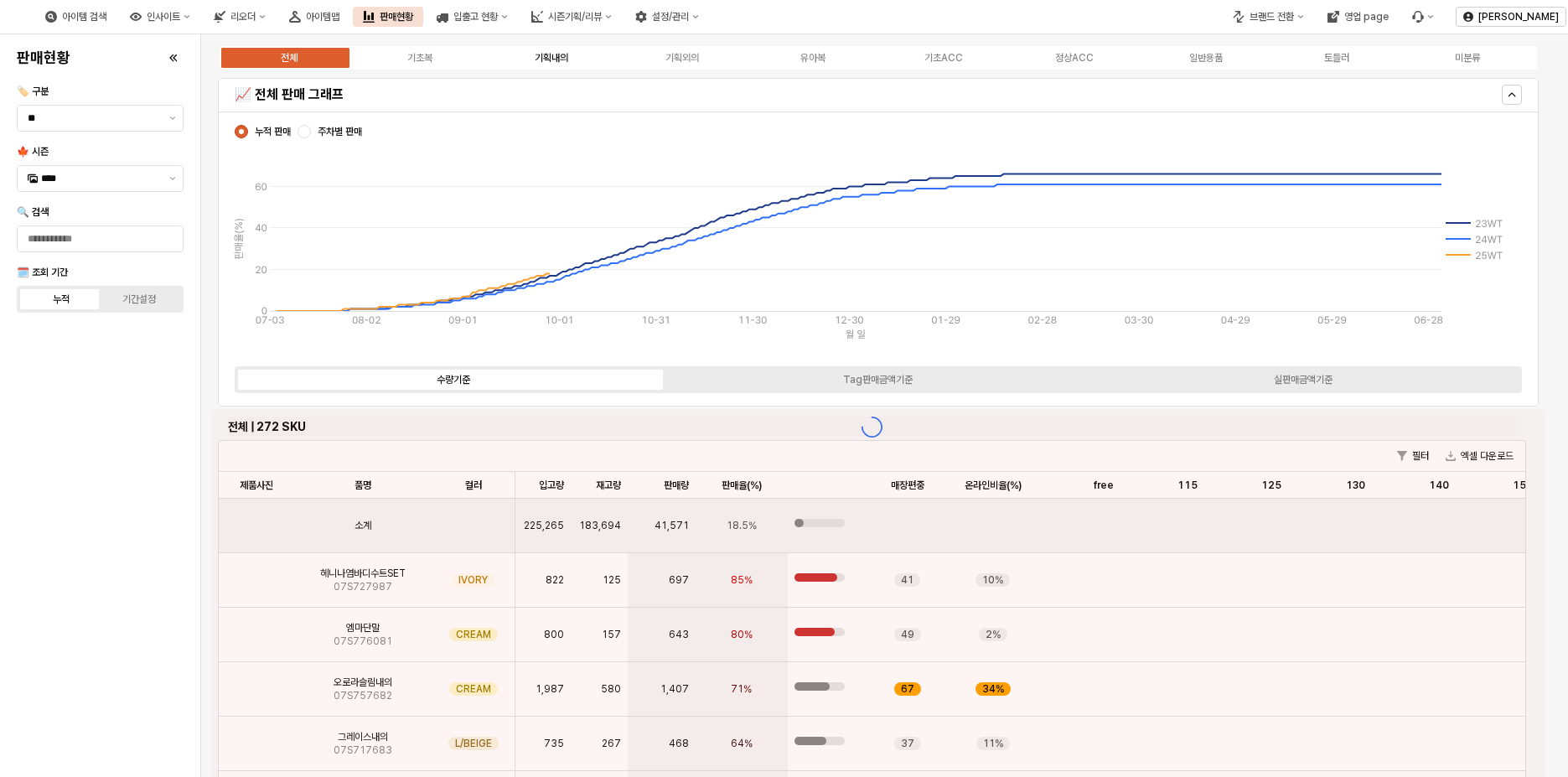
click at [560, 62] on div "기획내의" at bounding box center [552, 57] width 34 height 12
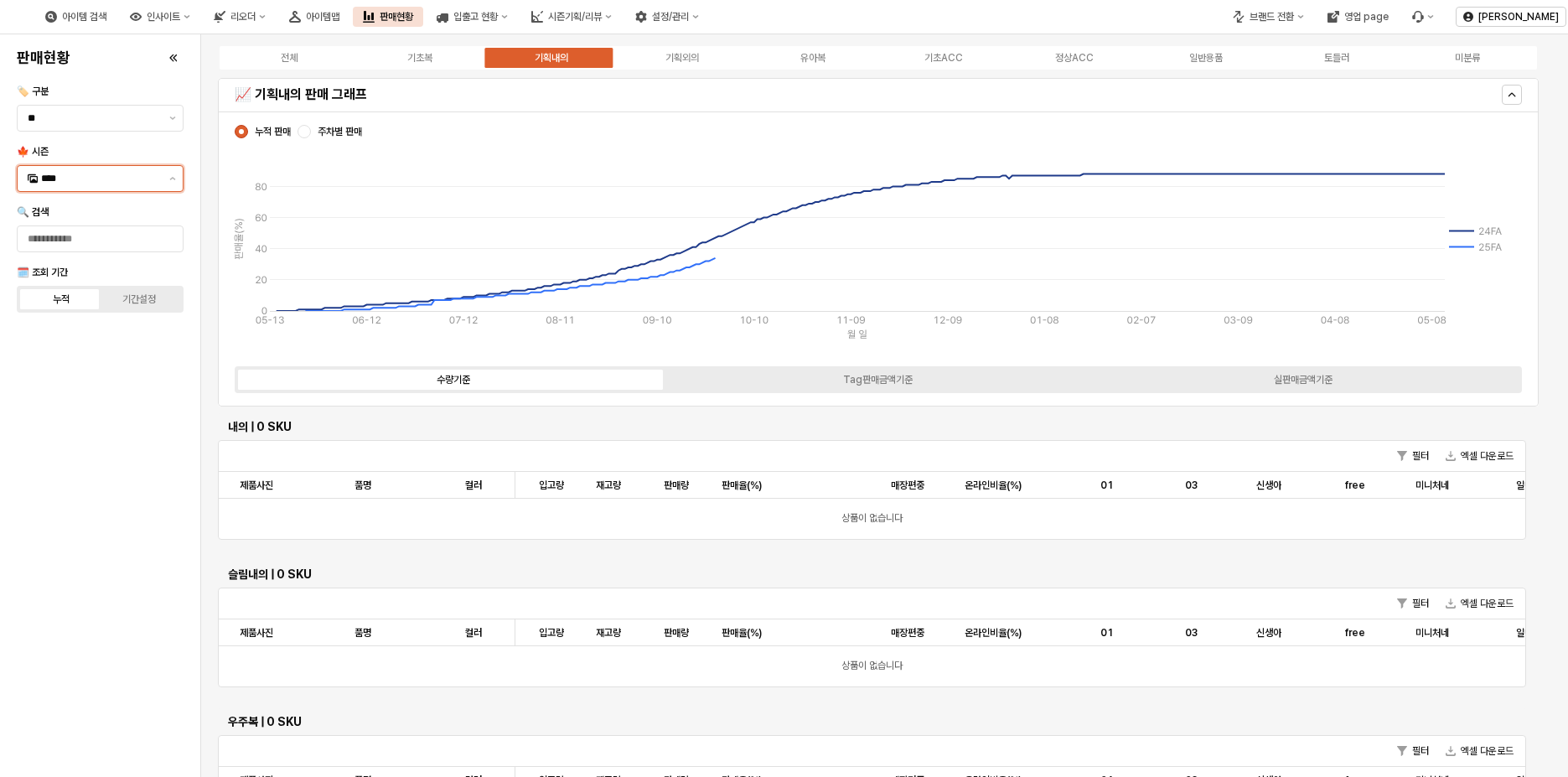
click at [143, 173] on input "****" at bounding box center [100, 179] width 118 height 17
click at [75, 356] on div "25FA" at bounding box center [102, 355] width 121 height 13
type input "****"
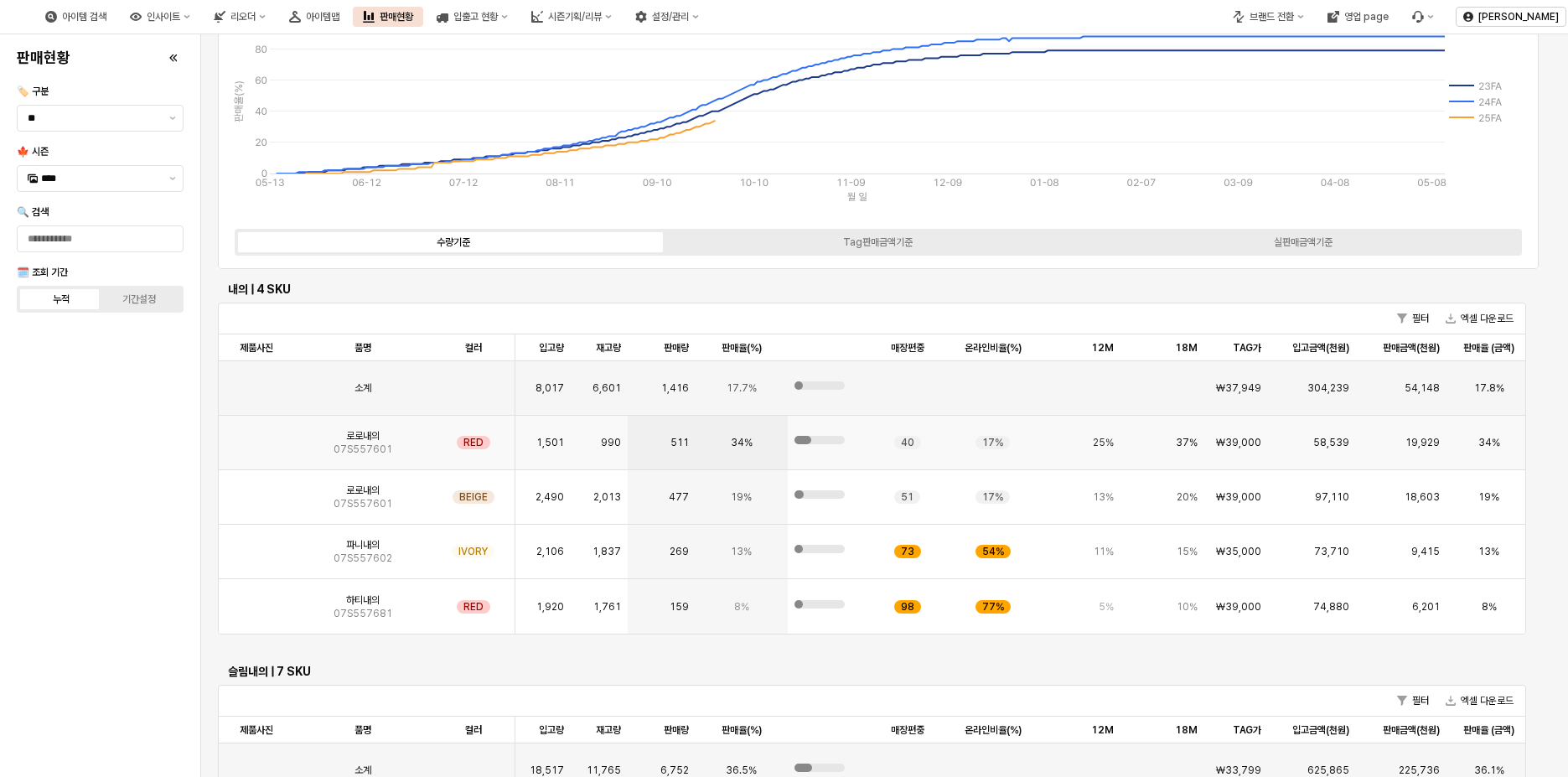
click at [256, 436] on img "App Frame" at bounding box center [256, 436] width 0 height 0
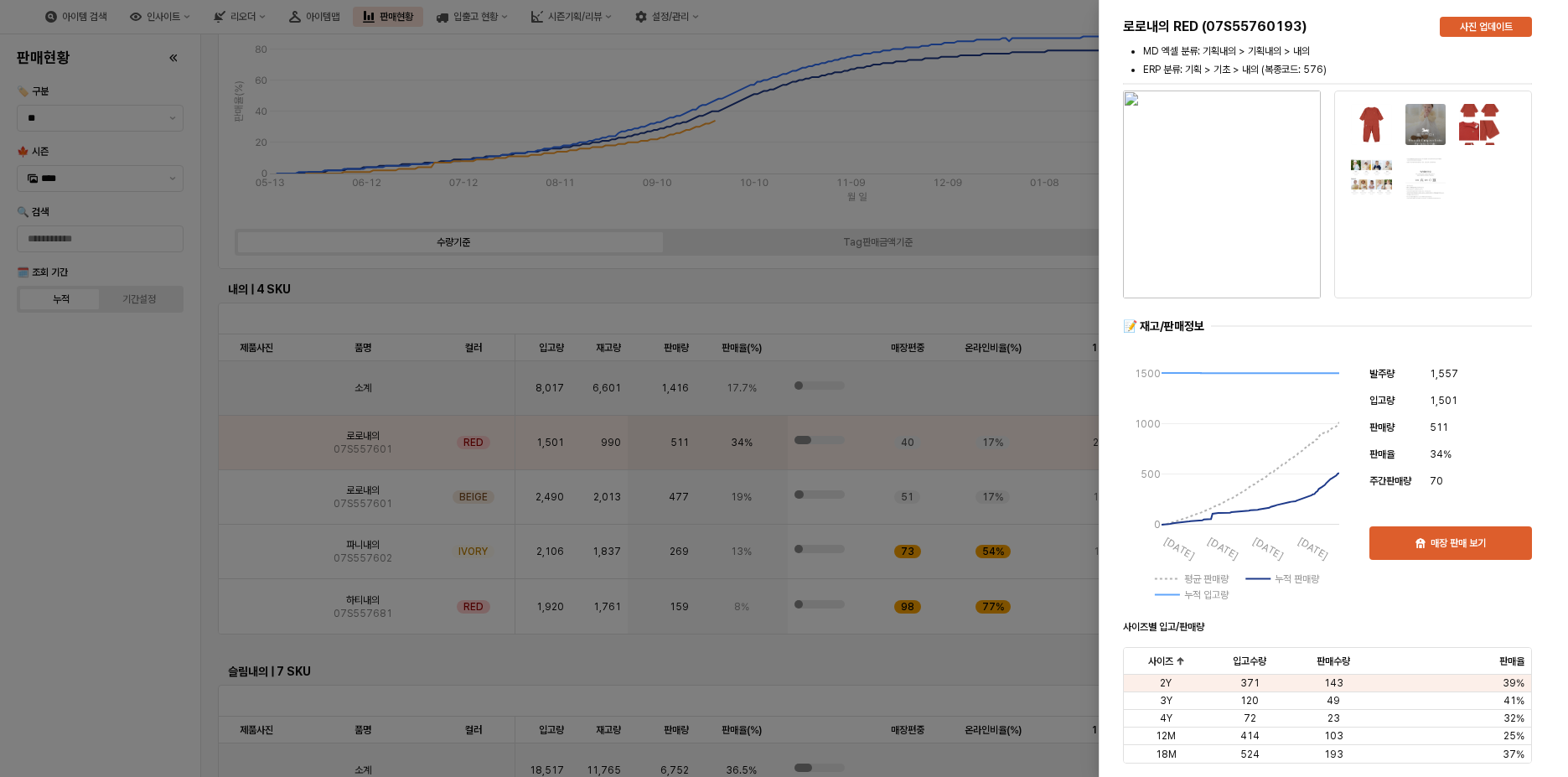
click at [96, 710] on div at bounding box center [784, 388] width 1568 height 777
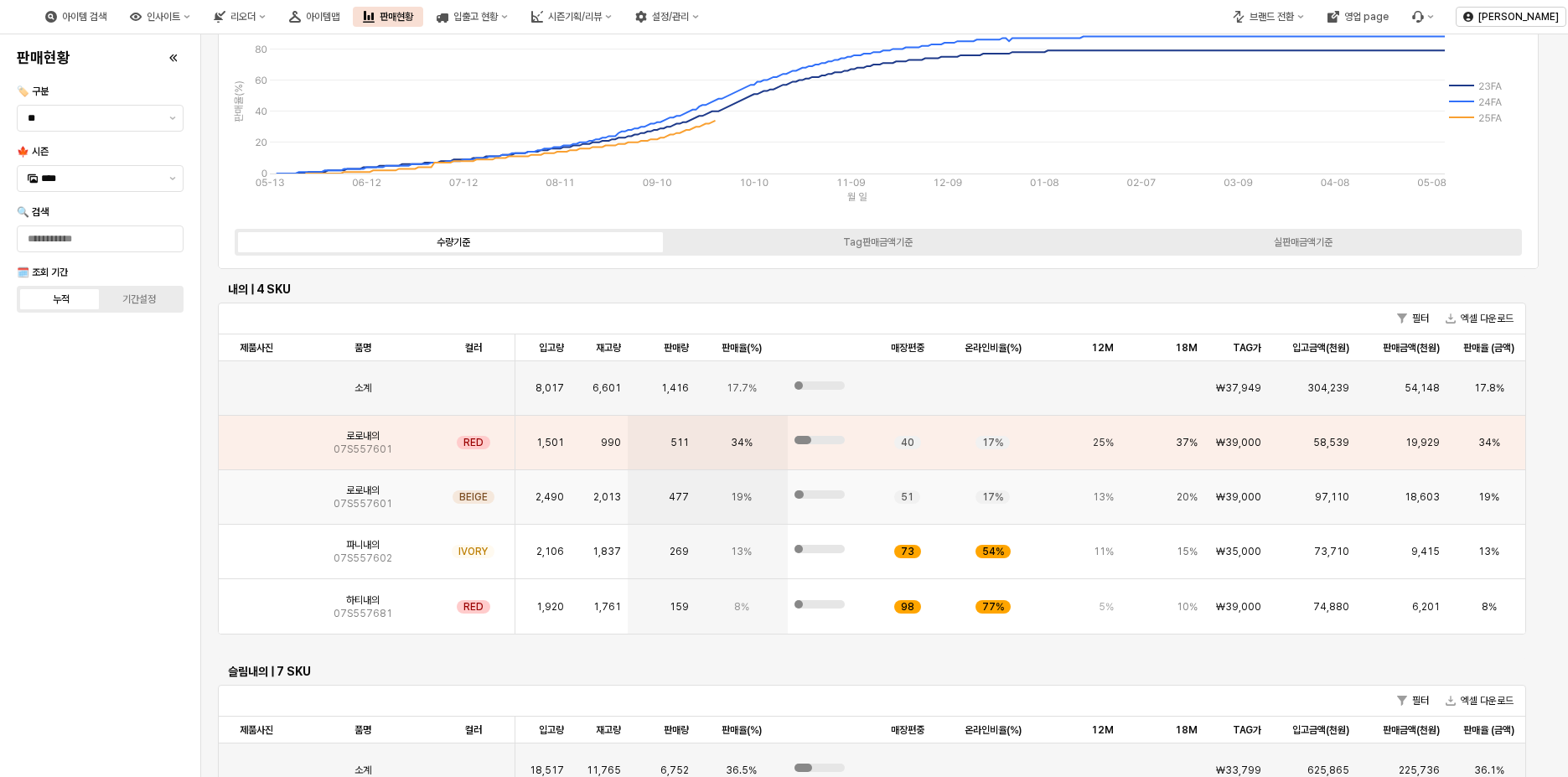
click at [225, 499] on div "App Frame" at bounding box center [256, 497] width 75 height 54
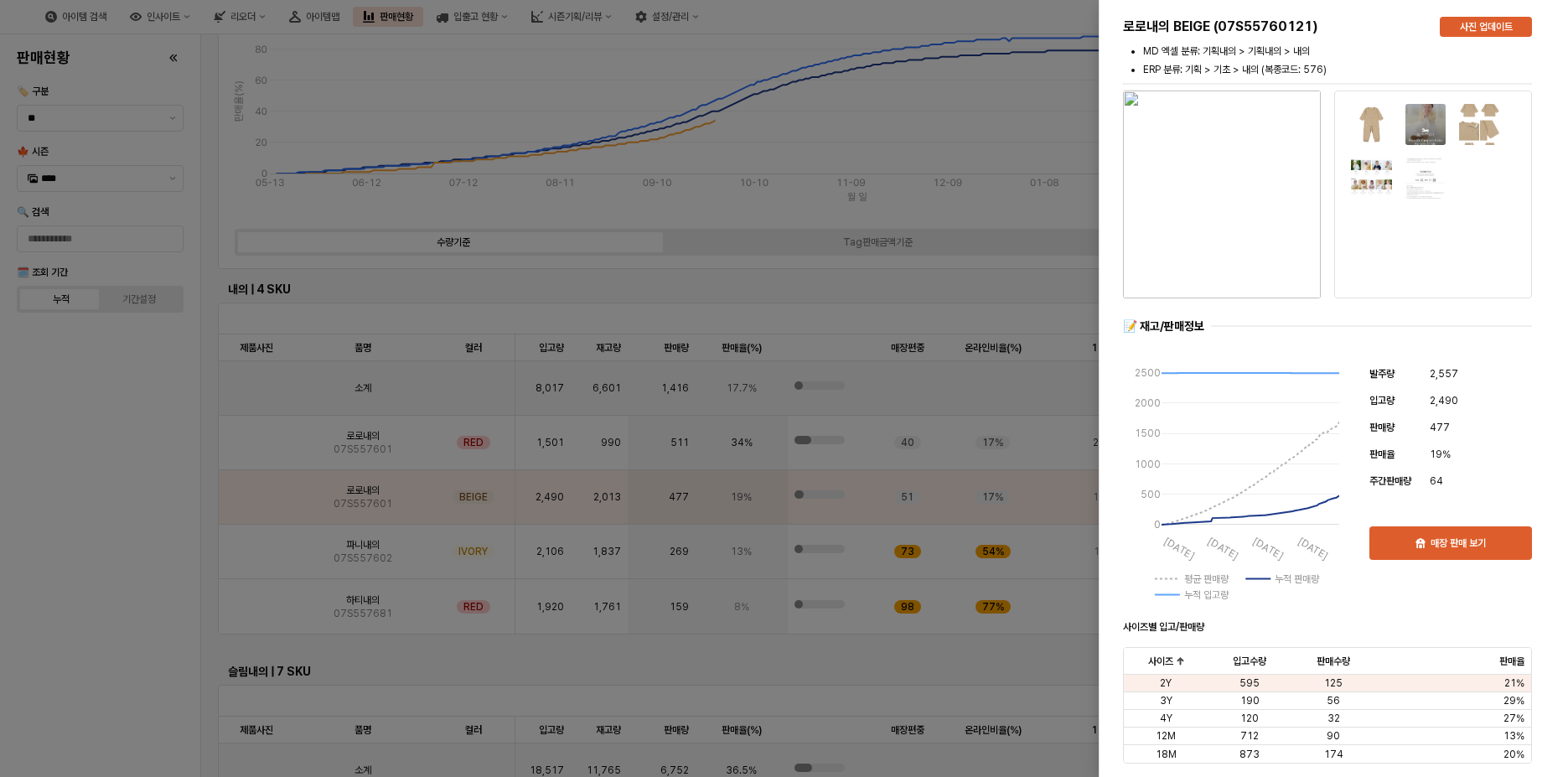
click at [809, 664] on div at bounding box center [784, 388] width 1568 height 777
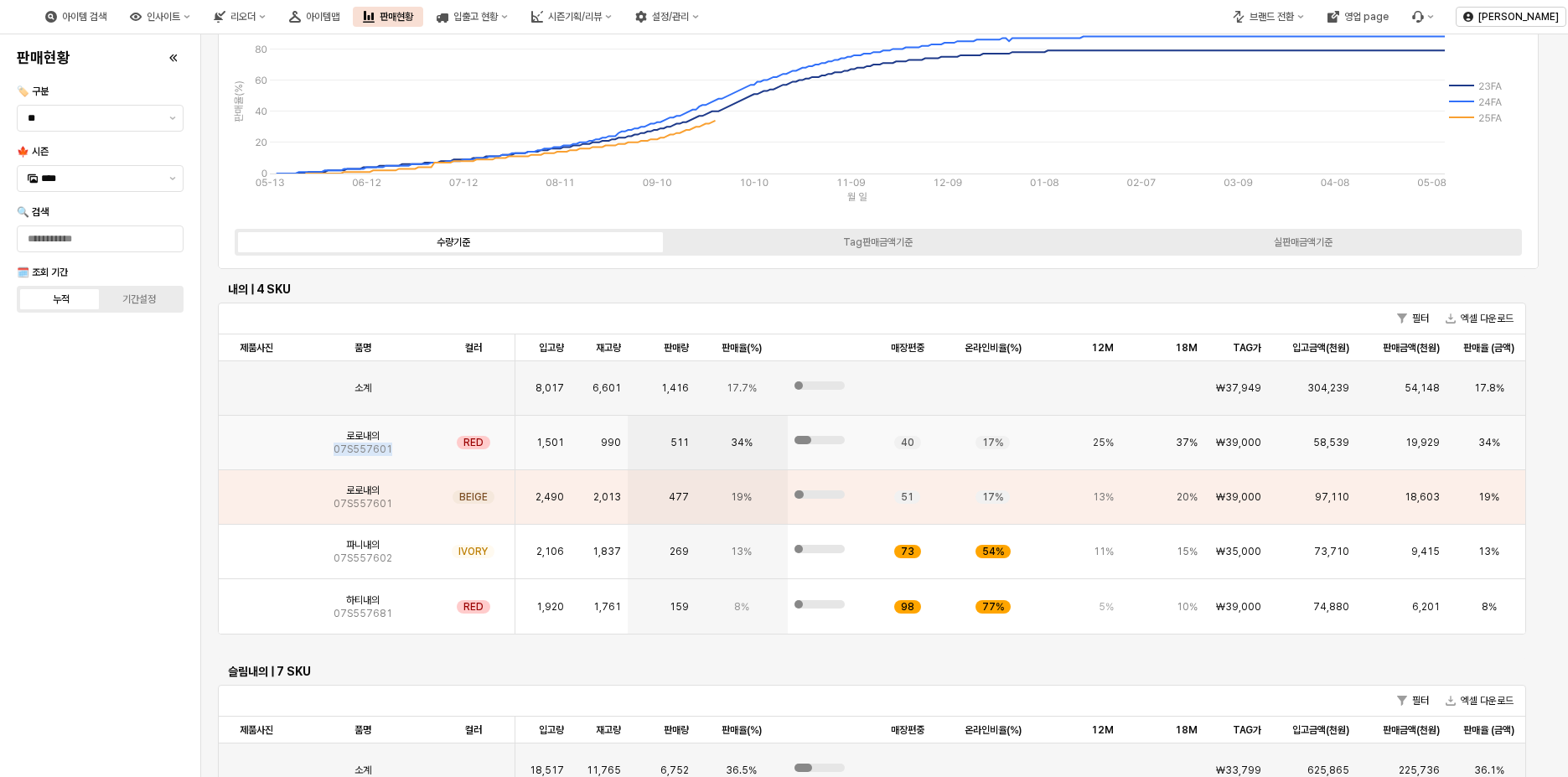
drag, startPoint x: 391, startPoint y: 453, endPoint x: 330, endPoint y: 454, distance: 61.0
click at [330, 454] on div "로로내의 07S557601" at bounding box center [363, 443] width 138 height 54
copy span "07S557601"
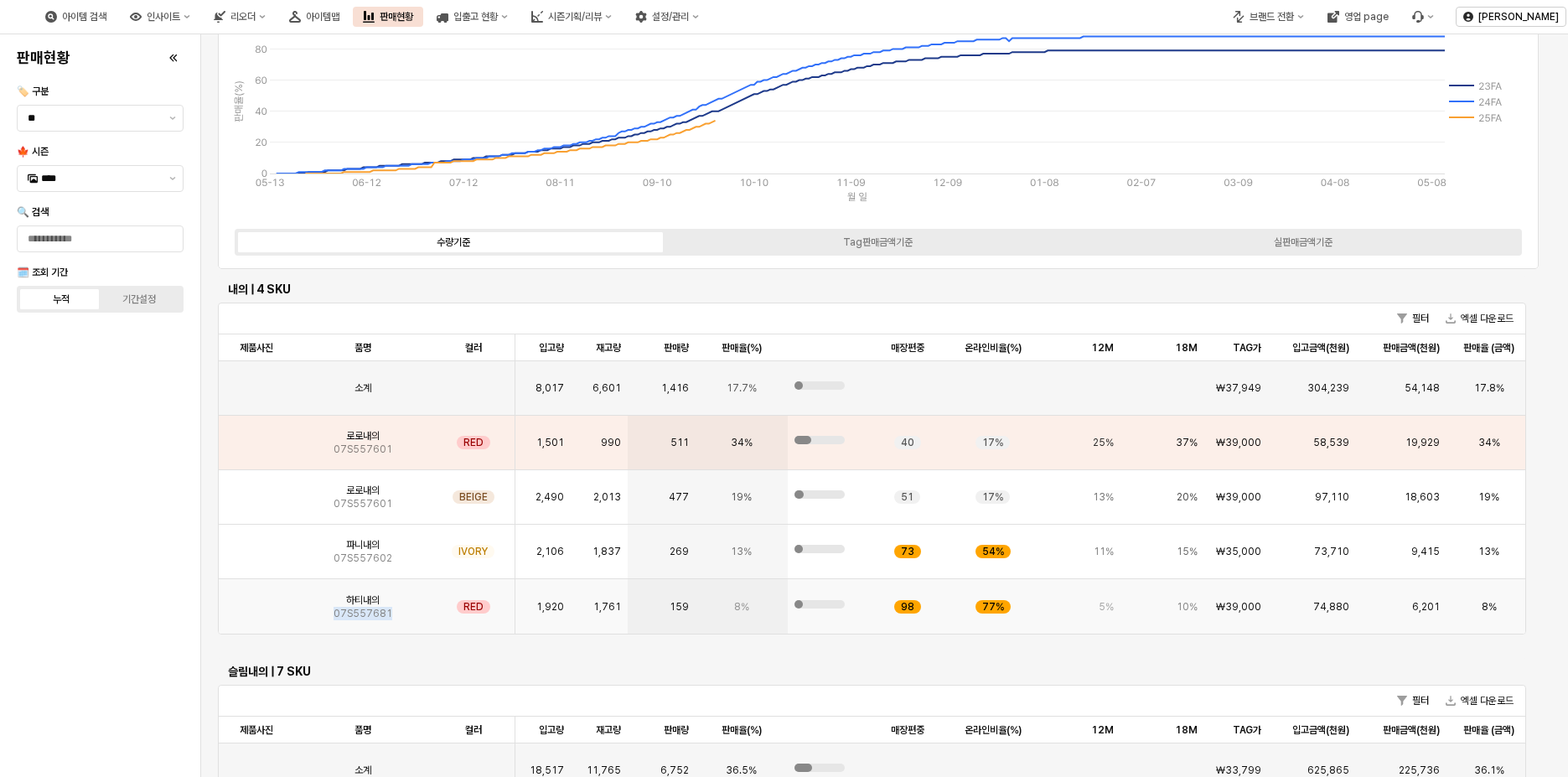
drag, startPoint x: 397, startPoint y: 614, endPoint x: 331, endPoint y: 619, distance: 66.2
click at [331, 619] on div "하티내의 07S557681" at bounding box center [363, 606] width 138 height 54
copy span "07S557681"
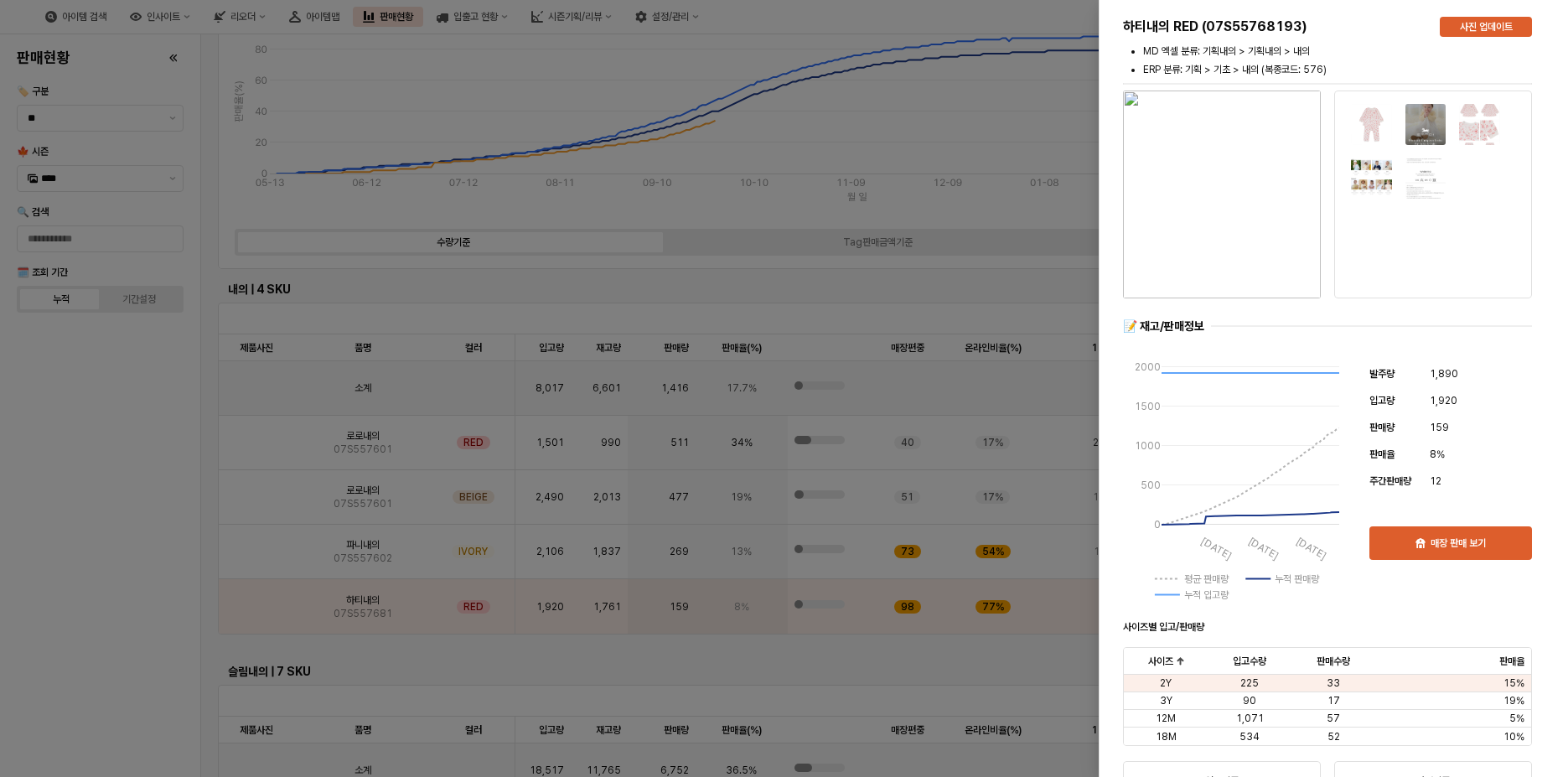
click at [962, 683] on div at bounding box center [784, 388] width 1568 height 777
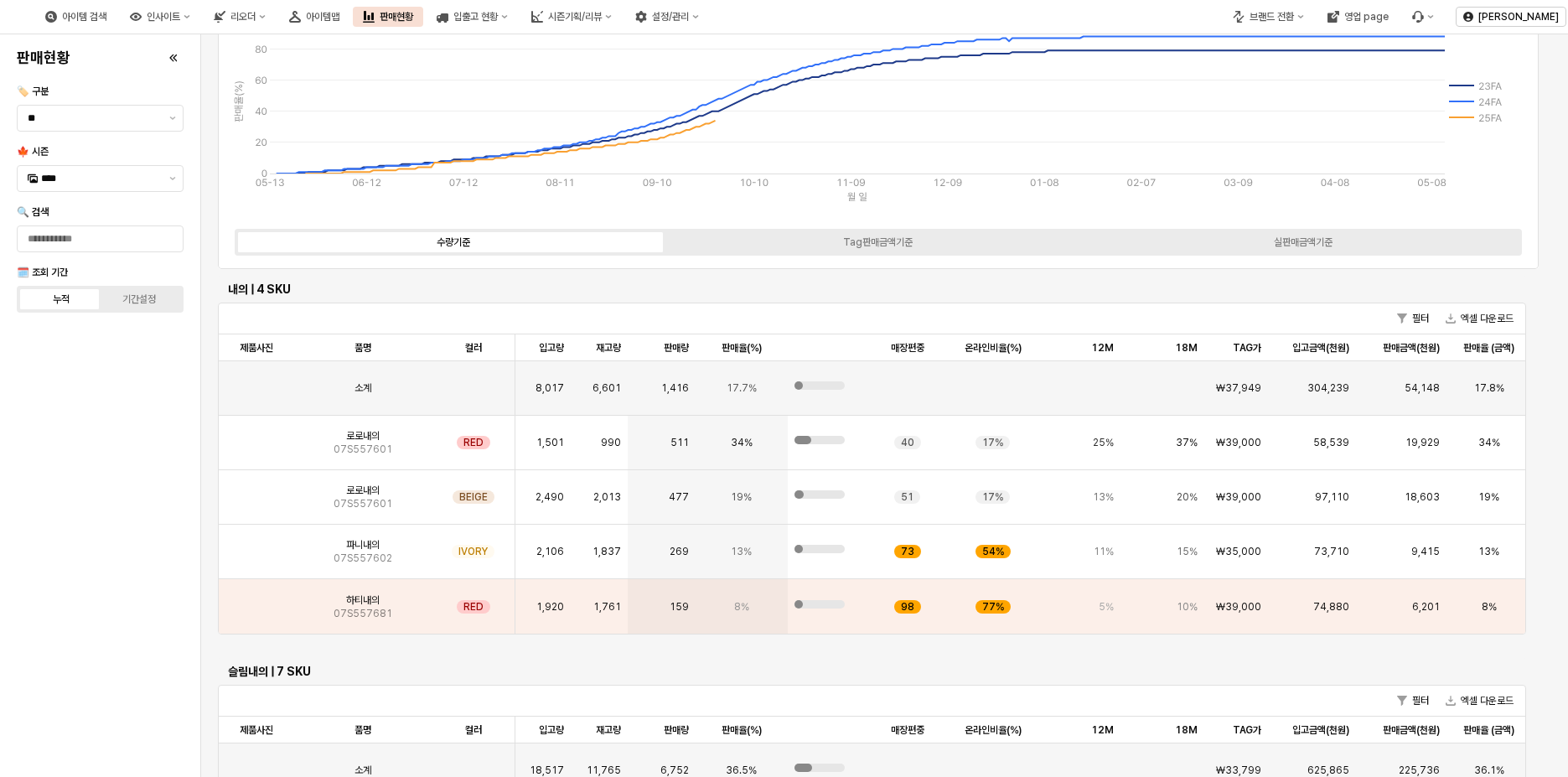
click at [865, 690] on div "필터 엑셀 다운로드" at bounding box center [872, 701] width 1306 height 31
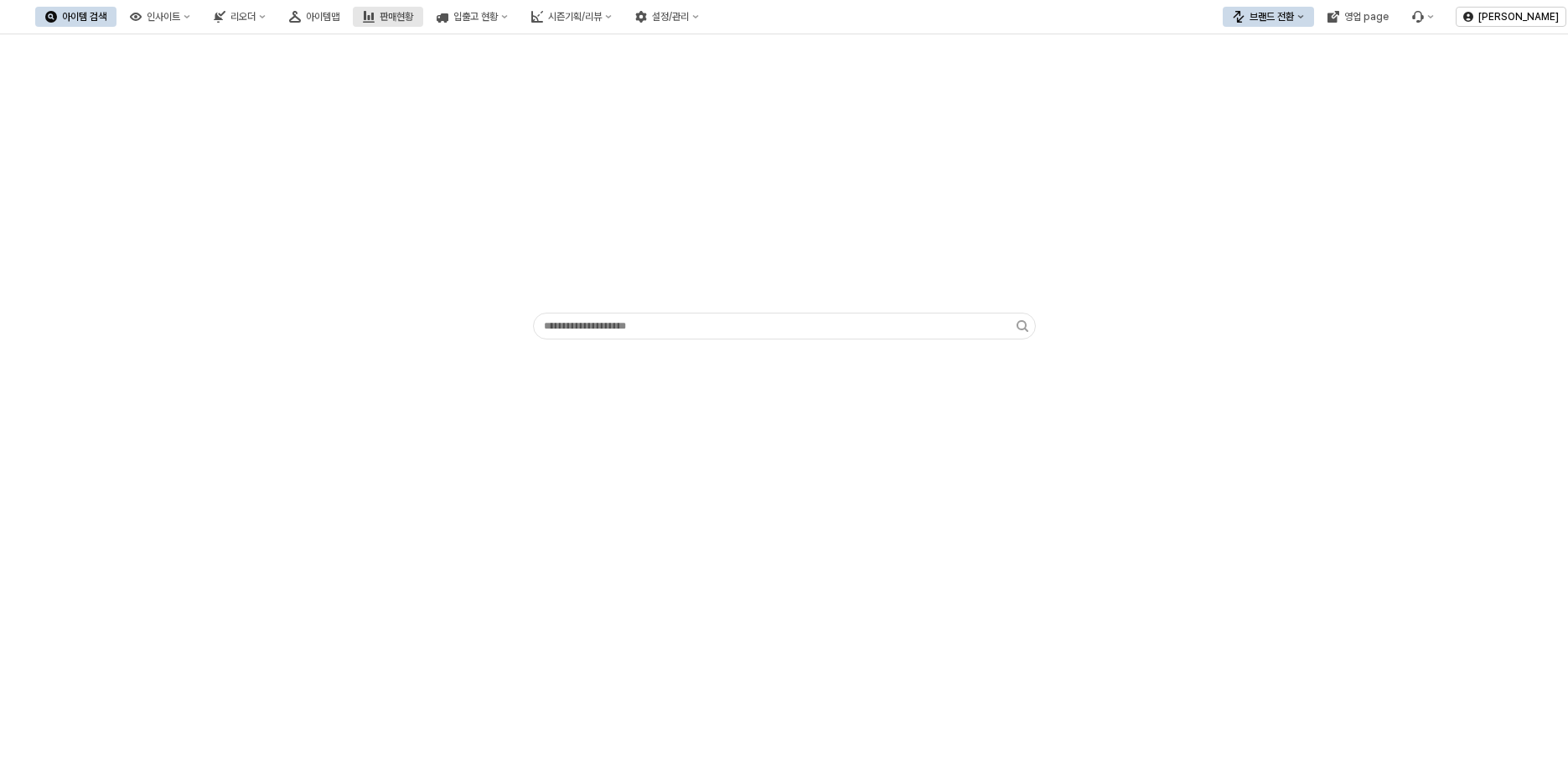
click at [413, 15] on div "판매현황" at bounding box center [396, 16] width 34 height 12
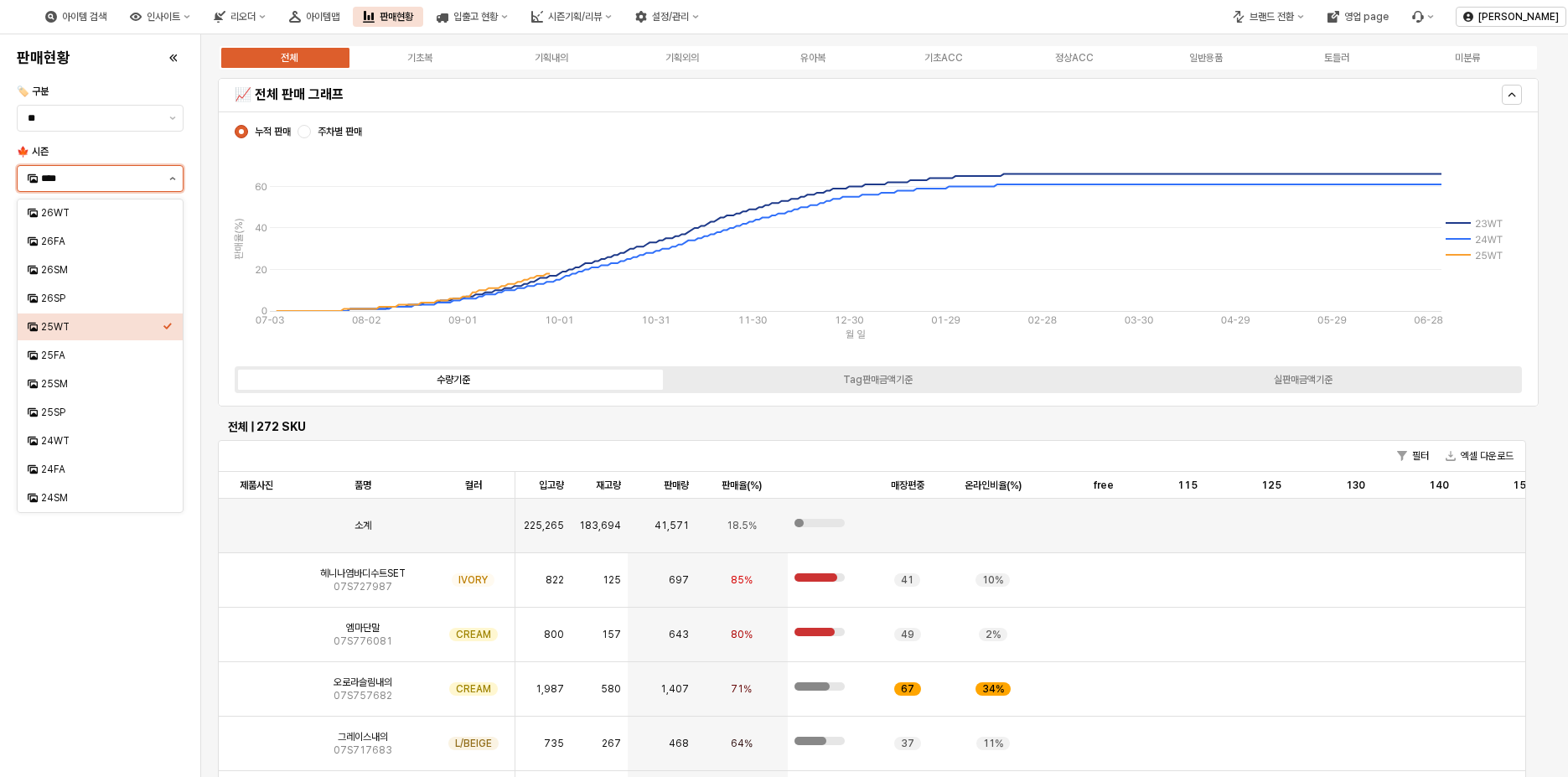
click at [165, 182] on button "제안 사항 표시" at bounding box center [172, 179] width 21 height 25
click at [126, 244] on div "26FA" at bounding box center [102, 241] width 121 height 13
type input "****"
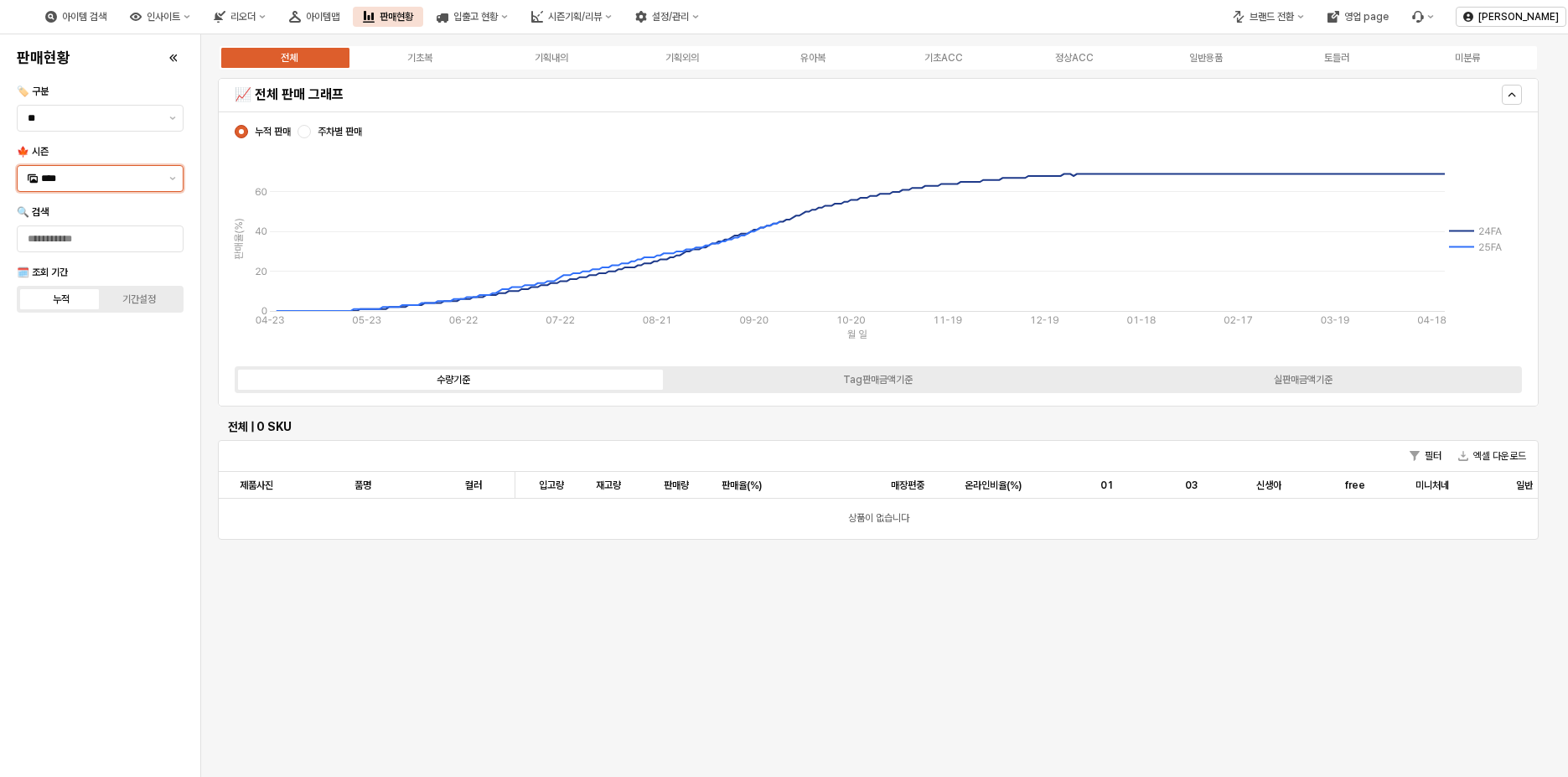
click at [138, 186] on input "****" at bounding box center [100, 179] width 118 height 17
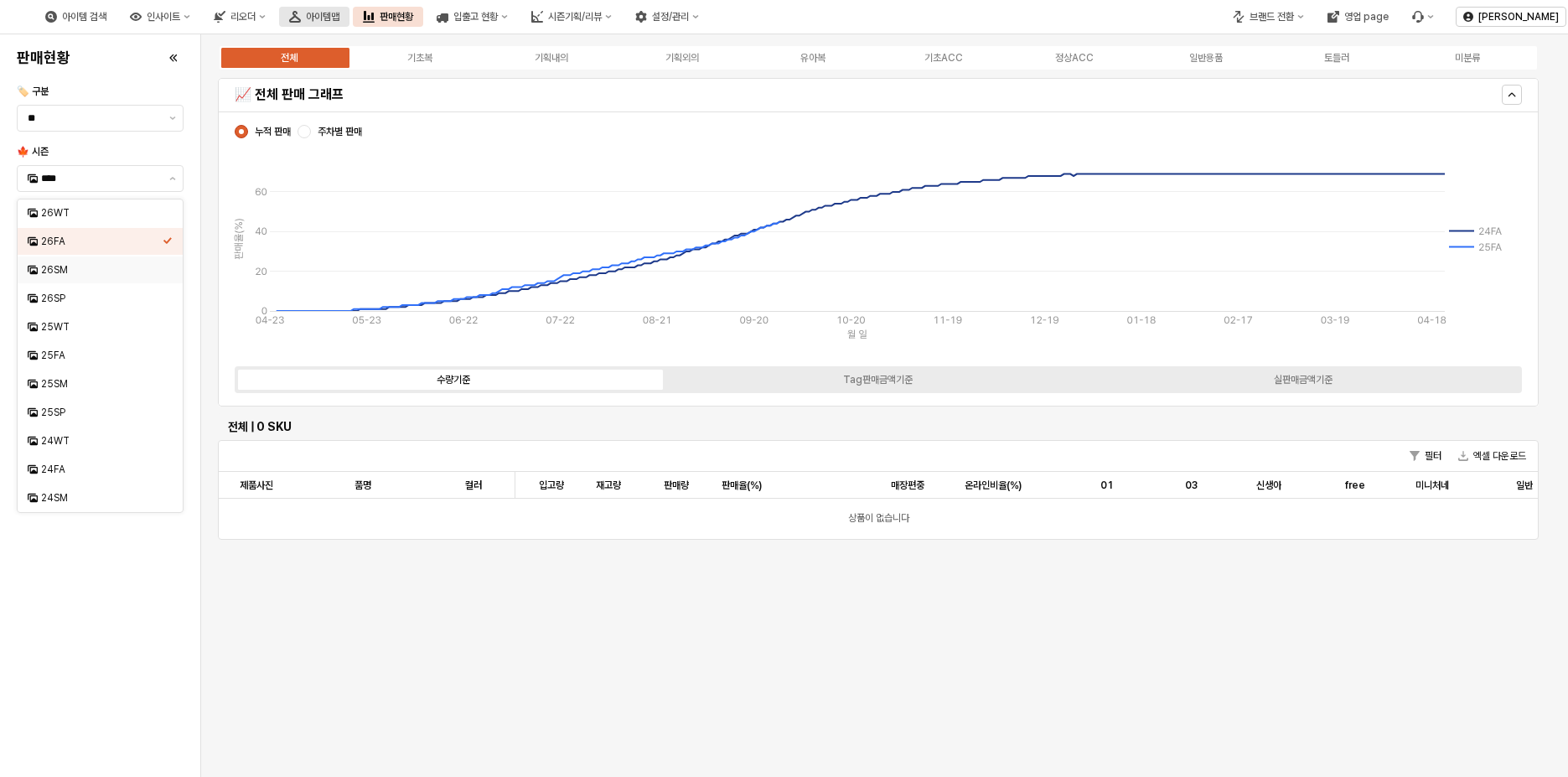
click at [339, 13] on div "아이템맵" at bounding box center [323, 16] width 34 height 12
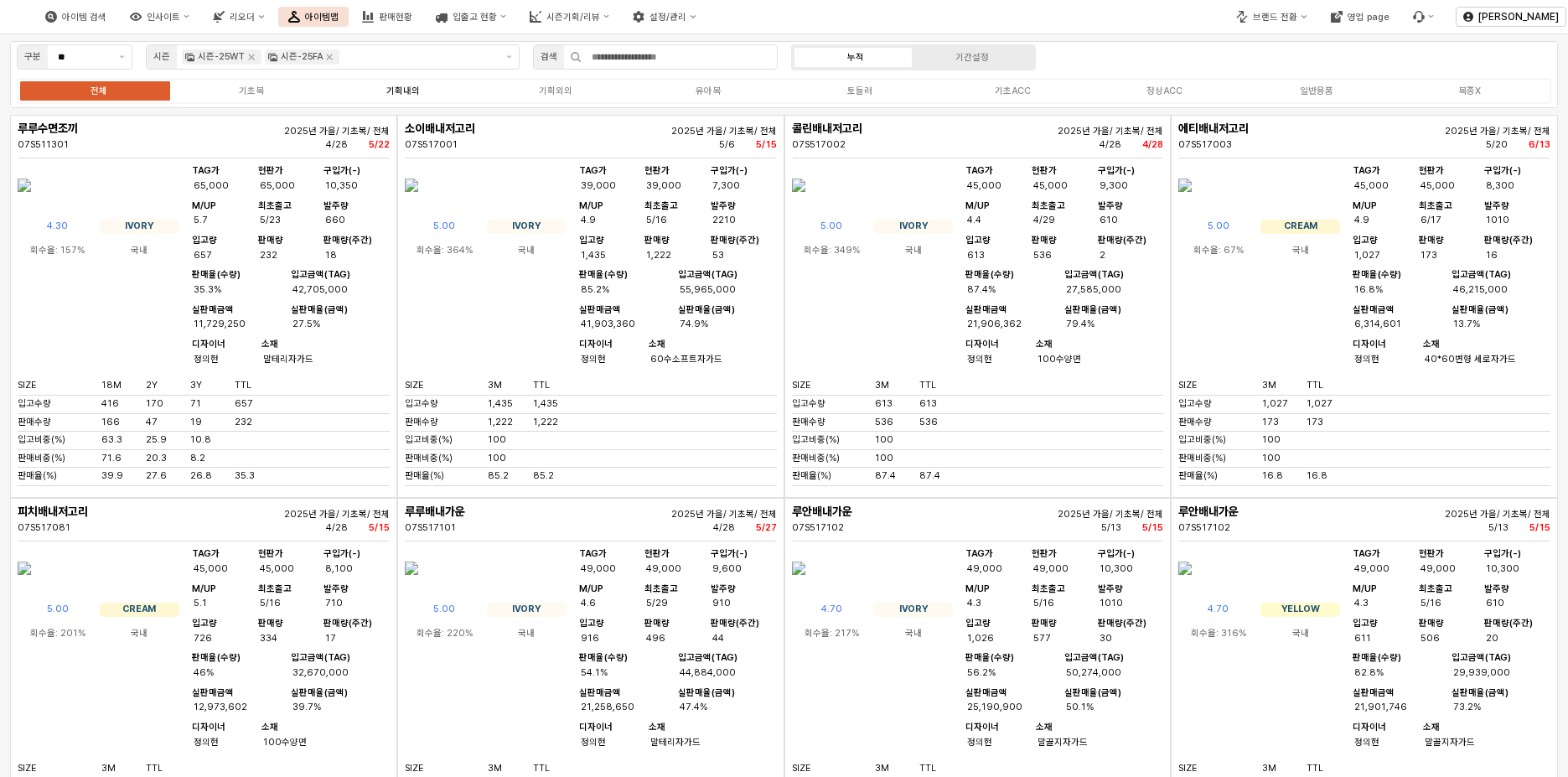
click at [405, 96] on label "기획내의" at bounding box center [403, 91] width 153 height 14
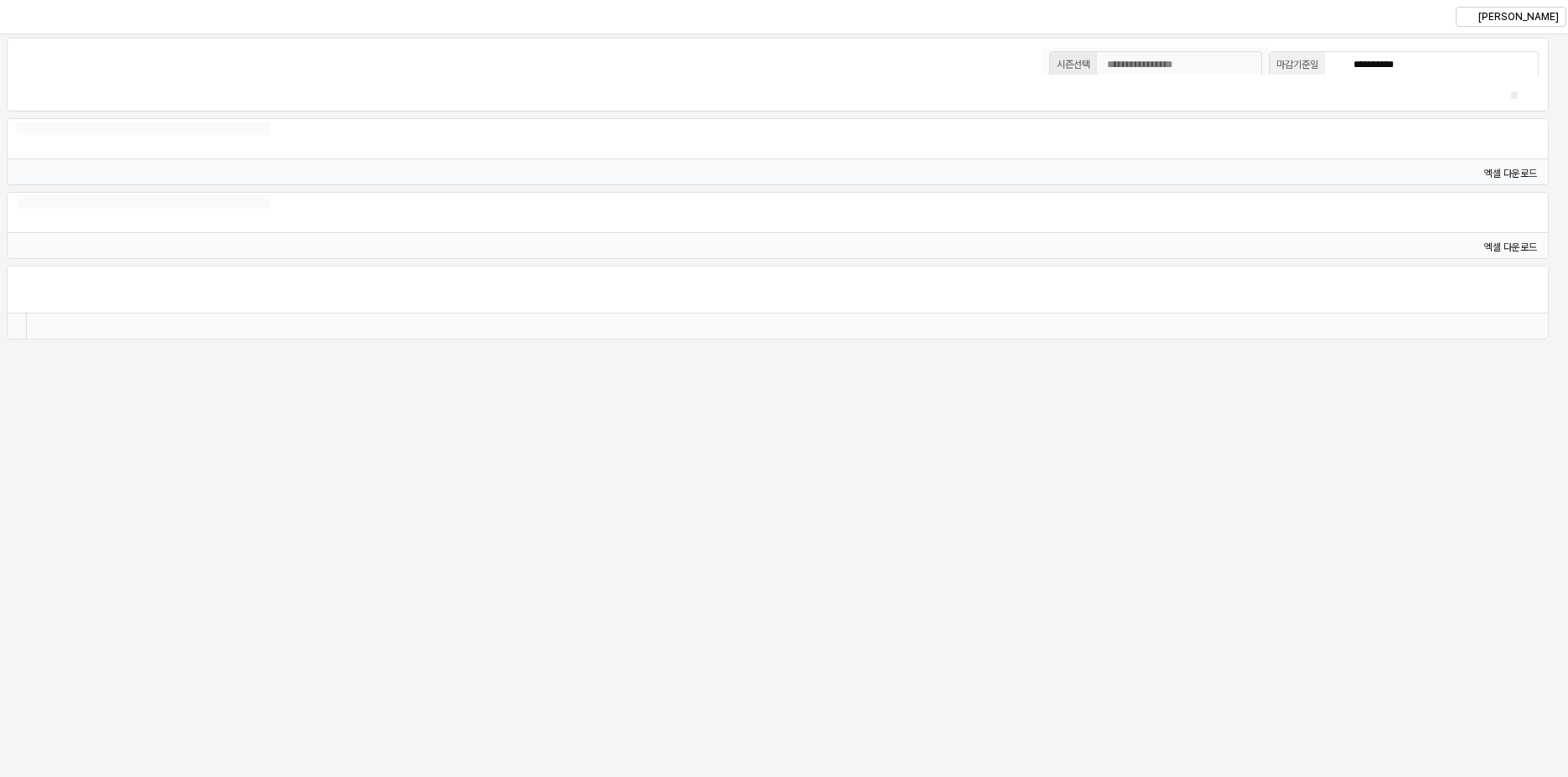
type input "********"
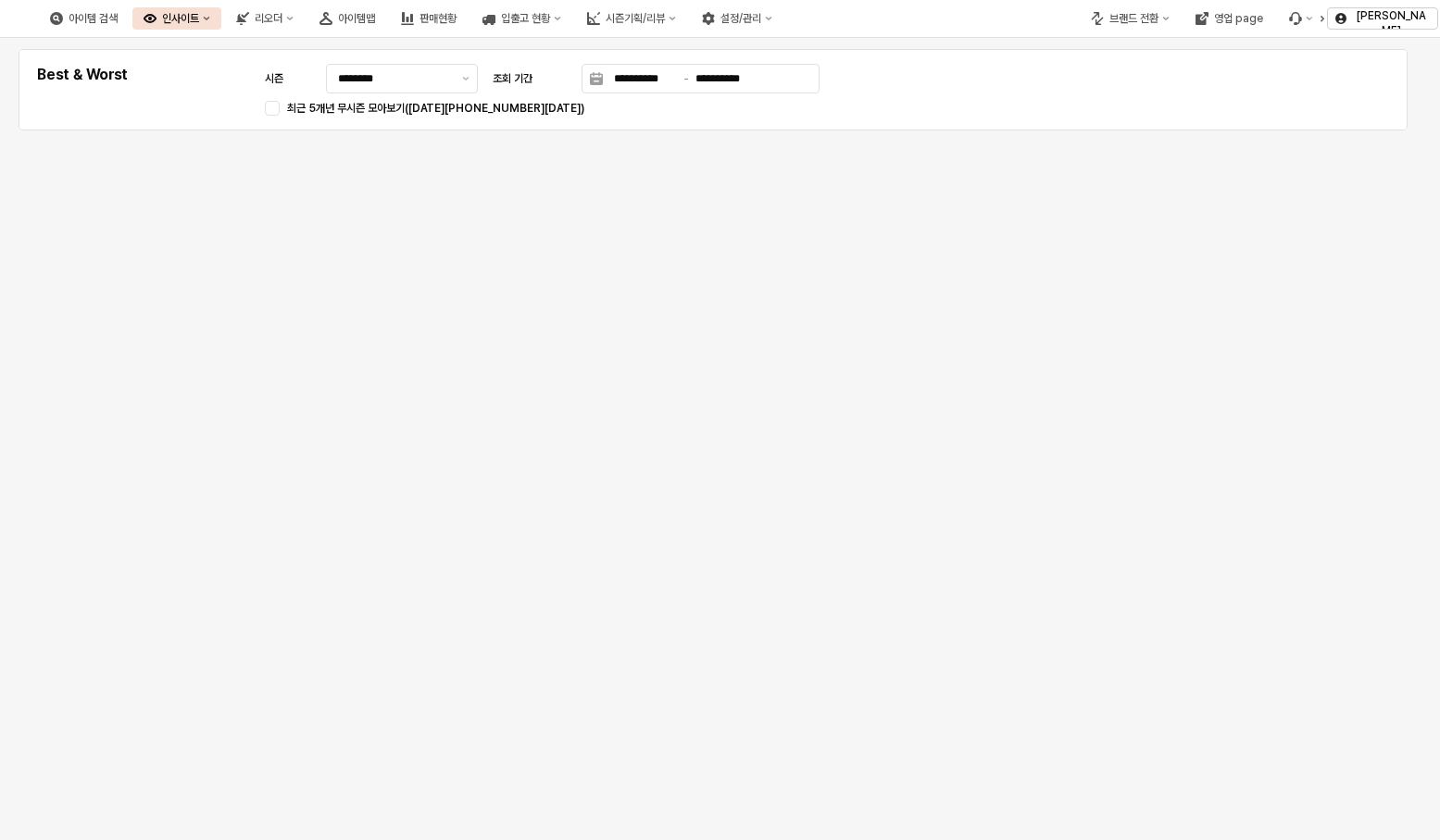
scroll to position [8, 0]
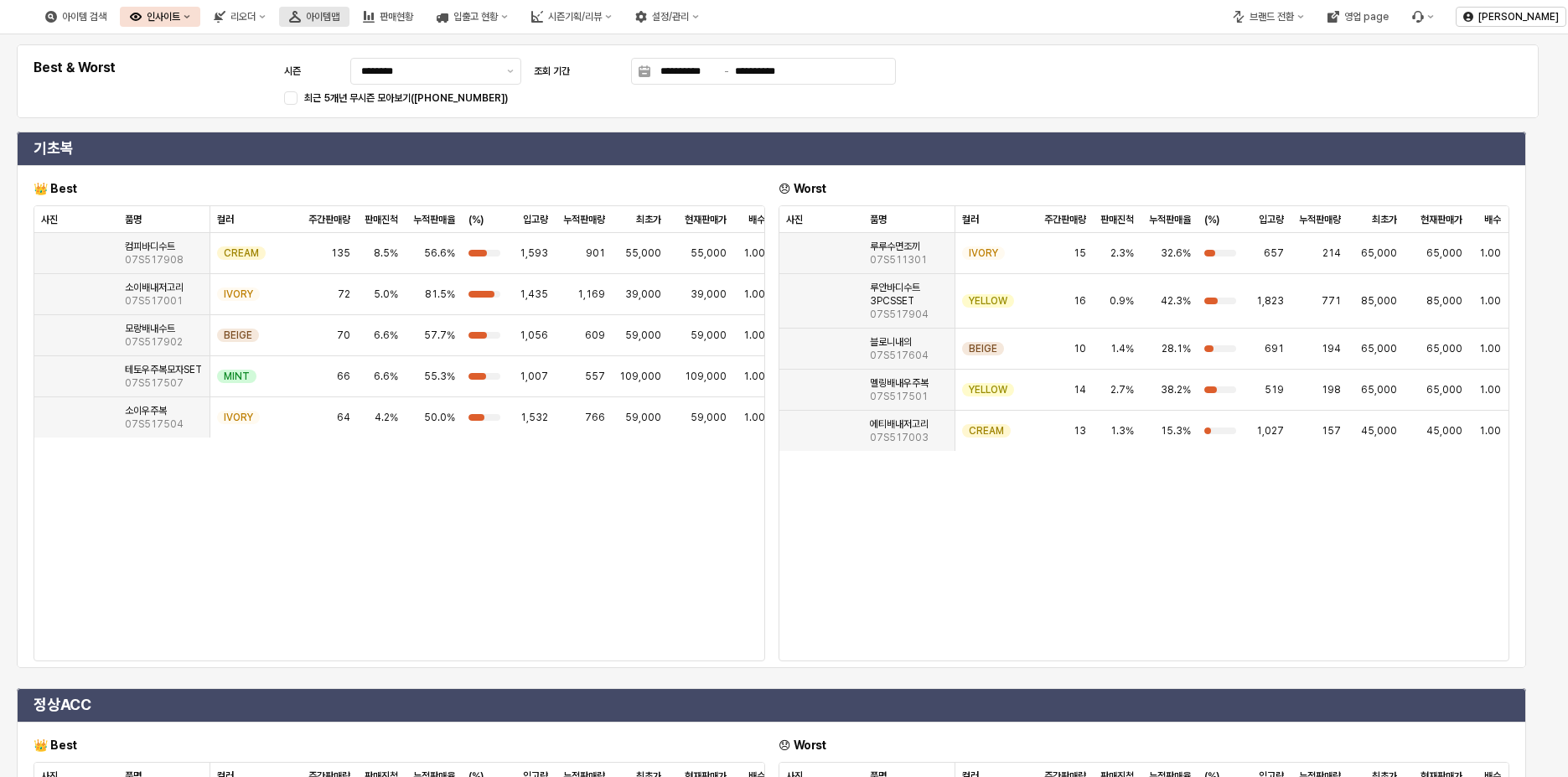
click at [349, 23] on button "아이템맵" at bounding box center [314, 17] width 71 height 21
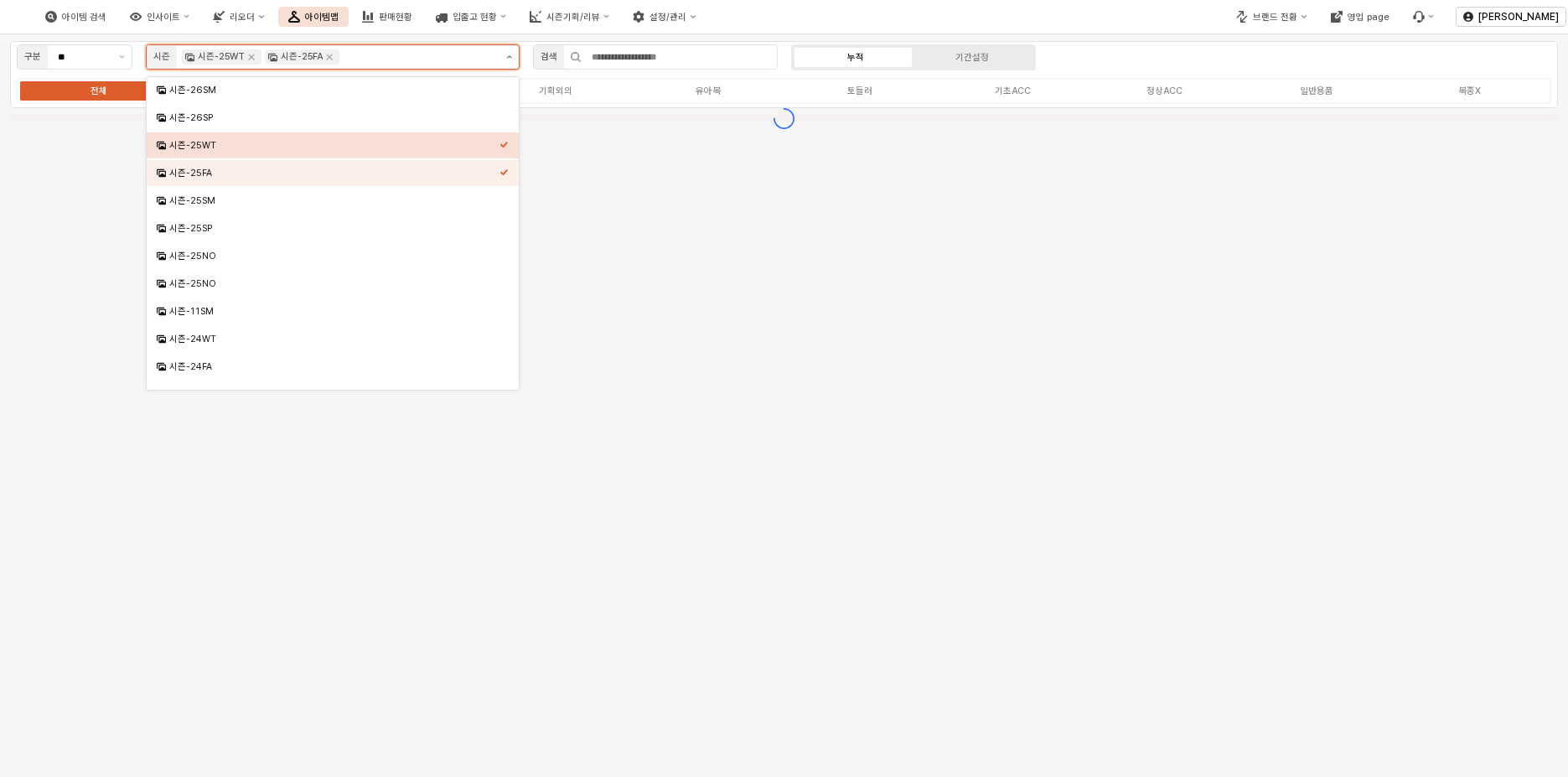
click at [515, 60] on button "제안 사항 표시" at bounding box center [509, 57] width 20 height 23
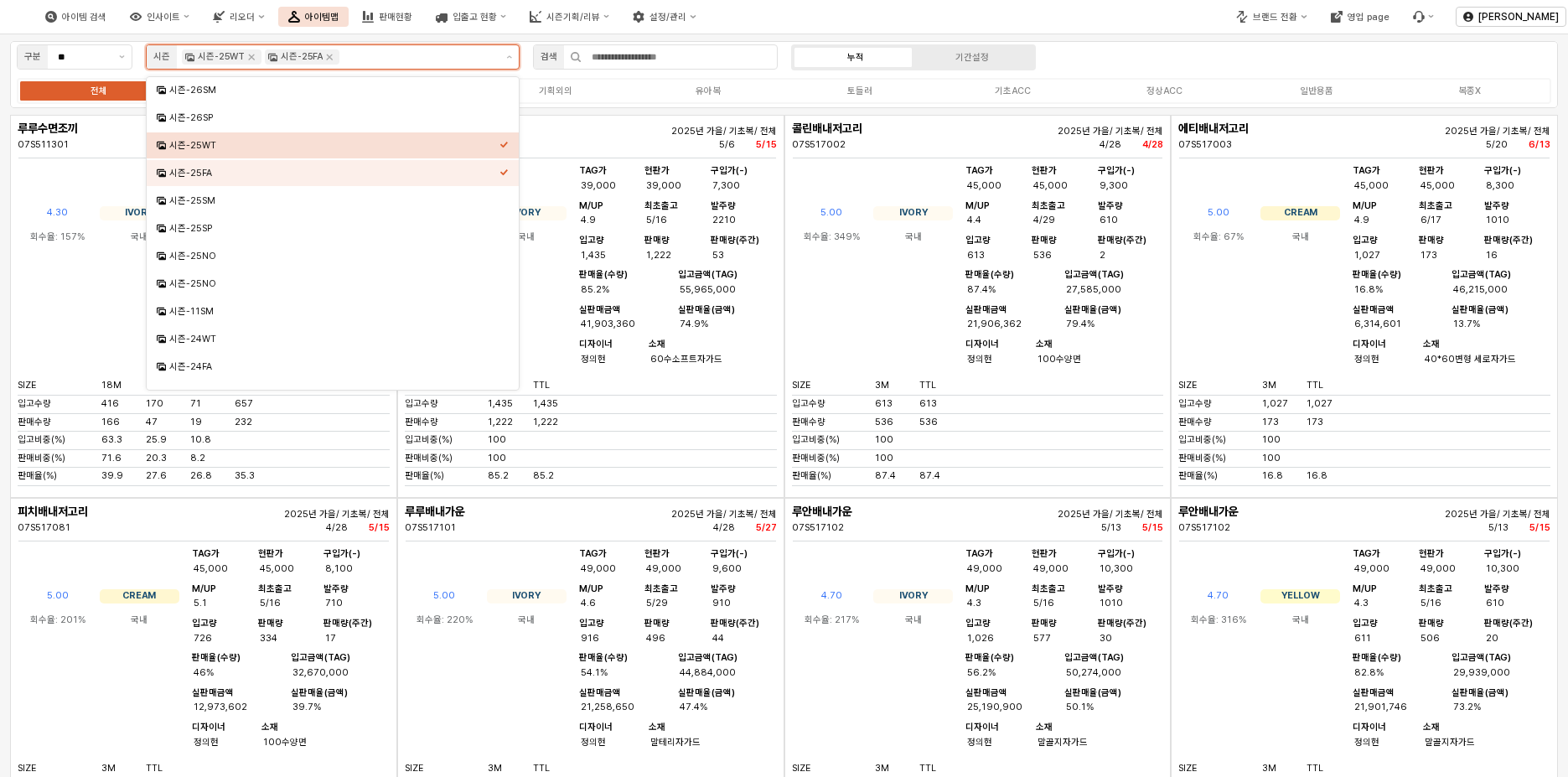
click at [485, 147] on div "시즌-25WT" at bounding box center [335, 146] width 330 height 13
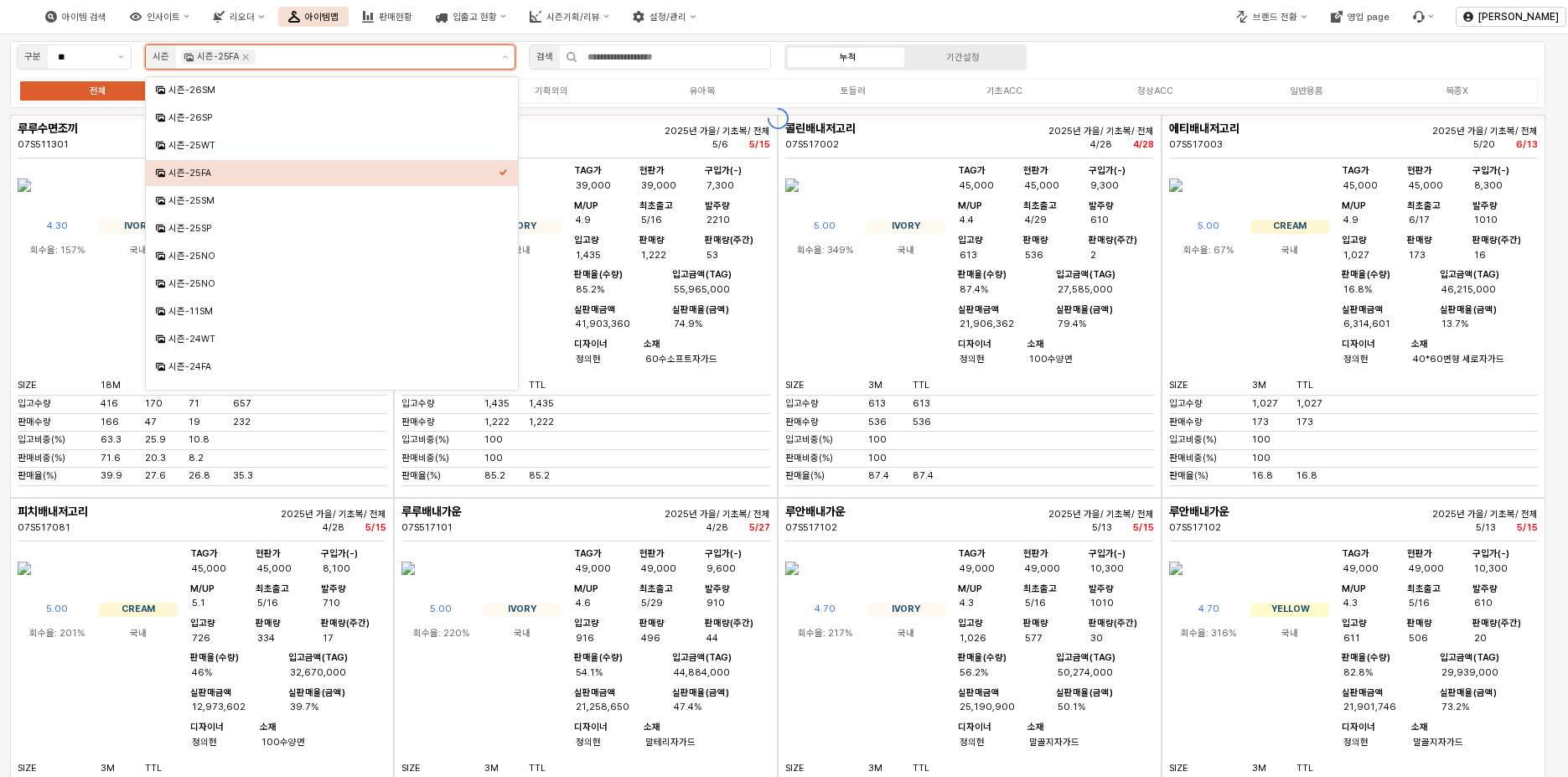
click at [485, 170] on div "시즌-25FA" at bounding box center [334, 173] width 330 height 13
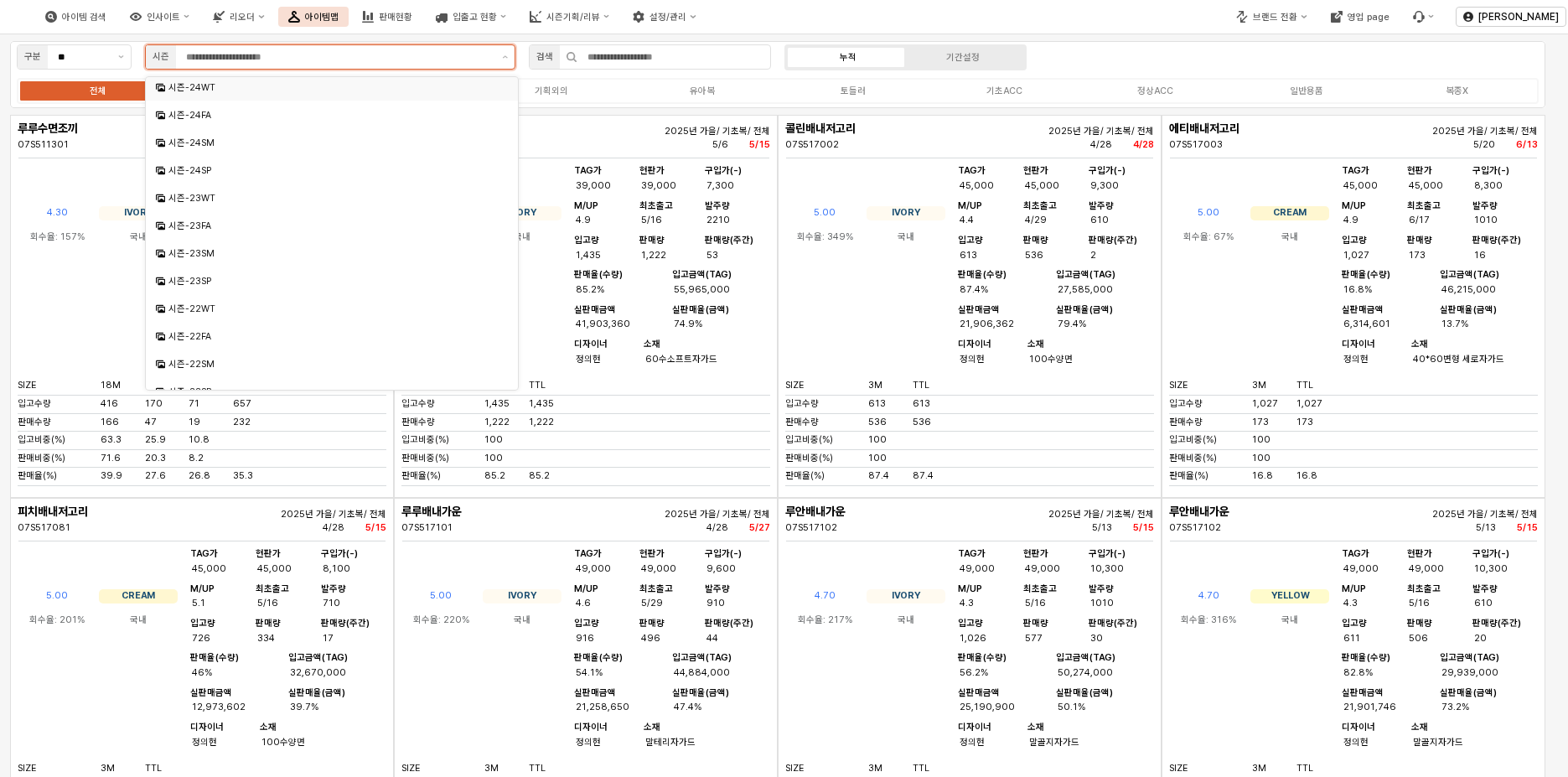
scroll to position [249, 0]
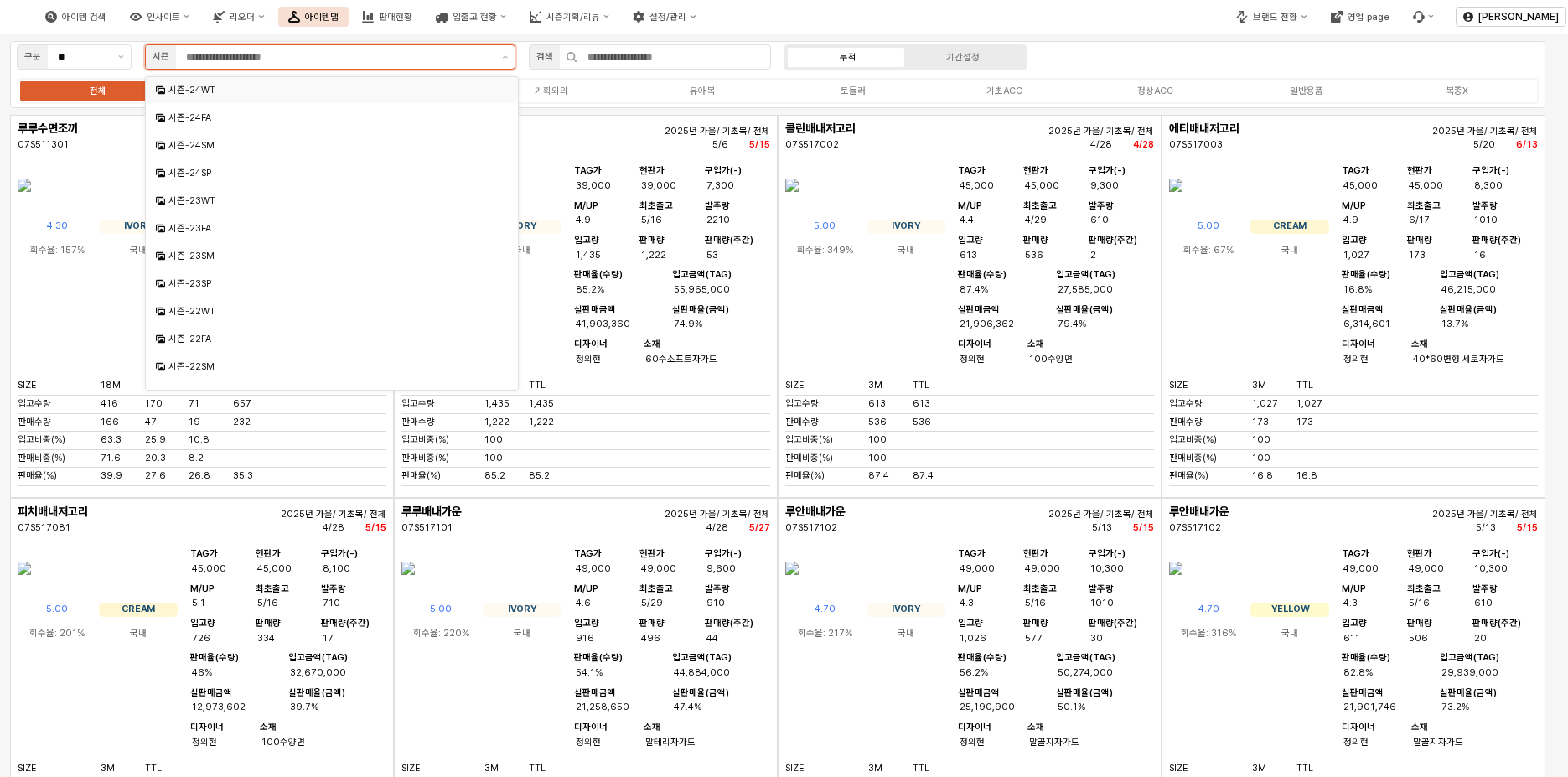
click at [285, 88] on div "시즌-24WT" at bounding box center [334, 90] width 330 height 13
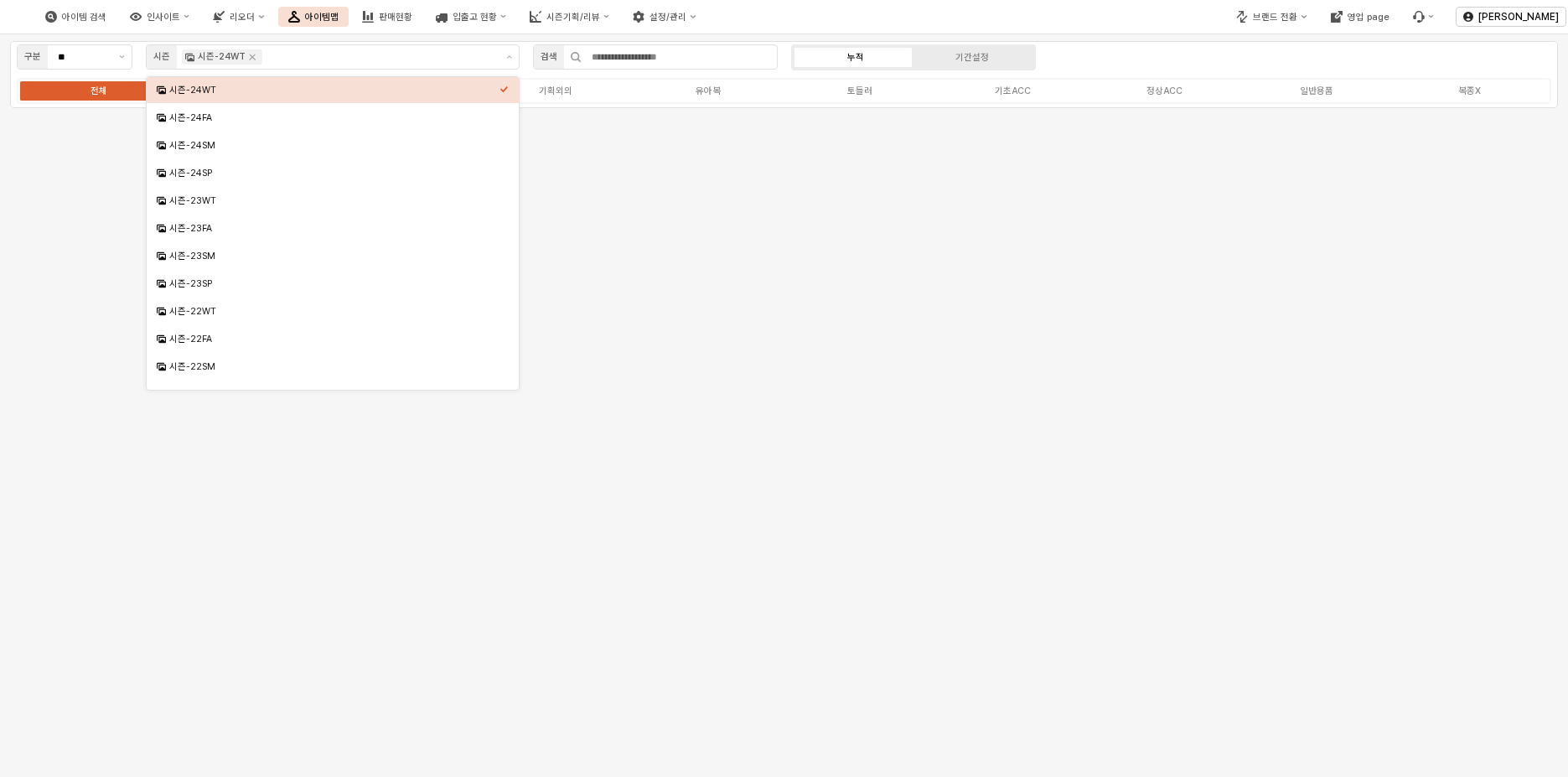
click at [965, 65] on div "누적 기간설정" at bounding box center [913, 57] width 245 height 26
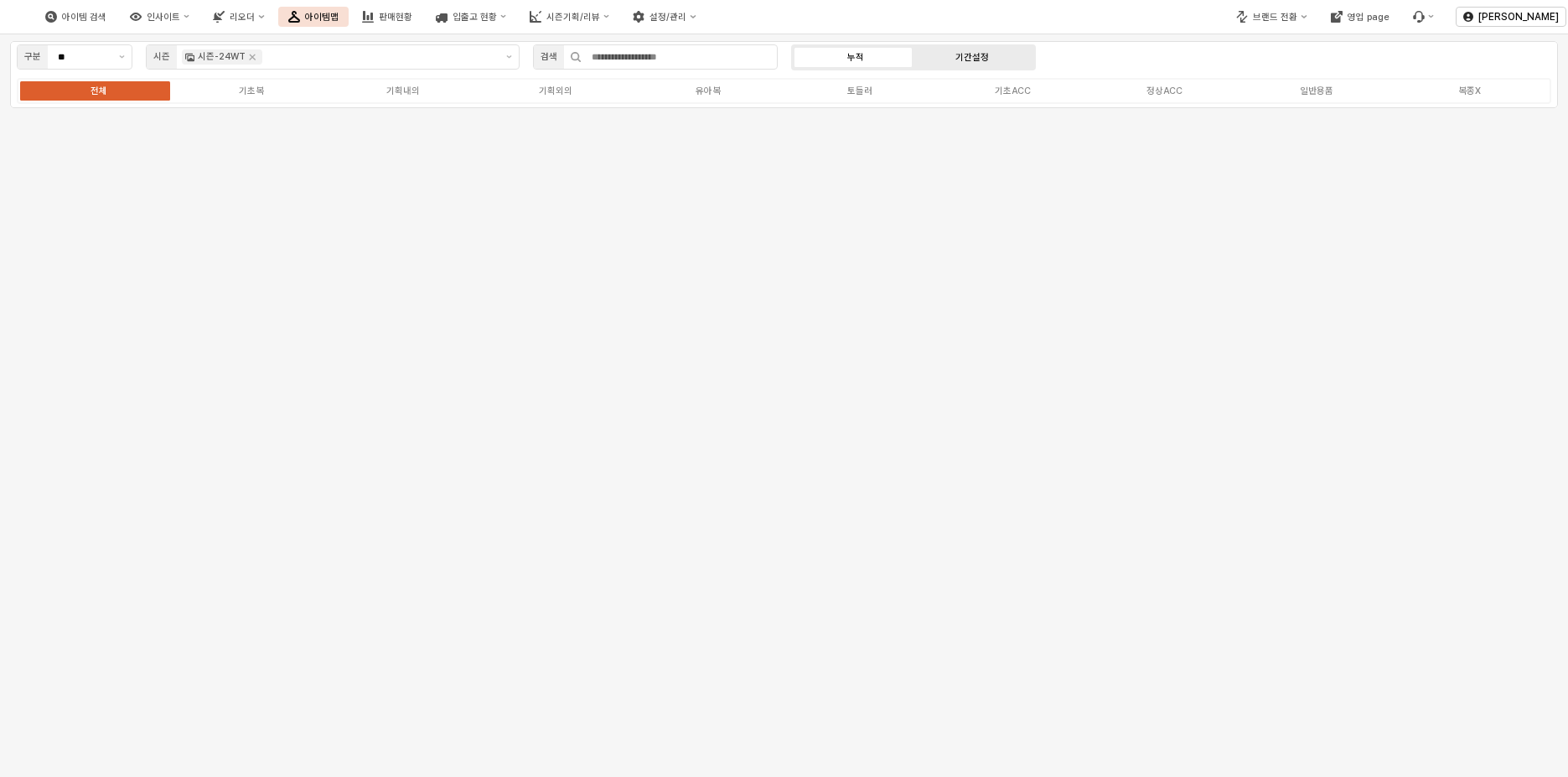
click at [972, 63] on label "기간설정" at bounding box center [972, 57] width 116 height 14
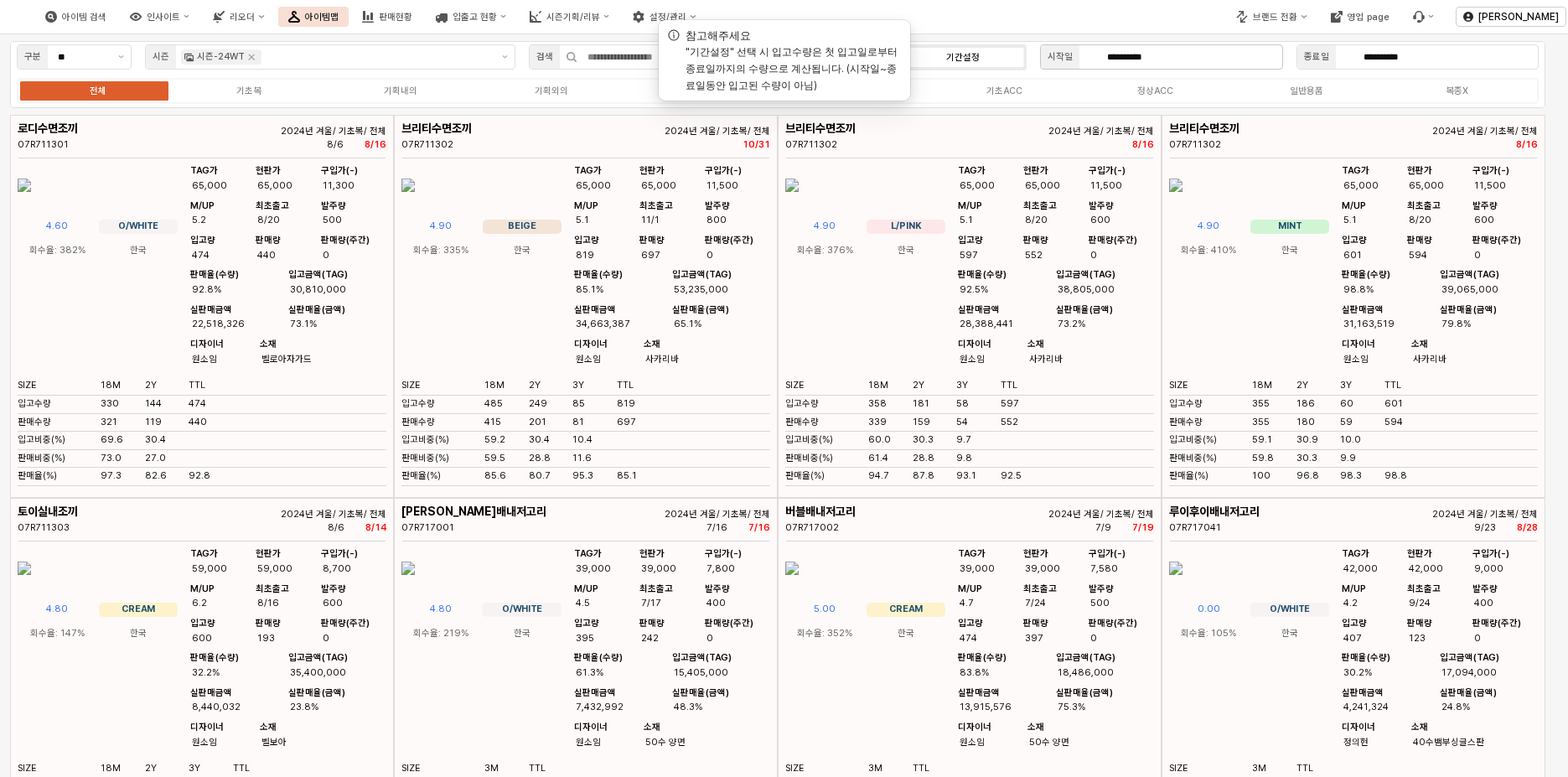
click at [995, 59] on label "기간설정" at bounding box center [964, 57] width 116 height 14
click at [1197, 54] on input "**********" at bounding box center [1189, 57] width 185 height 23
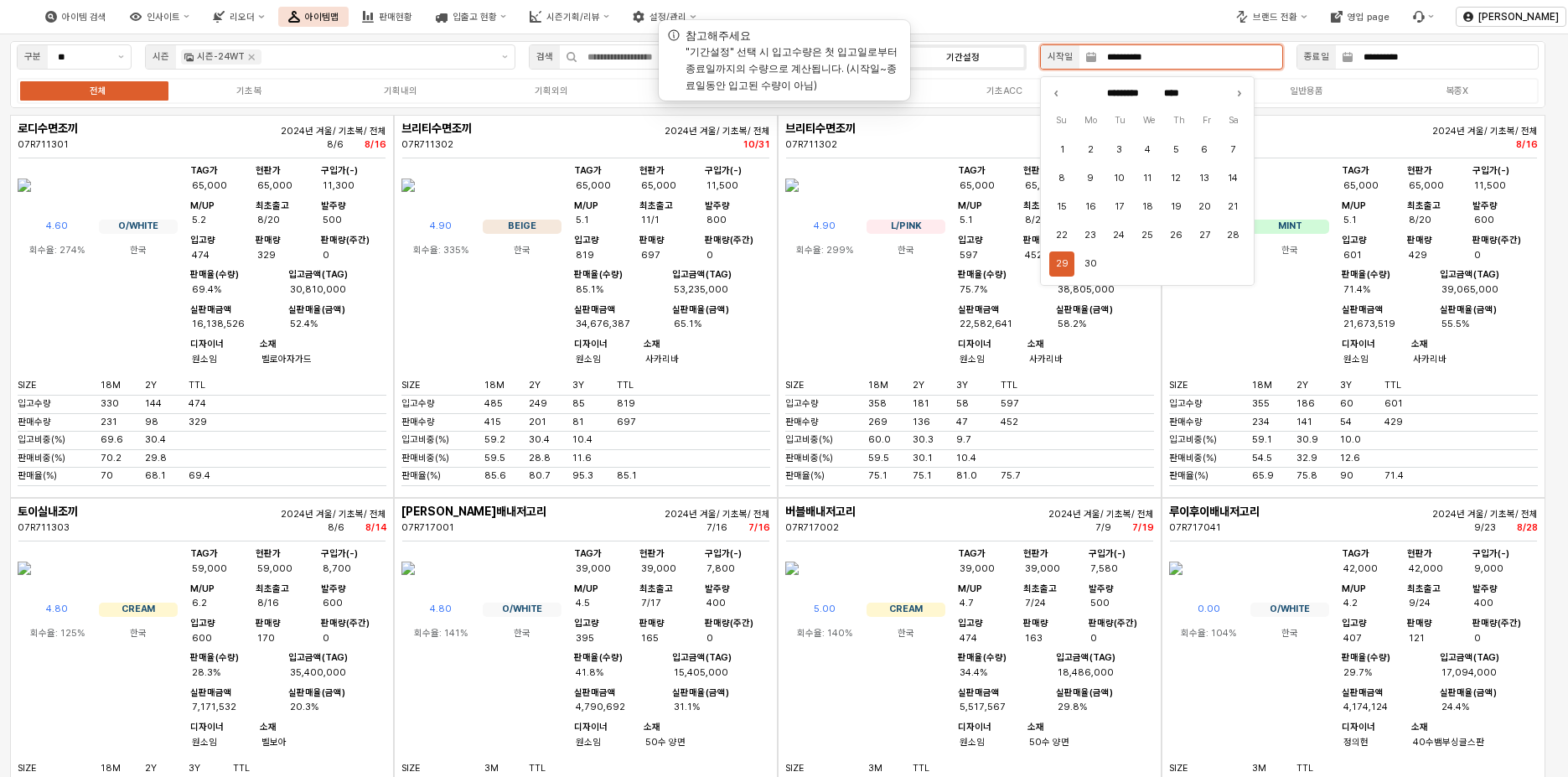
click at [1147, 58] on input "**********" at bounding box center [1189, 57] width 185 height 23
click at [1059, 99] on icon "Previous month" at bounding box center [1055, 93] width 17 height 17
click at [1054, 96] on icon "Previous month" at bounding box center [1055, 93] width 17 height 17
click at [970, 23] on div "아이템 검색 인사이트 리오더 아이템맵 판매현황 입출고 현황 시즌기획/리뷰 설정/관리" at bounding box center [588, 16] width 1176 height 35
type input "****"
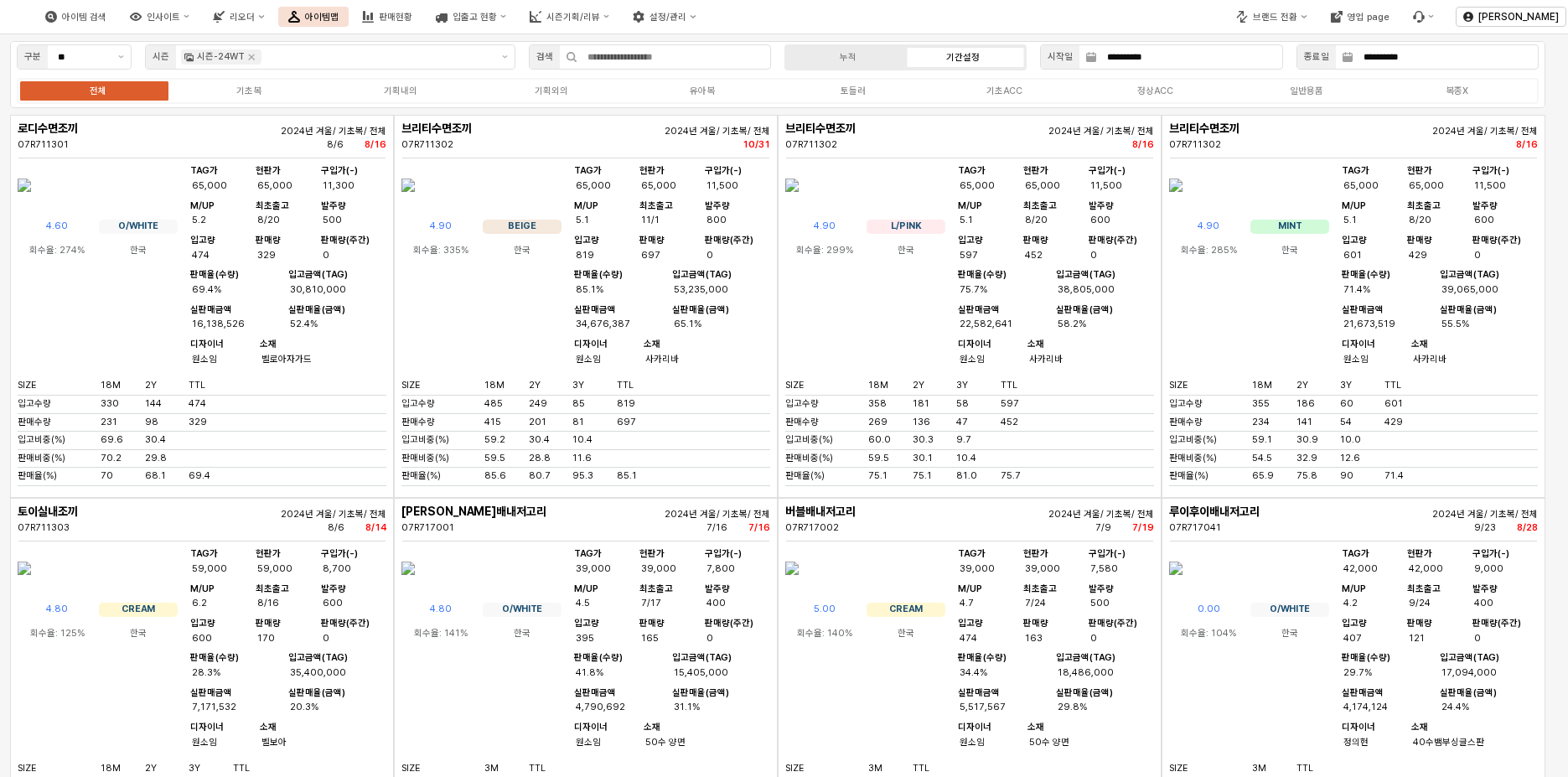
click at [979, 104] on div "전체 기초복 기획내의 기획외의 유아복 토들러 기초ACC 정상ACC 일반용품 복종X" at bounding box center [778, 91] width 1522 height 27
click at [1134, 57] on input "**********" at bounding box center [1189, 57] width 185 height 23
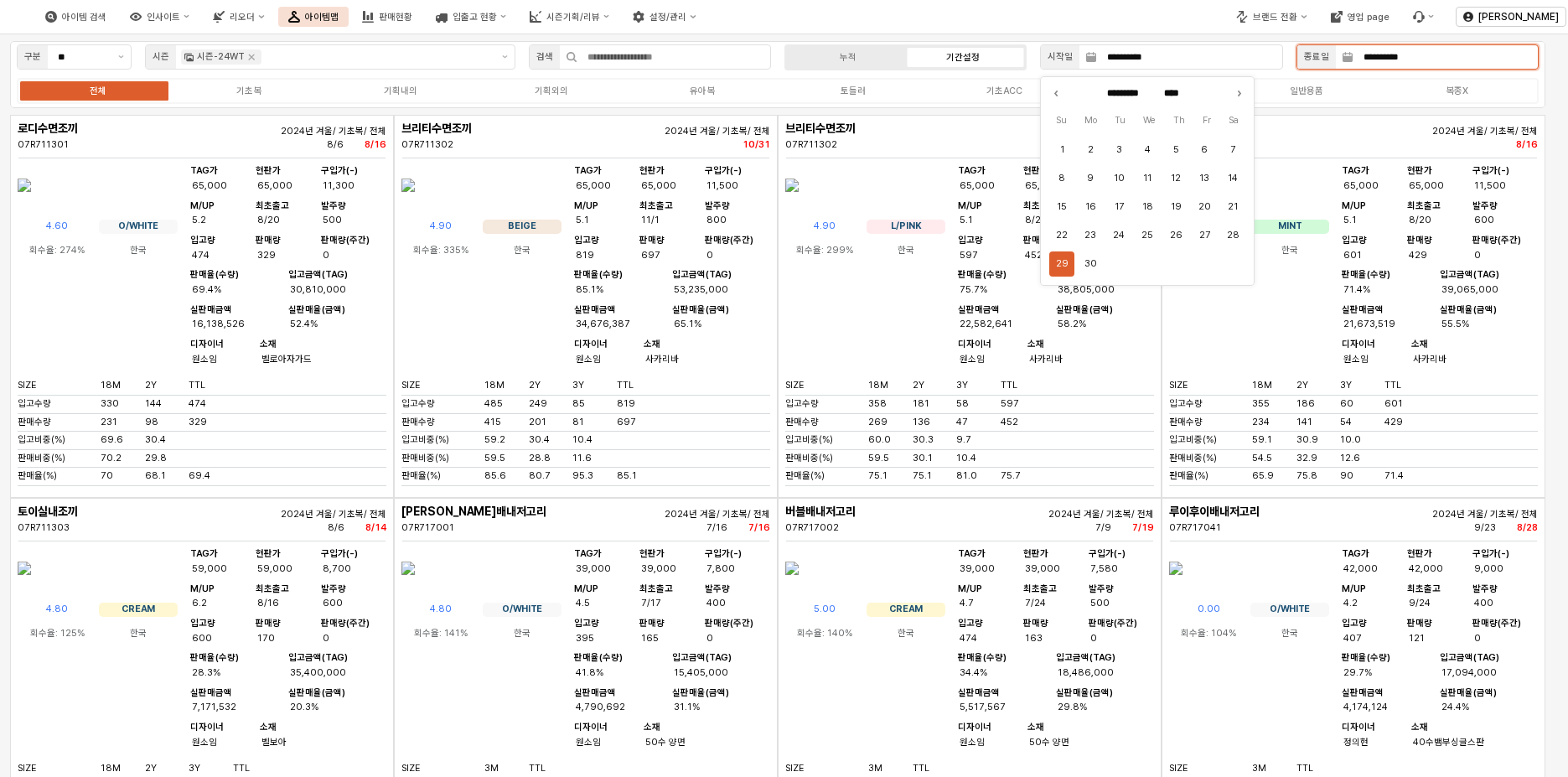
click at [1403, 65] on input "**********" at bounding box center [1446, 57] width 185 height 23
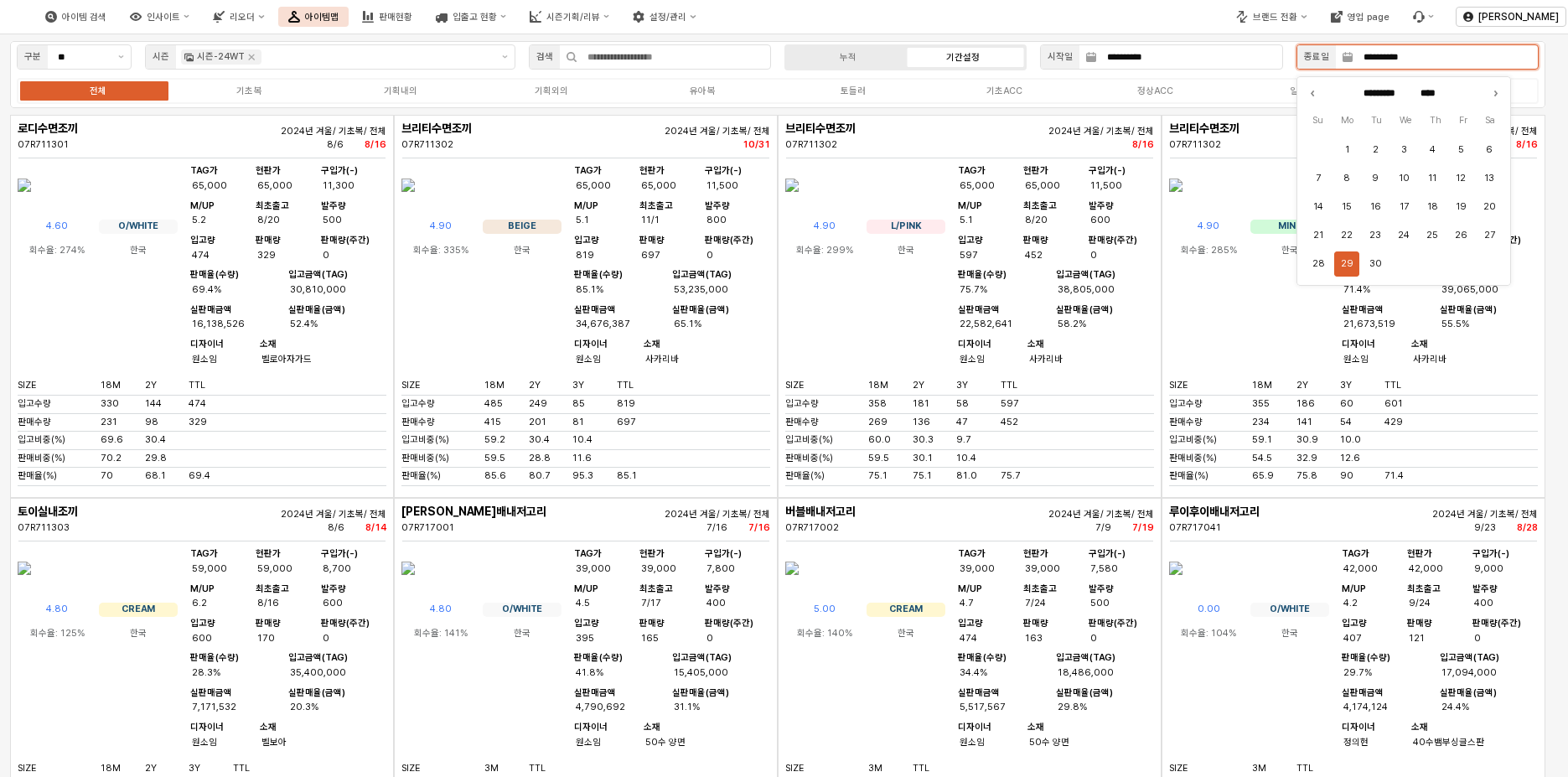
click at [1314, 88] on icon "Previous month" at bounding box center [1313, 93] width 17 height 17
click at [1311, 91] on icon "Previous month" at bounding box center [1313, 93] width 17 height 17
click at [1310, 91] on icon "Previous month" at bounding box center [1313, 93] width 17 height 17
drag, startPoint x: 1388, startPoint y: 56, endPoint x: 1303, endPoint y: 97, distance: 94.4
click at [1486, 70] on div "**********" at bounding box center [1417, 58] width 242 height 27
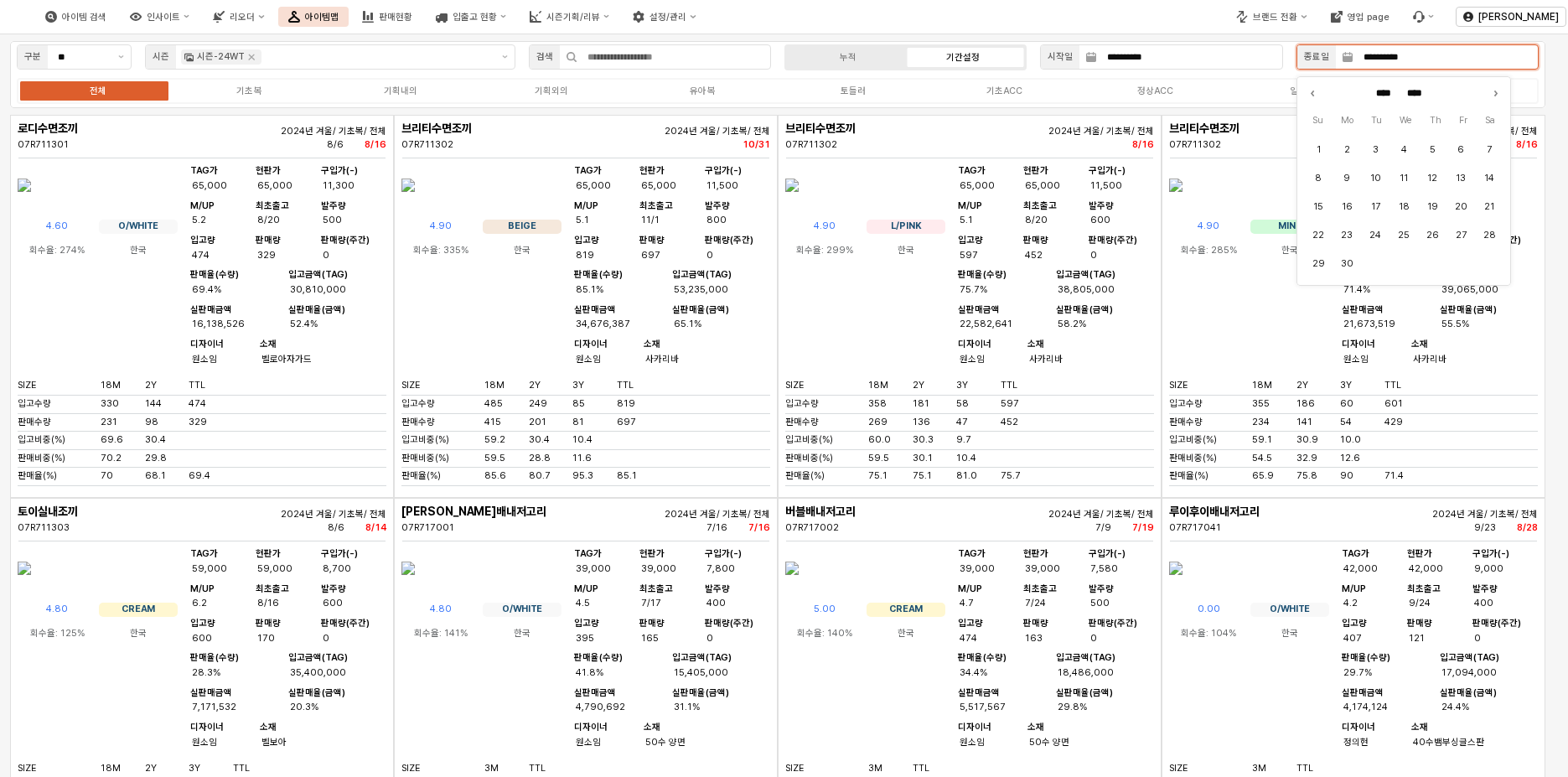
click at [1457, 55] on input "**********" at bounding box center [1446, 57] width 185 height 23
click at [1312, 96] on icon "Previous month" at bounding box center [1313, 93] width 17 height 17
click at [1313, 93] on icon "Previous month" at bounding box center [1313, 93] width 2 height 4
type input "*****"
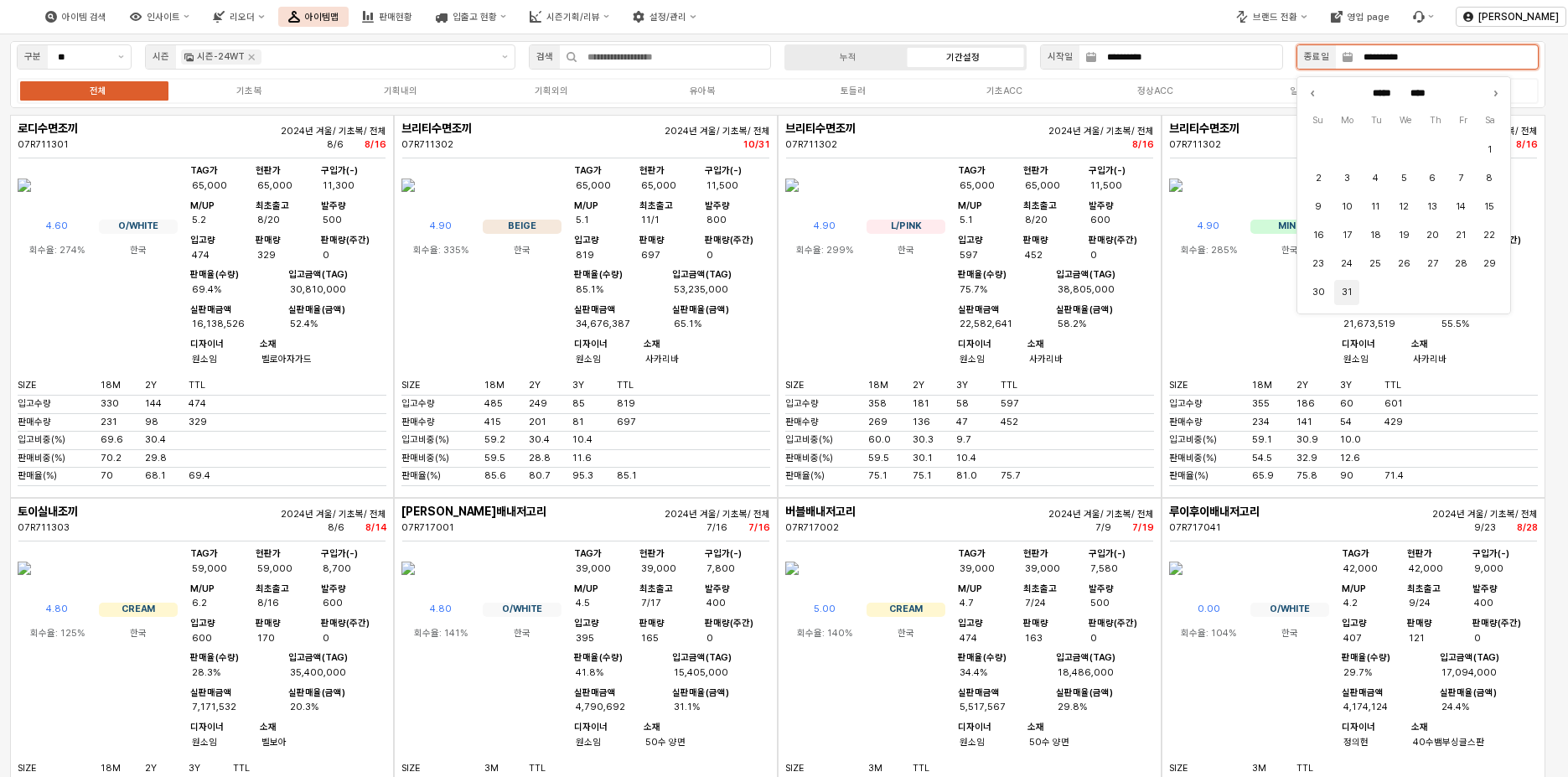
click at [1347, 297] on button "31" at bounding box center [1347, 293] width 25 height 25
type input "**********"
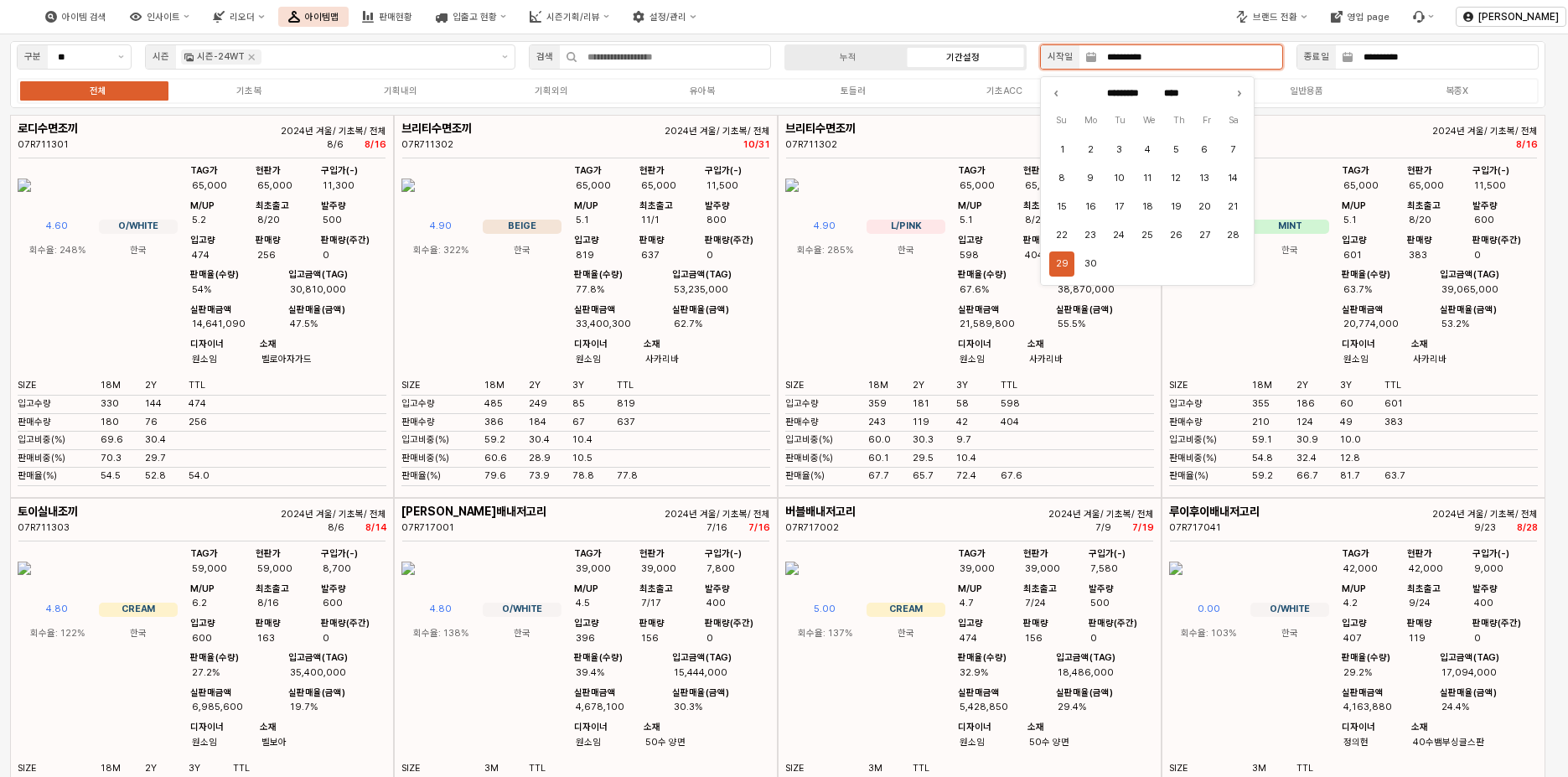
click at [1176, 62] on input "**********" at bounding box center [1189, 57] width 185 height 23
click at [1057, 92] on icon "Previous month" at bounding box center [1056, 93] width 2 height 4
click at [1061, 94] on icon "Previous month" at bounding box center [1055, 93] width 17 height 17
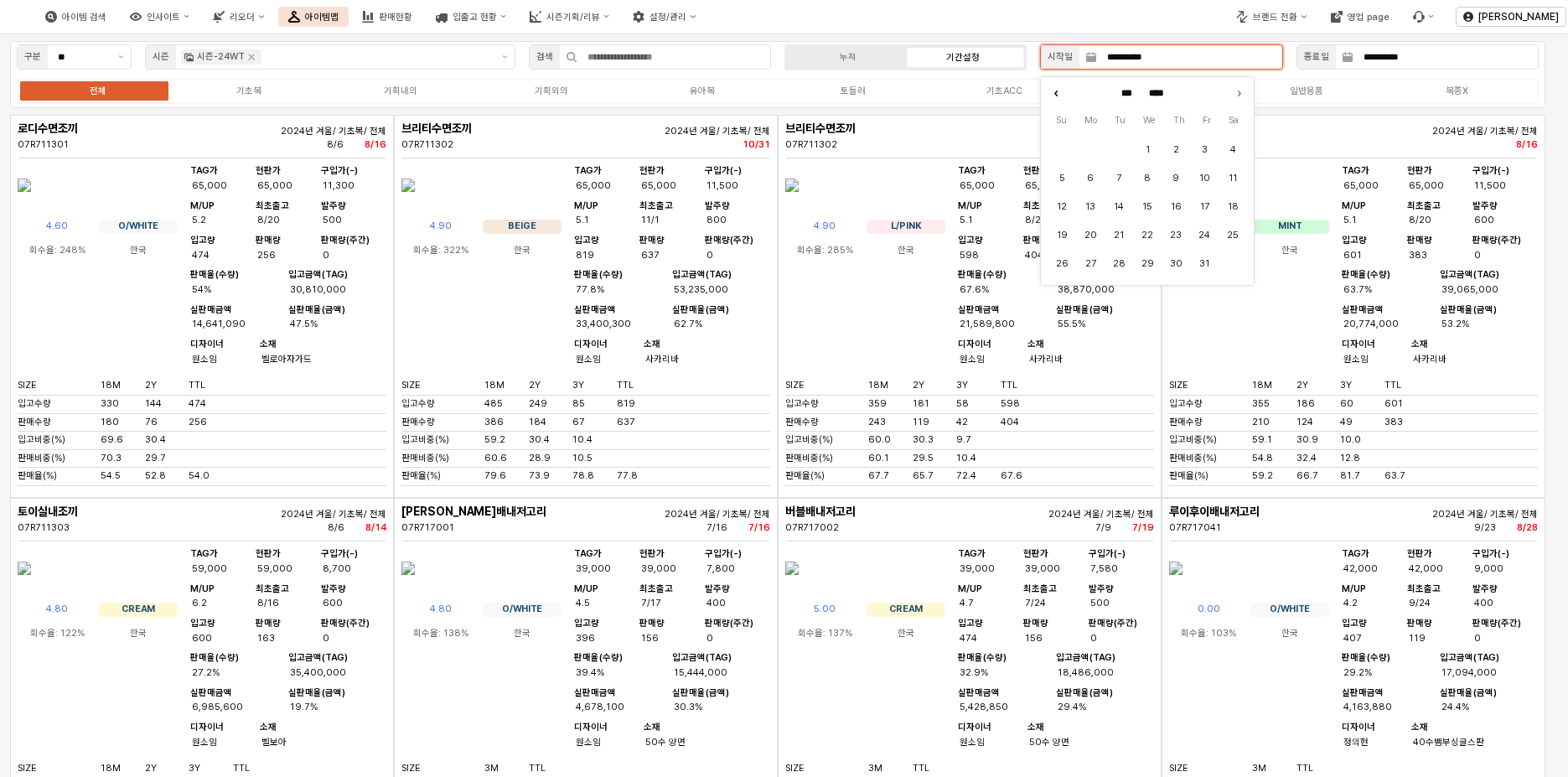
click at [1061, 94] on icon "Previous month" at bounding box center [1055, 93] width 17 height 17
type input "*****"
click at [1122, 147] on button "2" at bounding box center [1119, 150] width 25 height 25
type input "**********"
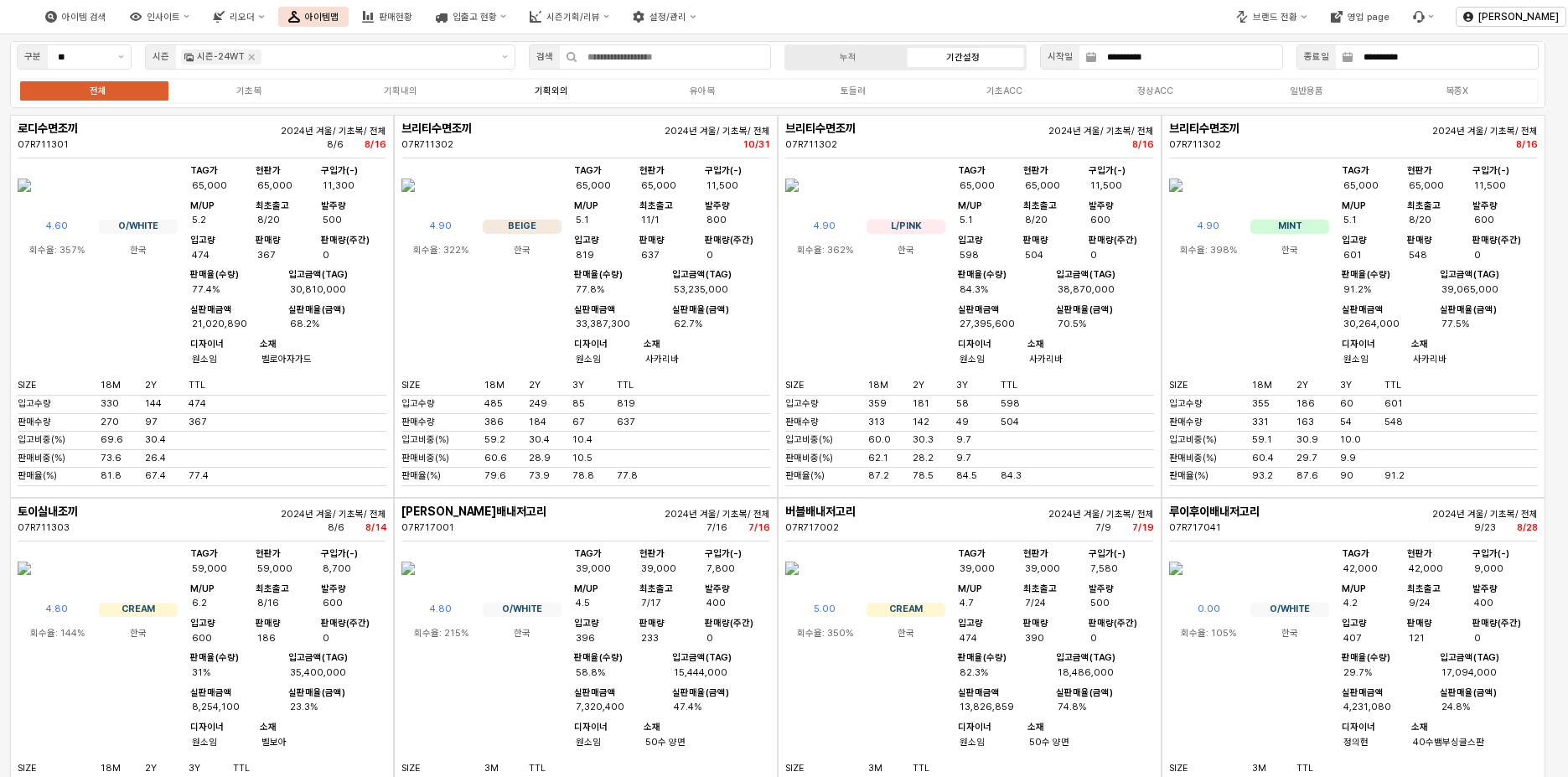
click at [573, 89] on label "기획외의" at bounding box center [551, 91] width 151 height 14
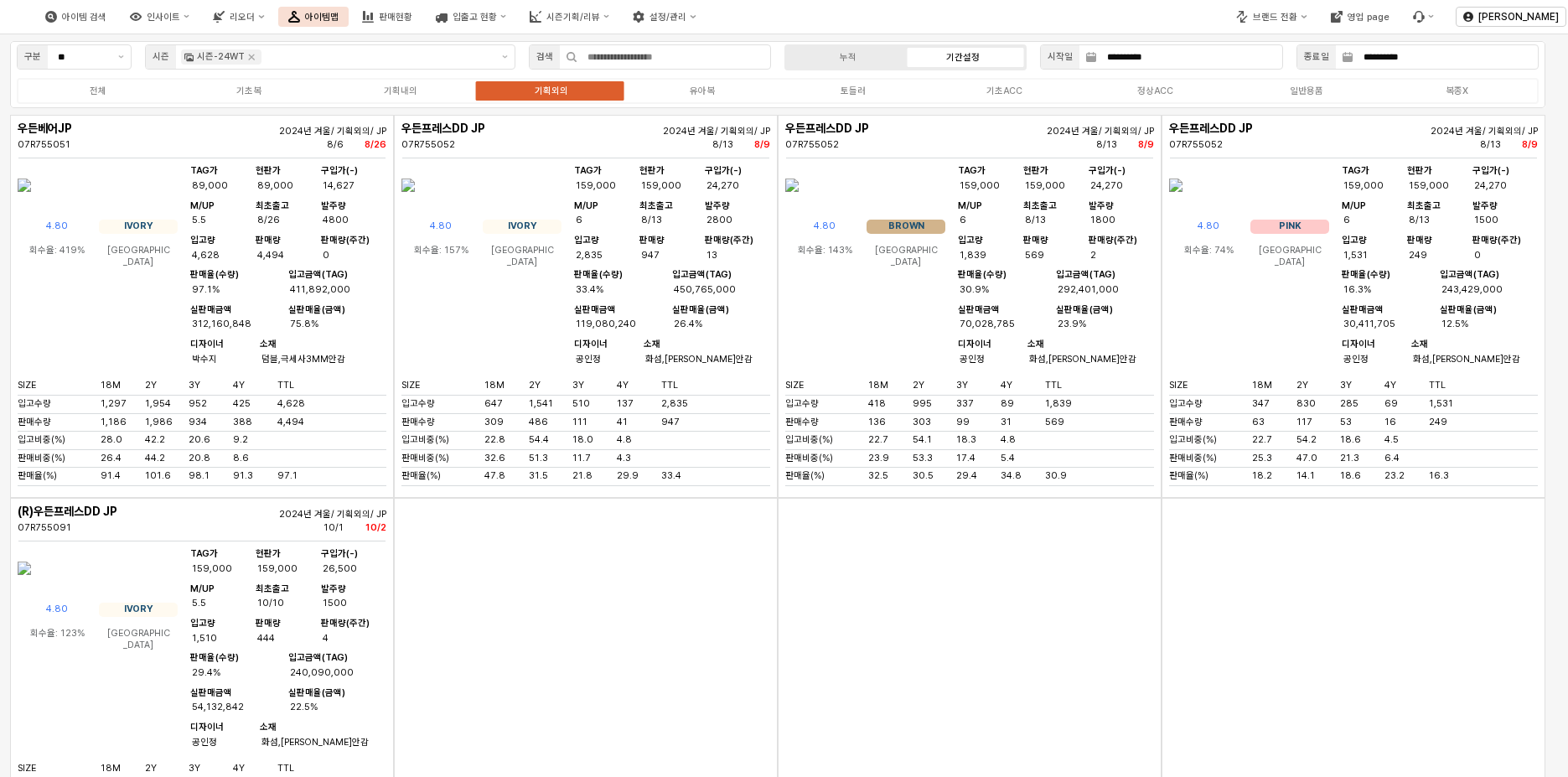
click at [31, 205] on img "App Frame" at bounding box center [24, 185] width 13 height 40
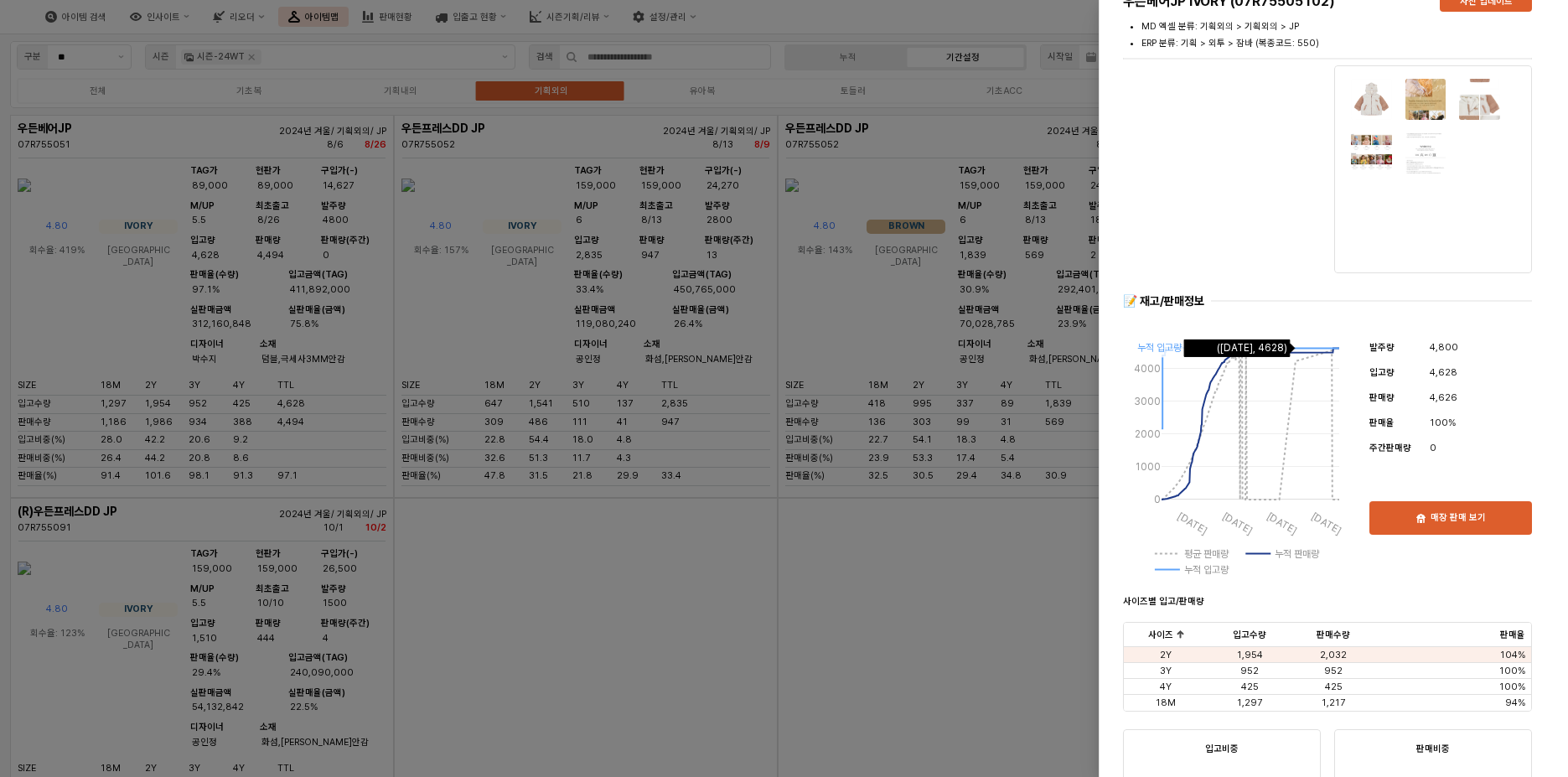
scroll to position [0, 0]
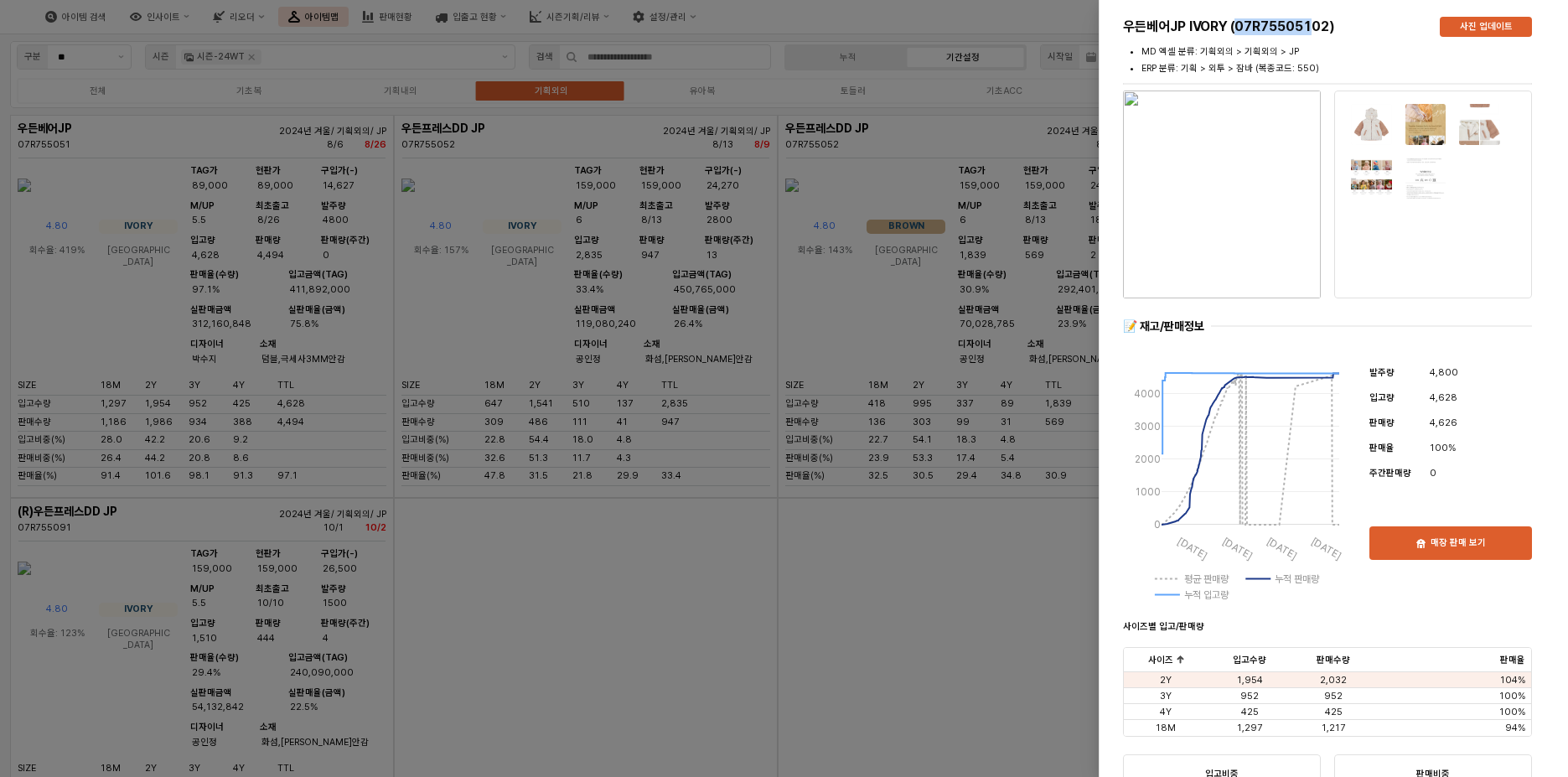
drag, startPoint x: 1239, startPoint y: 24, endPoint x: 1314, endPoint y: 37, distance: 76.1
click at [1314, 37] on div "우든베어JP IVORY (07R75505102)" at bounding box center [1274, 27] width 317 height 27
copy h5 "07R755051"
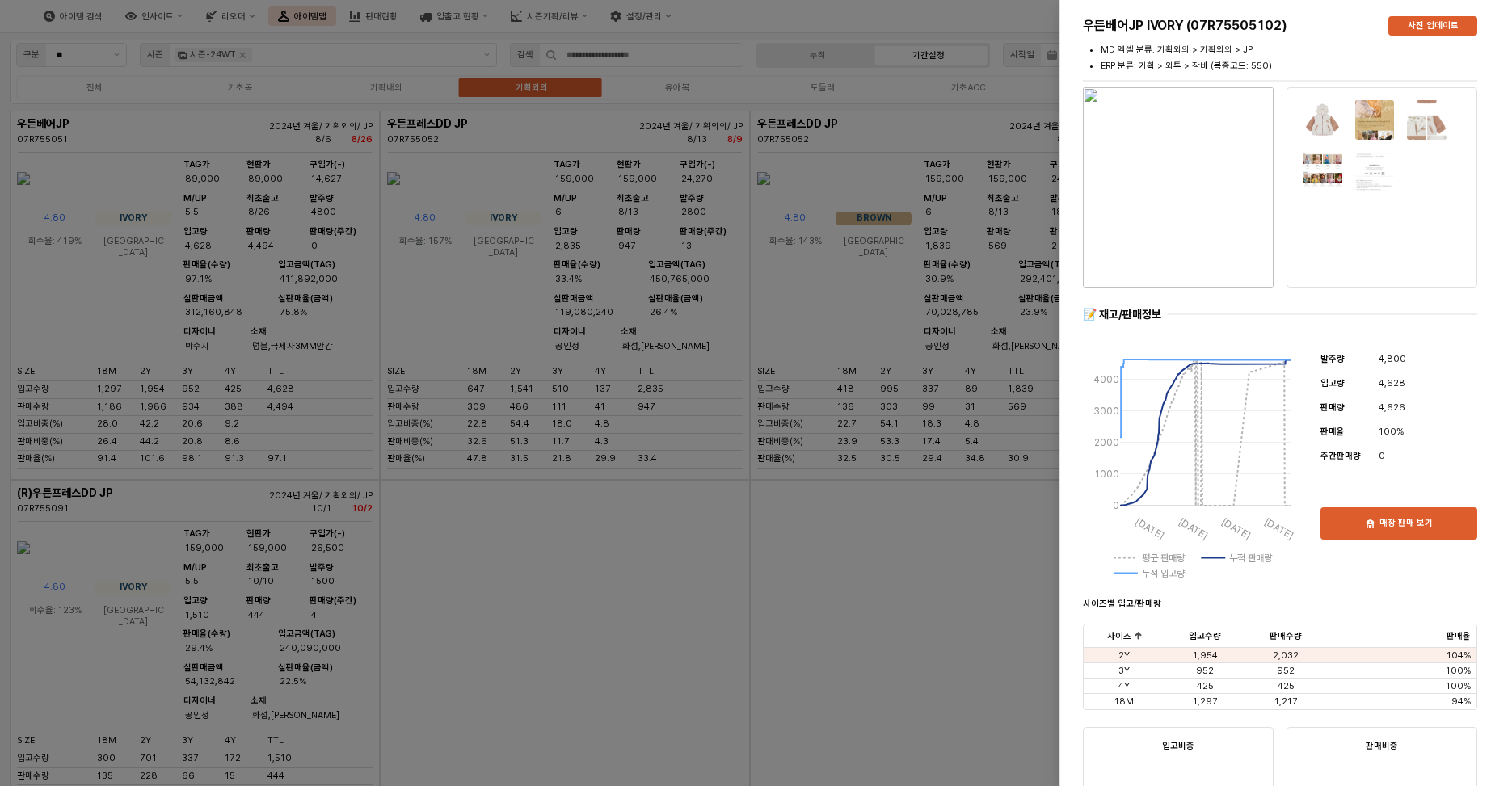
click at [963, 607] on div at bounding box center [756, 393] width 1512 height 786
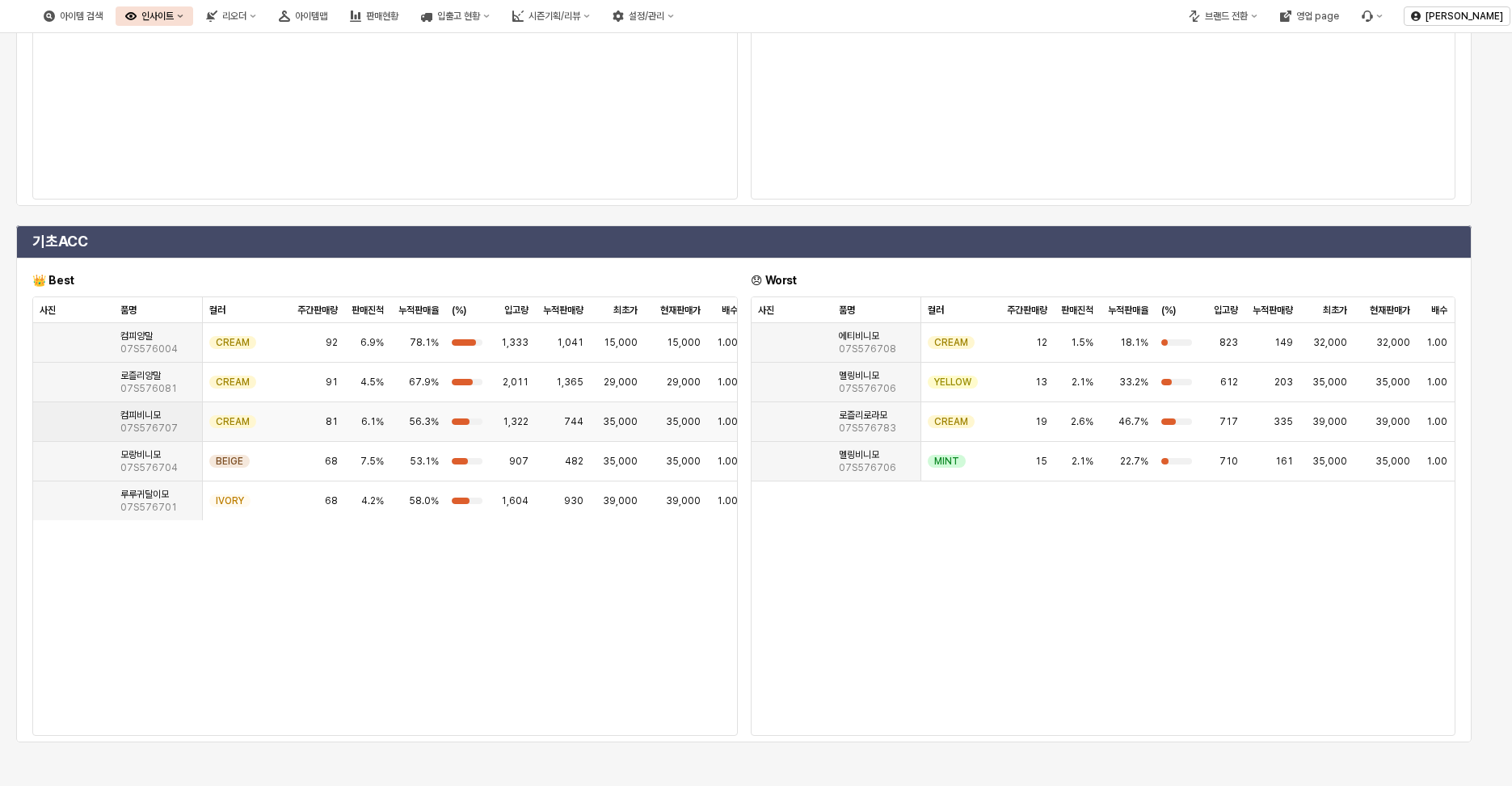
scroll to position [162, 0]
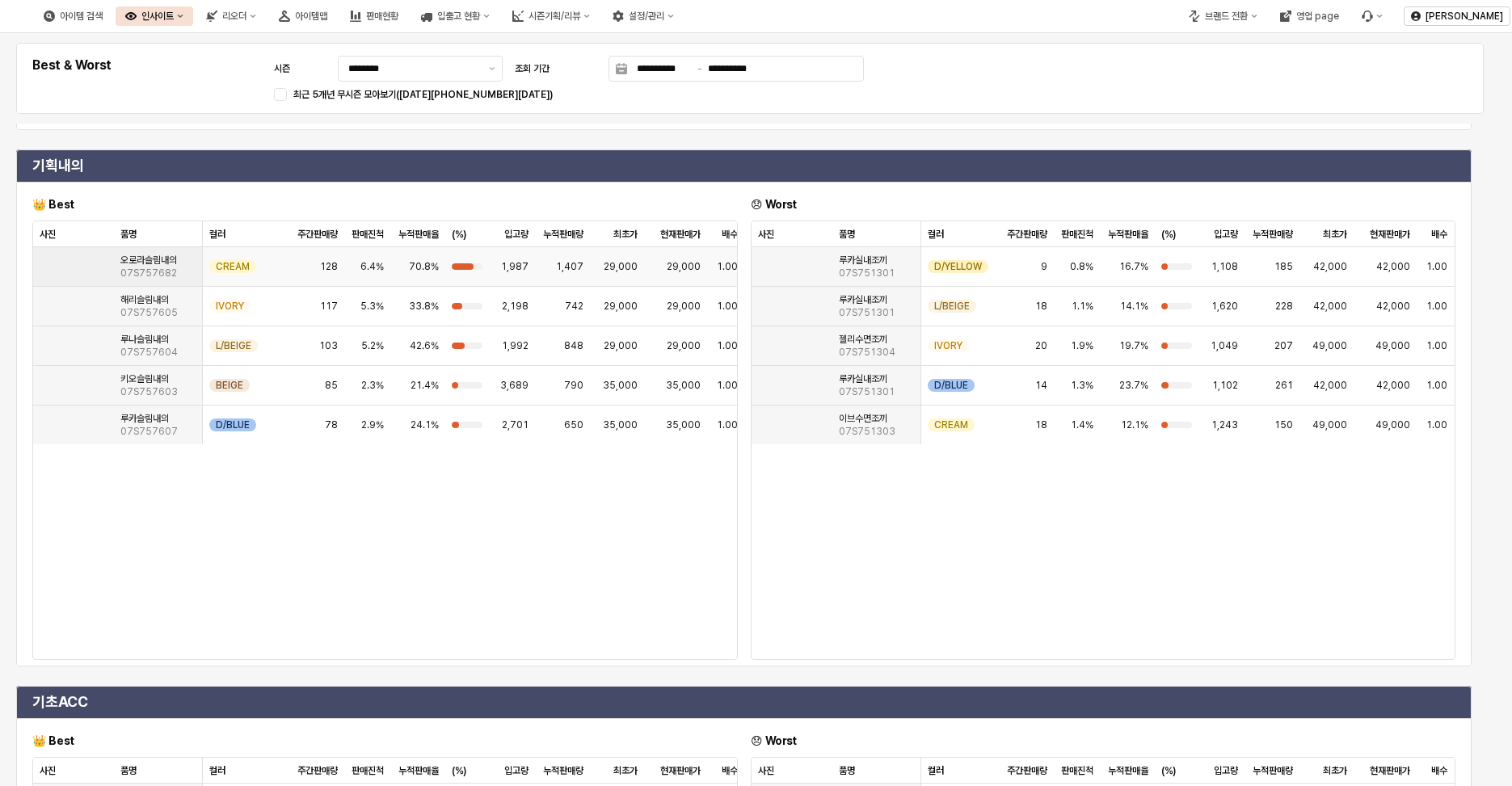
click at [40, 260] on img "App Frame" at bounding box center [40, 260] width 0 height 0
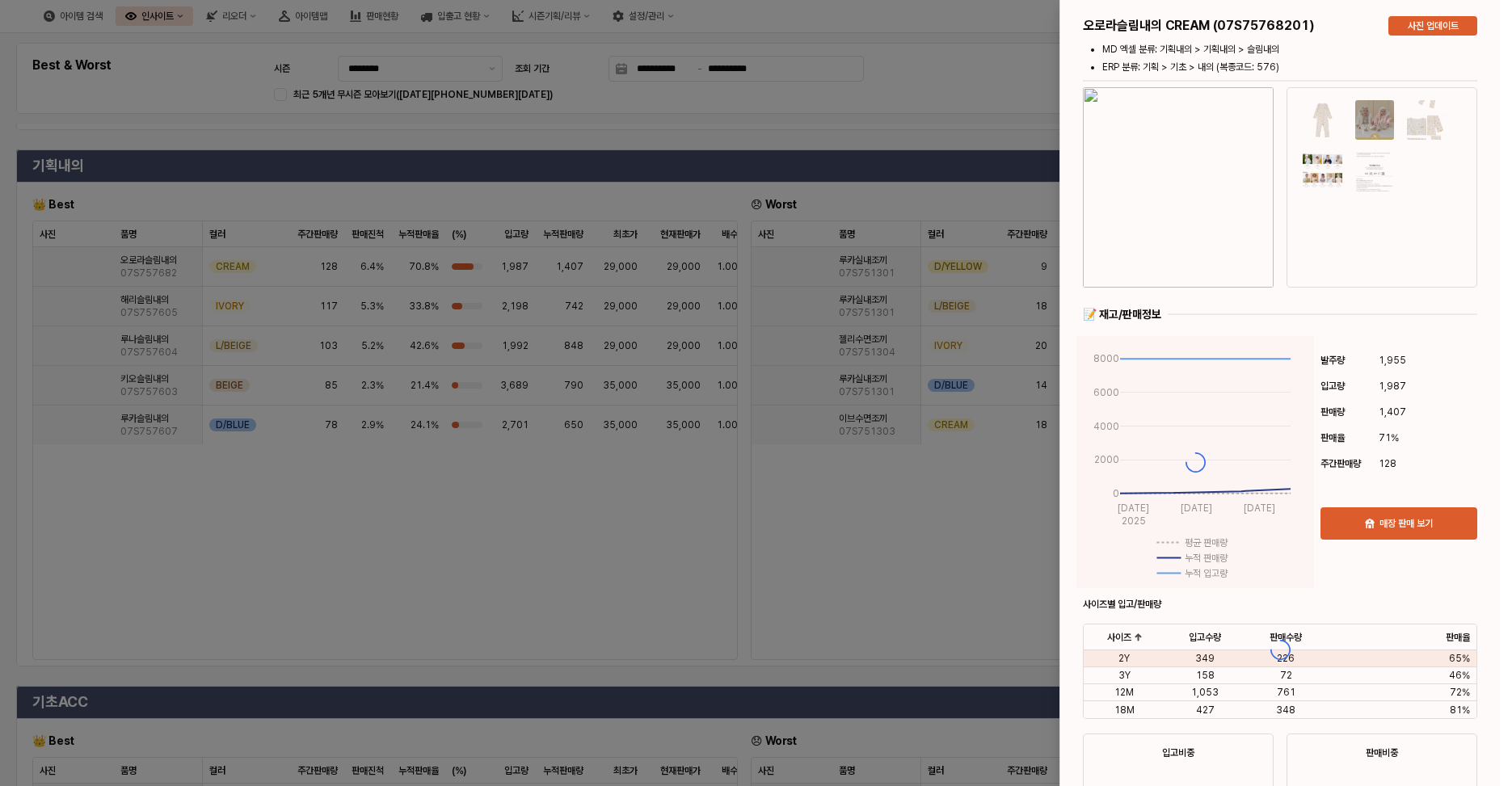
click at [1145, 198] on div at bounding box center [1280, 649] width 440 height 1299
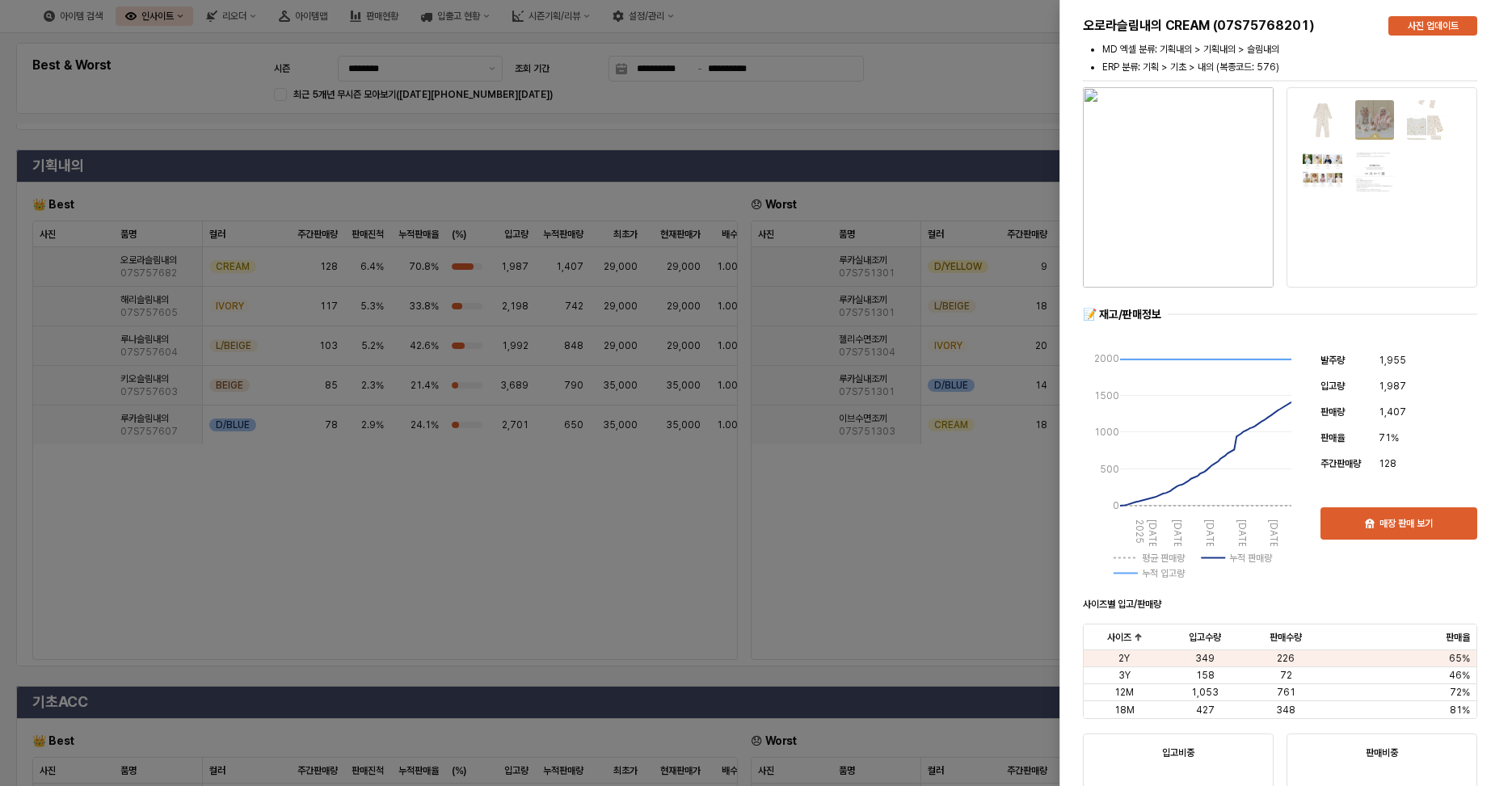
click at [740, 150] on div at bounding box center [756, 393] width 1512 height 786
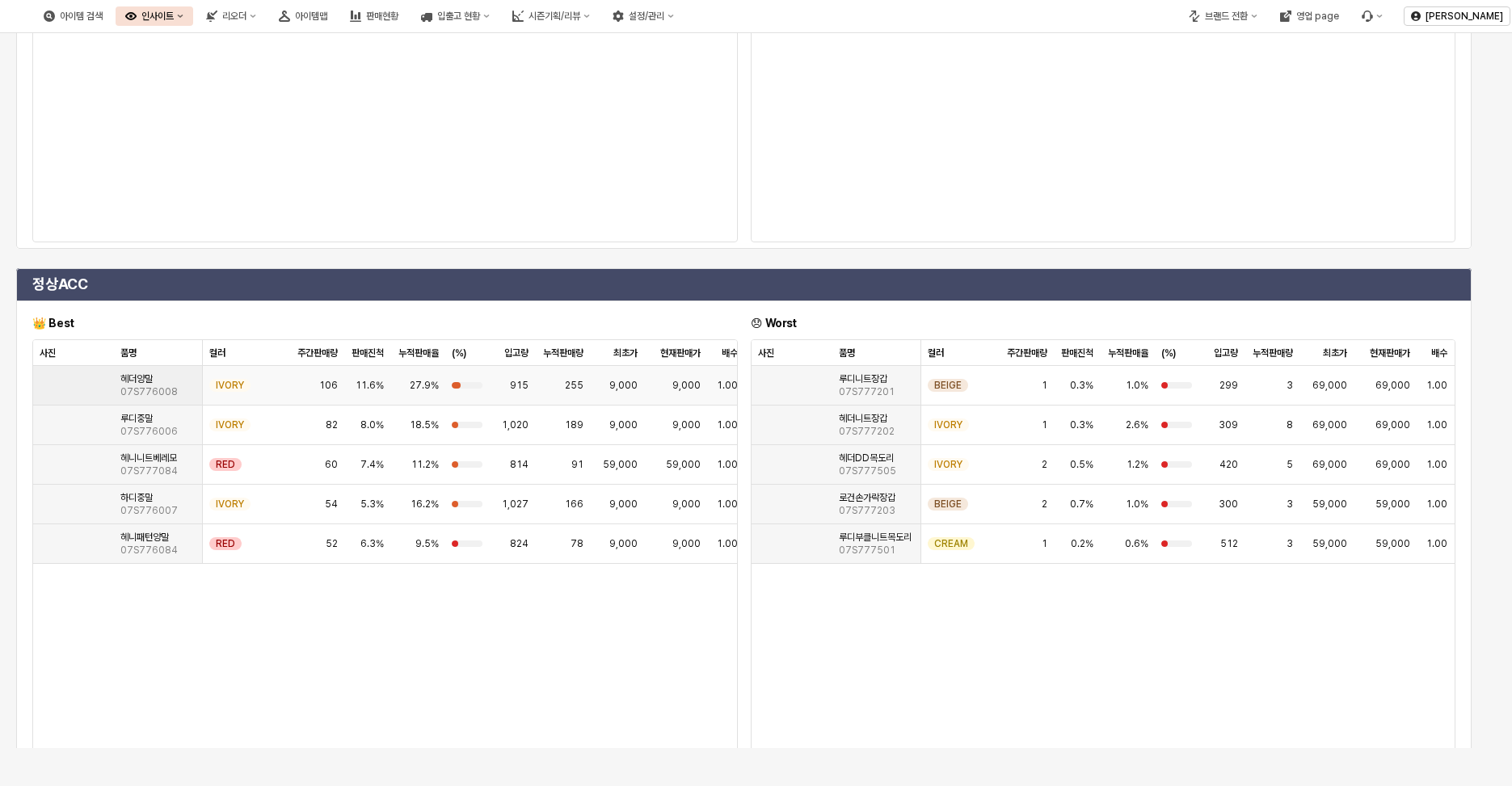
scroll to position [2353, 0]
